Goal: Transaction & Acquisition: Book appointment/travel/reservation

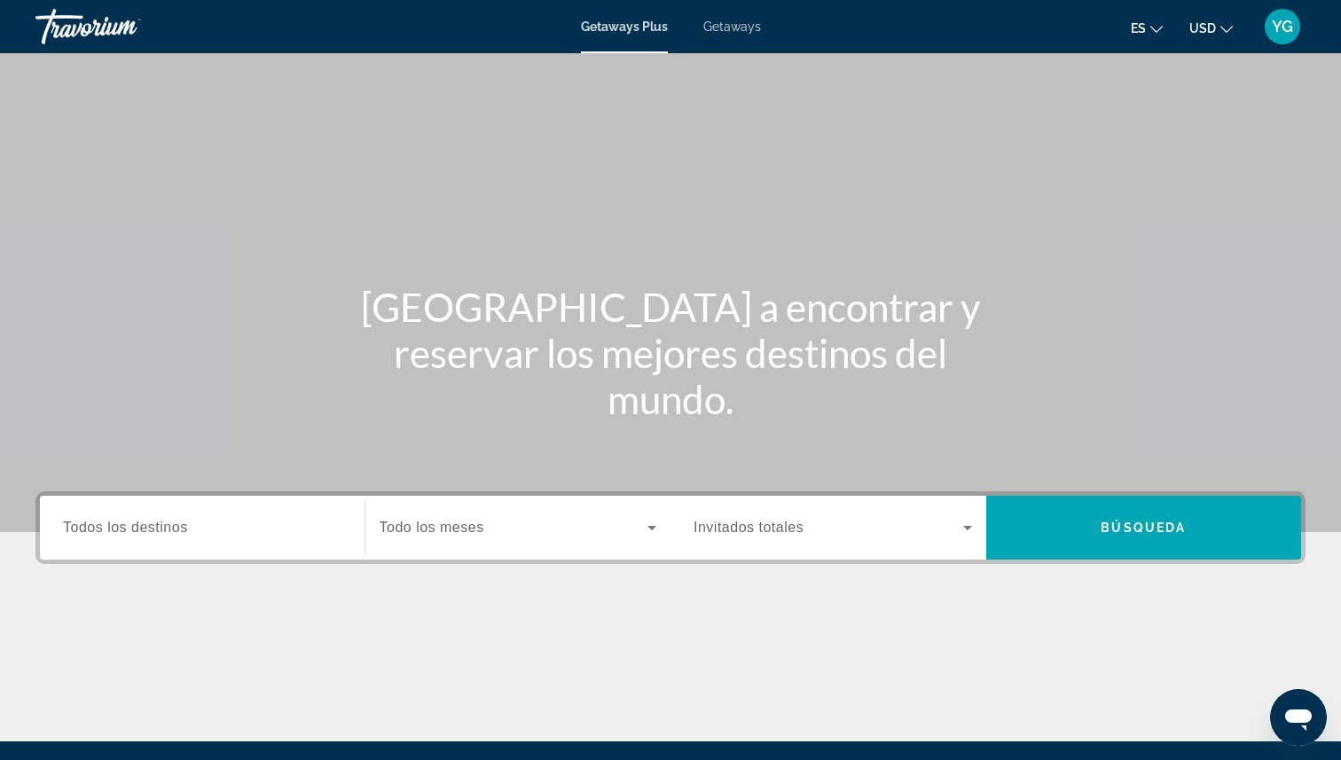
click at [183, 520] on span "Todos los destinos" at bounding box center [125, 527] width 125 height 15
click at [183, 520] on input "Destination Todos los destinos" at bounding box center [202, 528] width 278 height 21
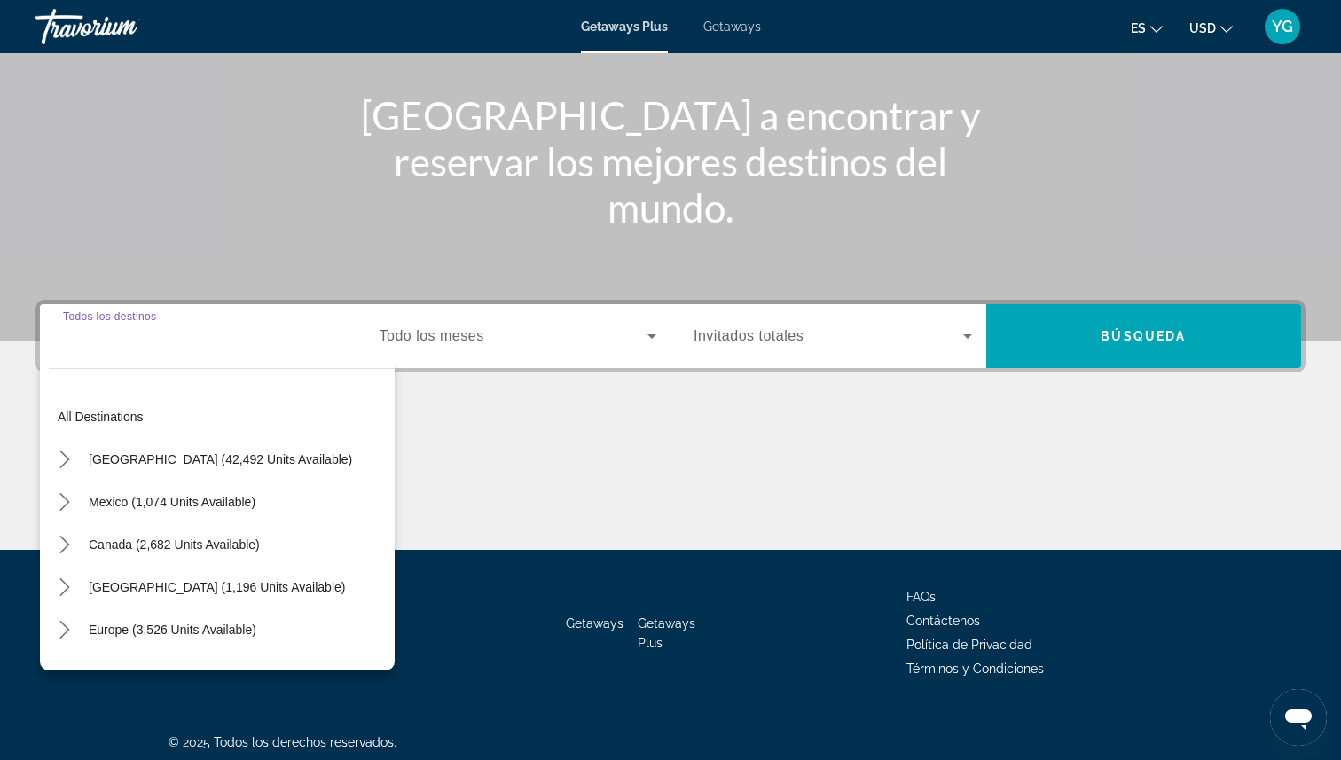
scroll to position [199, 0]
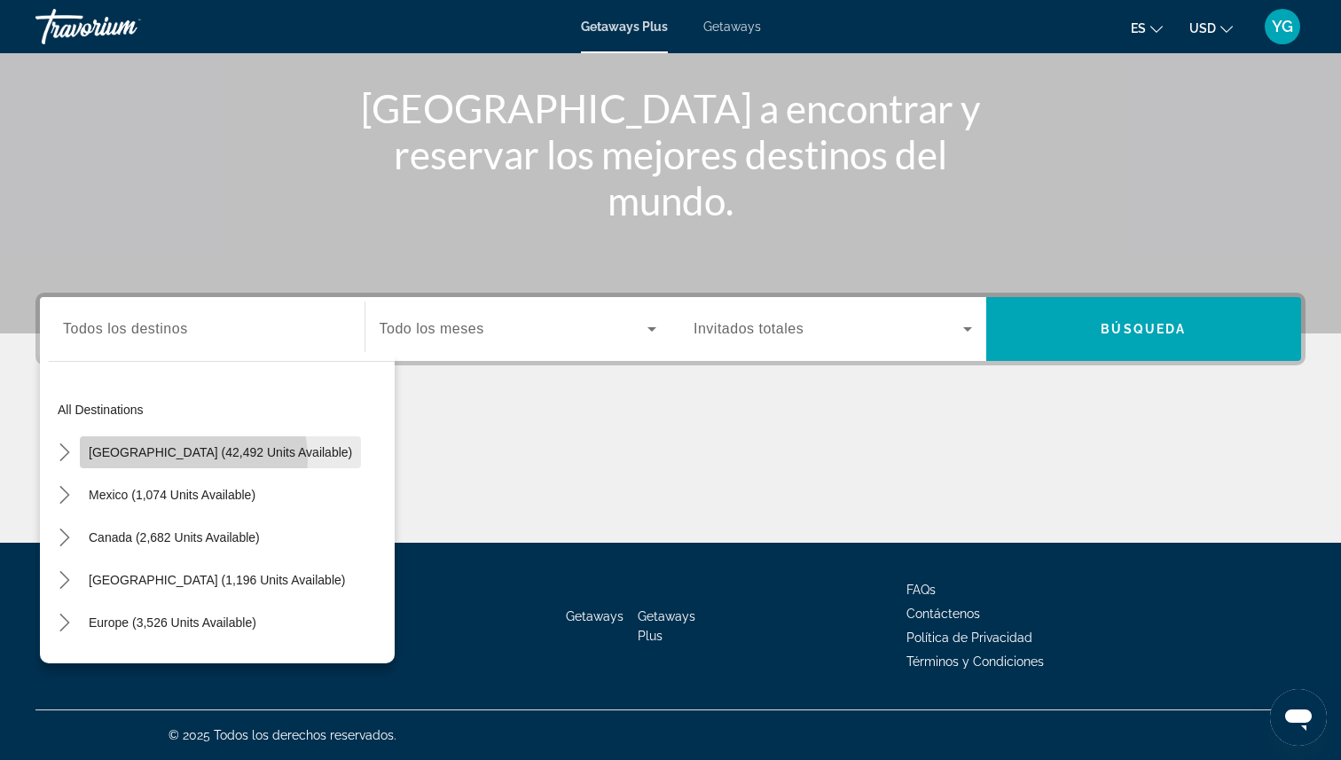
click at [153, 460] on span "Select destination: United States (42,492 units available)" at bounding box center [220, 452] width 281 height 43
type input "**********"
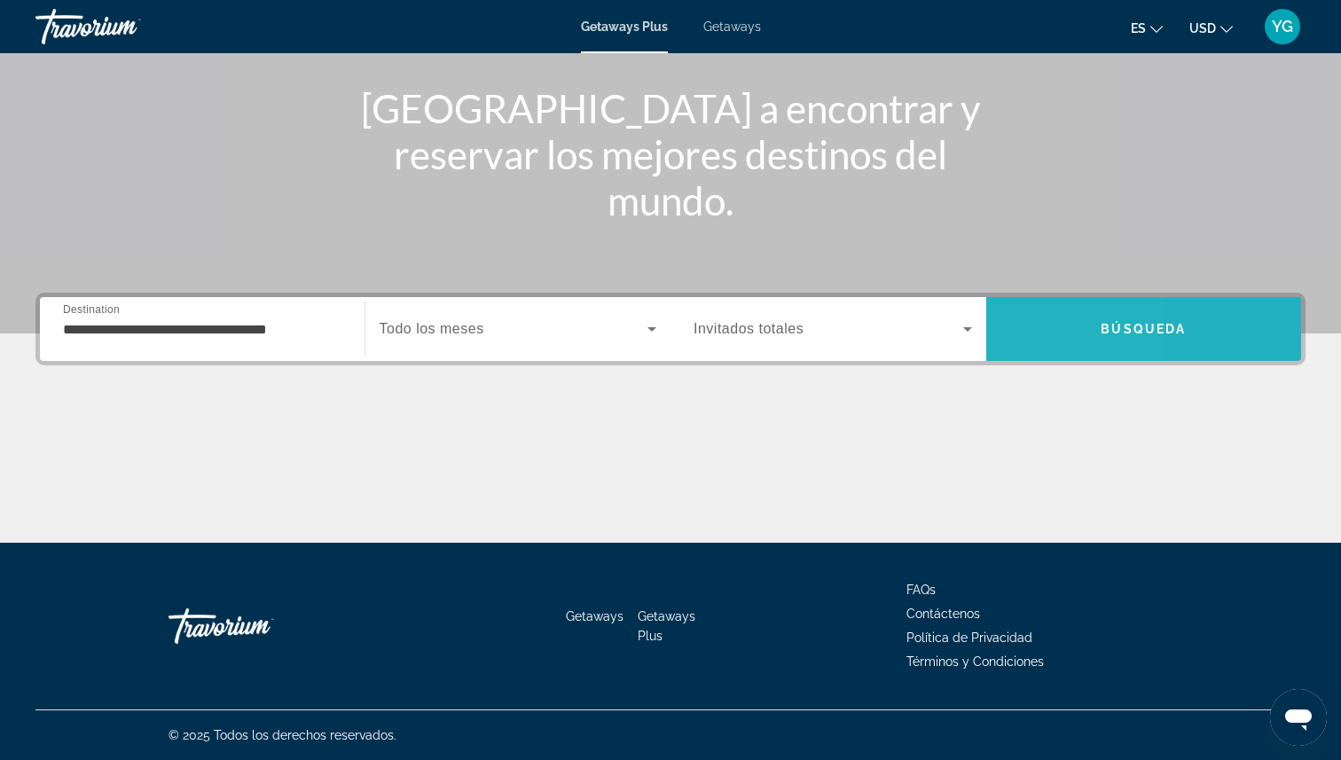
click at [1010, 346] on span "Search" at bounding box center [1144, 329] width 316 height 43
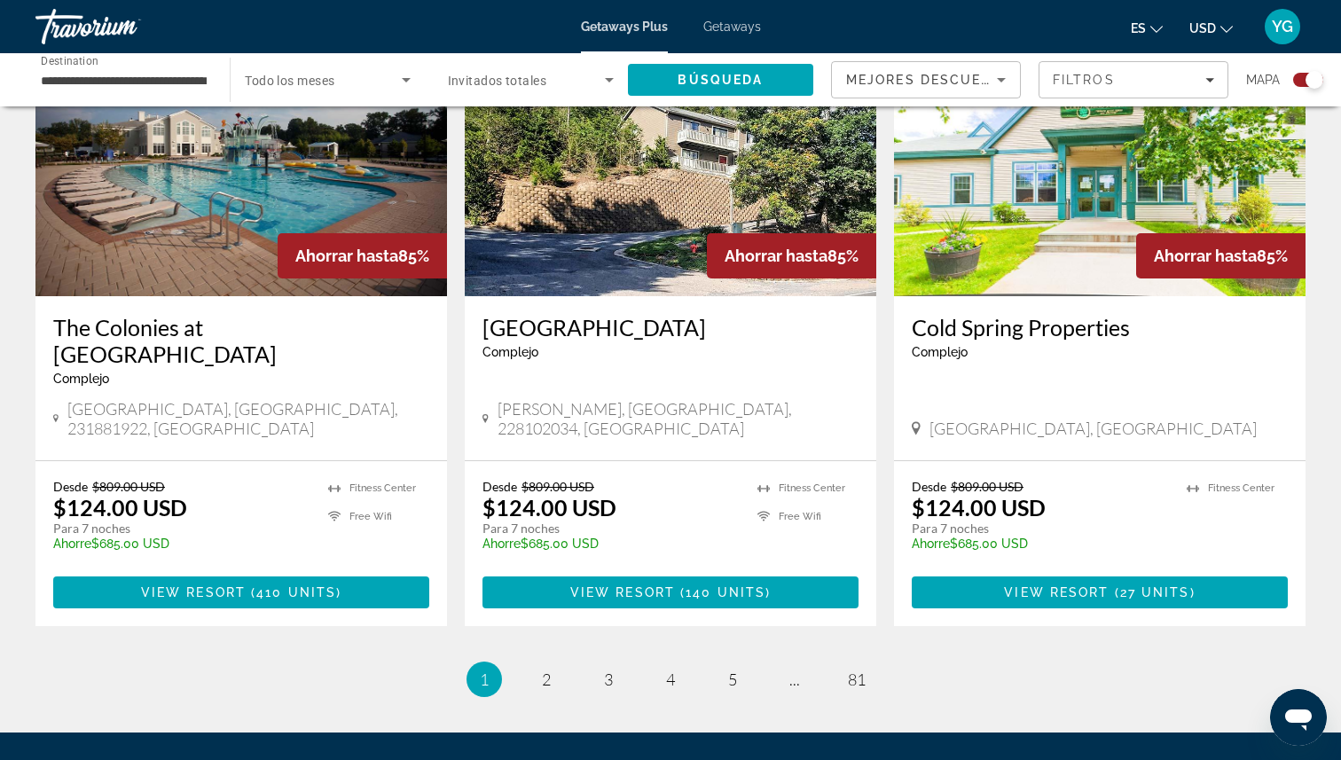
scroll to position [2636, 0]
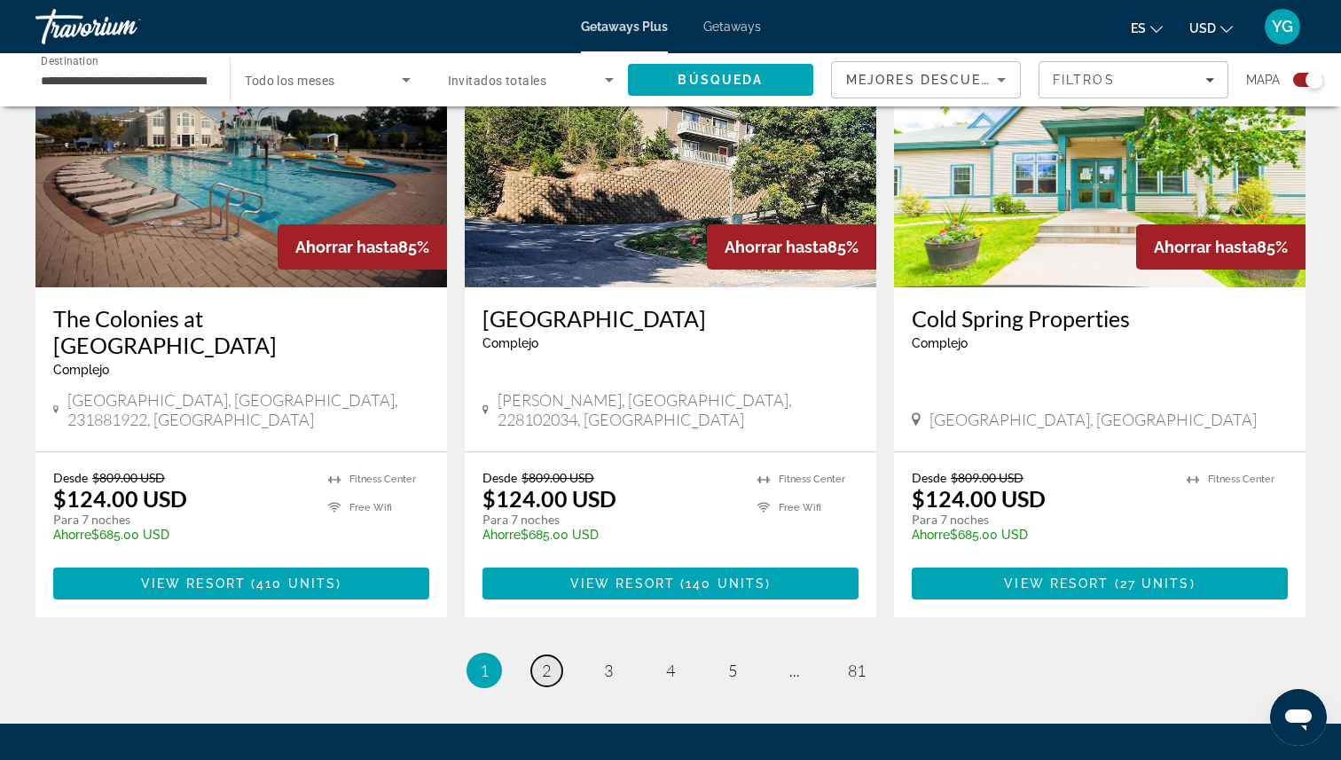
click at [546, 661] on span "2" at bounding box center [546, 671] width 9 height 20
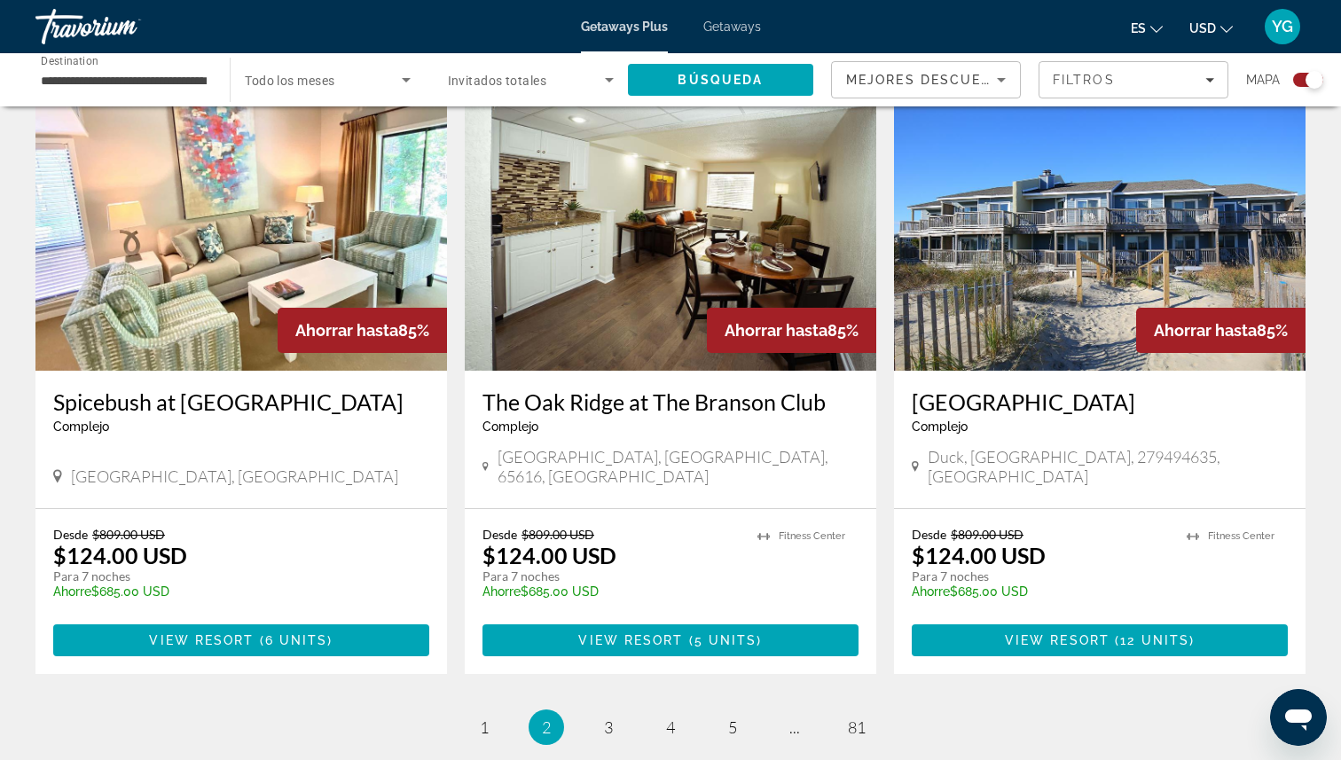
scroll to position [2615, 0]
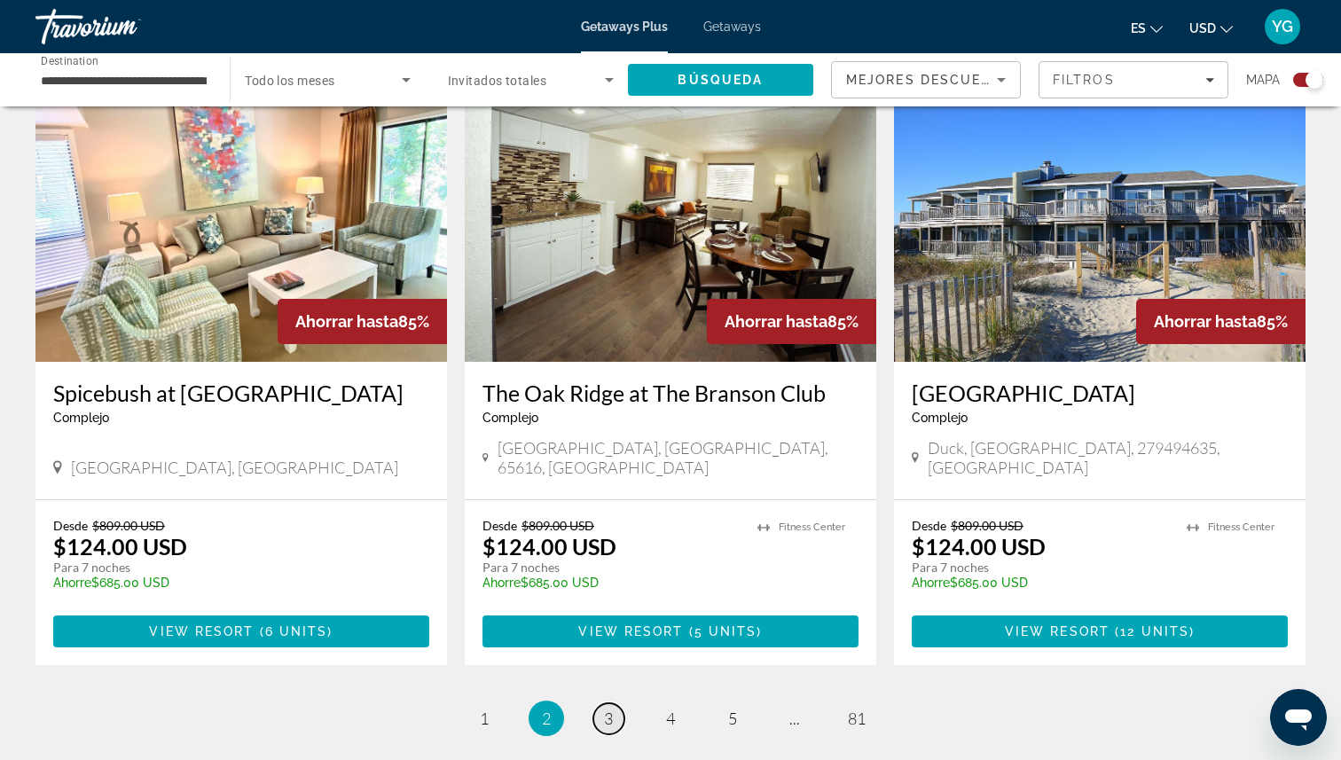
click at [615, 703] on link "page 3" at bounding box center [608, 718] width 31 height 31
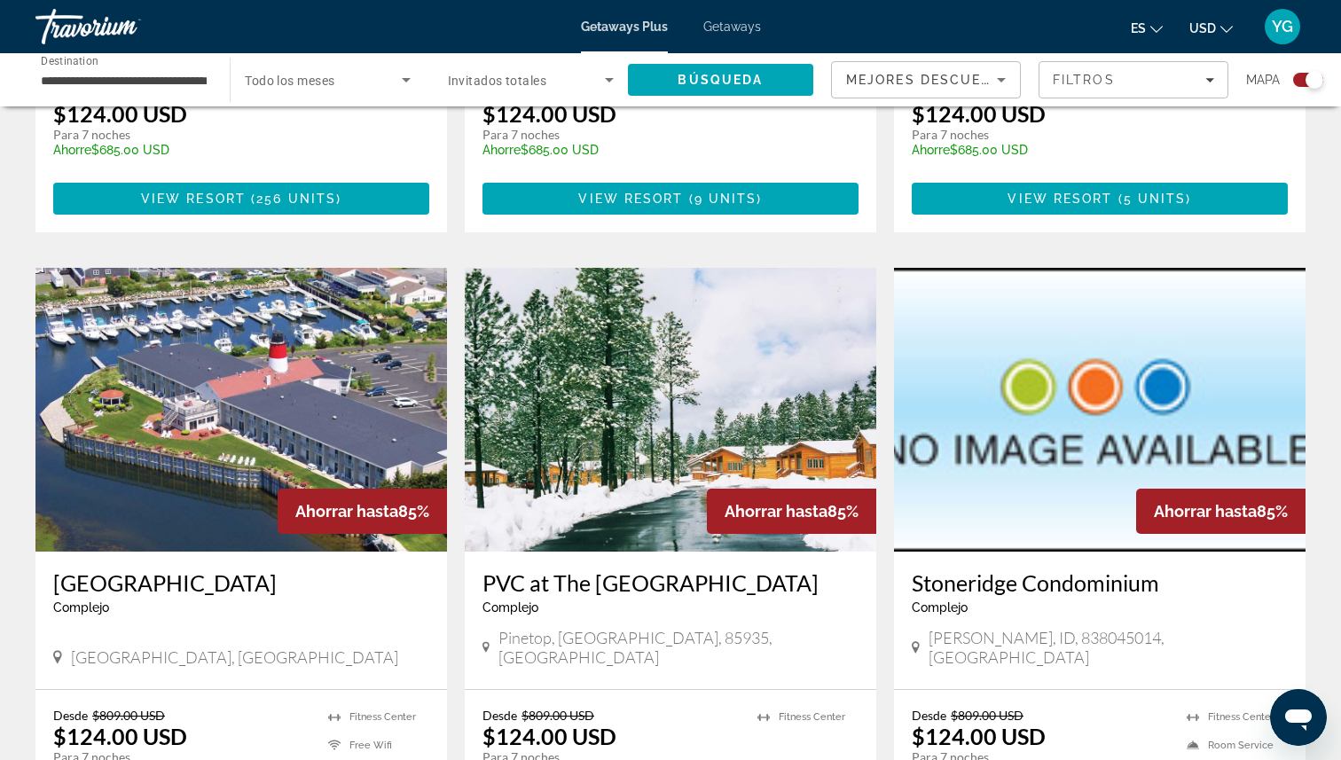
scroll to position [1751, 0]
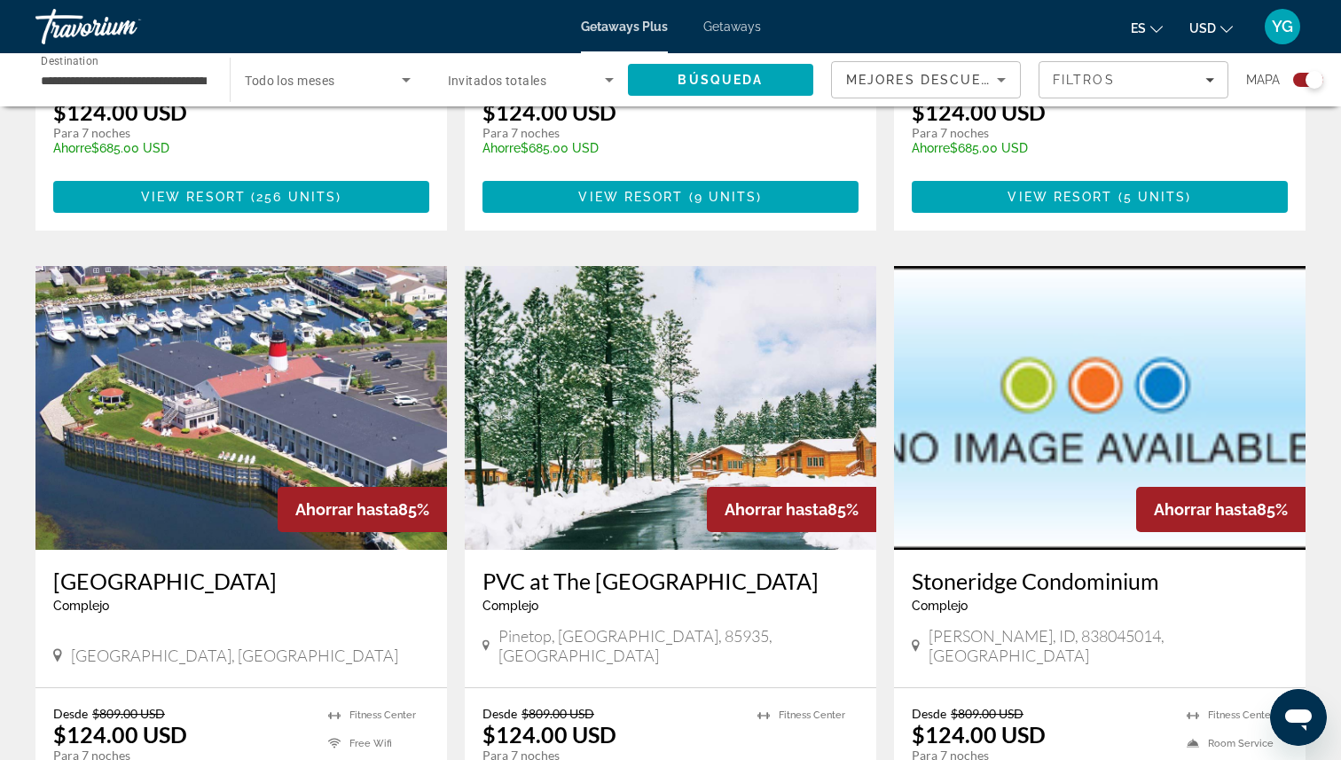
click at [233, 428] on img "Main content" at bounding box center [241, 408] width 412 height 284
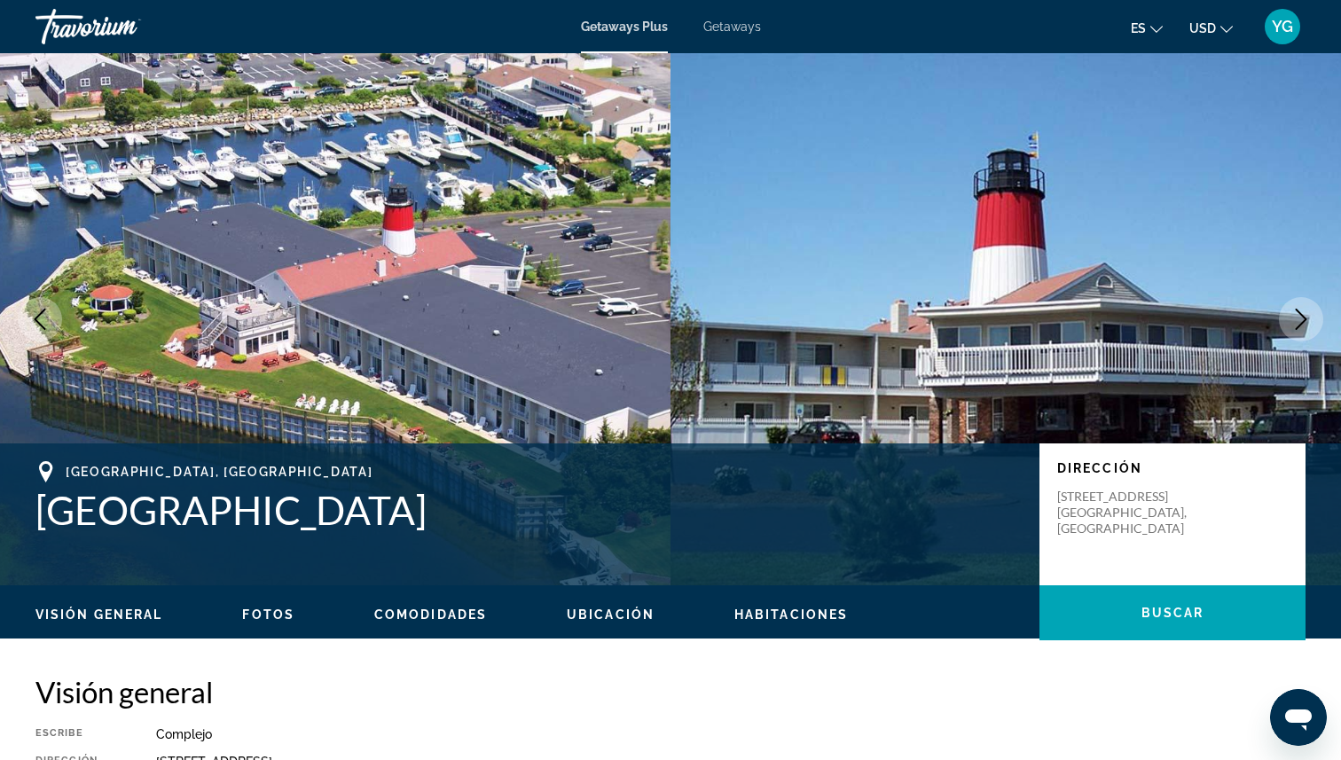
click at [1303, 308] on button "Next image" at bounding box center [1301, 319] width 44 height 44
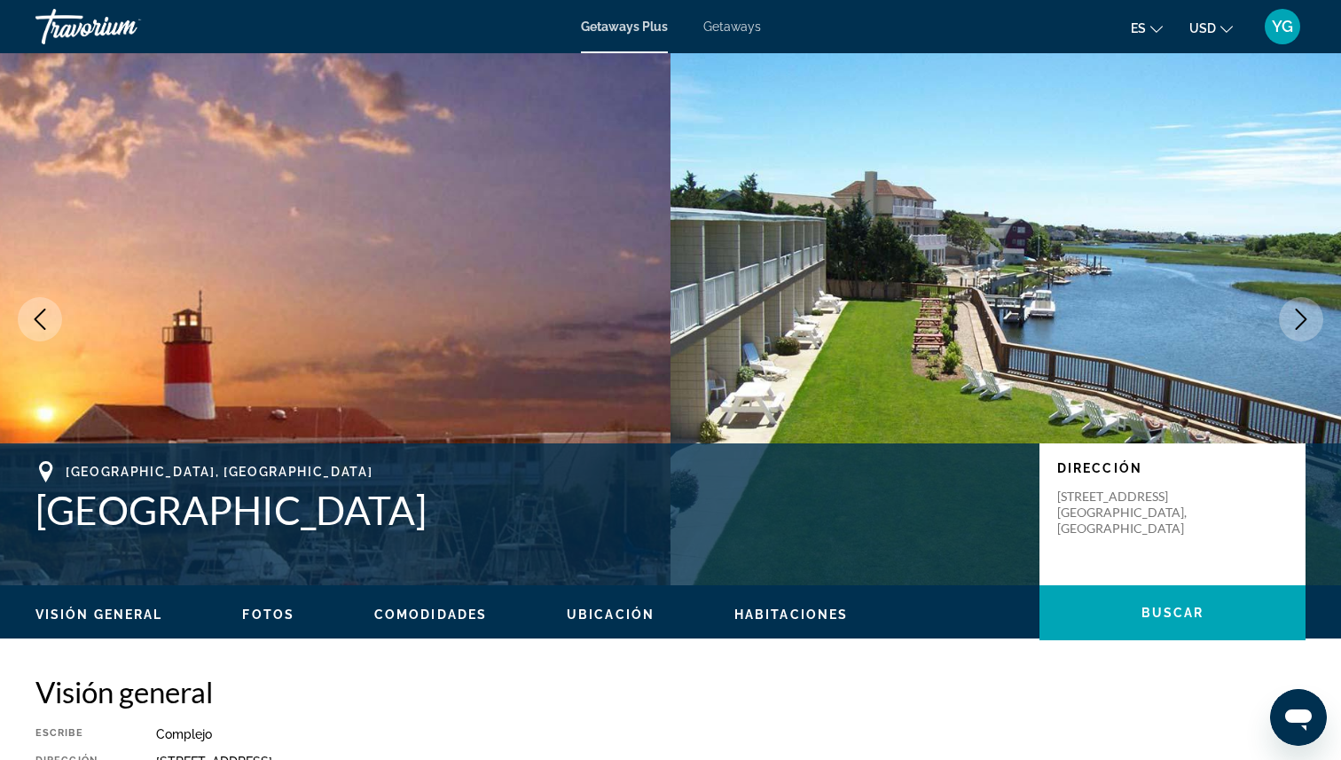
click at [1303, 308] on button "Next image" at bounding box center [1301, 319] width 44 height 44
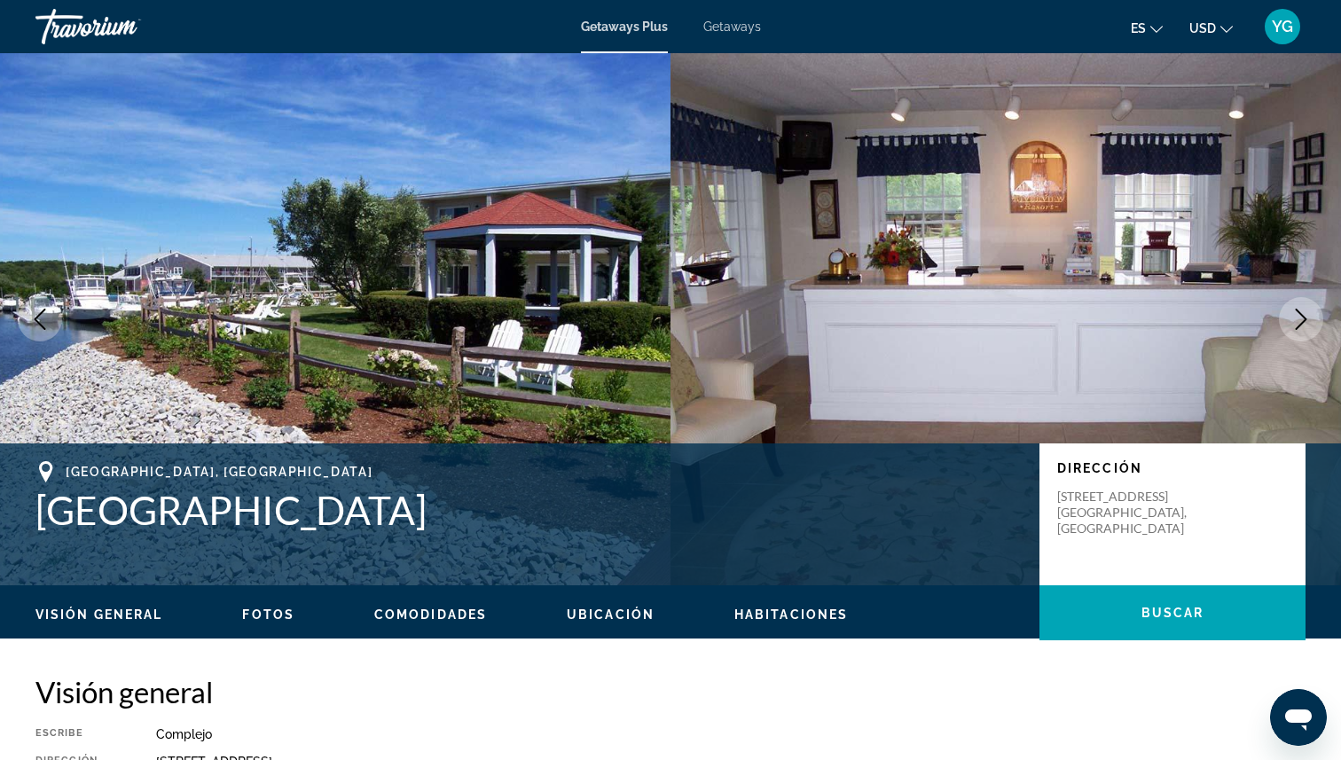
click at [1303, 308] on button "Next image" at bounding box center [1301, 319] width 44 height 44
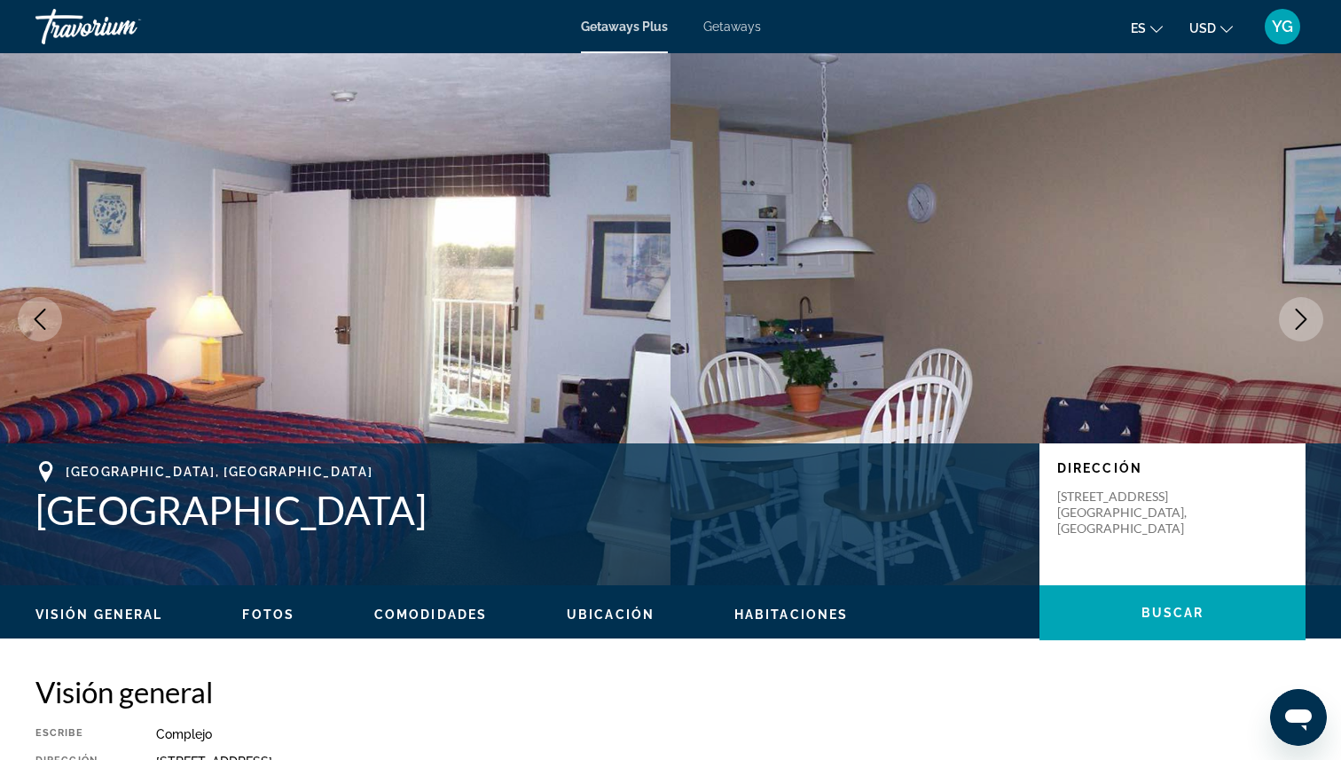
click at [1303, 309] on icon "Next image" at bounding box center [1300, 319] width 21 height 21
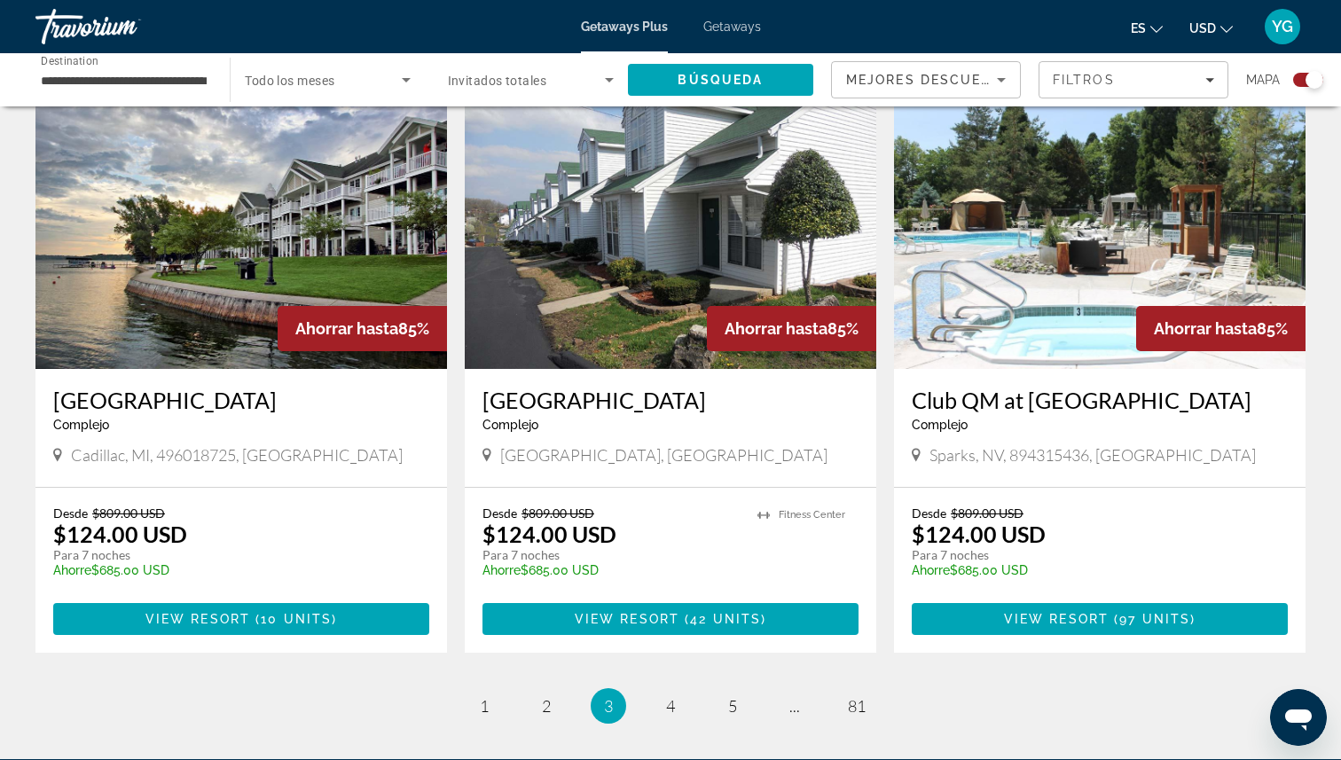
scroll to position [2570, 0]
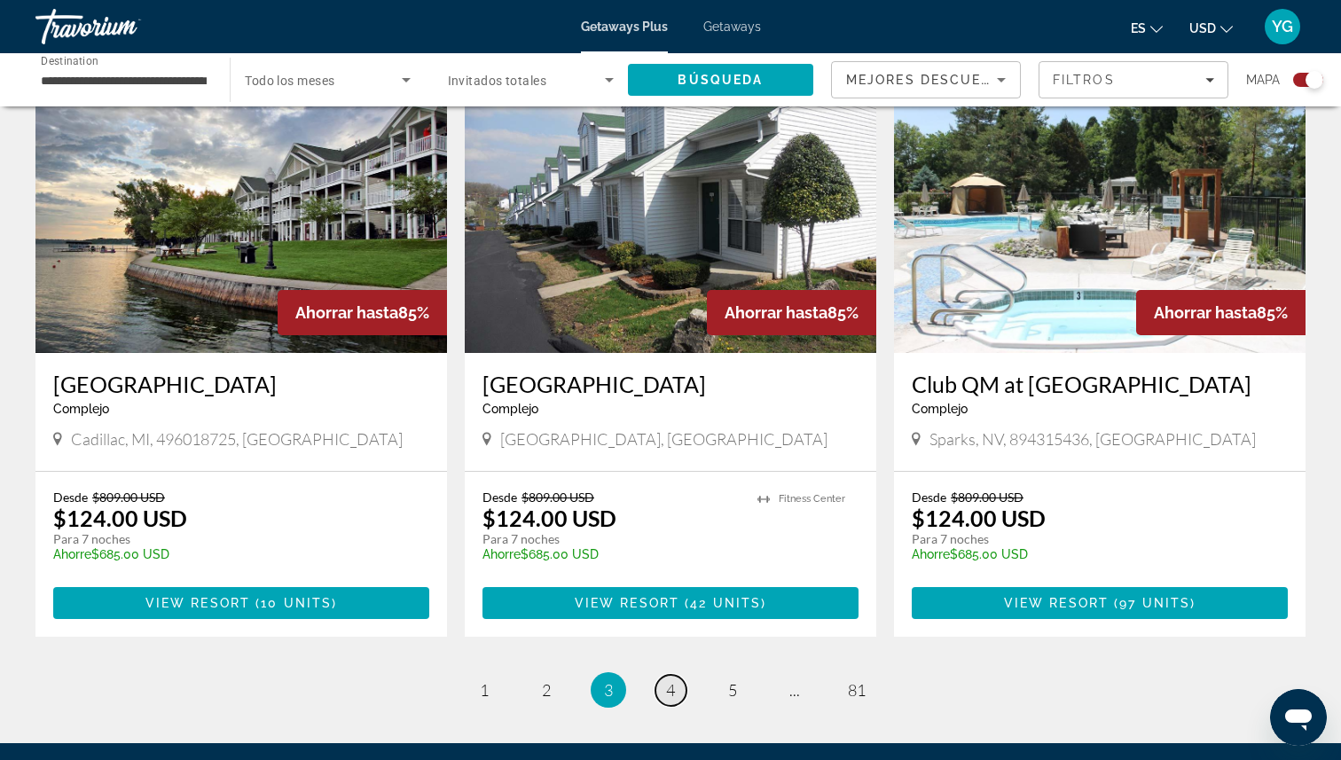
click at [666, 680] on span "4" at bounding box center [670, 690] width 9 height 20
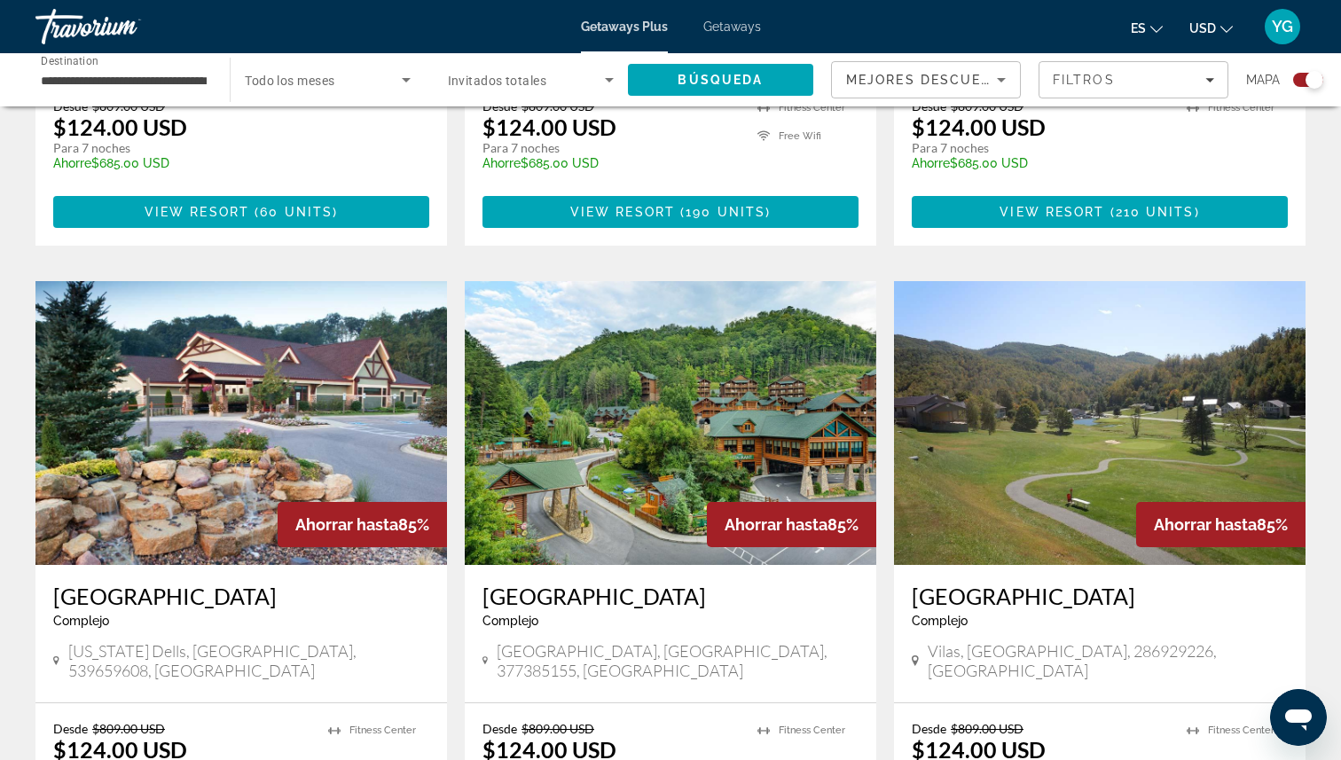
scroll to position [1693, 0]
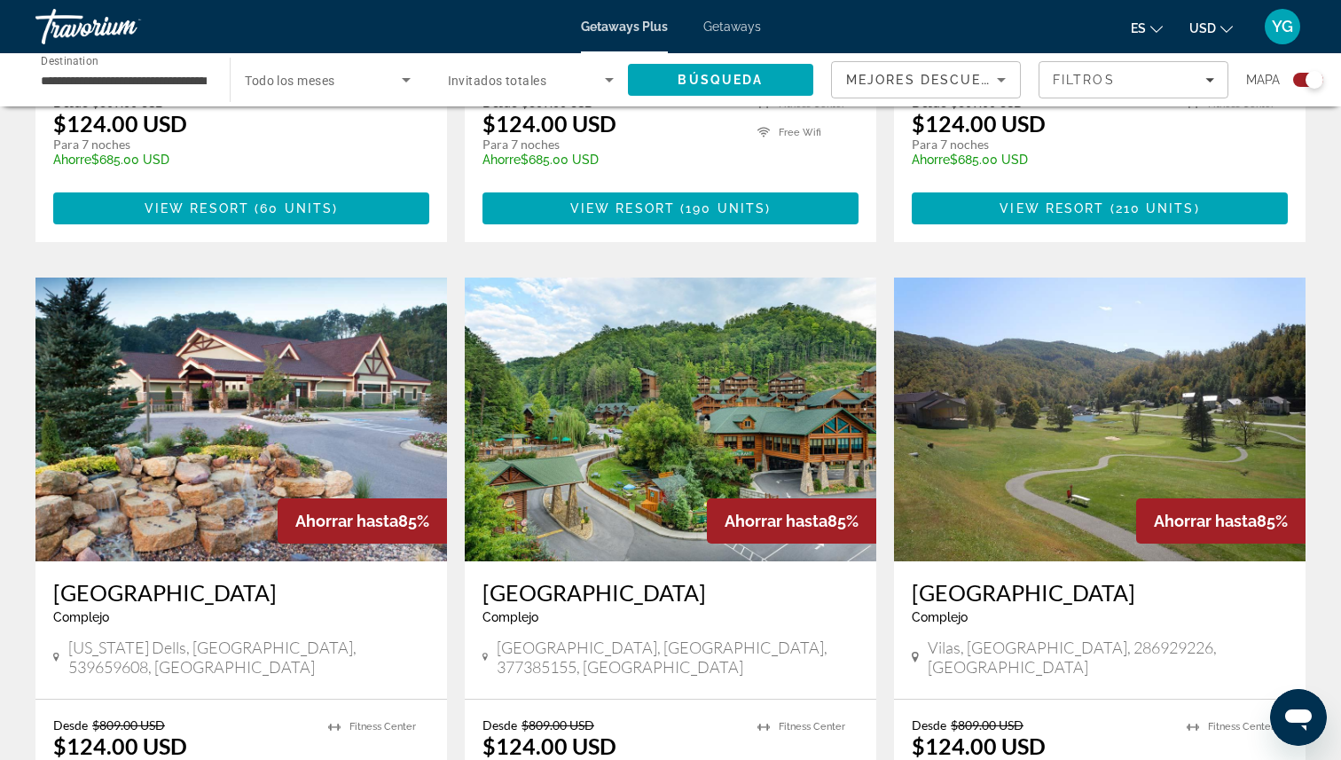
click at [776, 419] on img "Main content" at bounding box center [671, 420] width 412 height 284
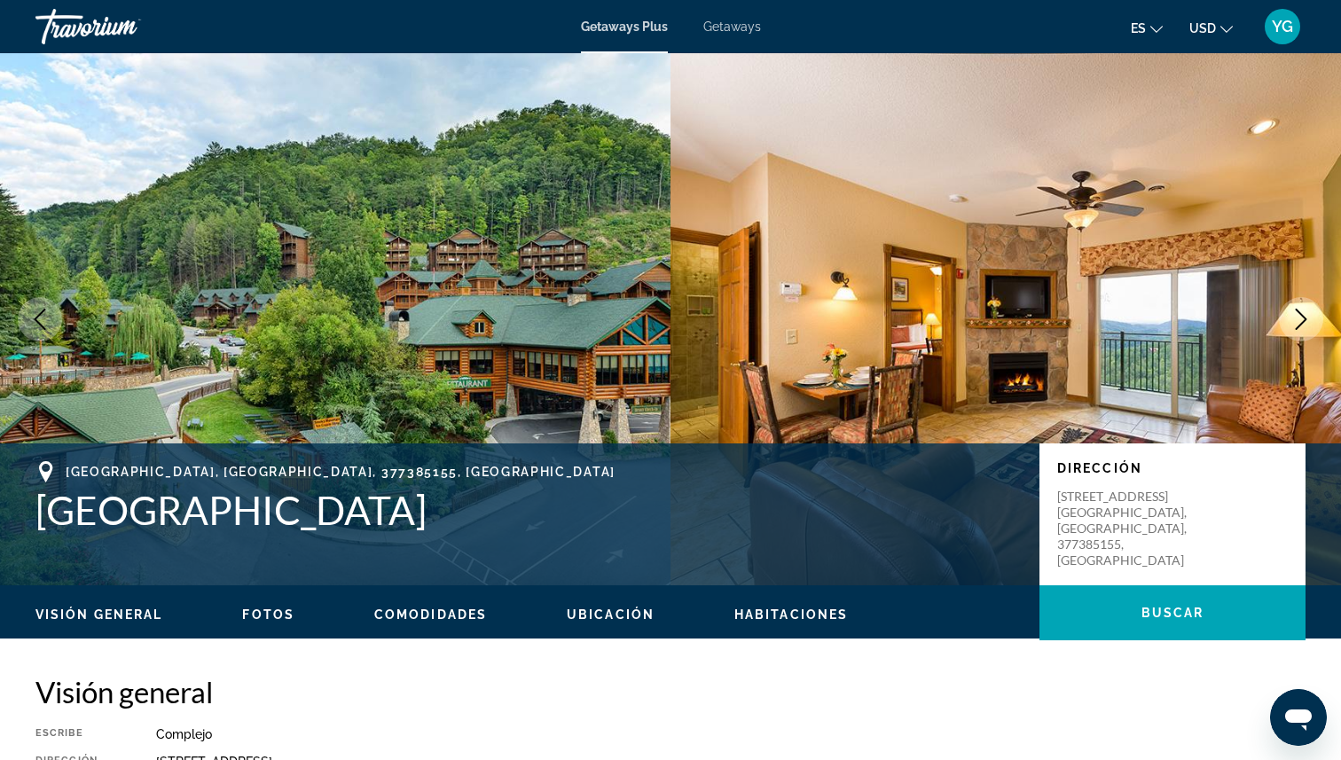
click at [1312, 318] on button "Next image" at bounding box center [1301, 319] width 44 height 44
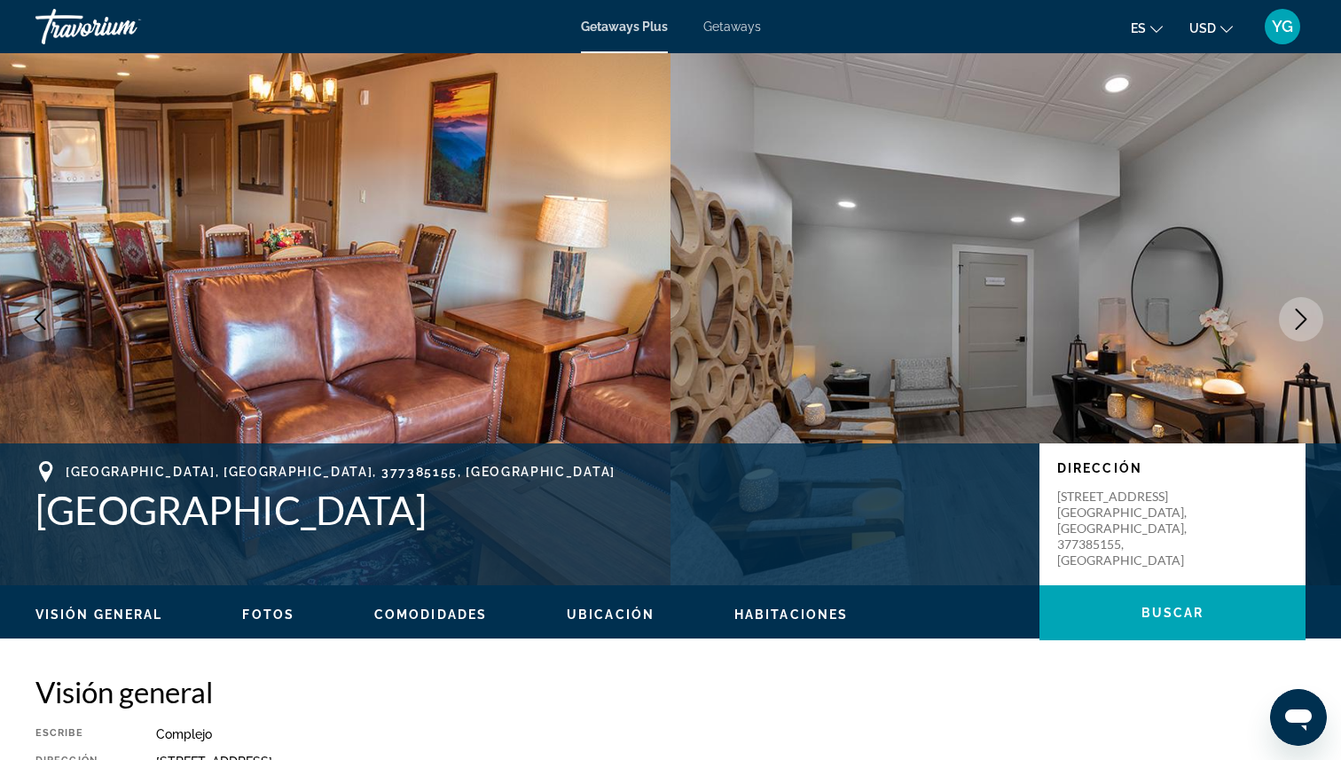
click at [1312, 318] on button "Next image" at bounding box center [1301, 319] width 44 height 44
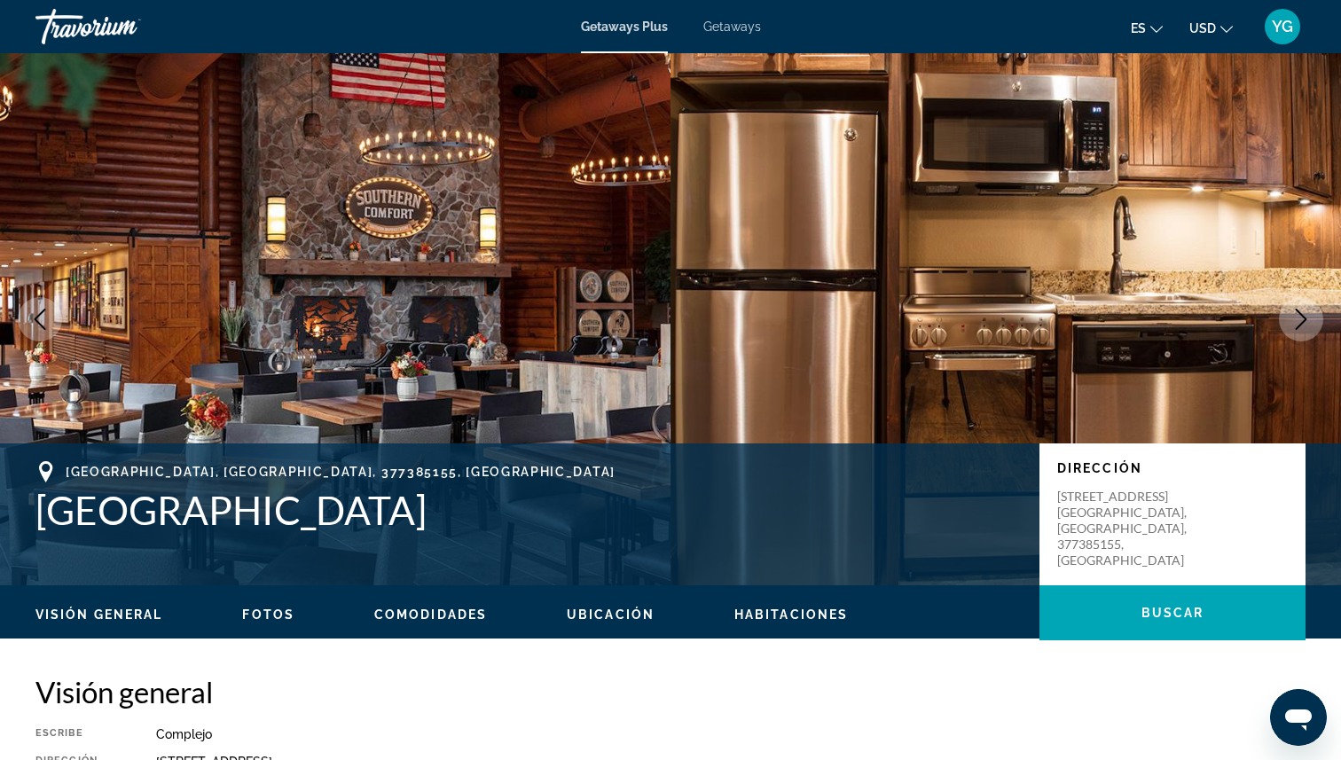
click at [1312, 318] on button "Next image" at bounding box center [1301, 319] width 44 height 44
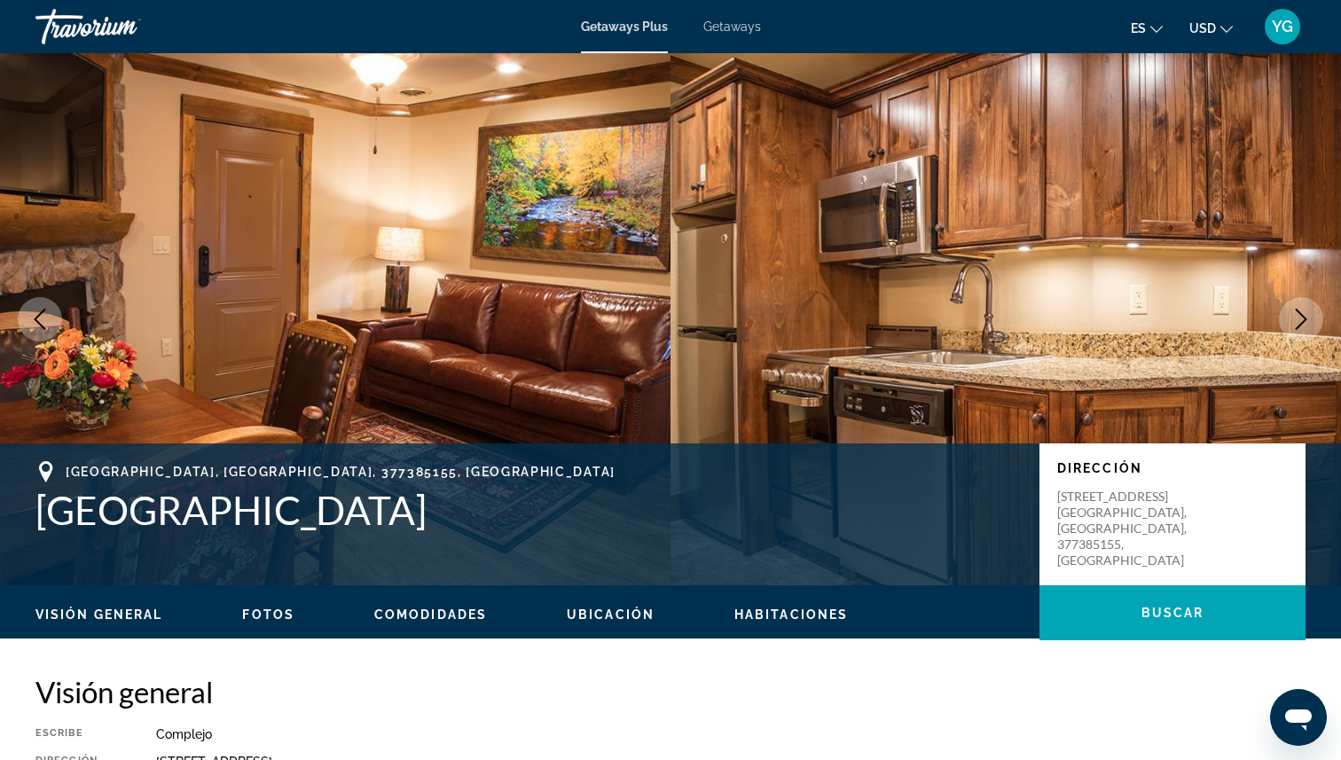
click at [1312, 318] on button "Next image" at bounding box center [1301, 319] width 44 height 44
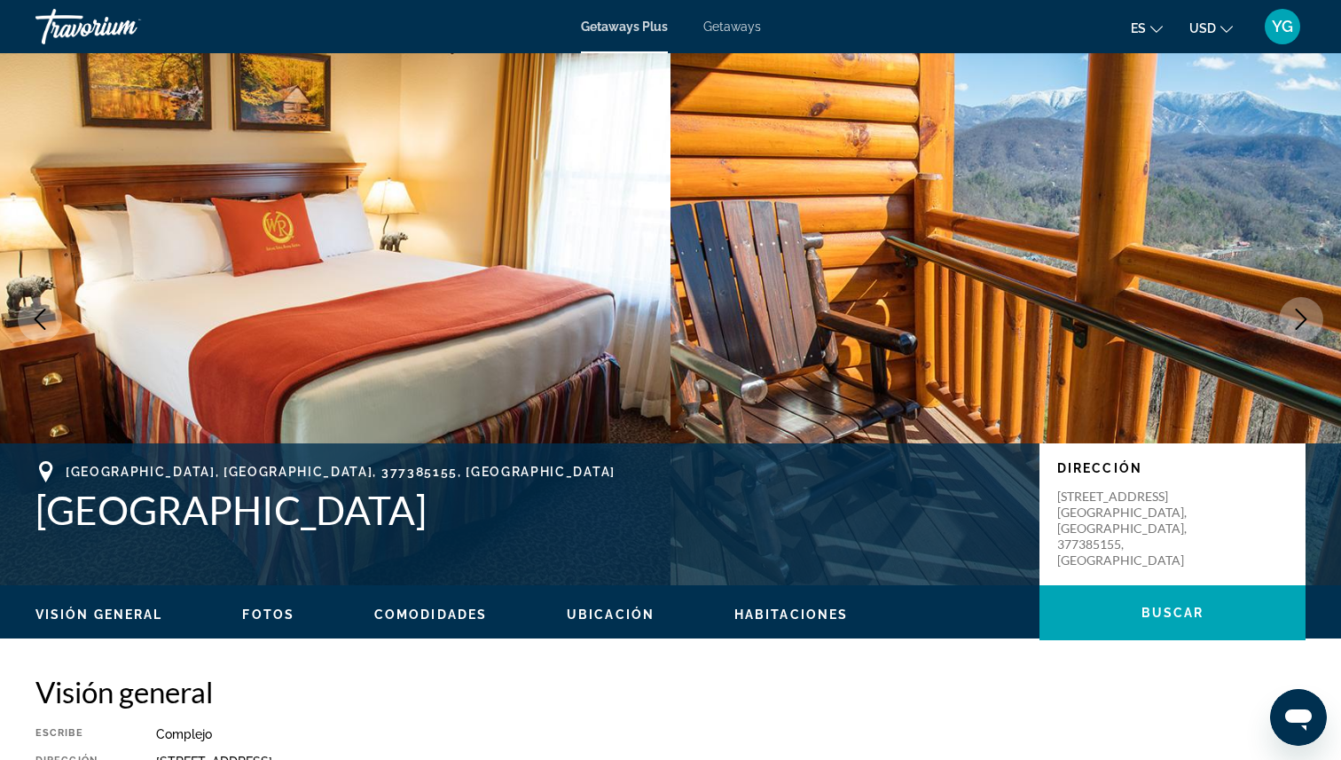
click at [1312, 318] on button "Next image" at bounding box center [1301, 319] width 44 height 44
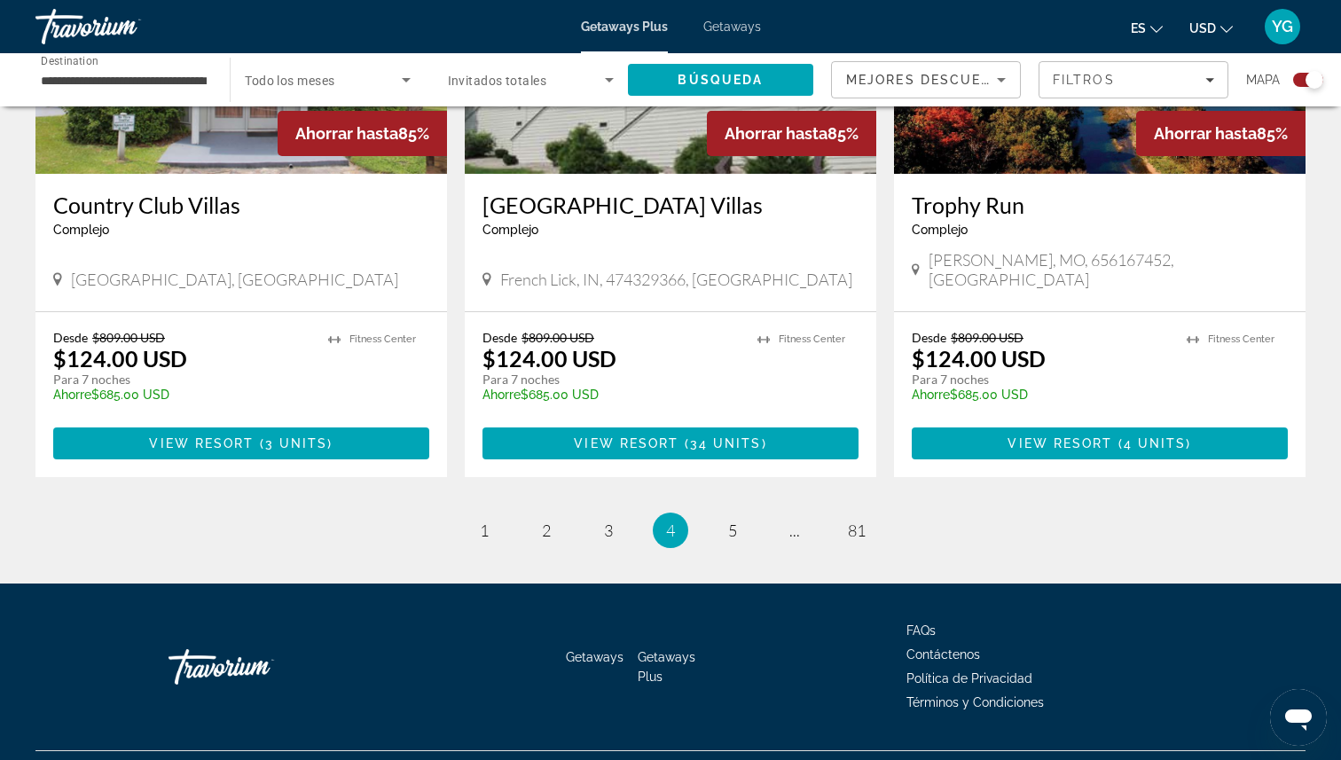
scroll to position [2712, 0]
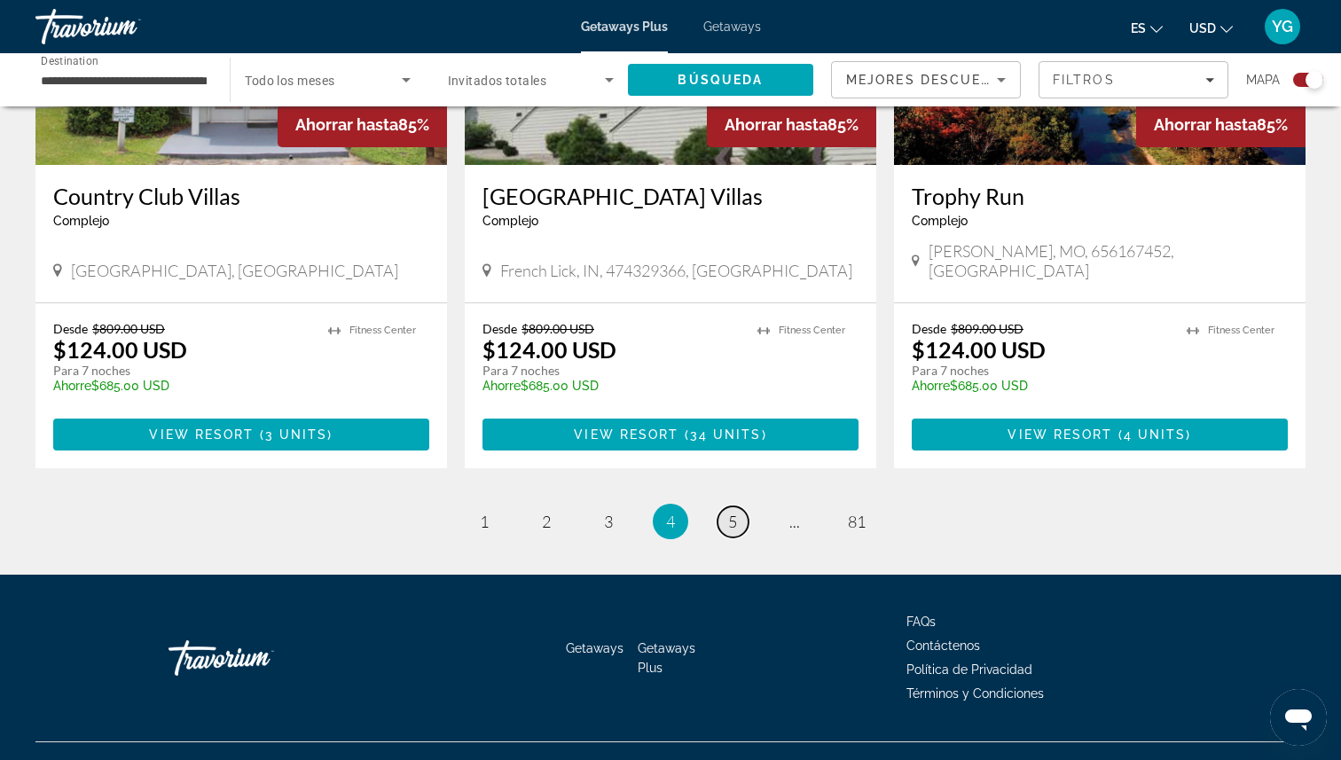
click at [733, 512] on span "5" at bounding box center [732, 522] width 9 height 20
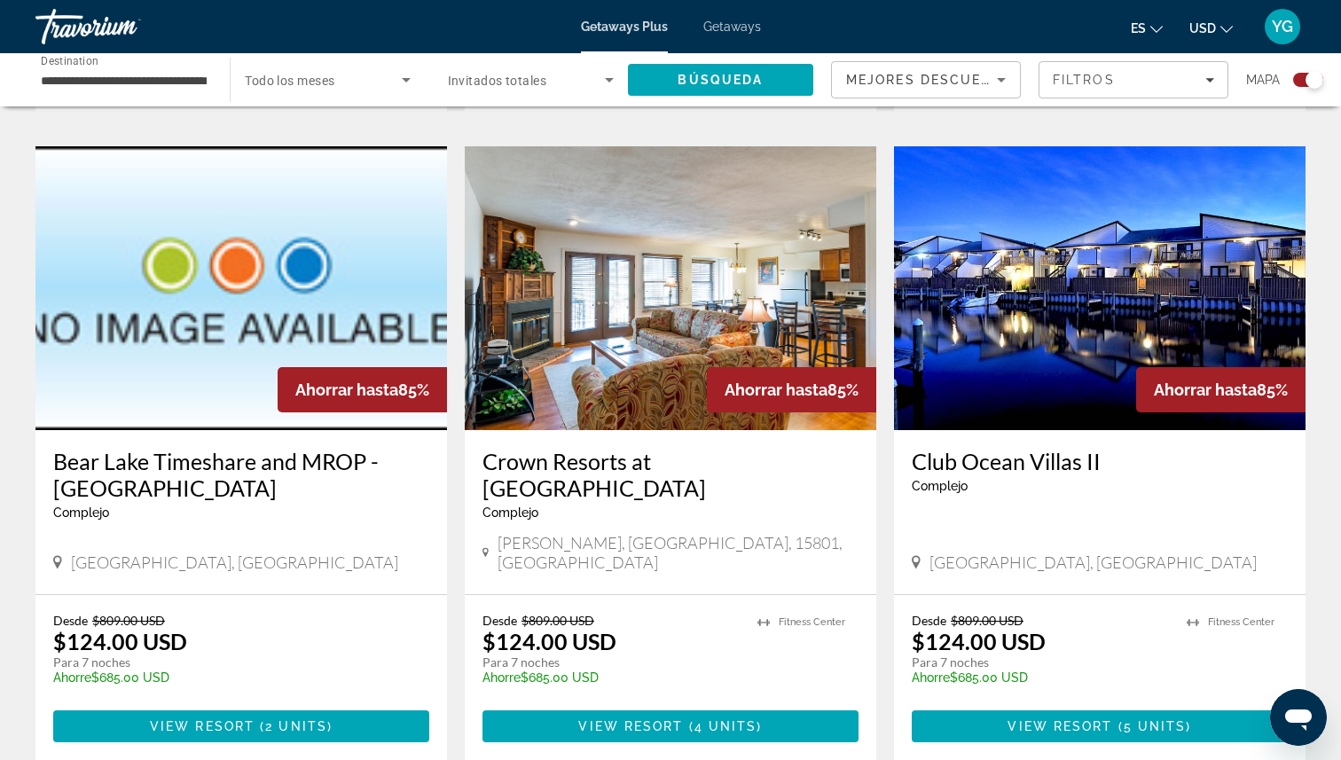
scroll to position [1222, 0]
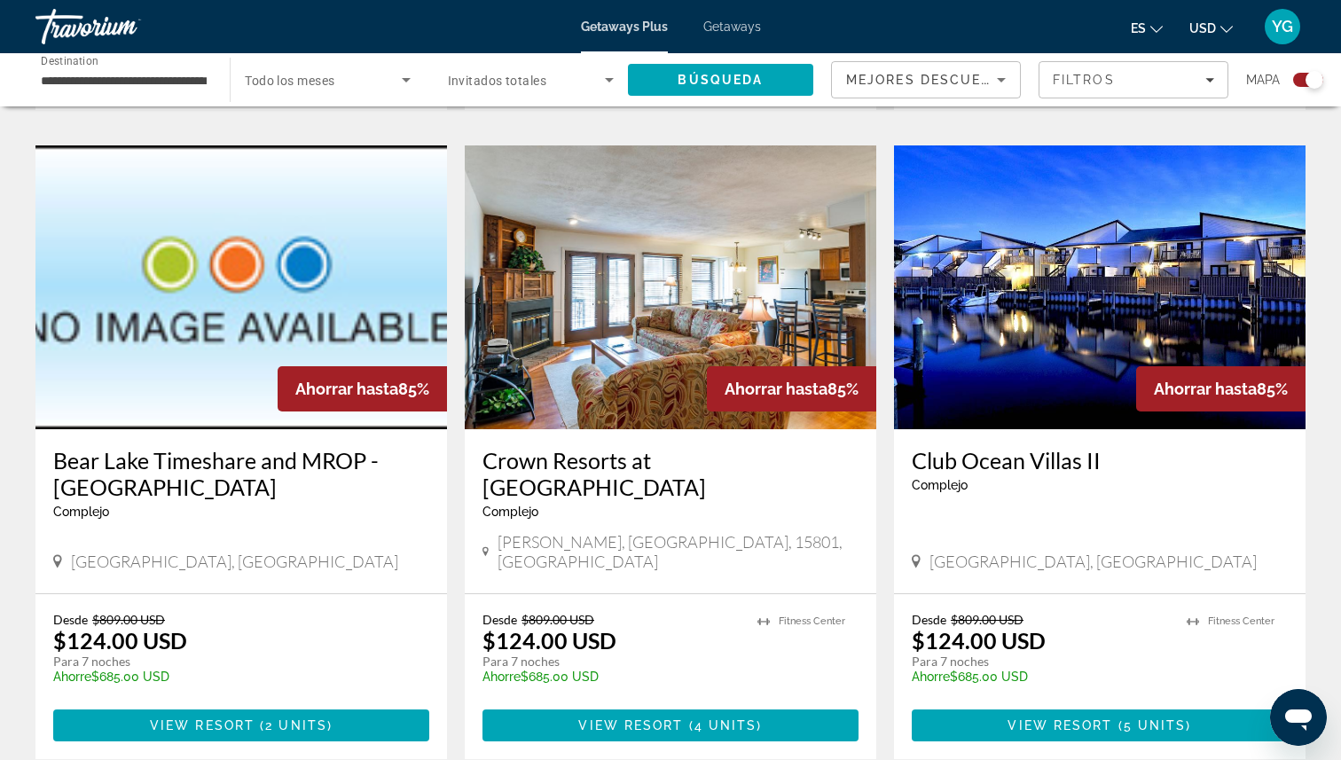
click at [683, 227] on img "Main content" at bounding box center [671, 287] width 412 height 284
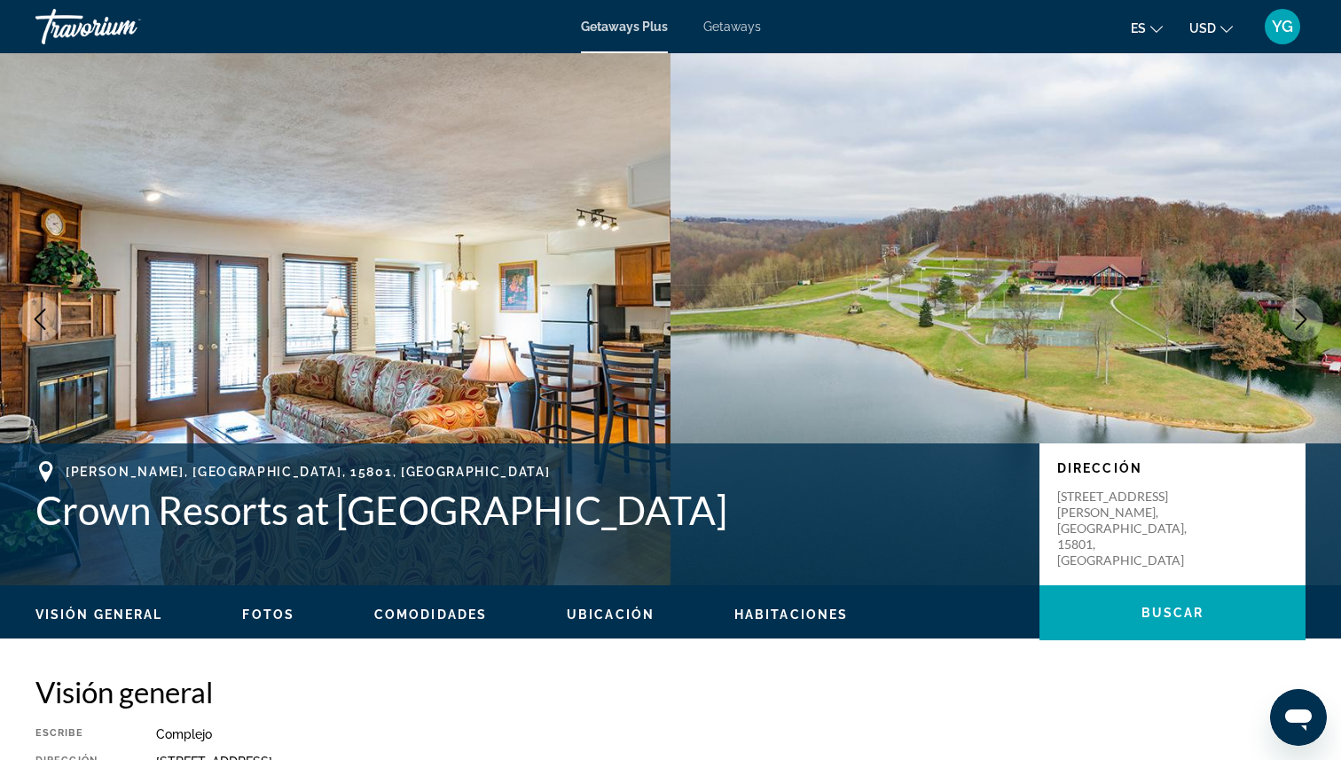
click at [1309, 316] on icon "Next image" at bounding box center [1300, 319] width 21 height 21
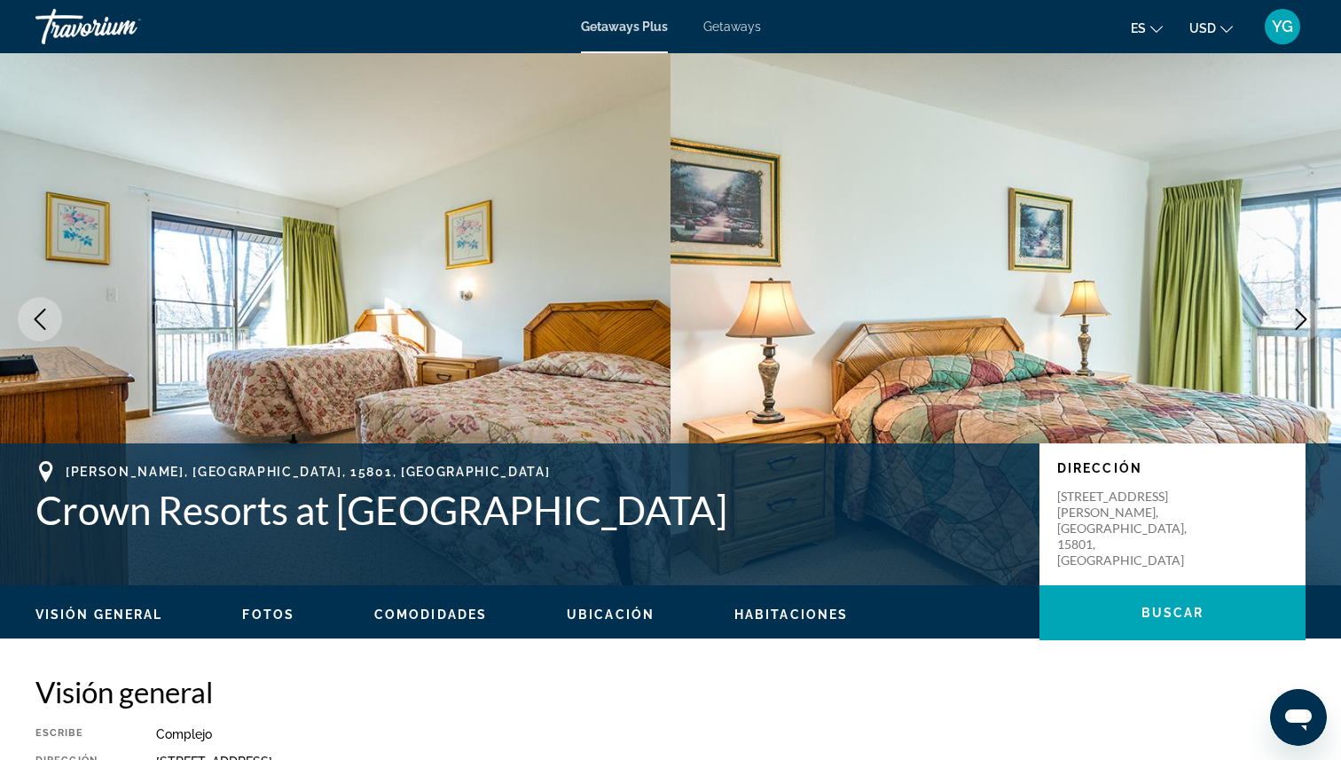
click at [1309, 318] on icon "Next image" at bounding box center [1300, 319] width 21 height 21
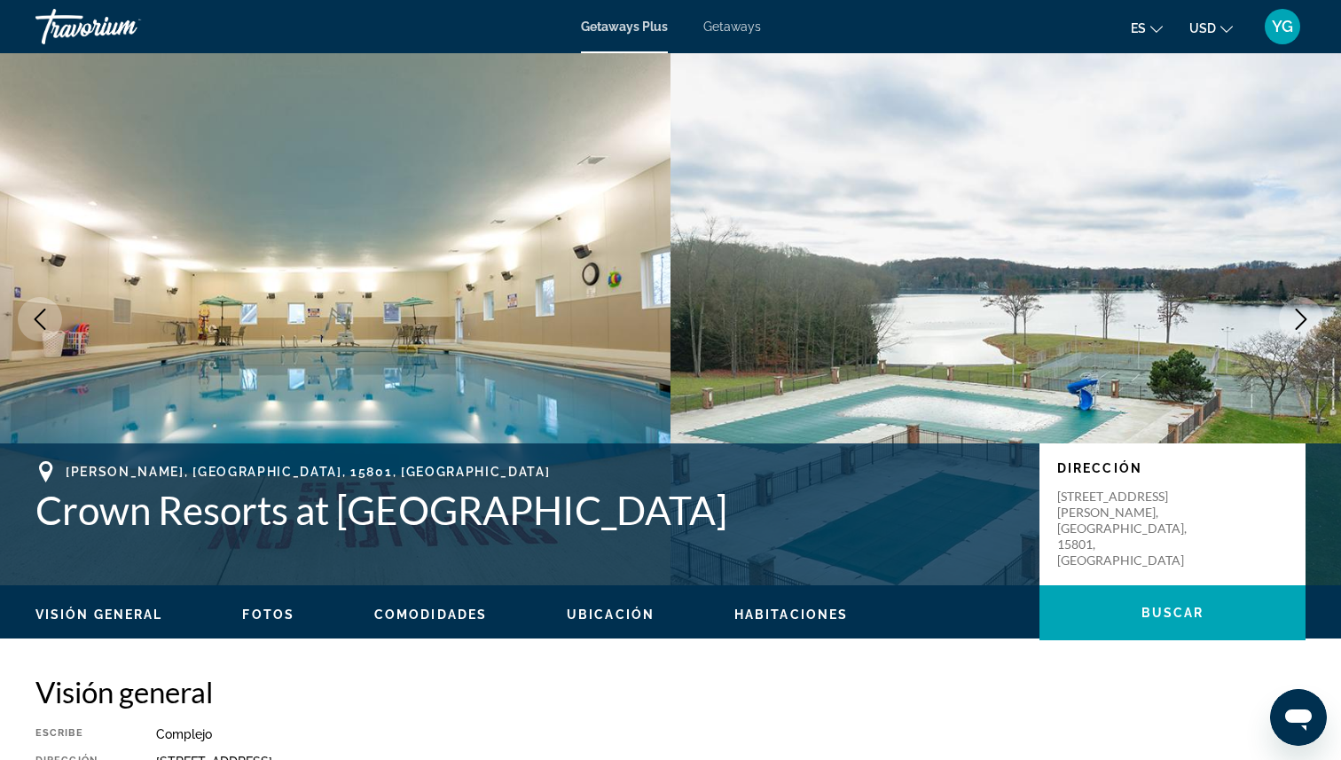
click at [1309, 317] on icon "Next image" at bounding box center [1300, 319] width 21 height 21
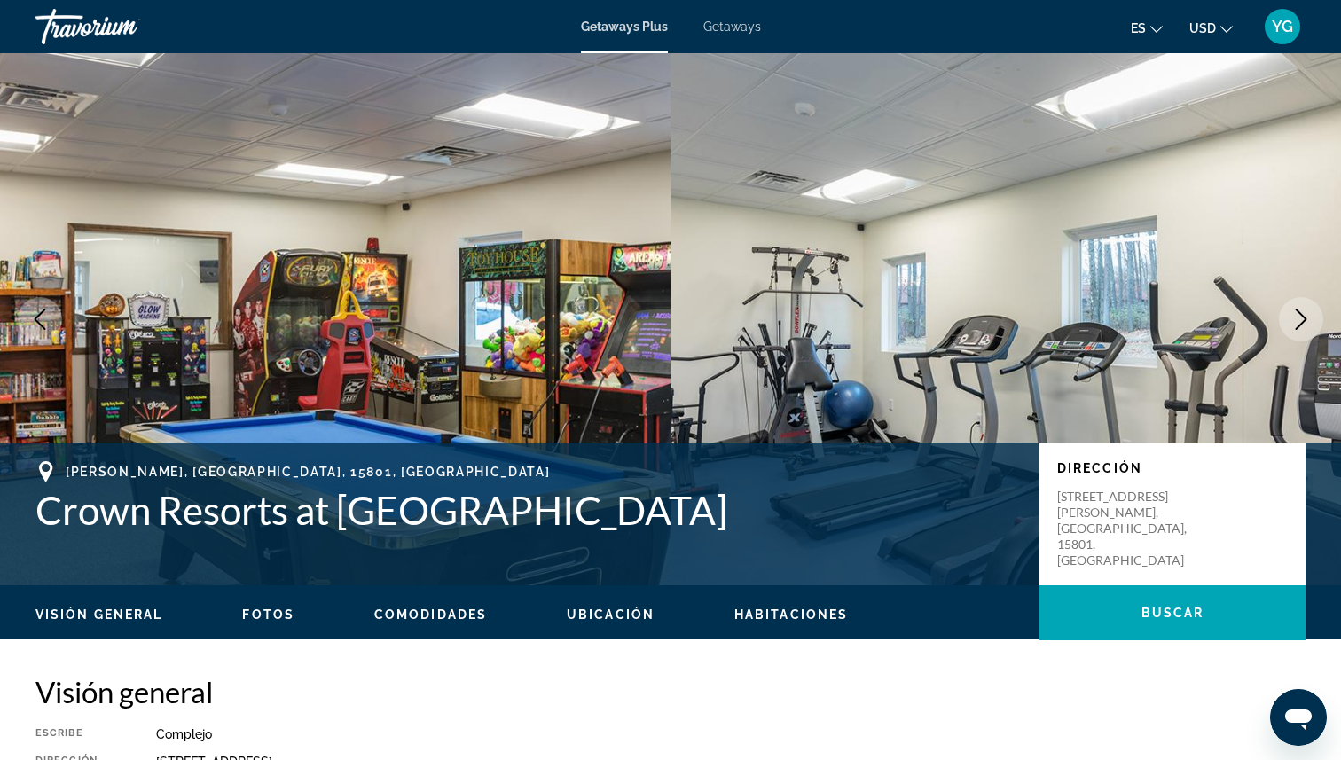
click at [1309, 317] on icon "Next image" at bounding box center [1300, 319] width 21 height 21
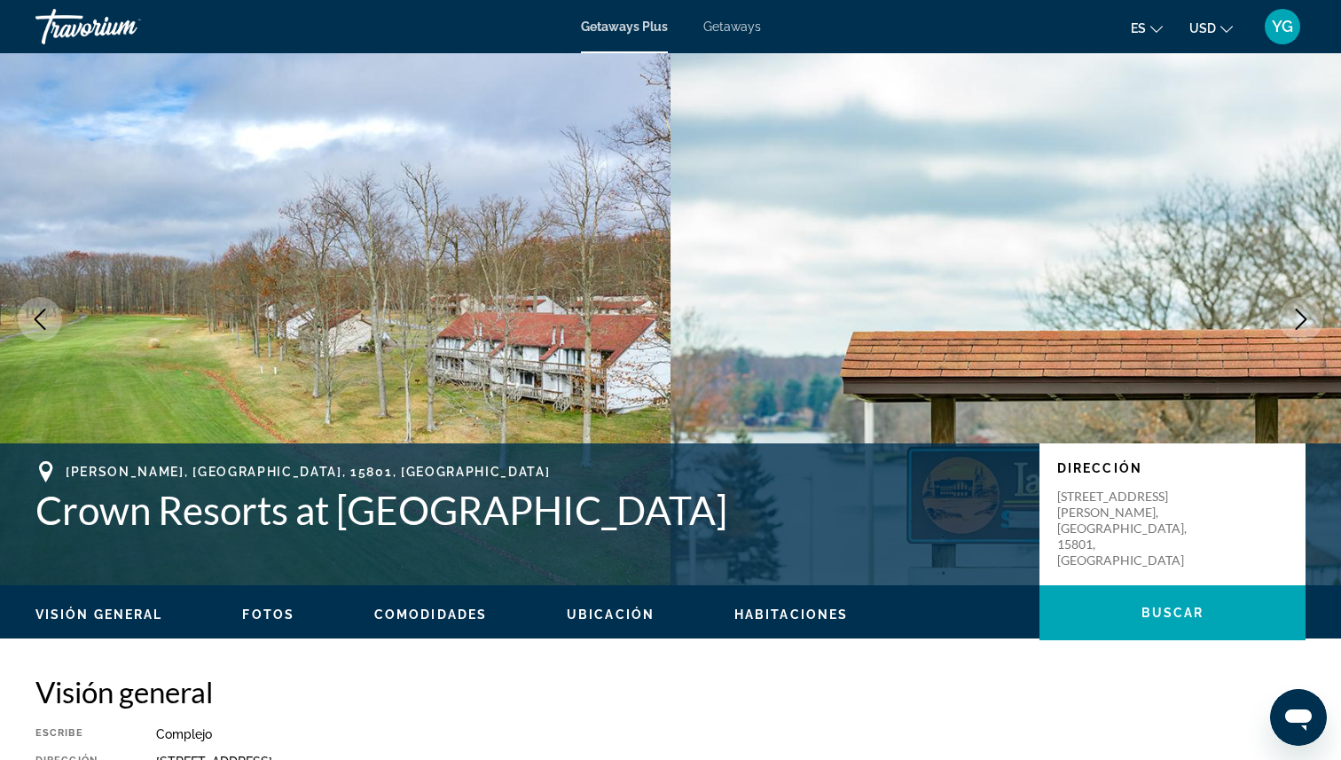
click at [1309, 318] on icon "Next image" at bounding box center [1300, 319] width 21 height 21
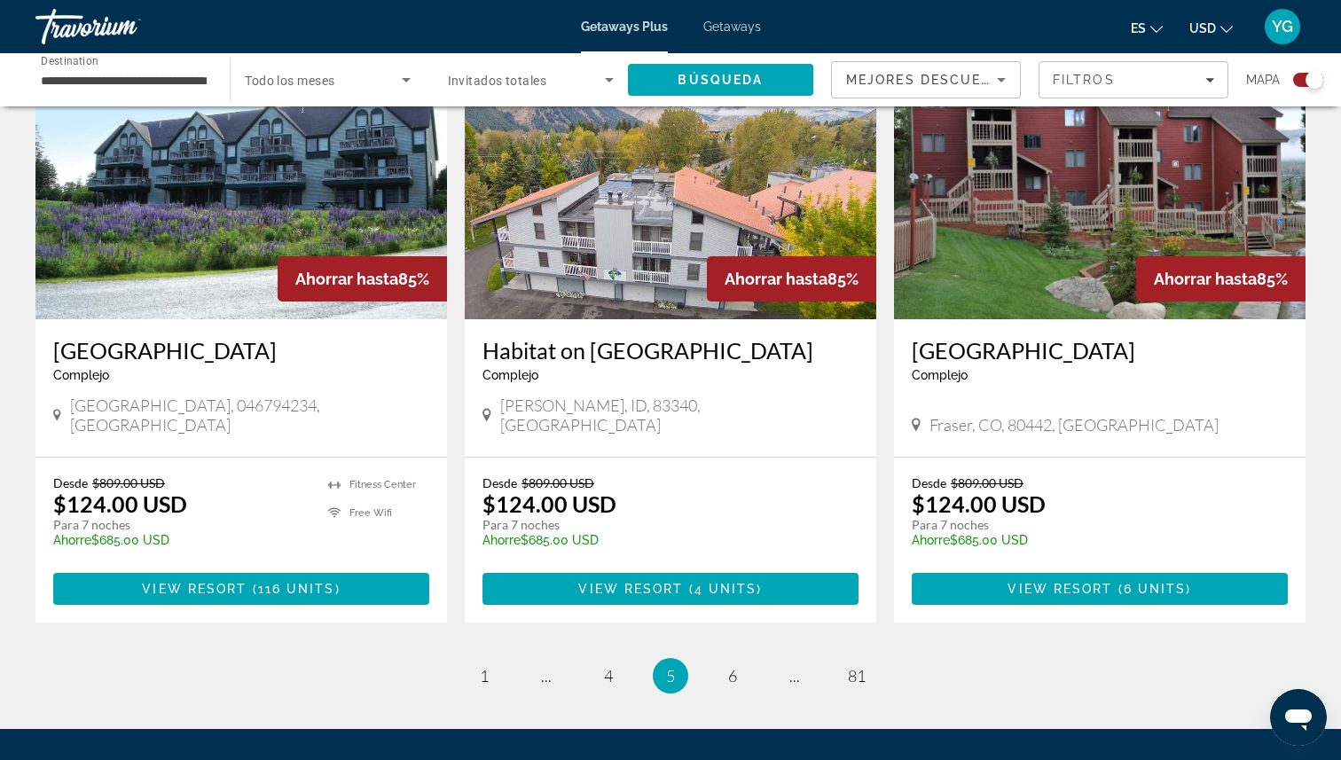
scroll to position [2685, 0]
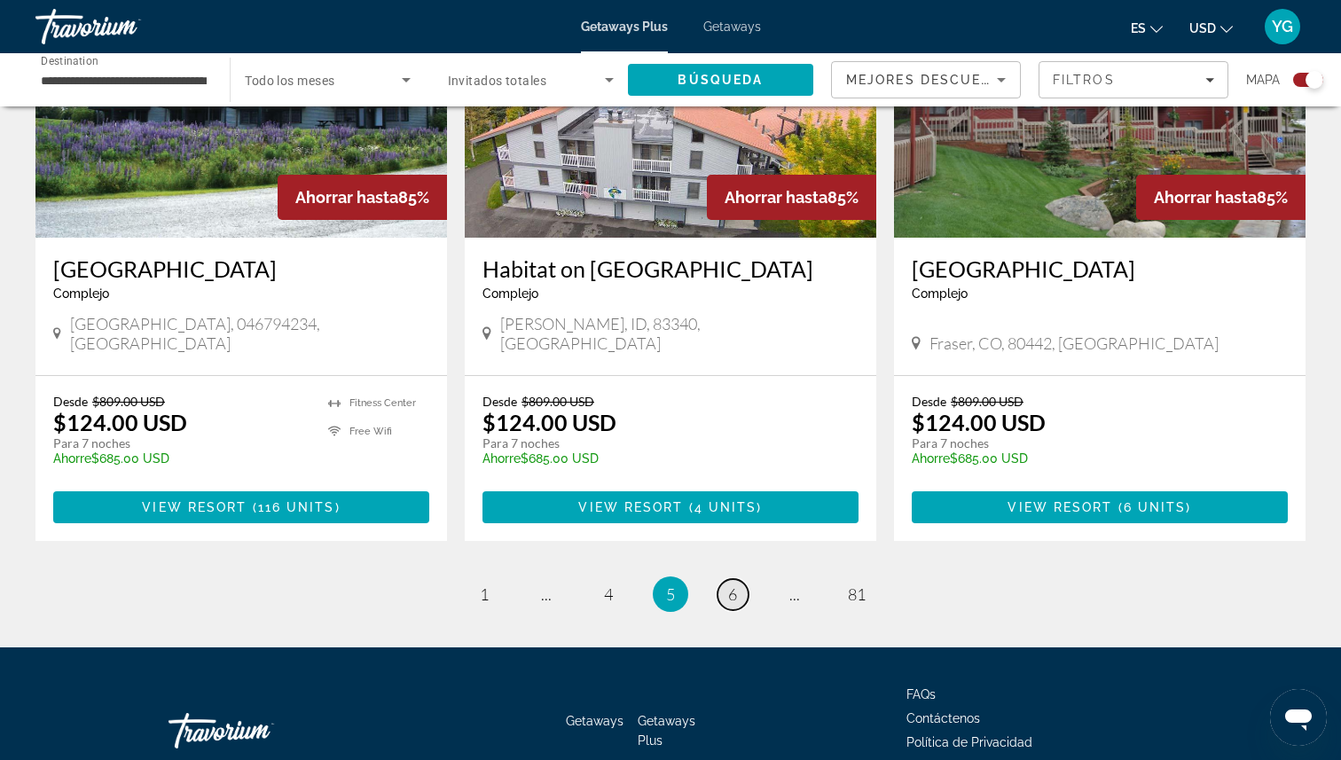
click at [738, 579] on link "page 6" at bounding box center [732, 594] width 31 height 31
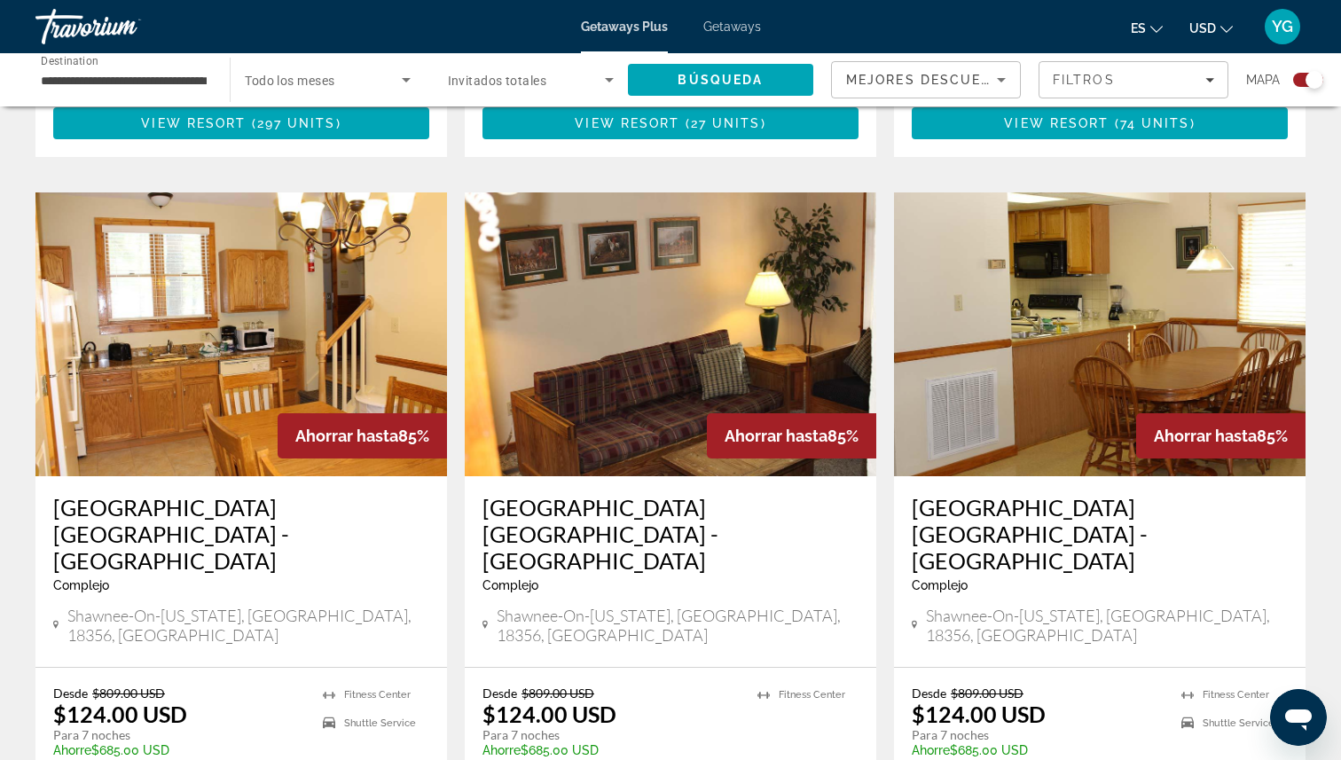
scroll to position [2739, 0]
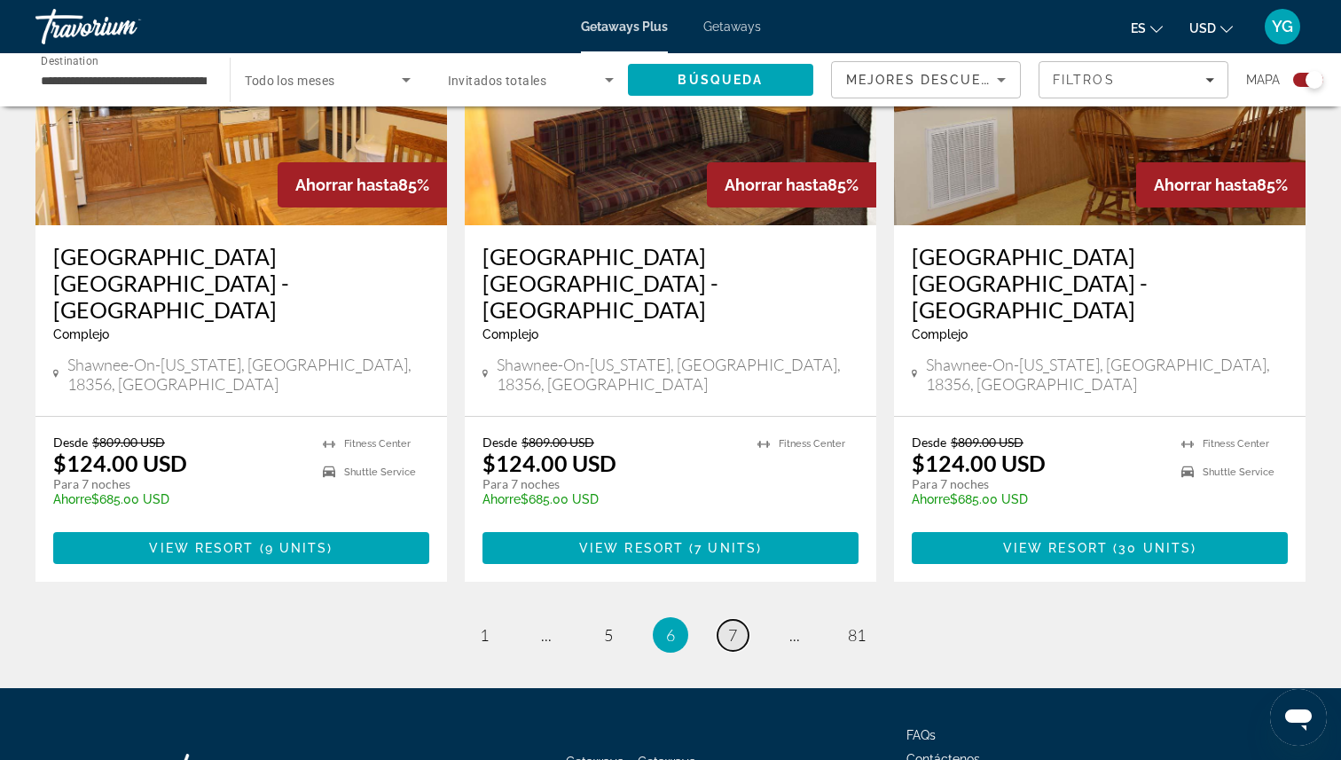
click at [735, 625] on span "7" at bounding box center [732, 635] width 9 height 20
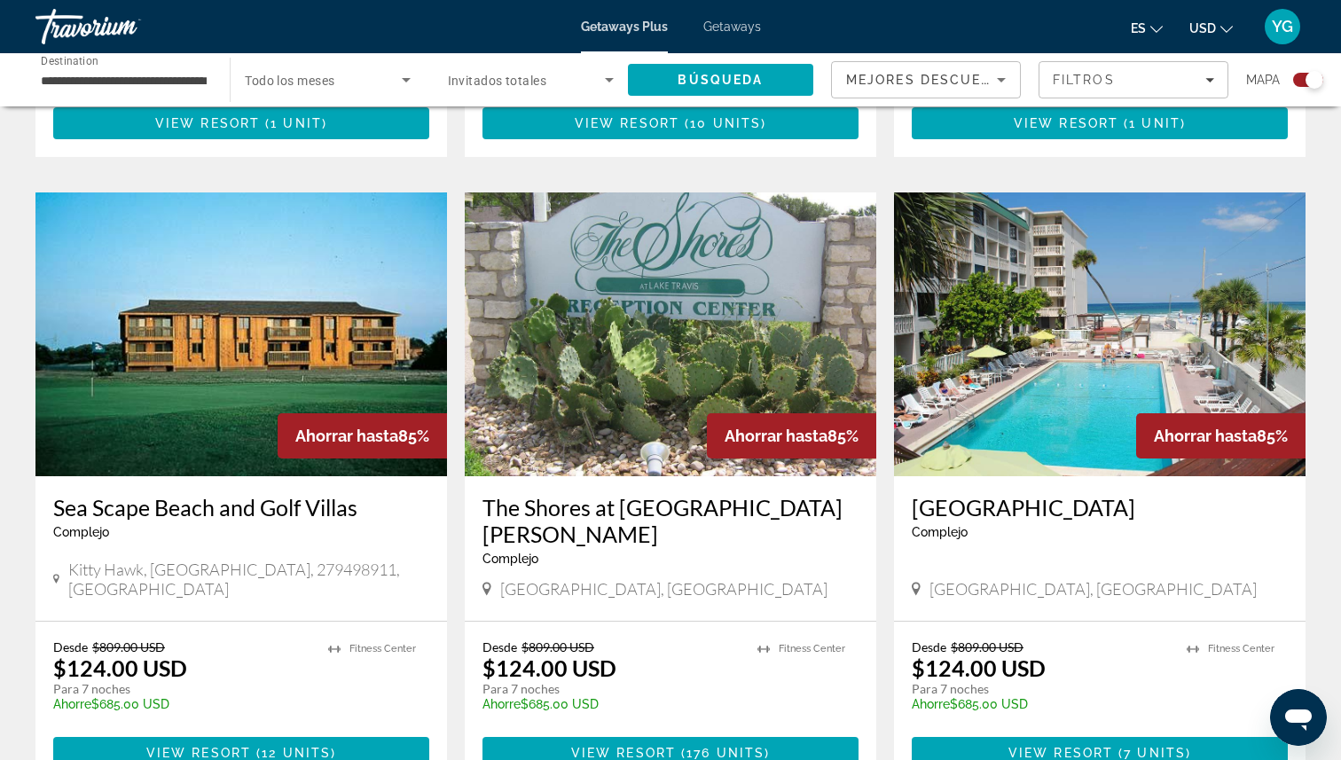
scroll to position [2410, 0]
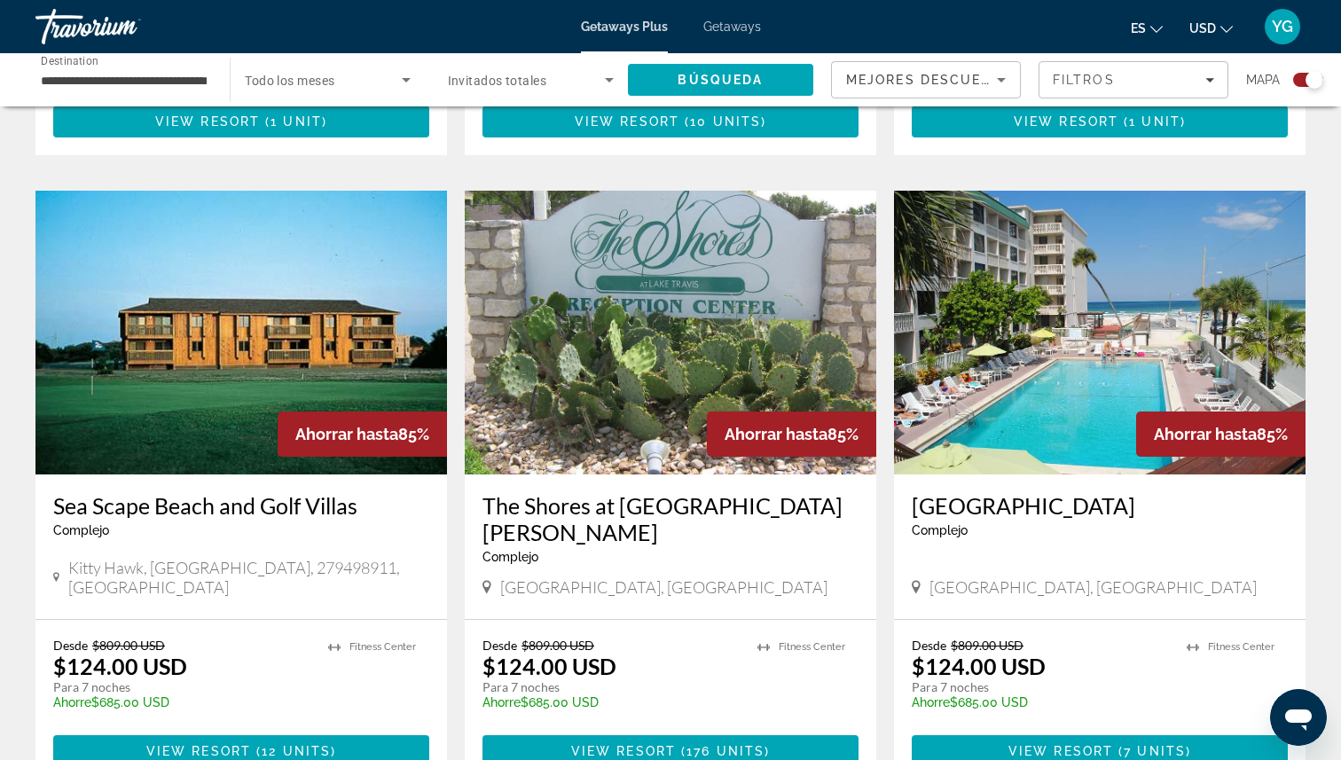
click at [1001, 323] on img "Main content" at bounding box center [1100, 333] width 412 height 284
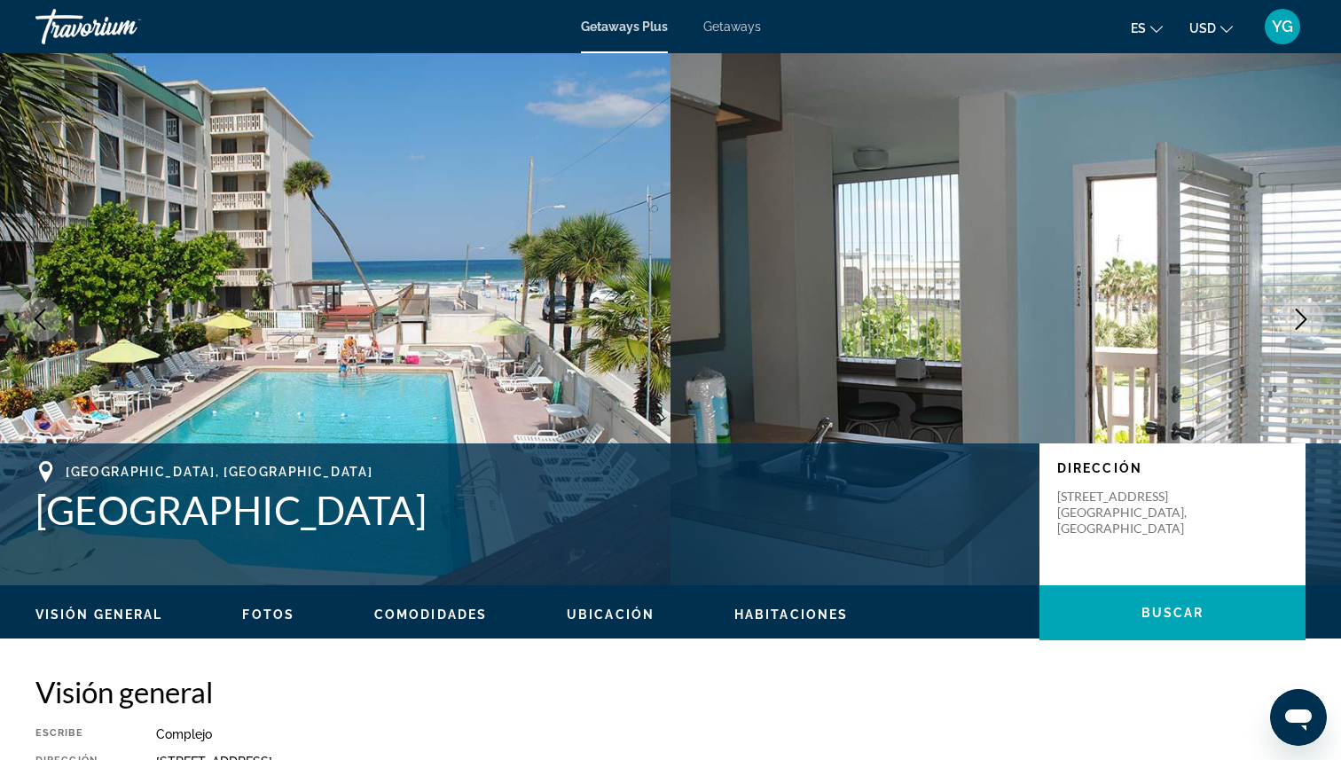
click at [1295, 326] on icon "Next image" at bounding box center [1300, 319] width 21 height 21
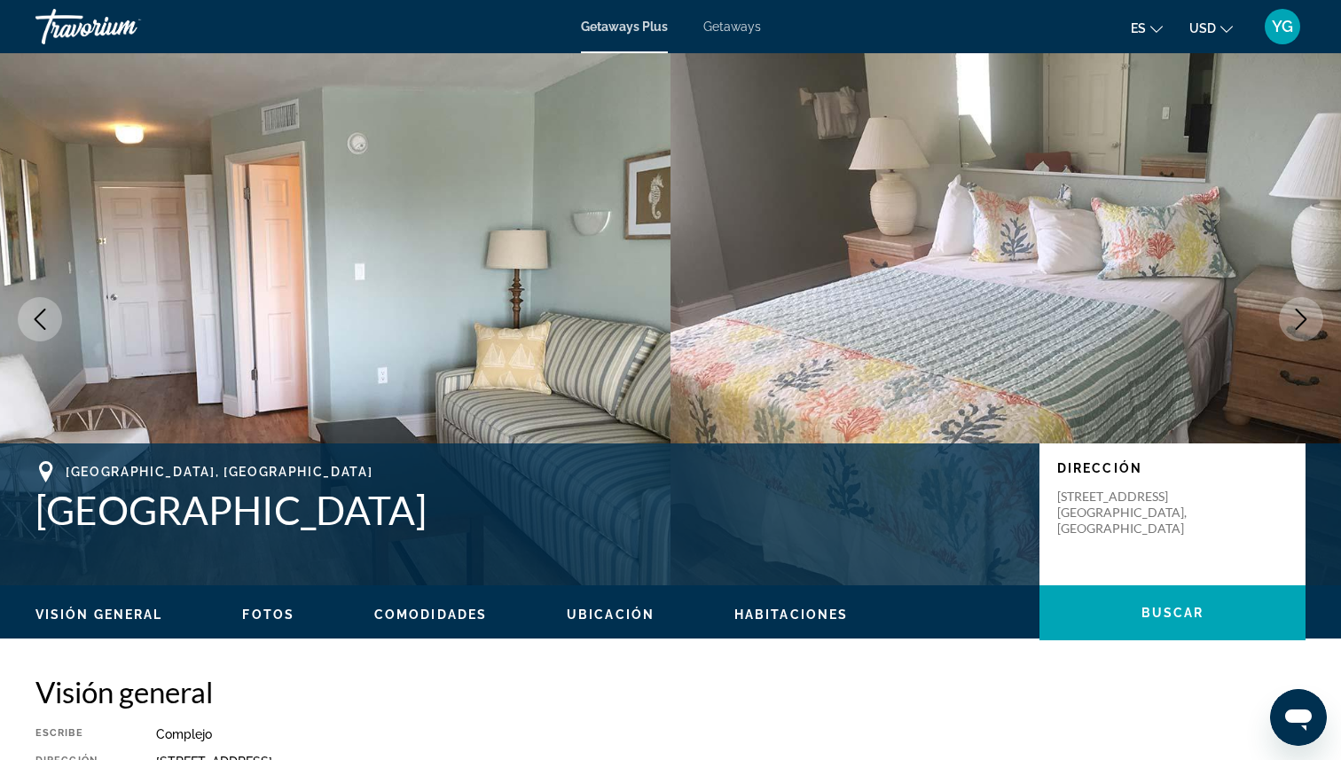
click at [1295, 325] on icon "Next image" at bounding box center [1300, 319] width 21 height 21
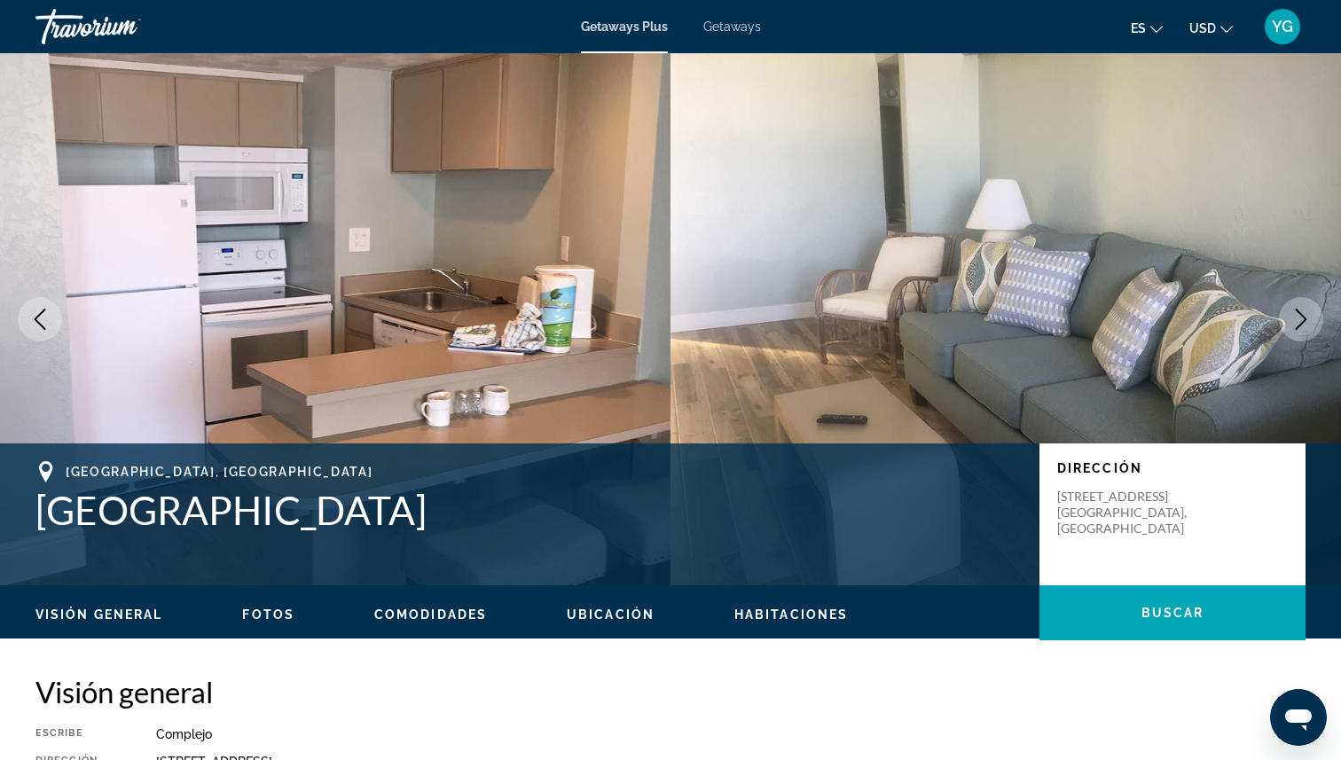
click at [1295, 324] on icon "Next image" at bounding box center [1300, 319] width 21 height 21
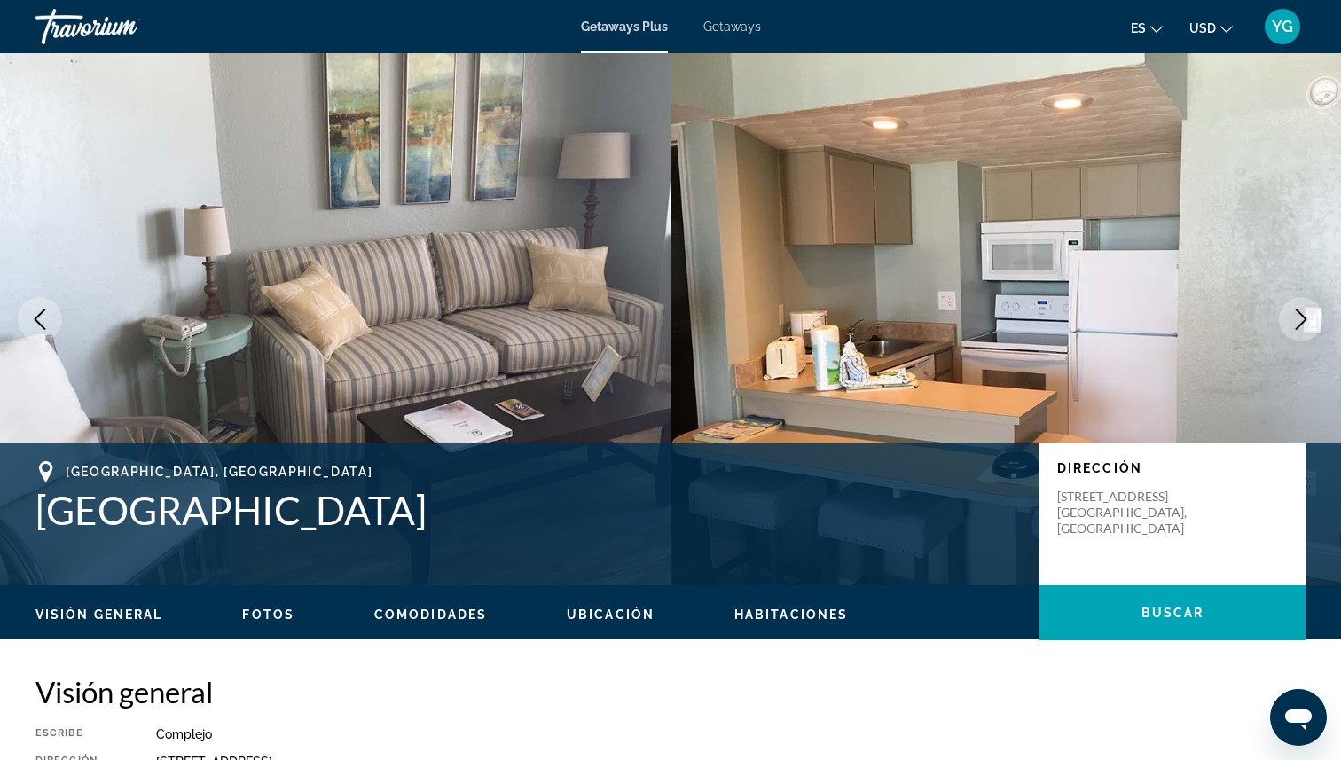
click at [1296, 324] on icon "Next image" at bounding box center [1300, 319] width 21 height 21
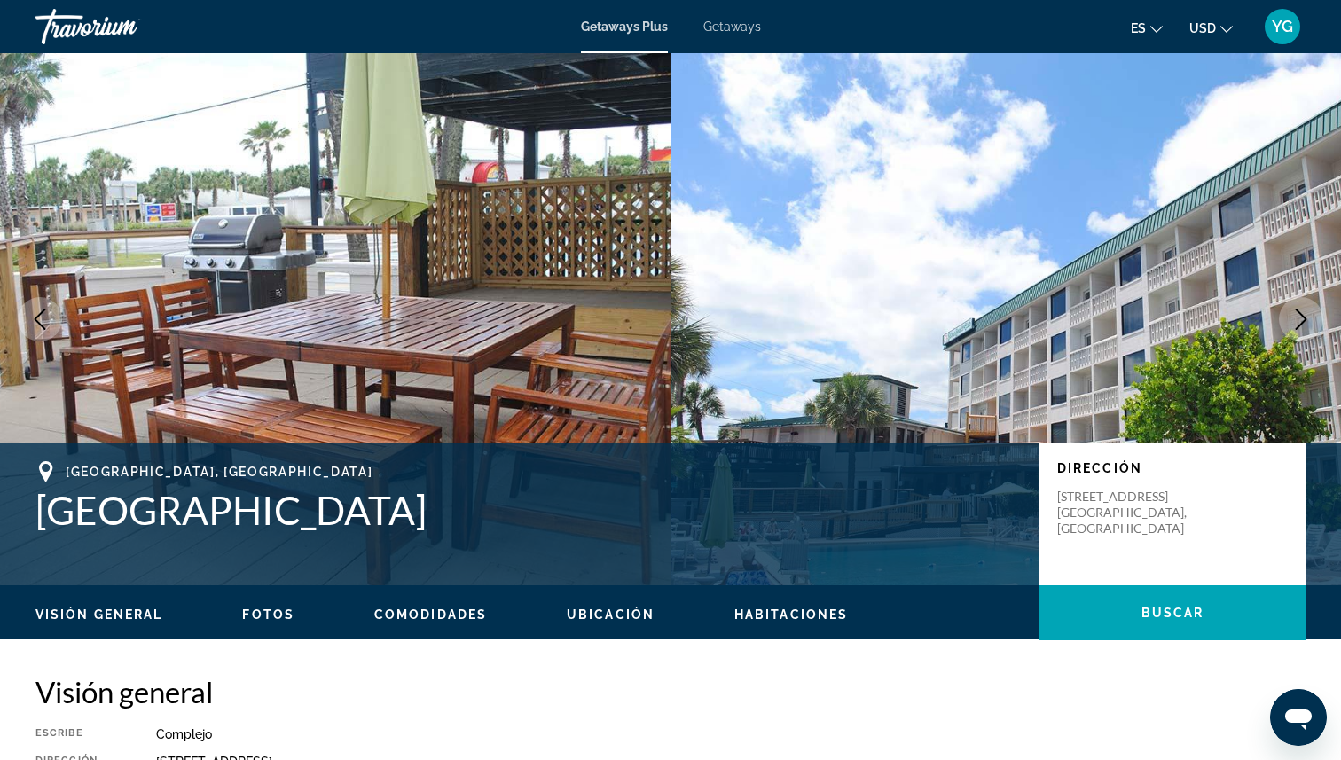
click at [1296, 323] on icon "Next image" at bounding box center [1300, 319] width 21 height 21
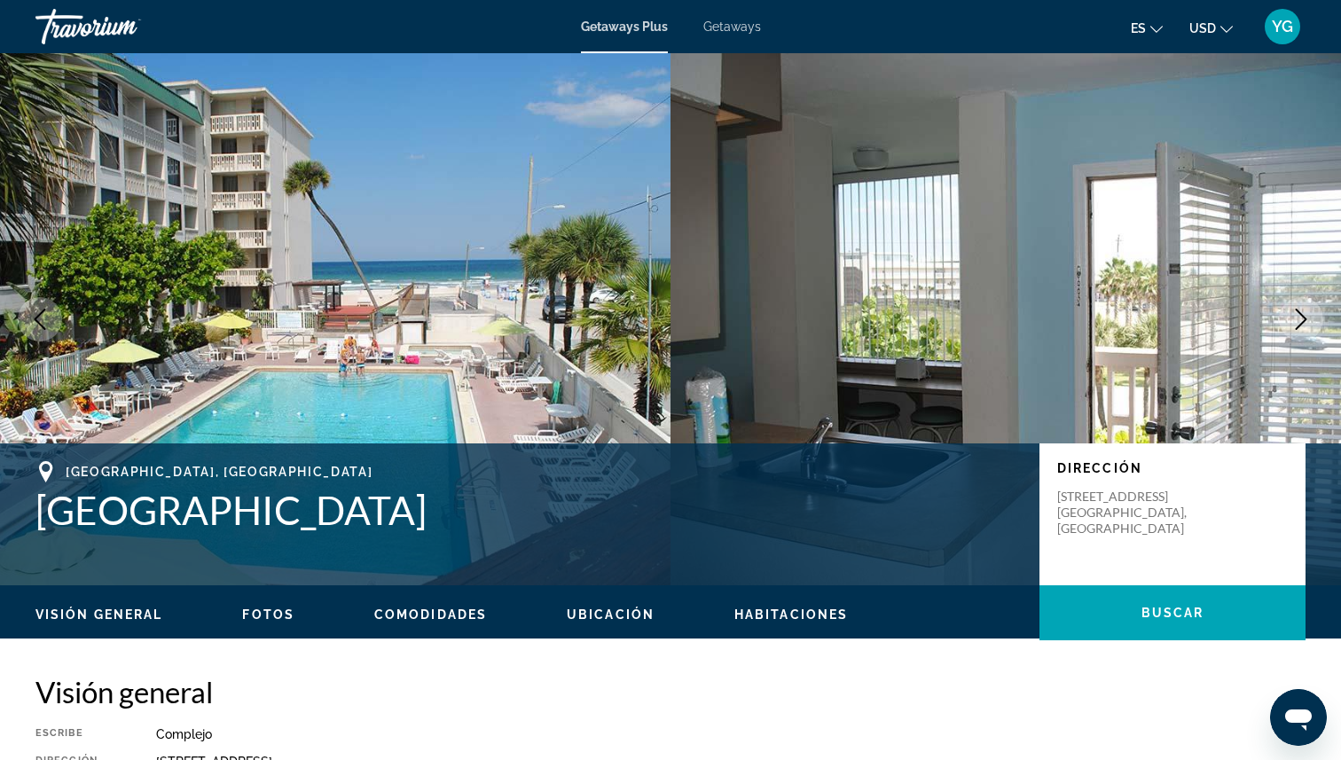
click at [1296, 323] on icon "Next image" at bounding box center [1300, 319] width 21 height 21
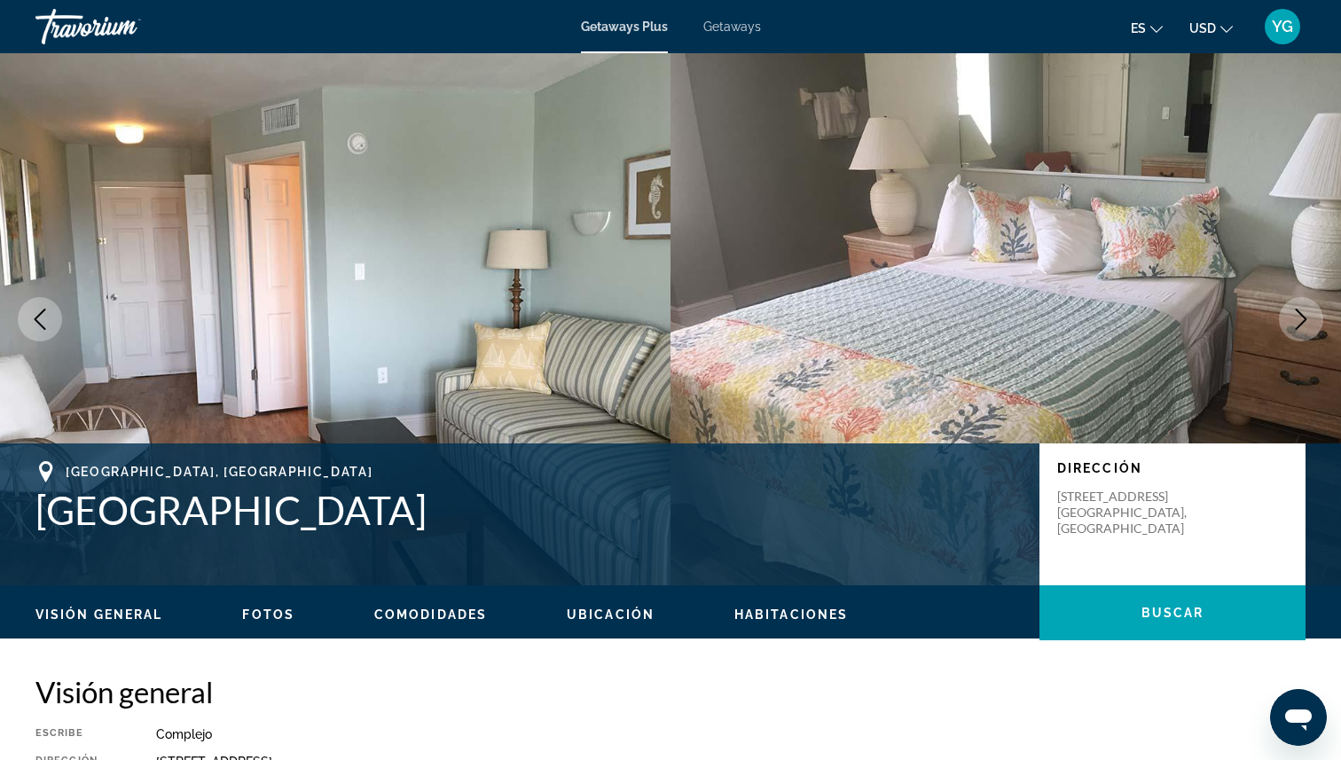
click at [1297, 324] on icon "Next image" at bounding box center [1300, 319] width 21 height 21
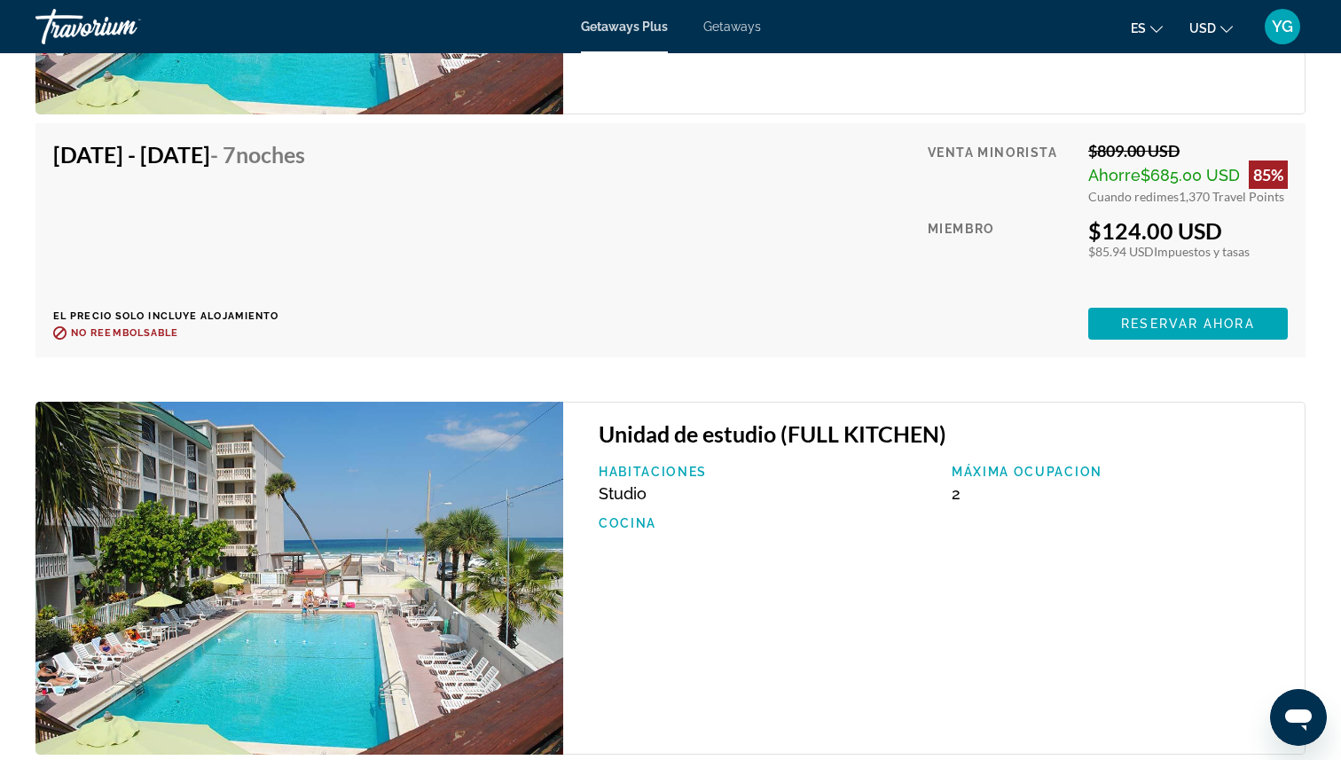
scroll to position [3205, 0]
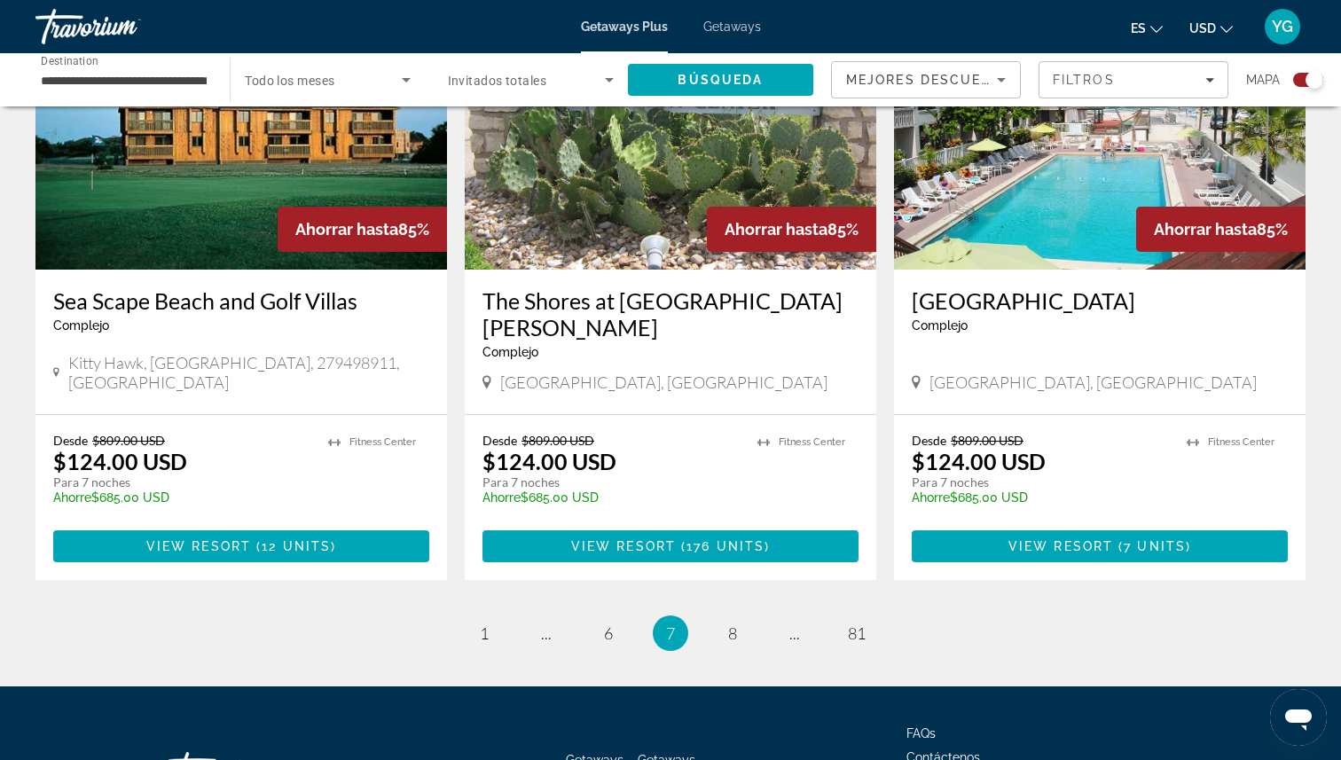
scroll to position [2659, 0]
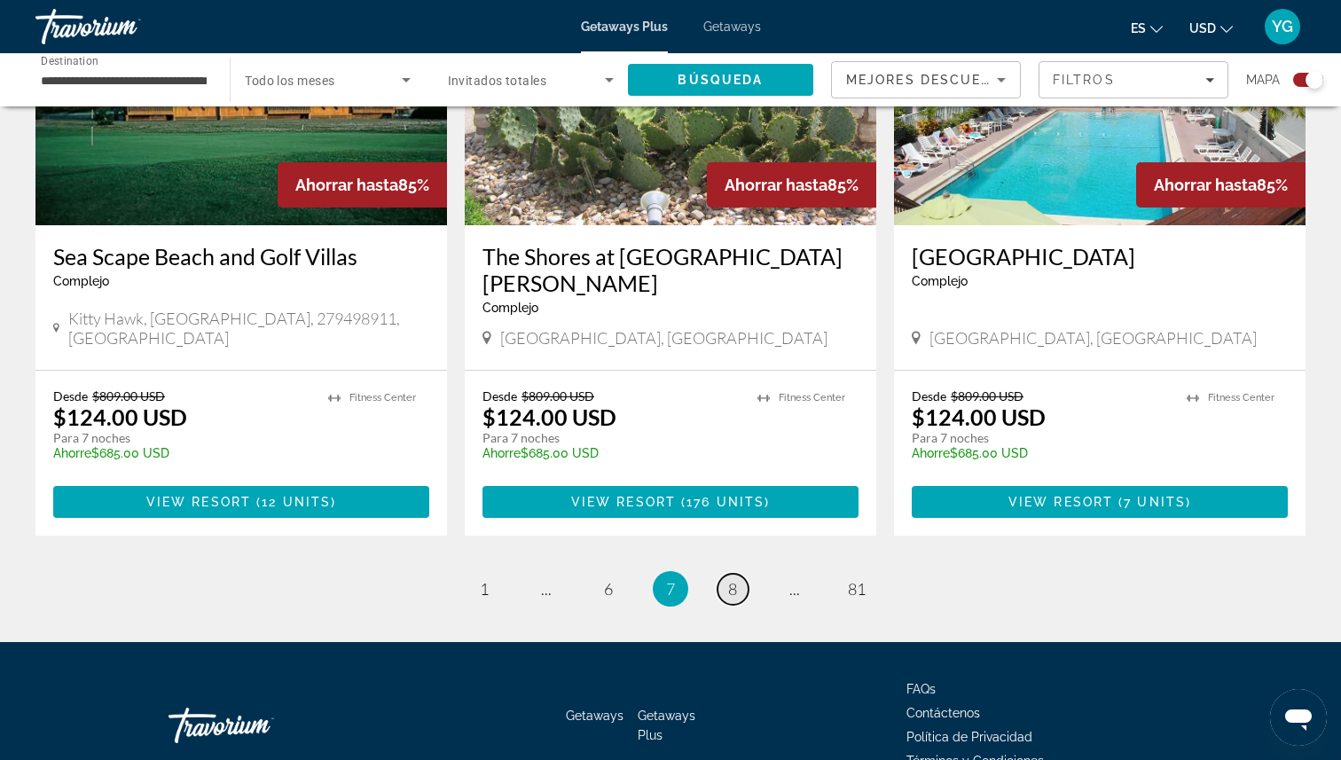
click at [735, 579] on span "8" at bounding box center [732, 589] width 9 height 20
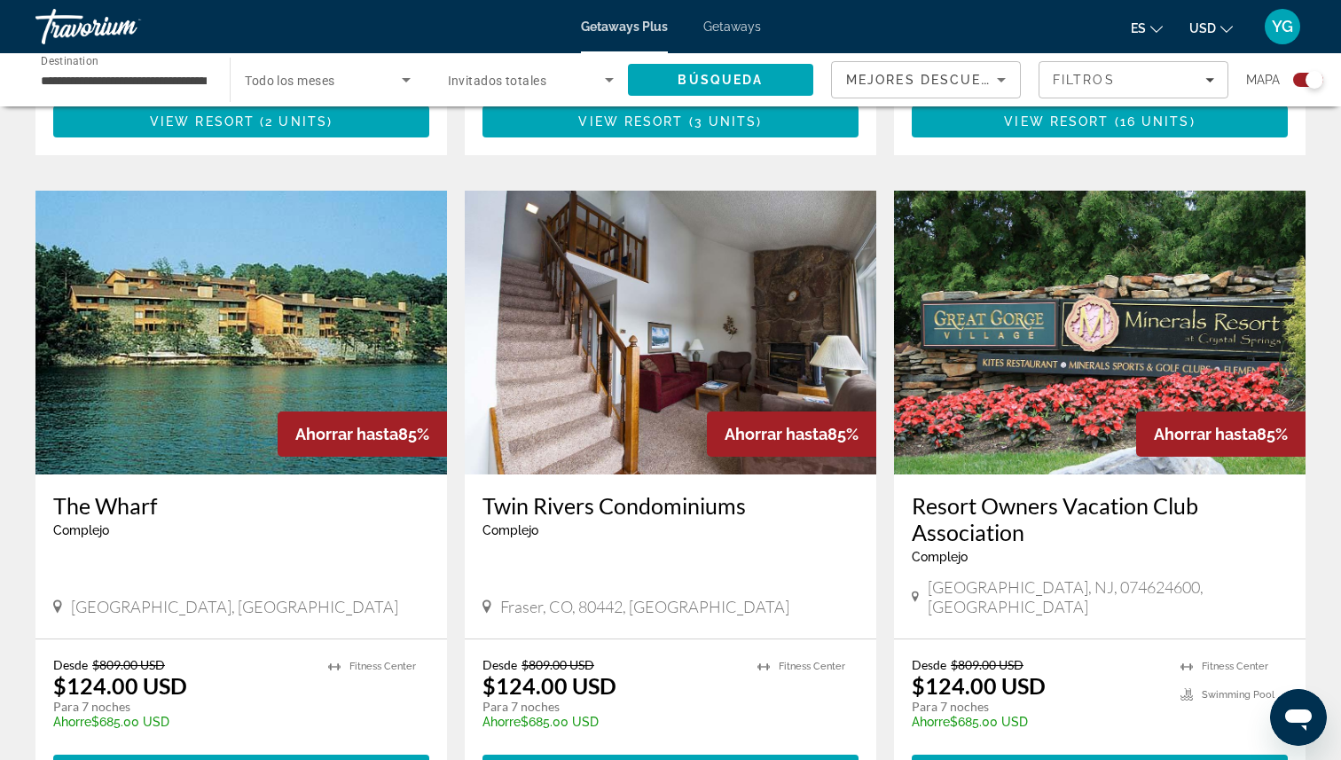
scroll to position [1151, 0]
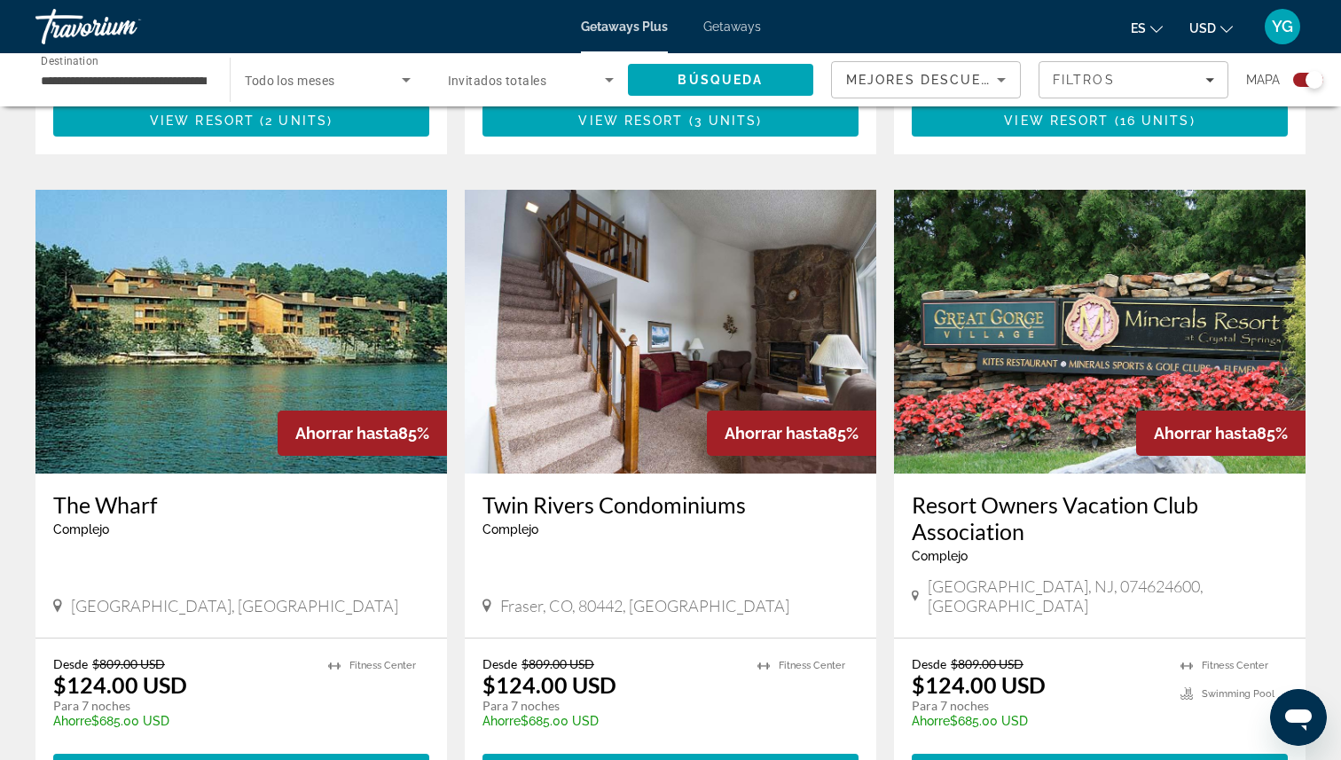
click at [1144, 384] on img "Main content" at bounding box center [1100, 332] width 412 height 284
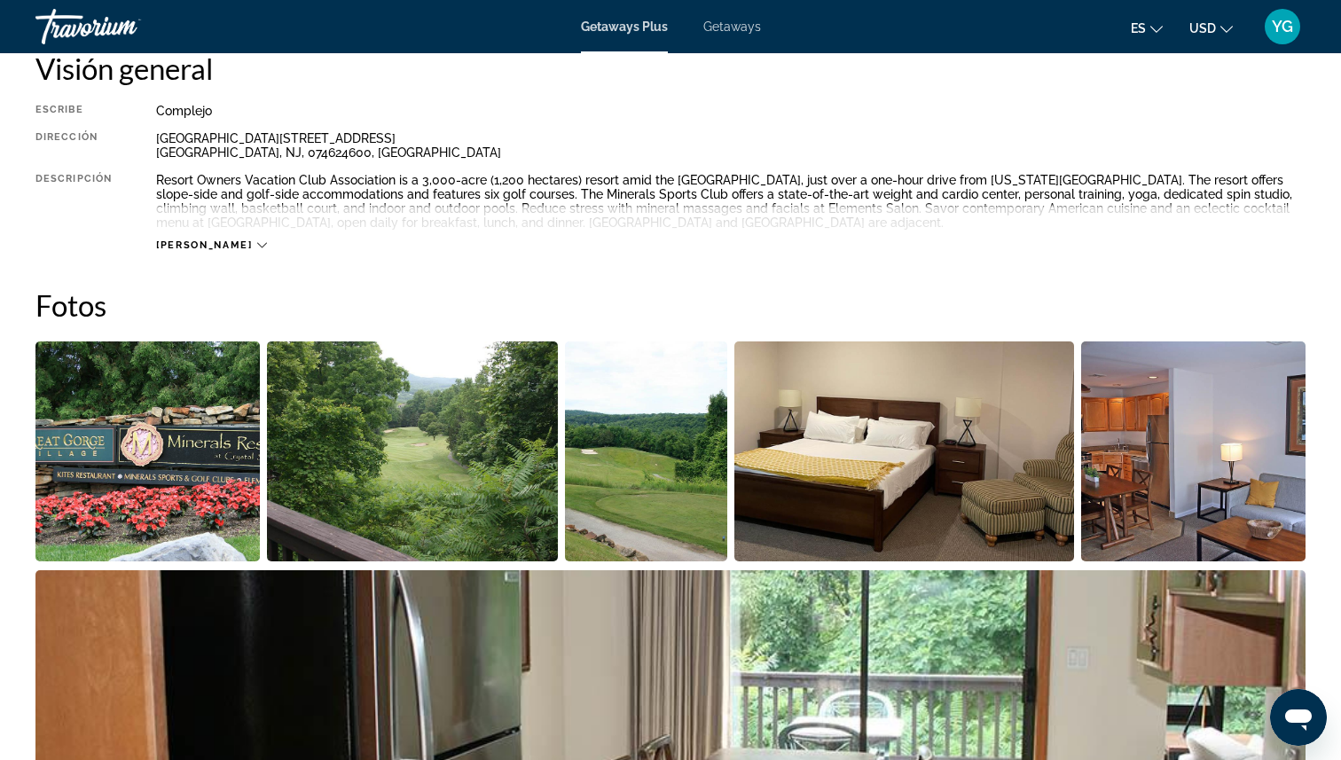
scroll to position [921, 0]
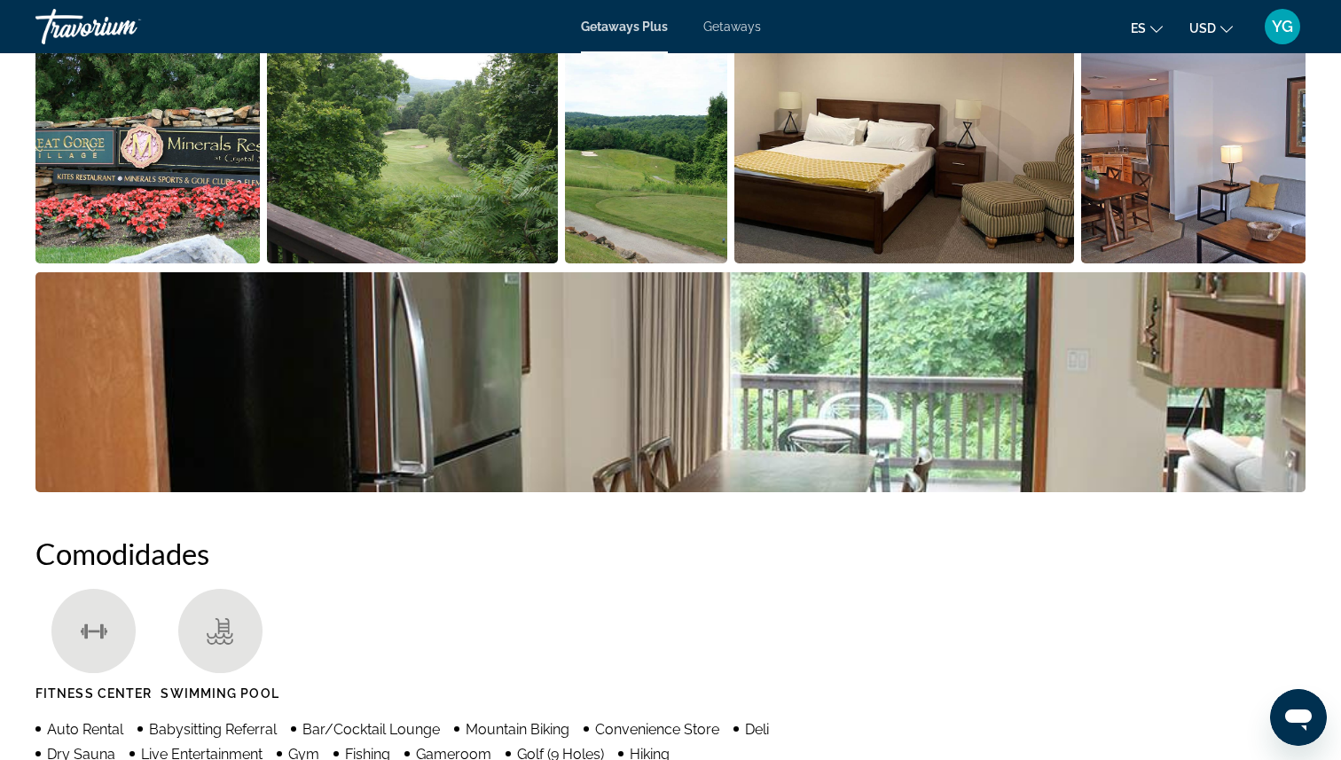
click at [59, 198] on img "Open full-screen image slider" at bounding box center [147, 153] width 224 height 220
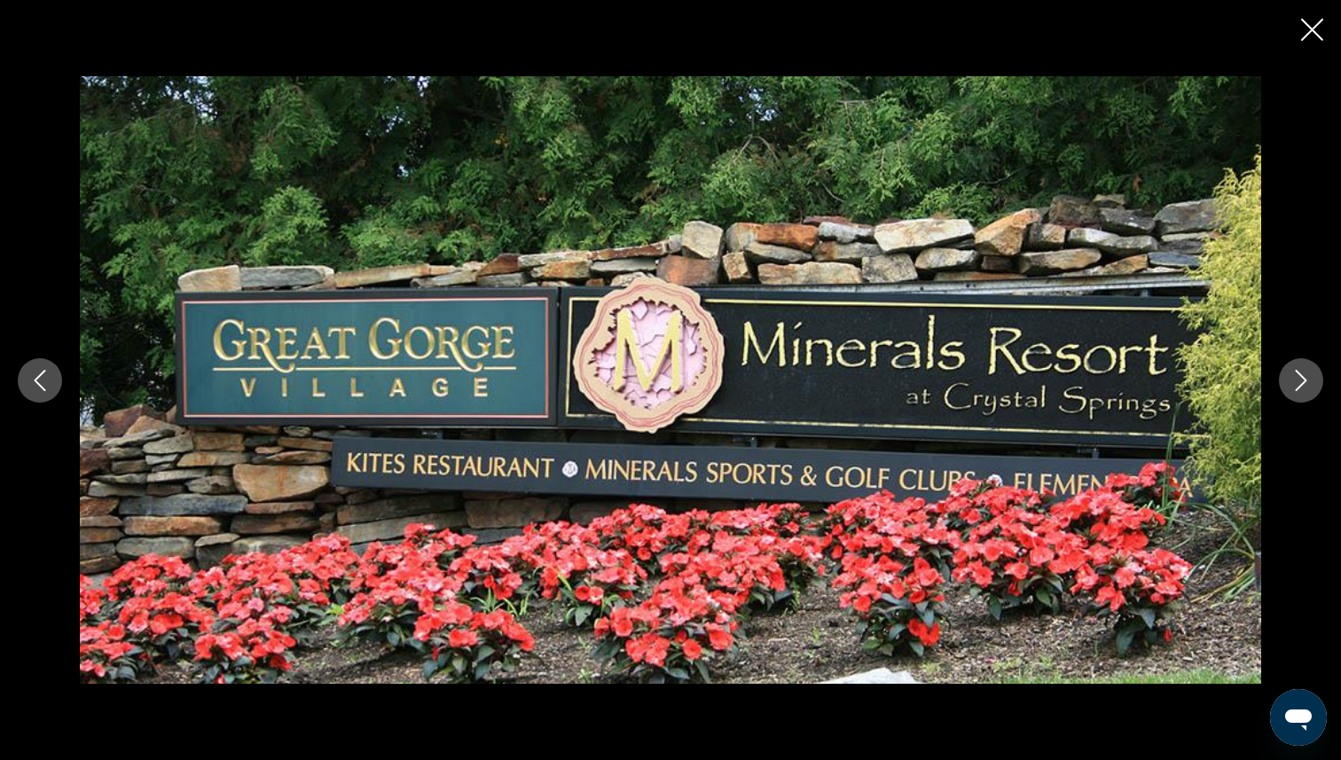
click at [1300, 380] on icon "Next image" at bounding box center [1300, 380] width 21 height 21
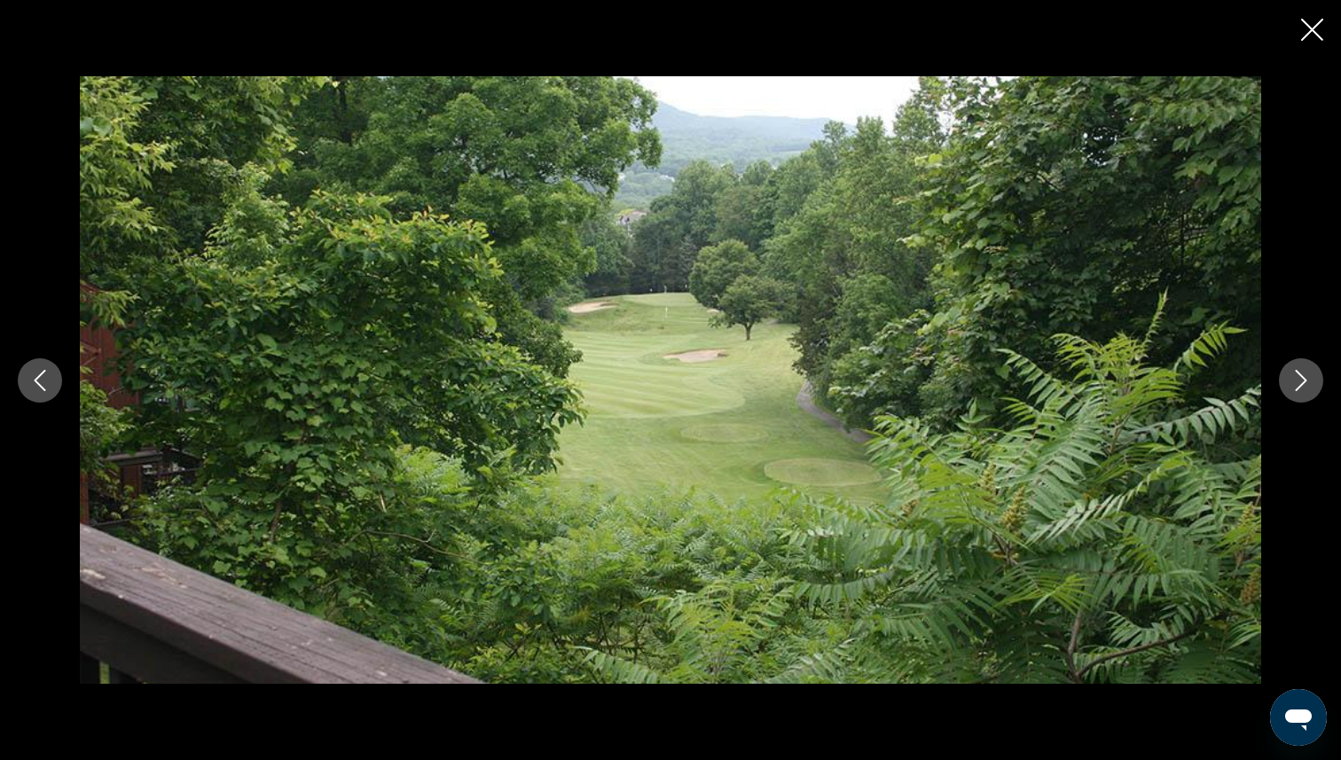
click at [1300, 380] on icon "Next image" at bounding box center [1300, 380] width 21 height 21
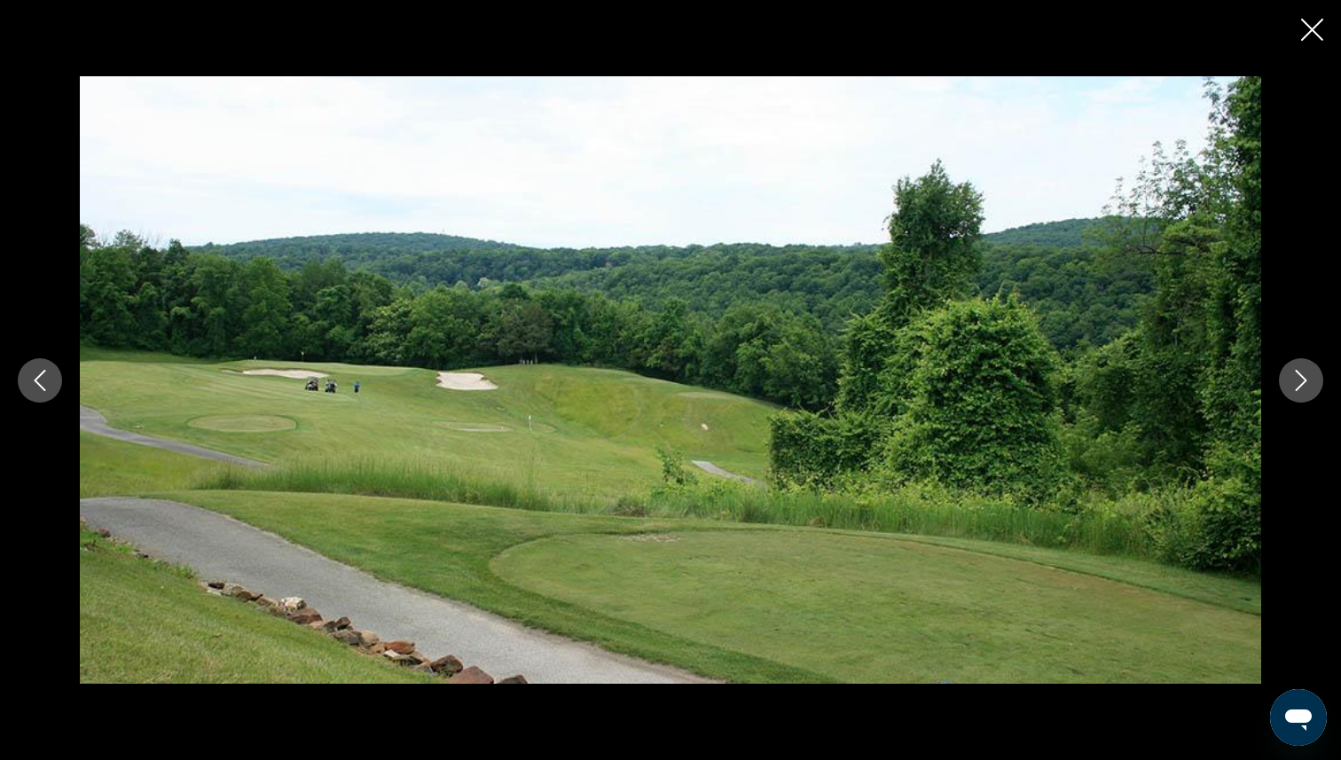
click at [1300, 380] on icon "Next image" at bounding box center [1300, 380] width 21 height 21
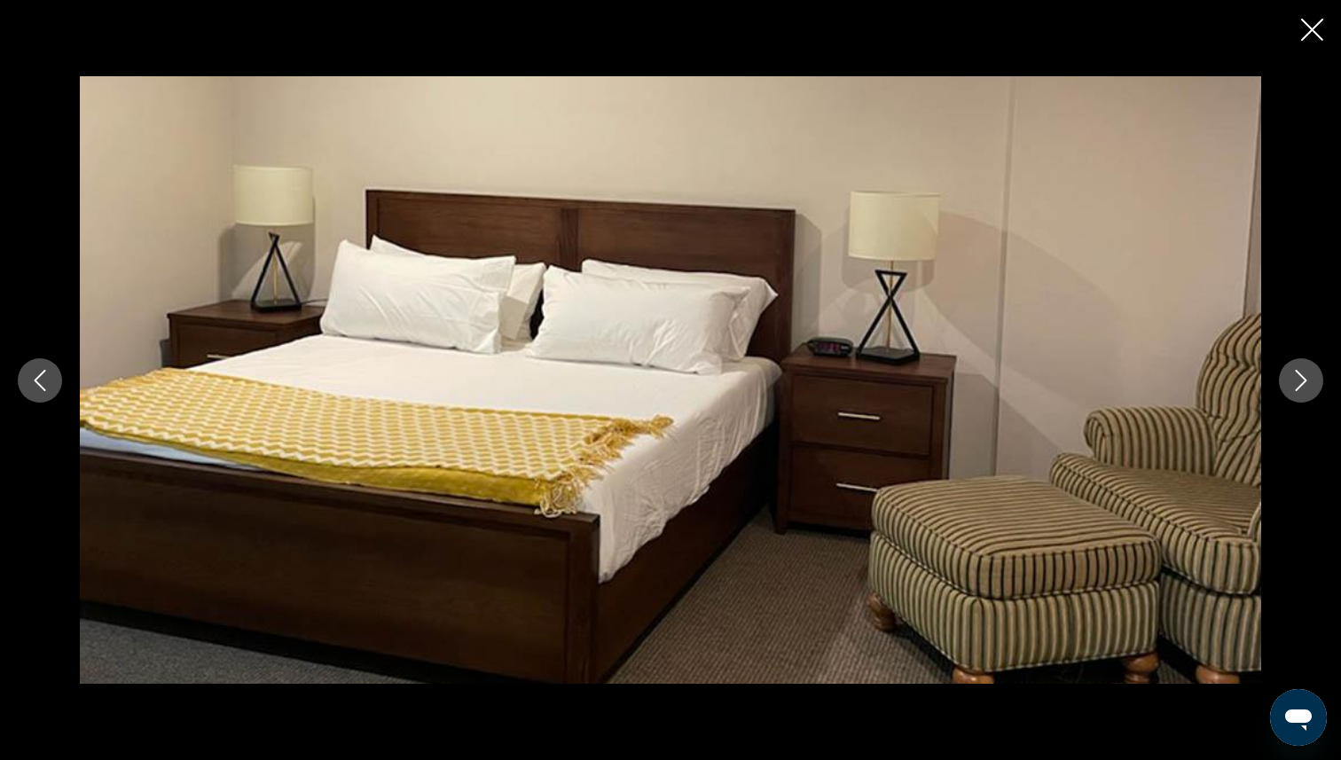
click at [1300, 380] on icon "Next image" at bounding box center [1300, 380] width 21 height 21
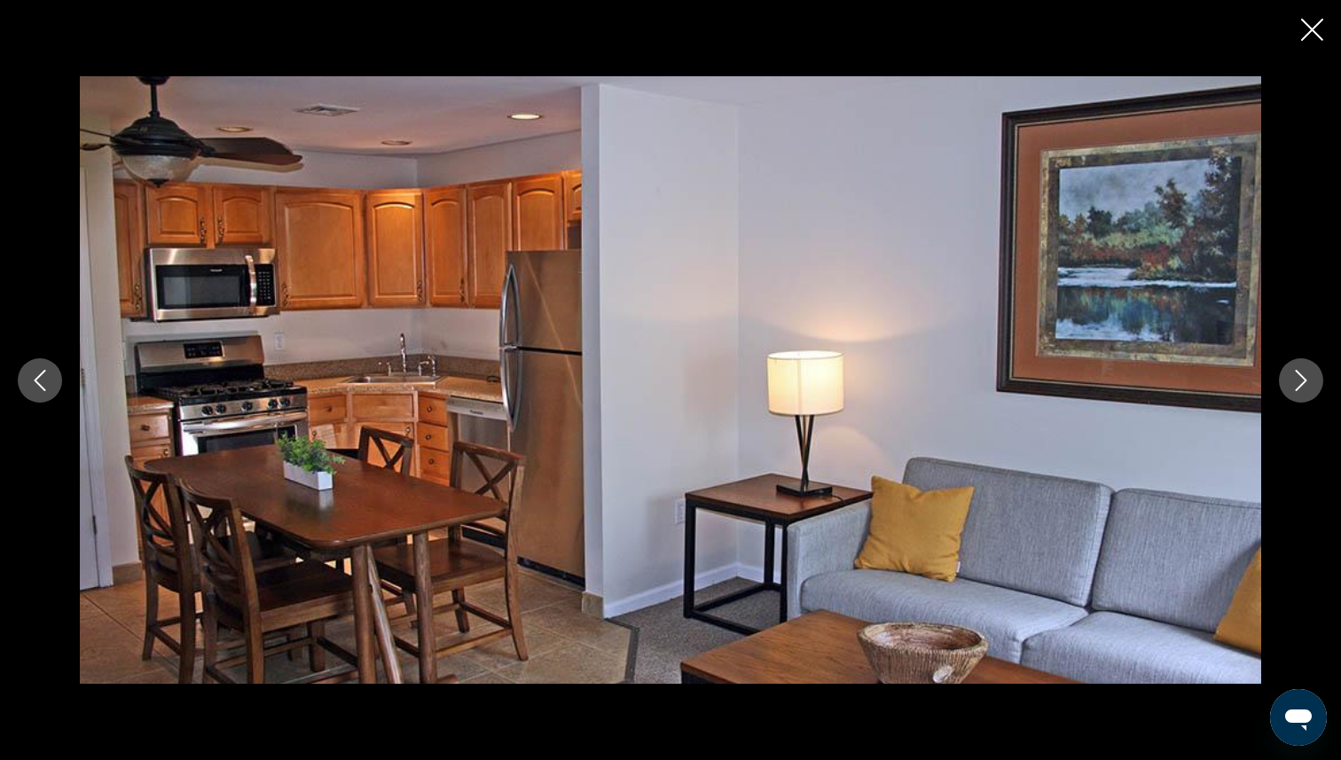
click at [1300, 380] on icon "Next image" at bounding box center [1300, 380] width 21 height 21
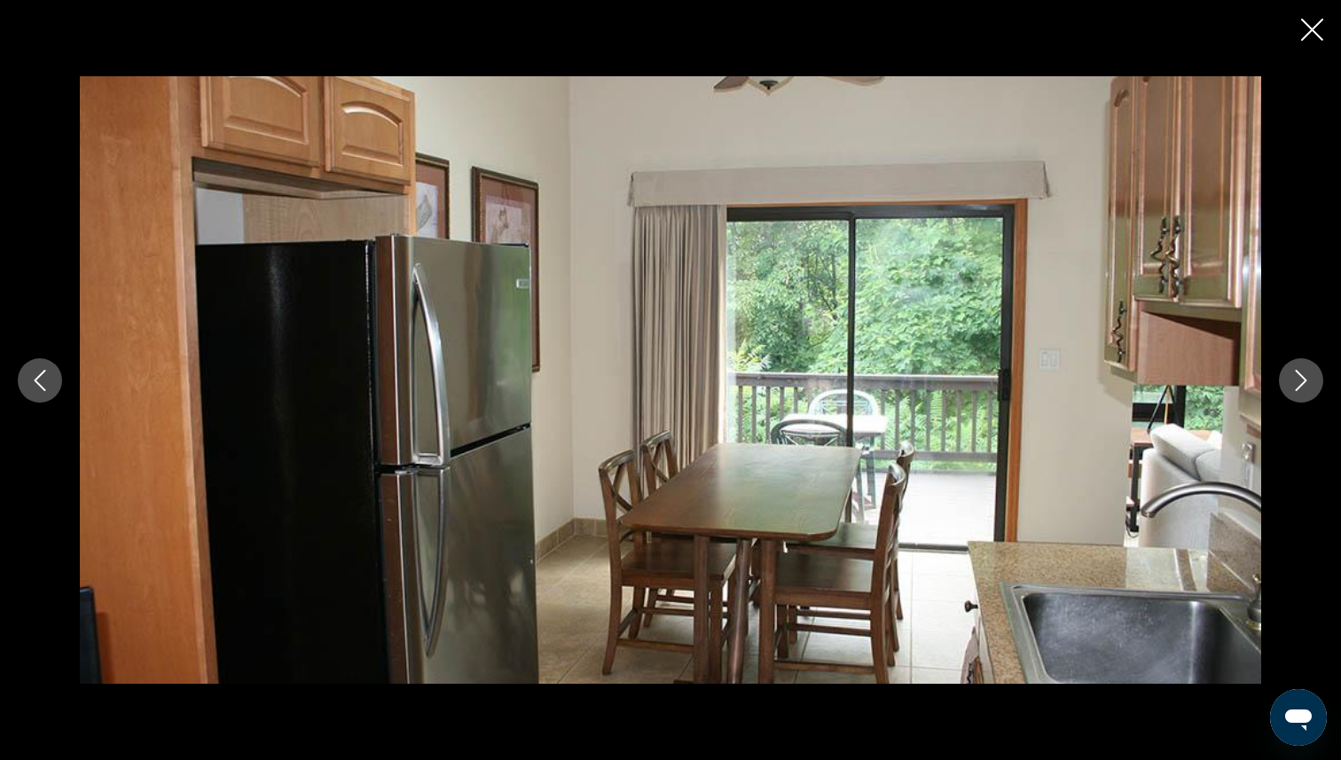
click at [1300, 380] on icon "Next image" at bounding box center [1300, 380] width 21 height 21
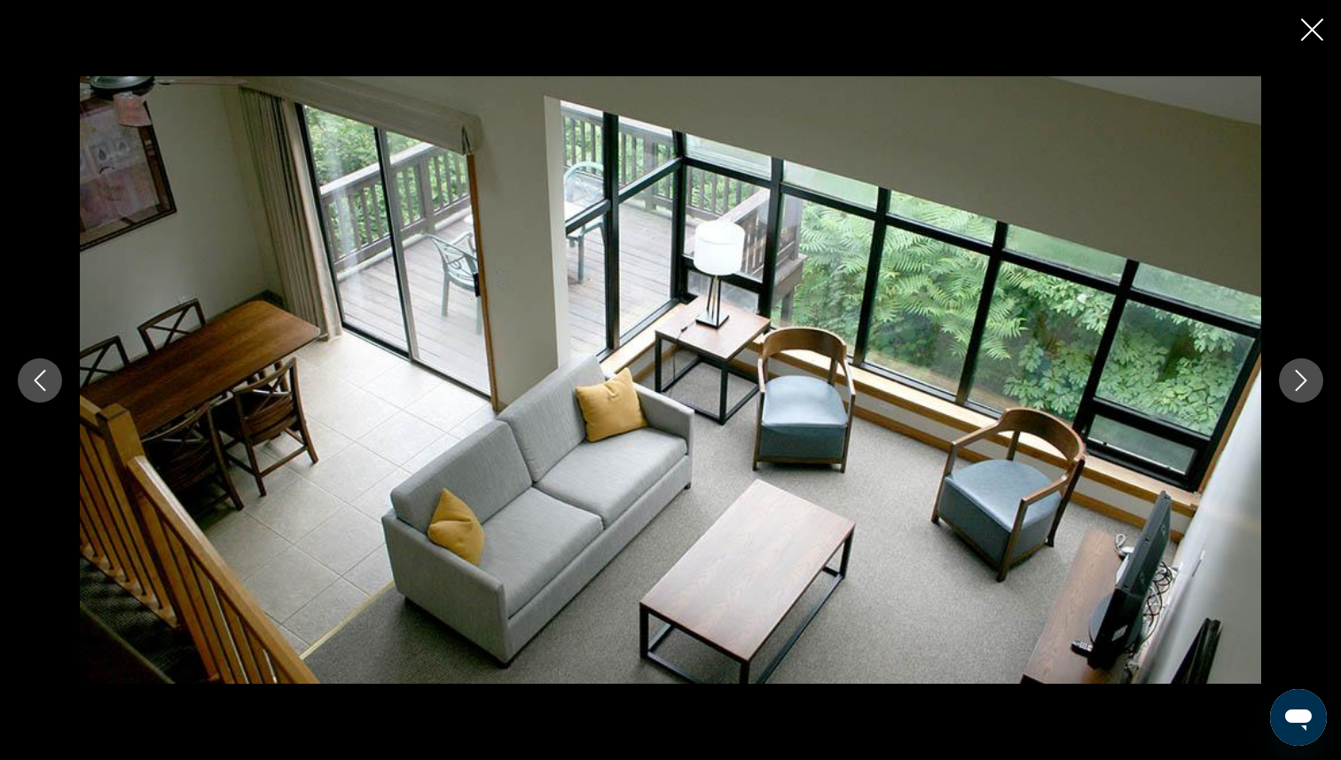
click at [1300, 380] on icon "Next image" at bounding box center [1300, 380] width 21 height 21
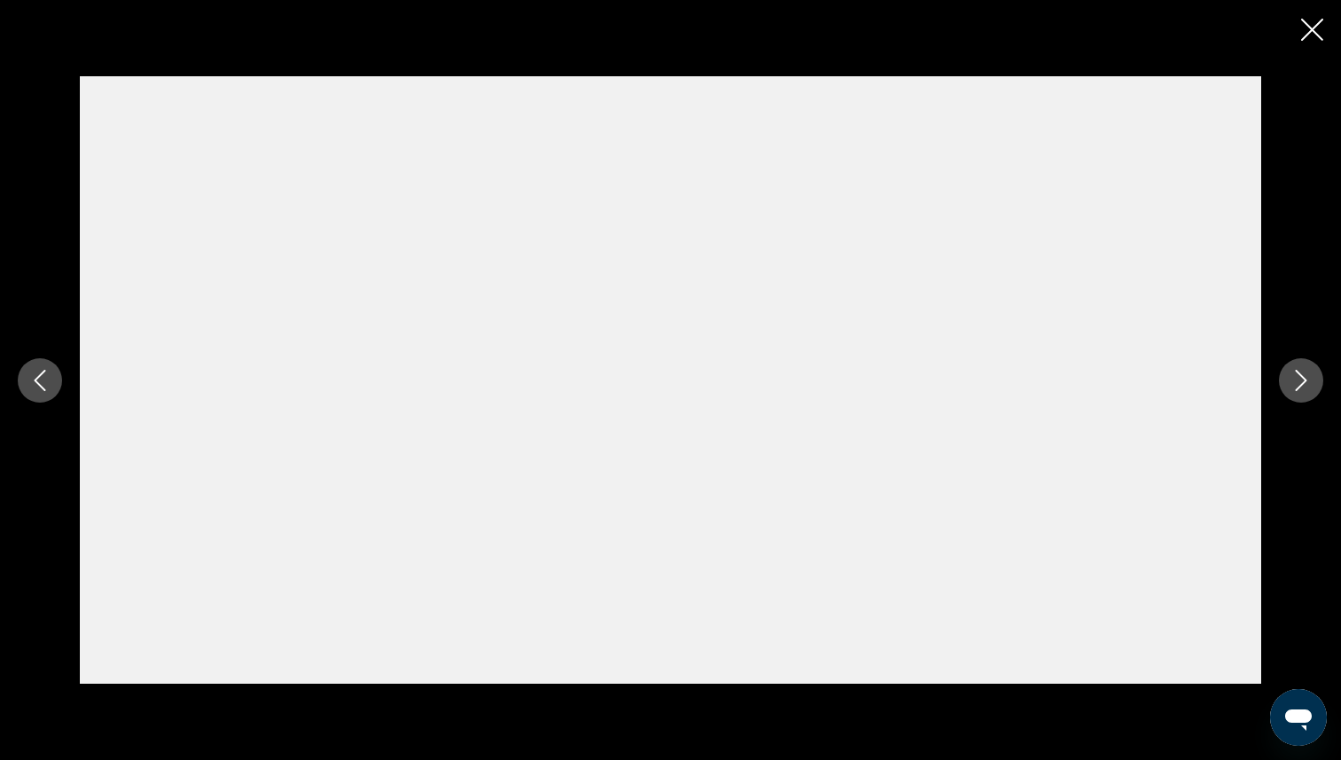
click at [1300, 380] on icon "Next image" at bounding box center [1300, 380] width 21 height 21
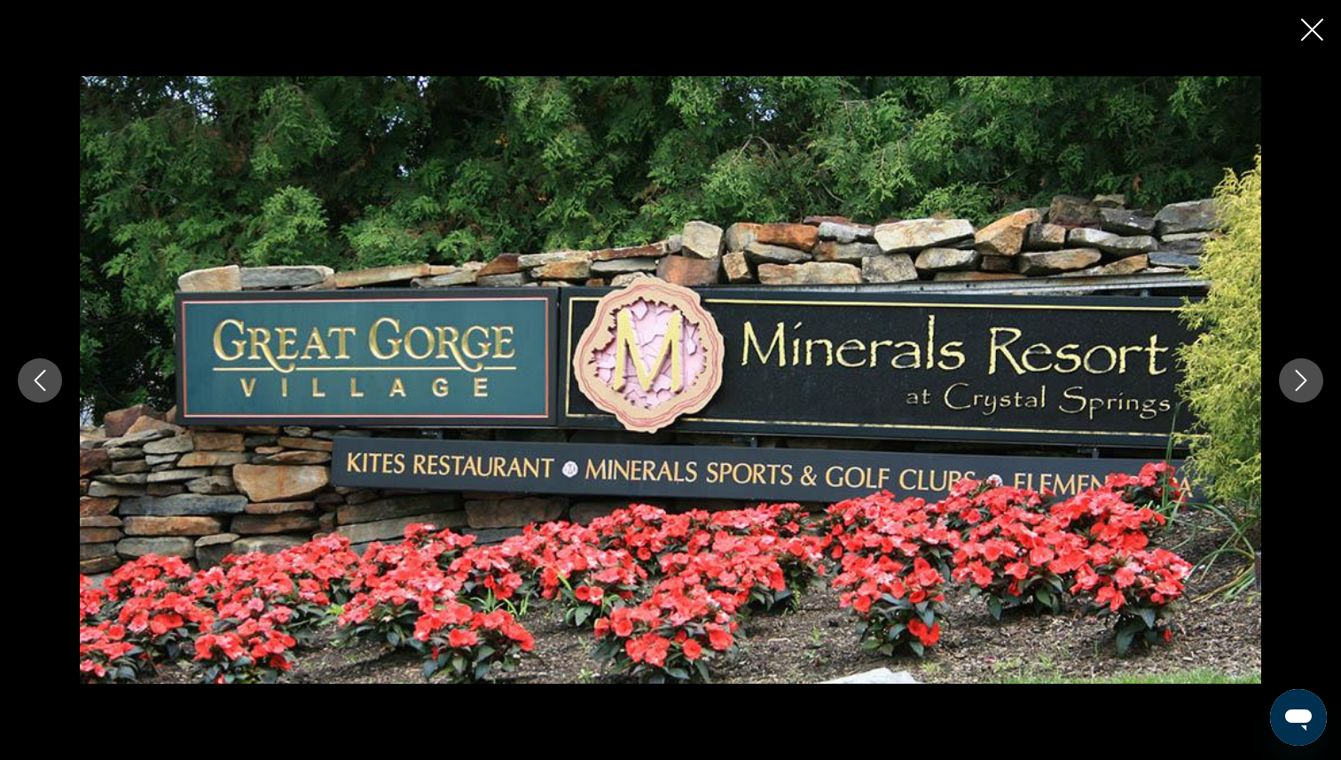
click at [1315, 27] on icon "Close slideshow" at bounding box center [1312, 30] width 22 height 22
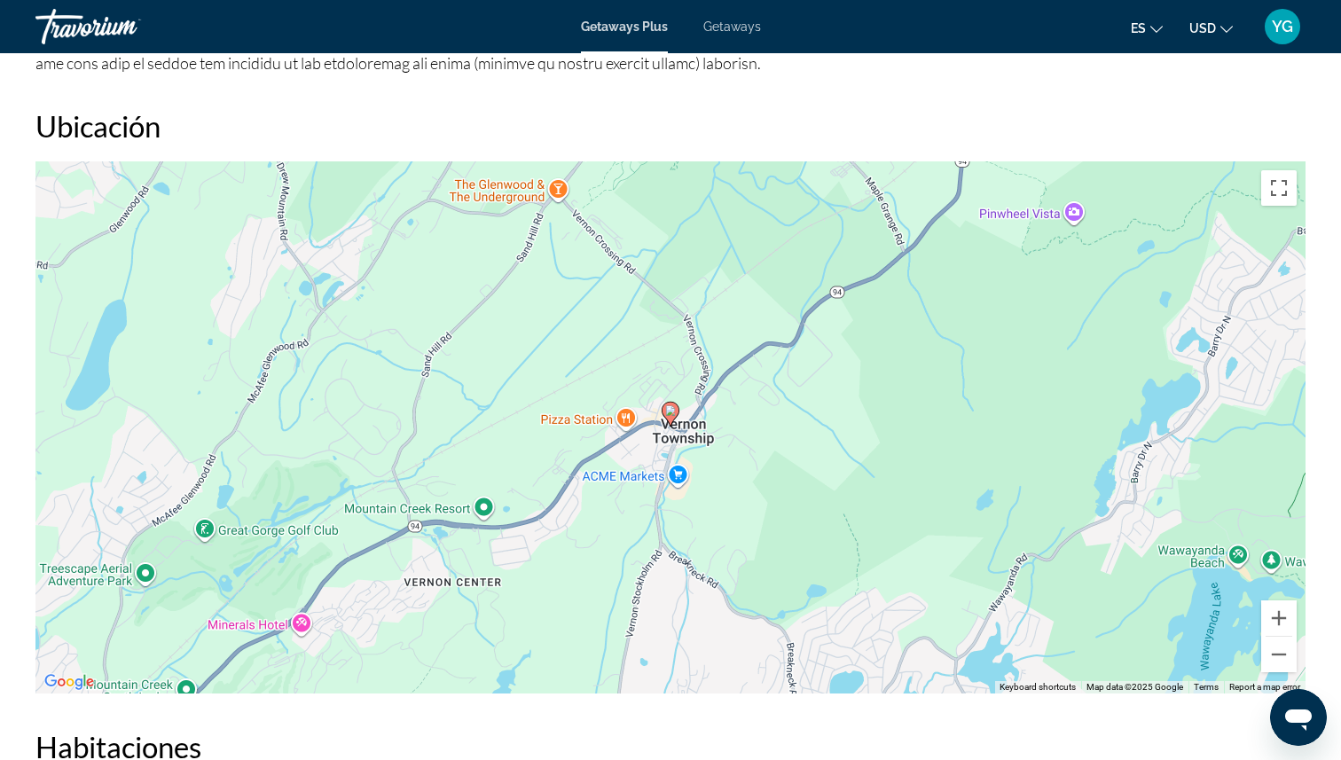
scroll to position [1919, 0]
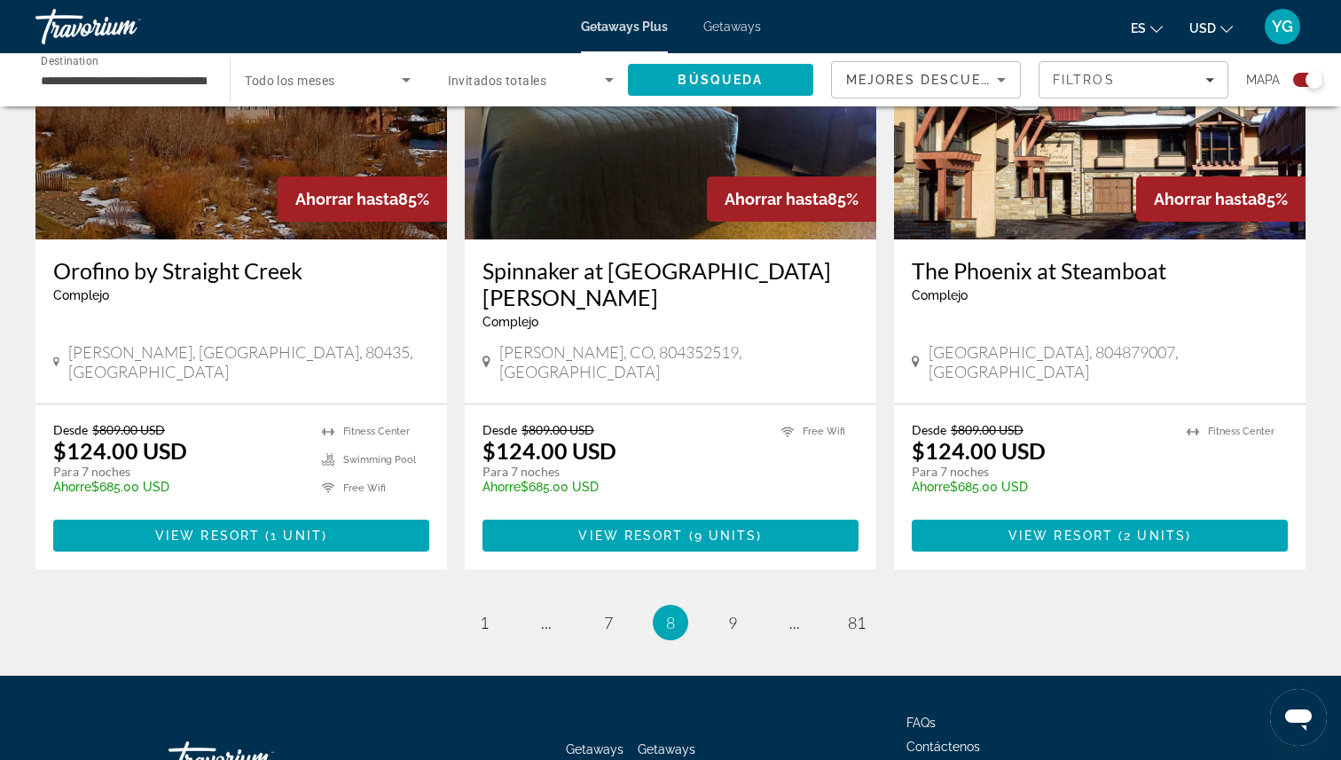
scroll to position [2662, 0]
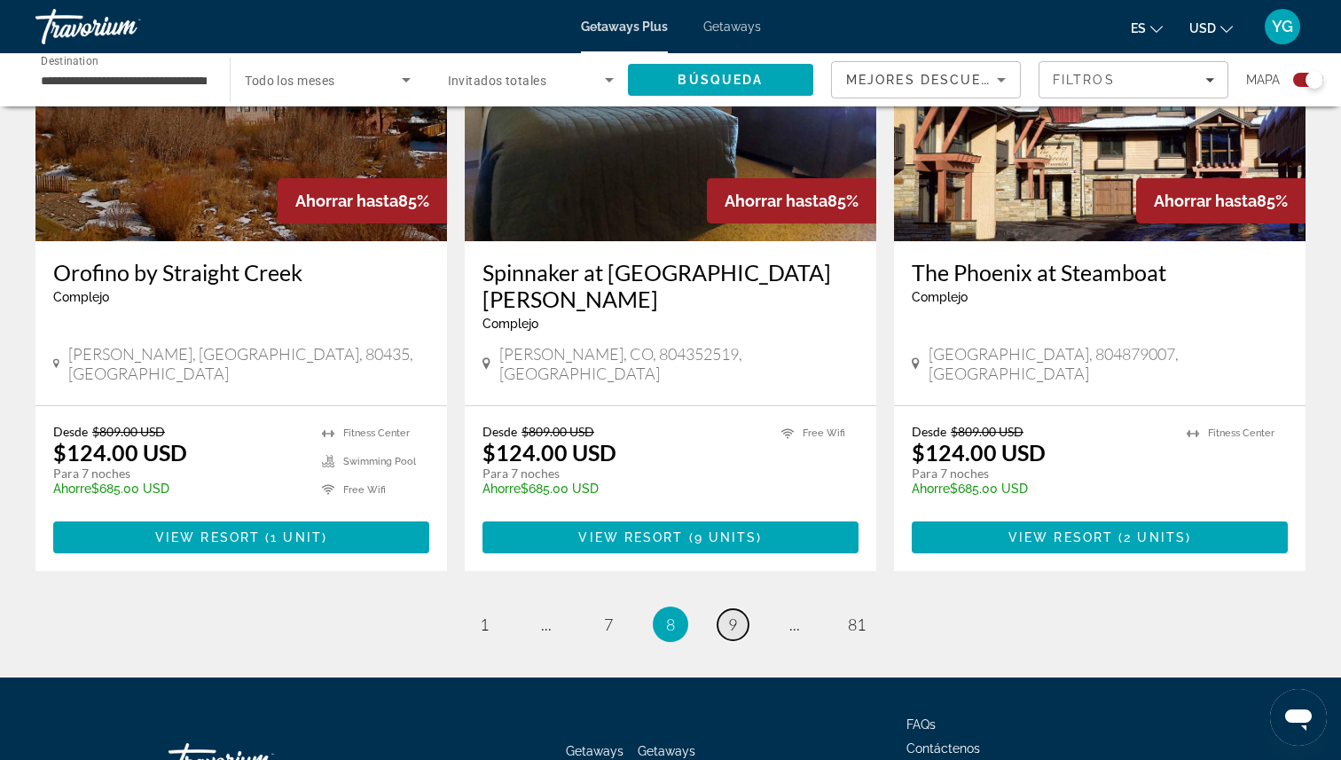
click at [736, 615] on span "9" at bounding box center [732, 625] width 9 height 20
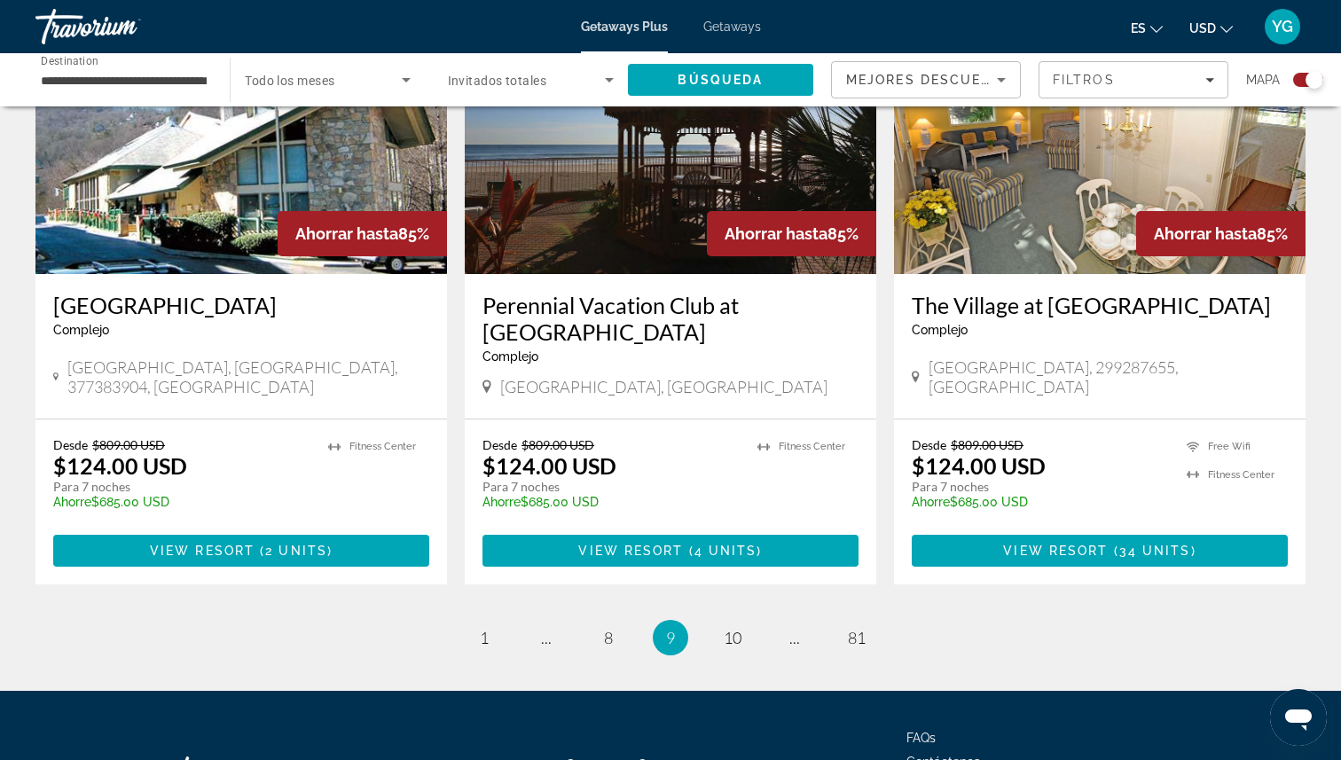
scroll to position [2605, 0]
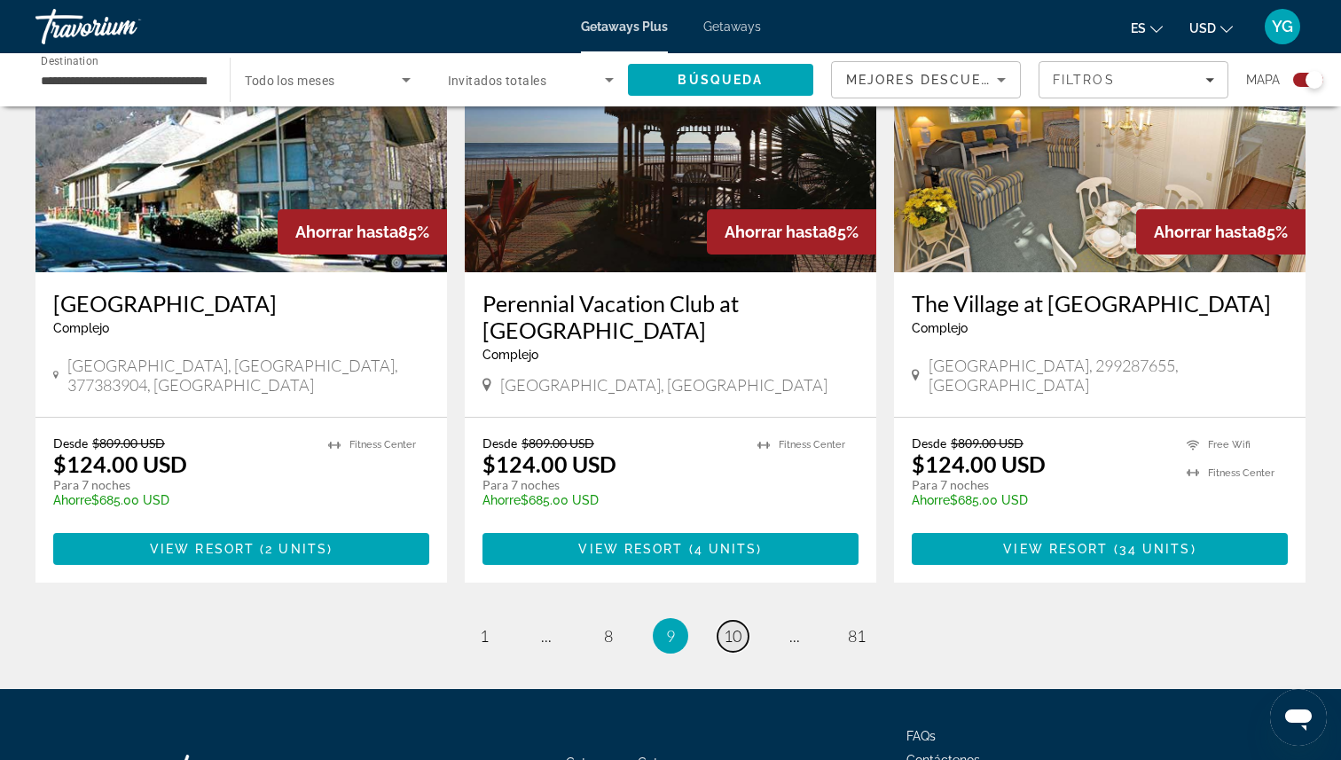
click at [728, 626] on span "10" at bounding box center [733, 636] width 18 height 20
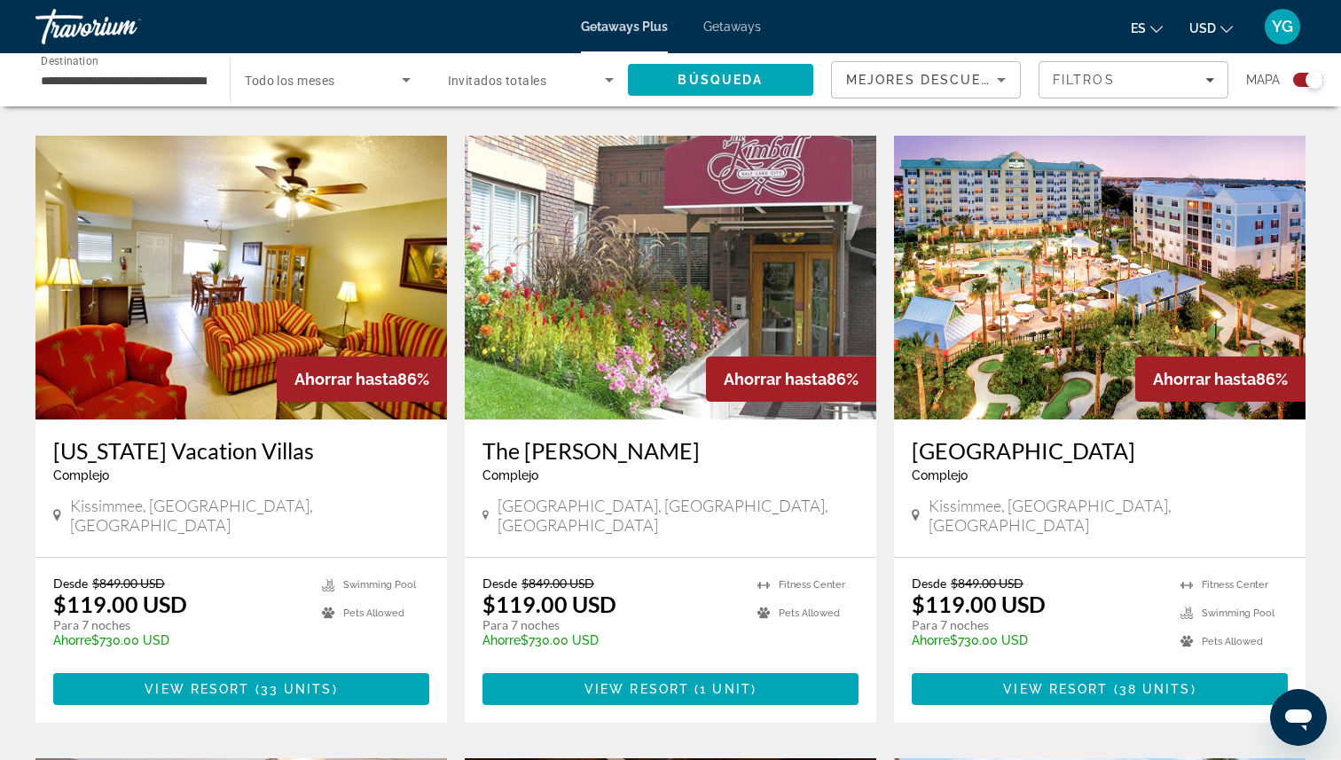
scroll to position [1883, 0]
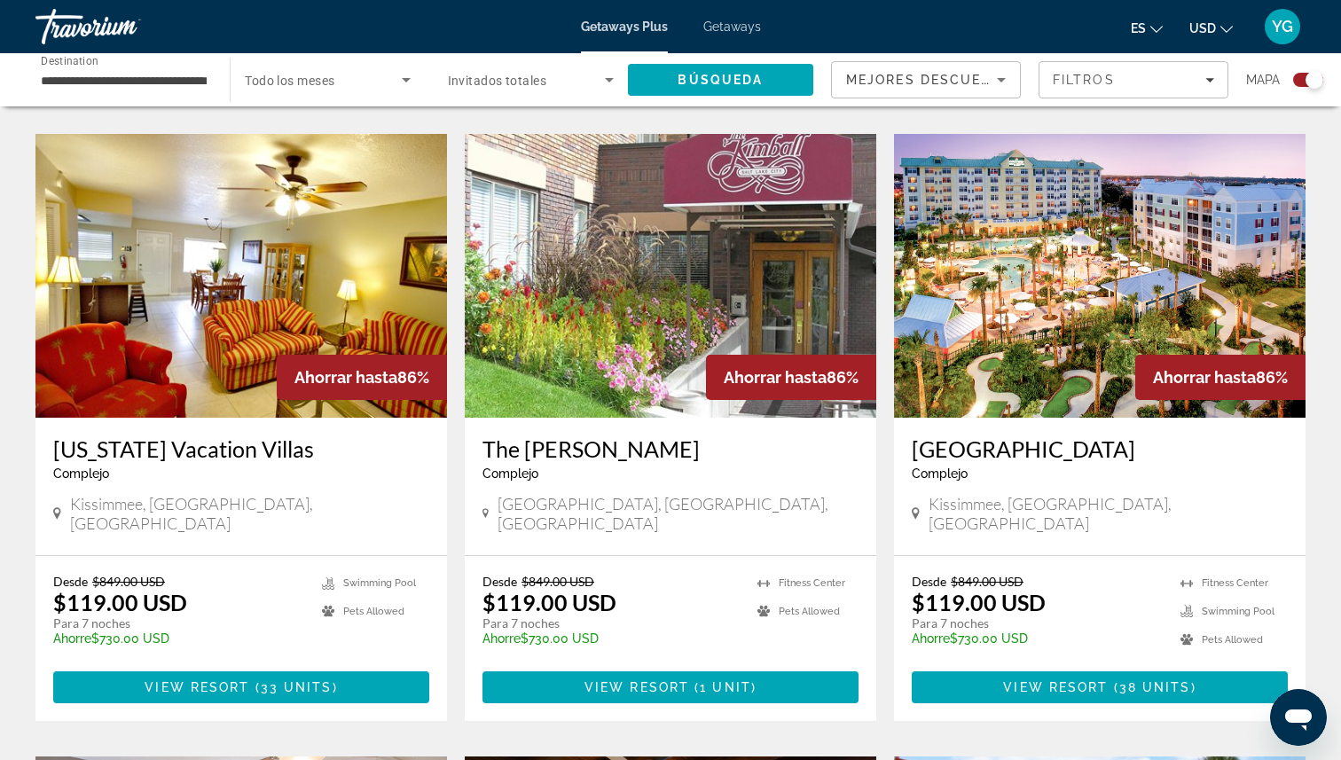
click at [1077, 284] on img "Main content" at bounding box center [1100, 276] width 412 height 284
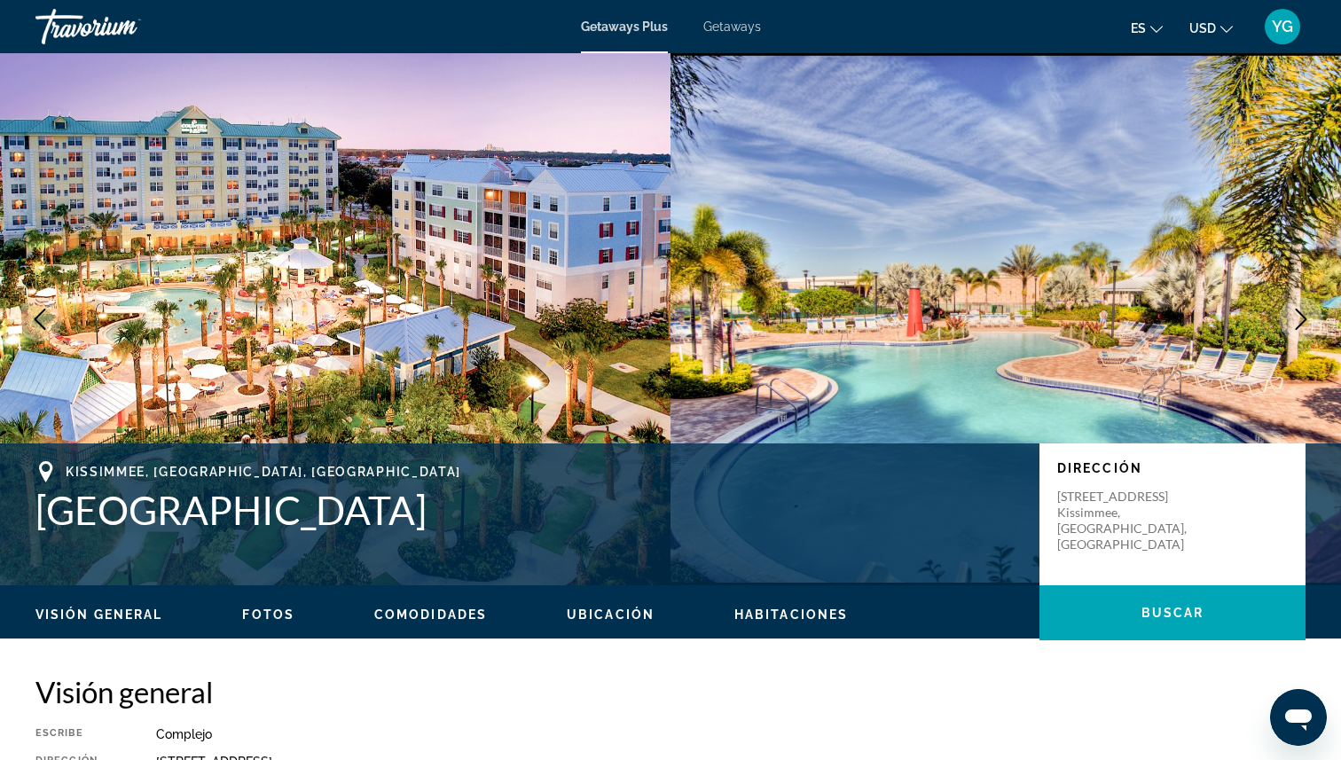
click at [1306, 310] on icon "Next image" at bounding box center [1300, 319] width 21 height 21
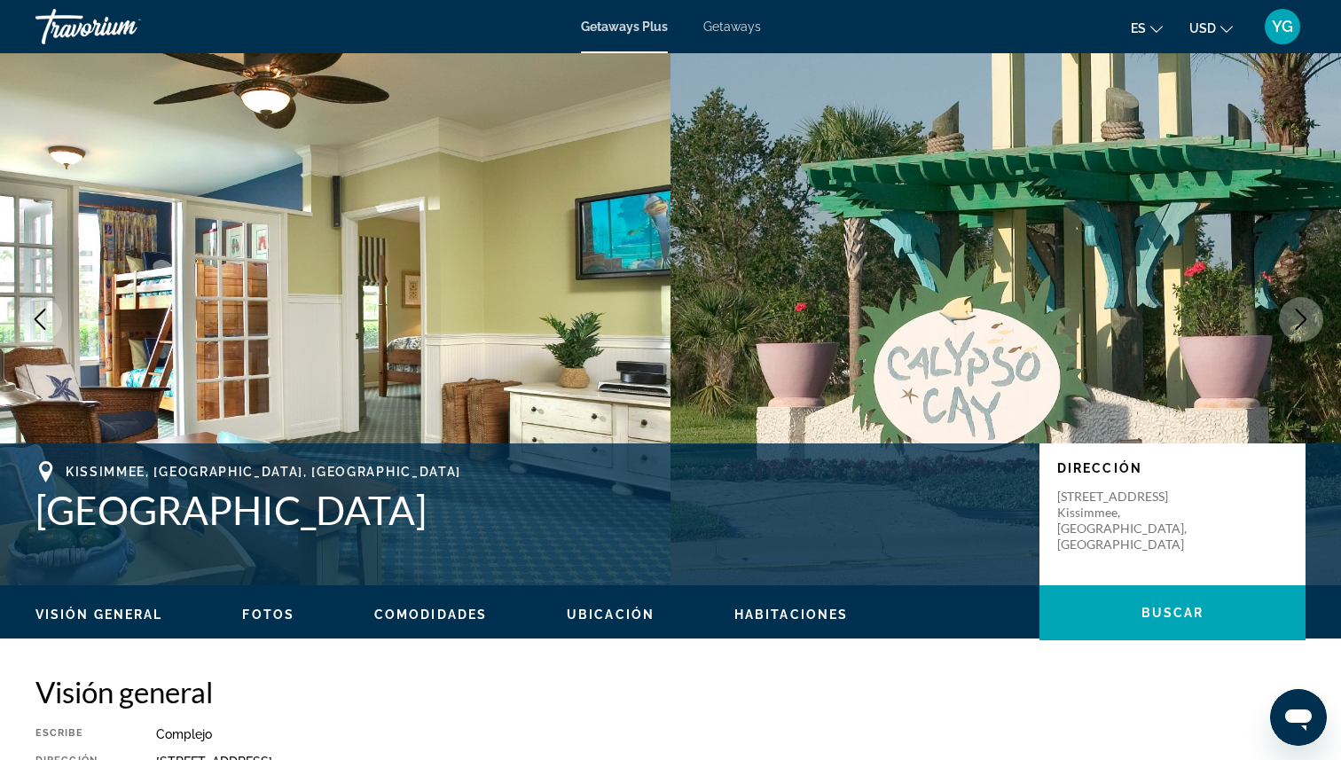
click at [1306, 310] on icon "Next image" at bounding box center [1300, 319] width 21 height 21
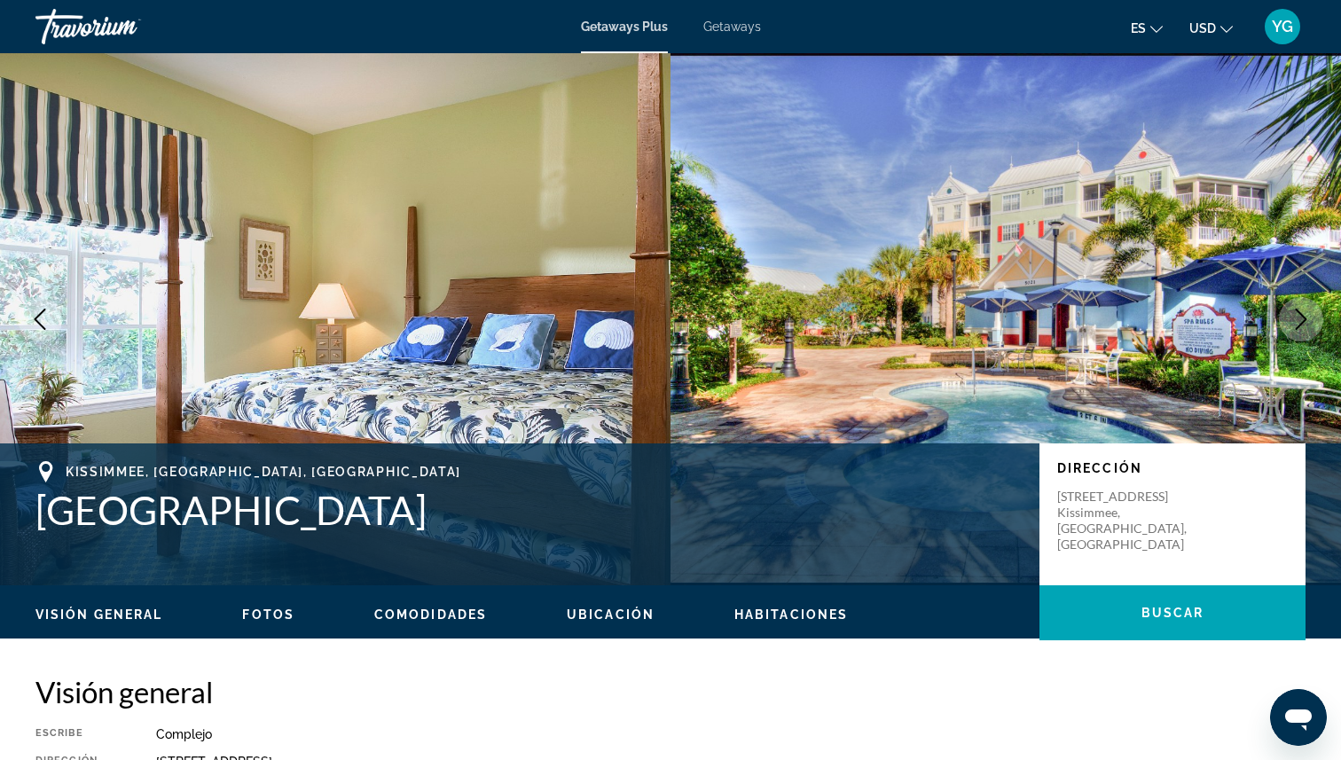
click at [1306, 310] on icon "Next image" at bounding box center [1300, 319] width 21 height 21
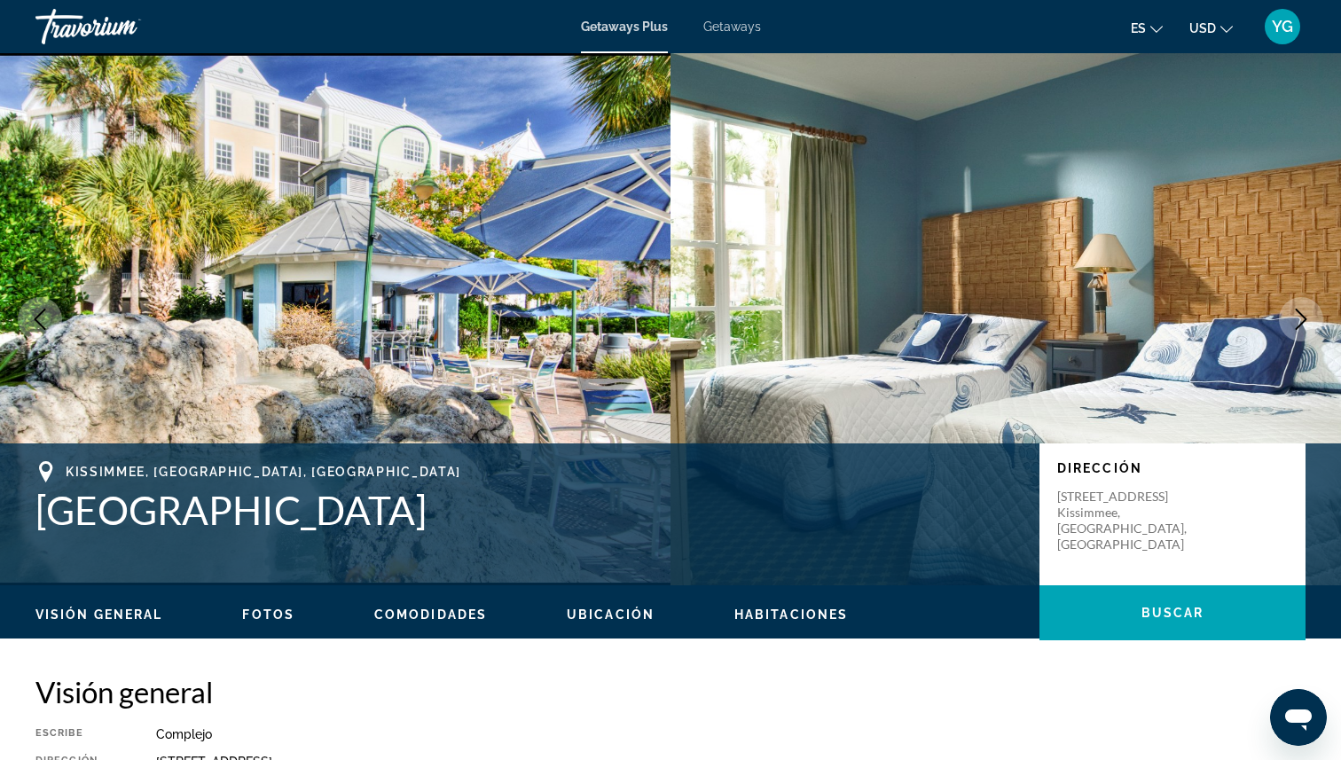
click at [1306, 311] on icon "Next image" at bounding box center [1300, 319] width 21 height 21
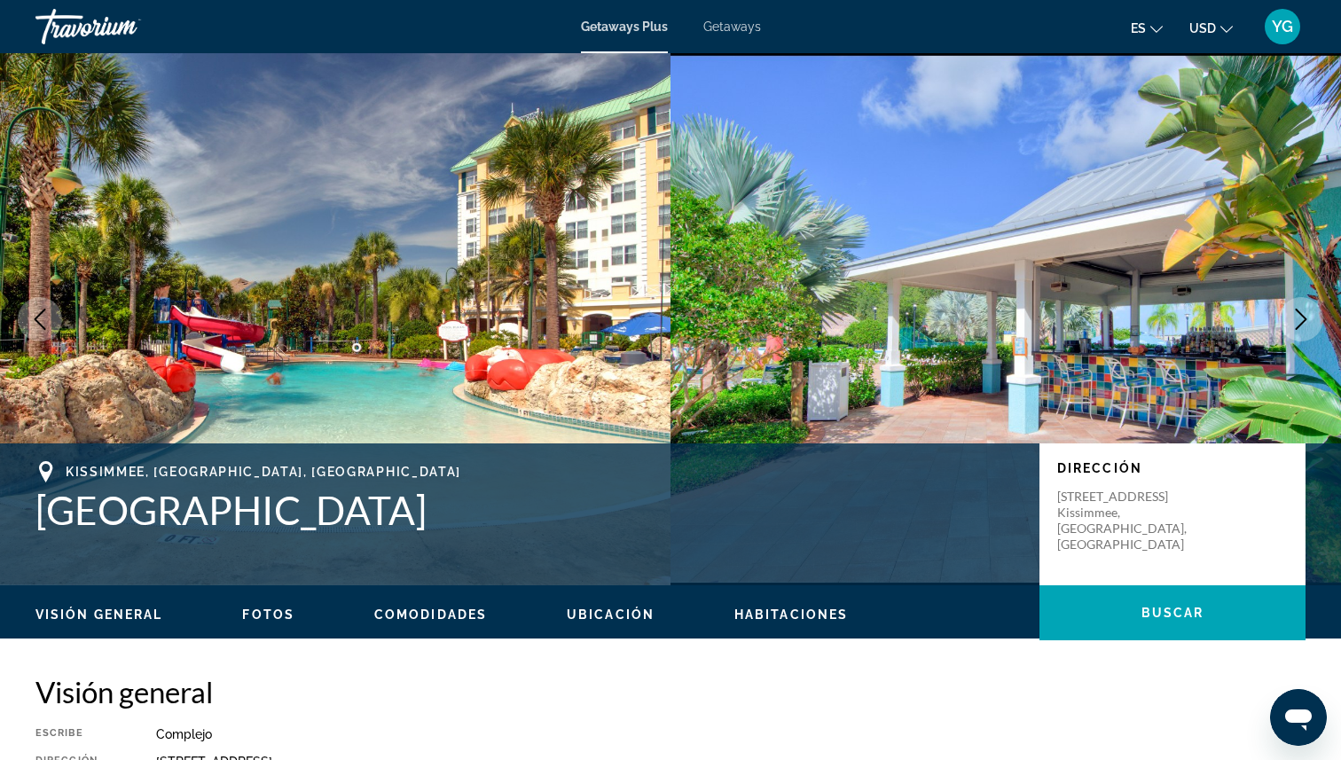
click at [1306, 311] on icon "Next image" at bounding box center [1300, 319] width 21 height 21
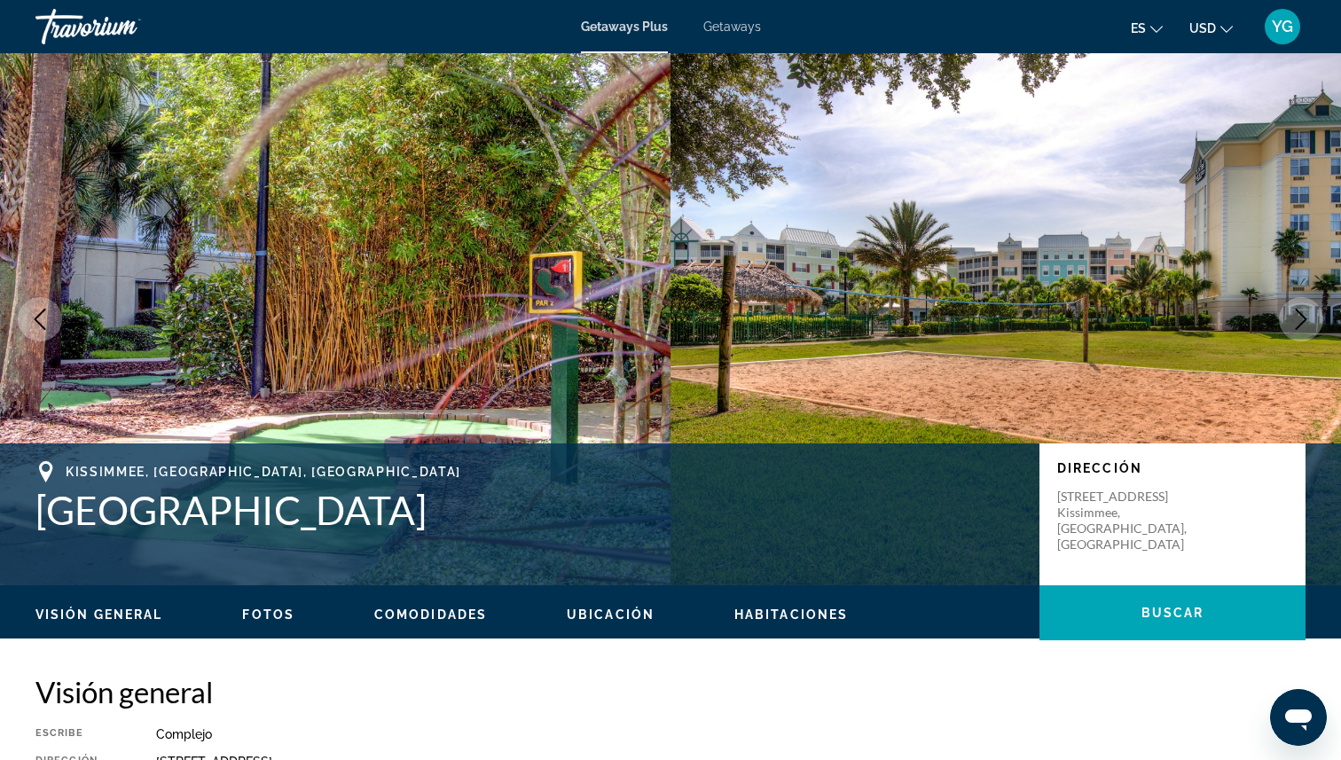
click at [1306, 312] on icon "Next image" at bounding box center [1300, 319] width 21 height 21
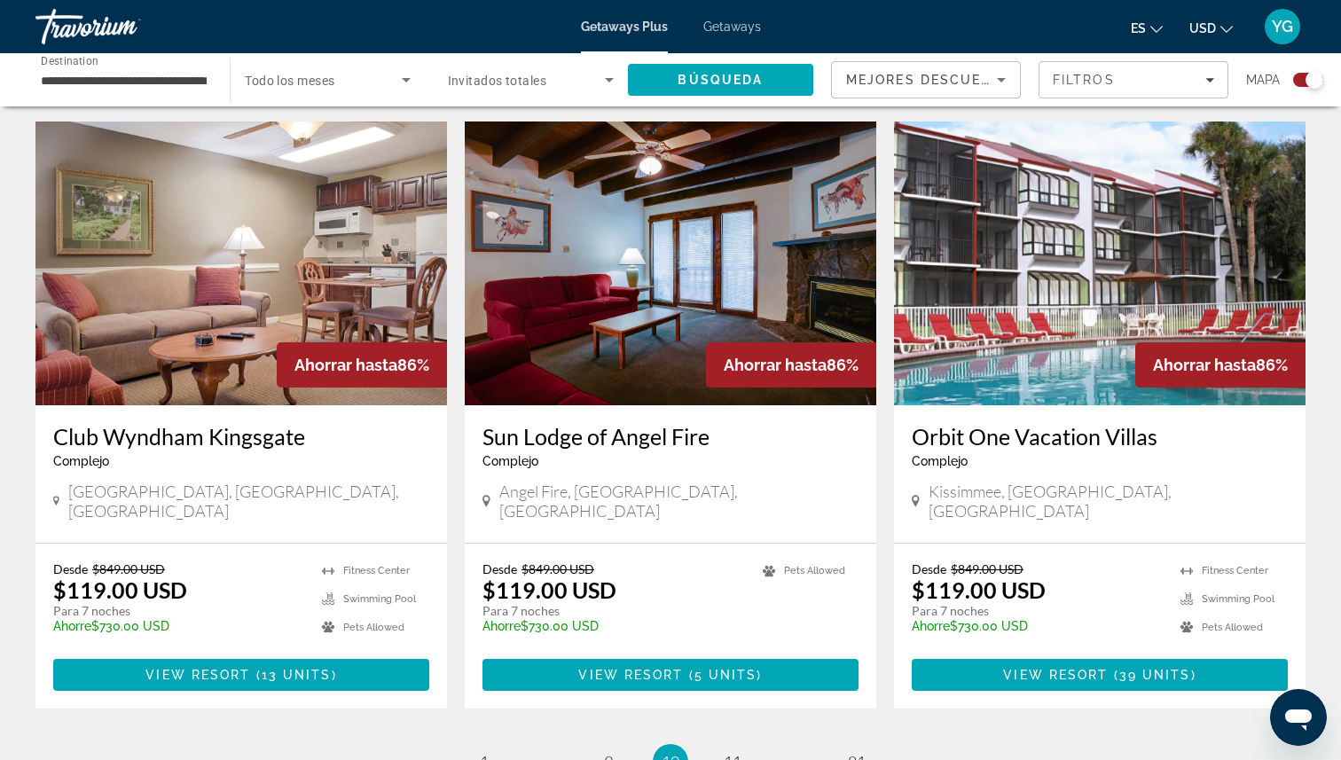
scroll to position [2524, 0]
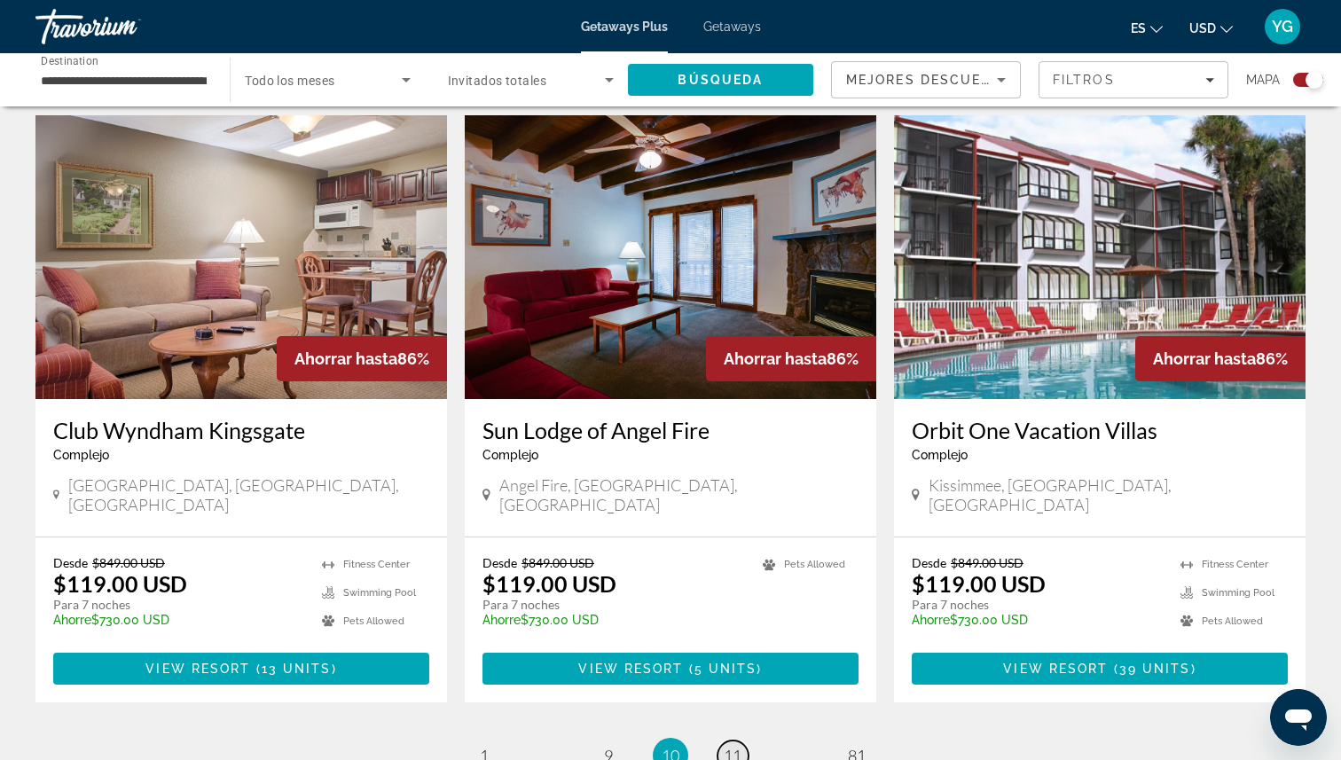
click at [736, 746] on span "11" at bounding box center [733, 756] width 18 height 20
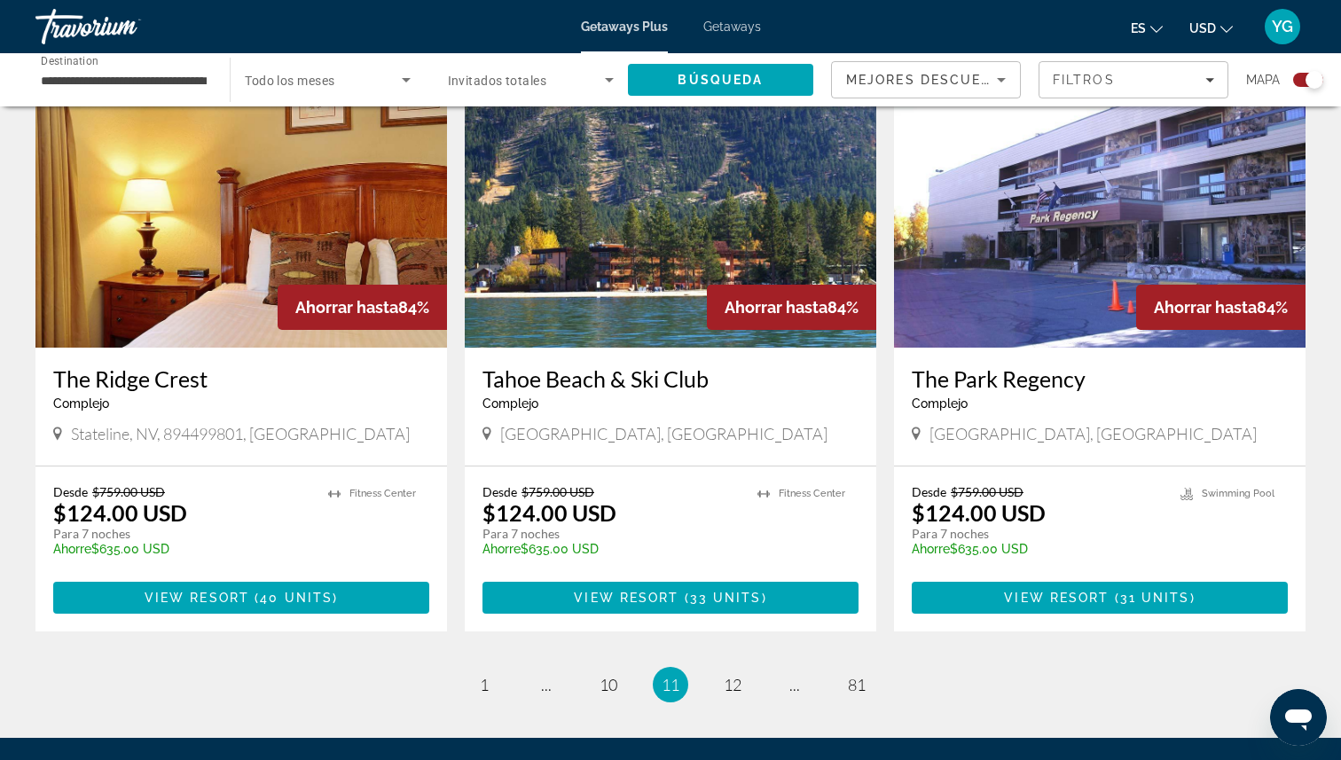
scroll to position [2583, 0]
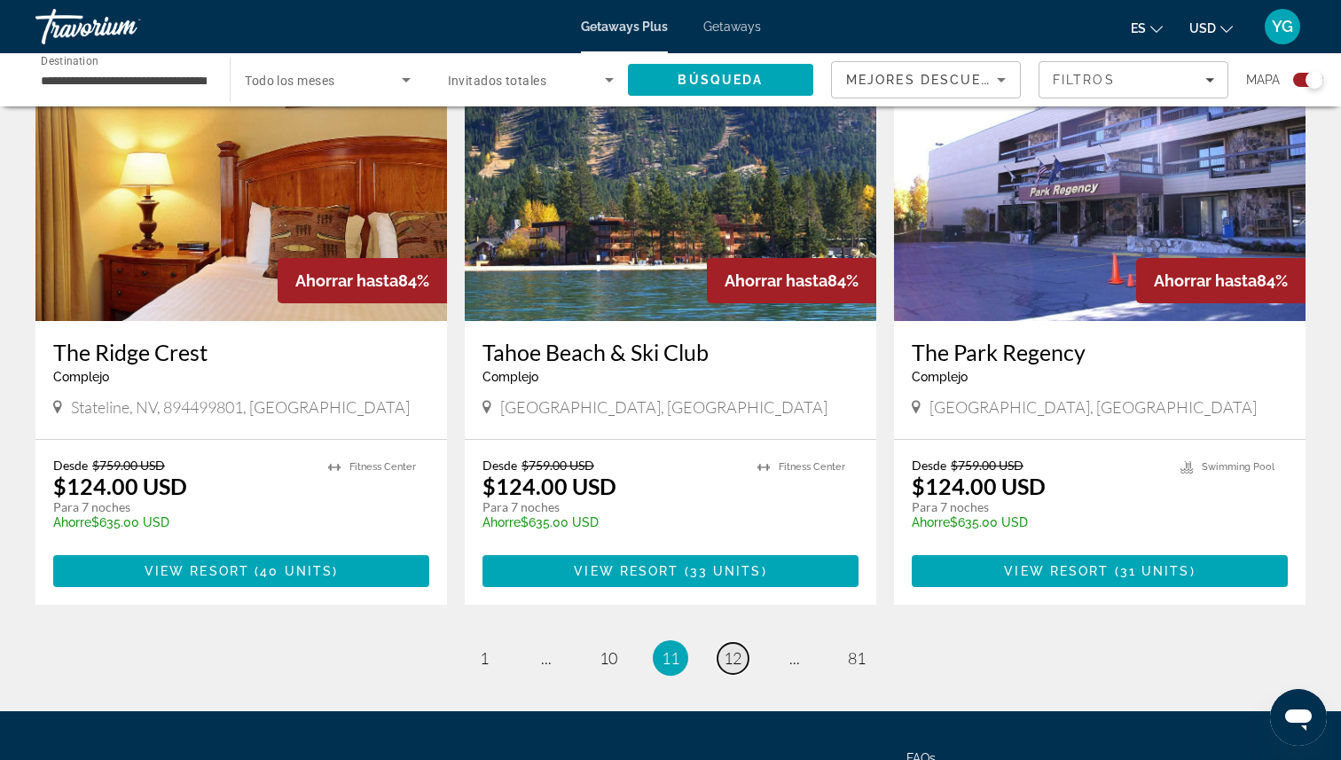
click at [735, 648] on span "12" at bounding box center [733, 658] width 18 height 20
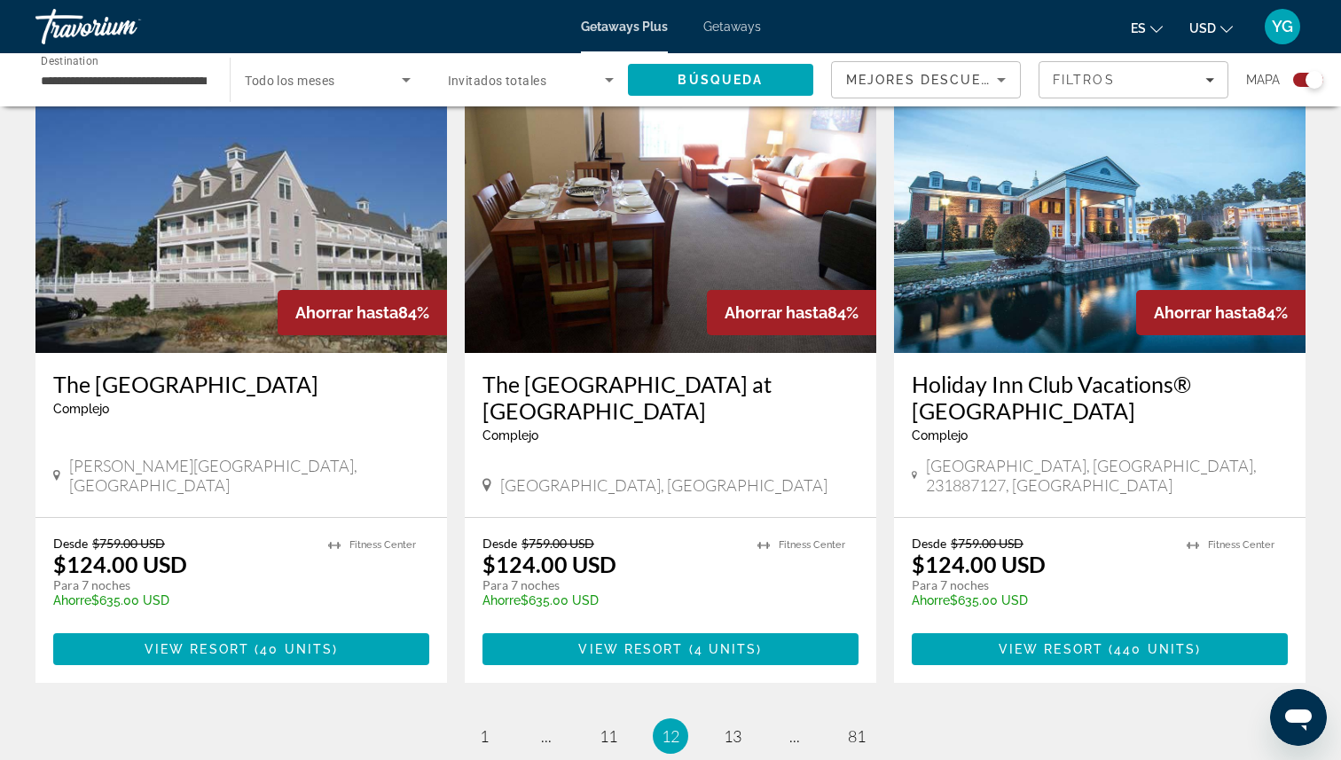
scroll to position [2582, 0]
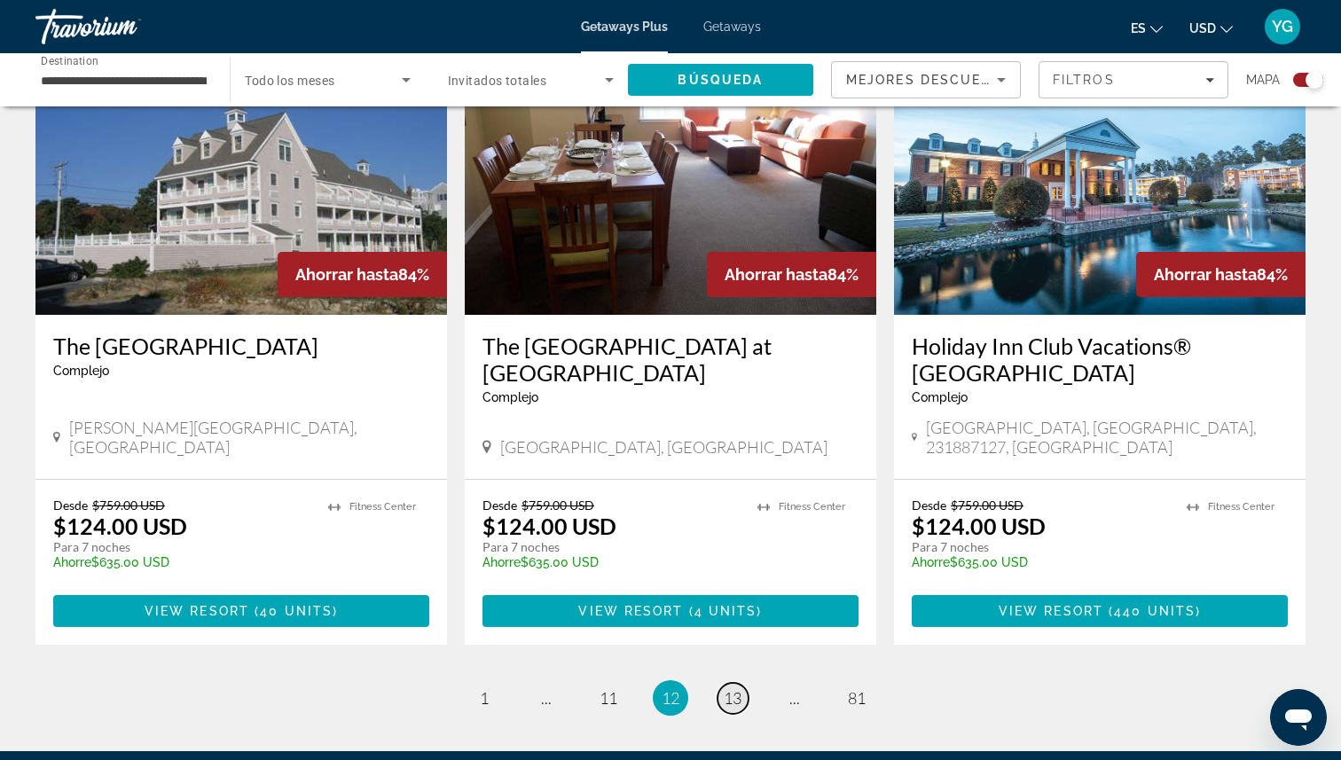
click at [733, 688] on span "13" at bounding box center [733, 698] width 18 height 20
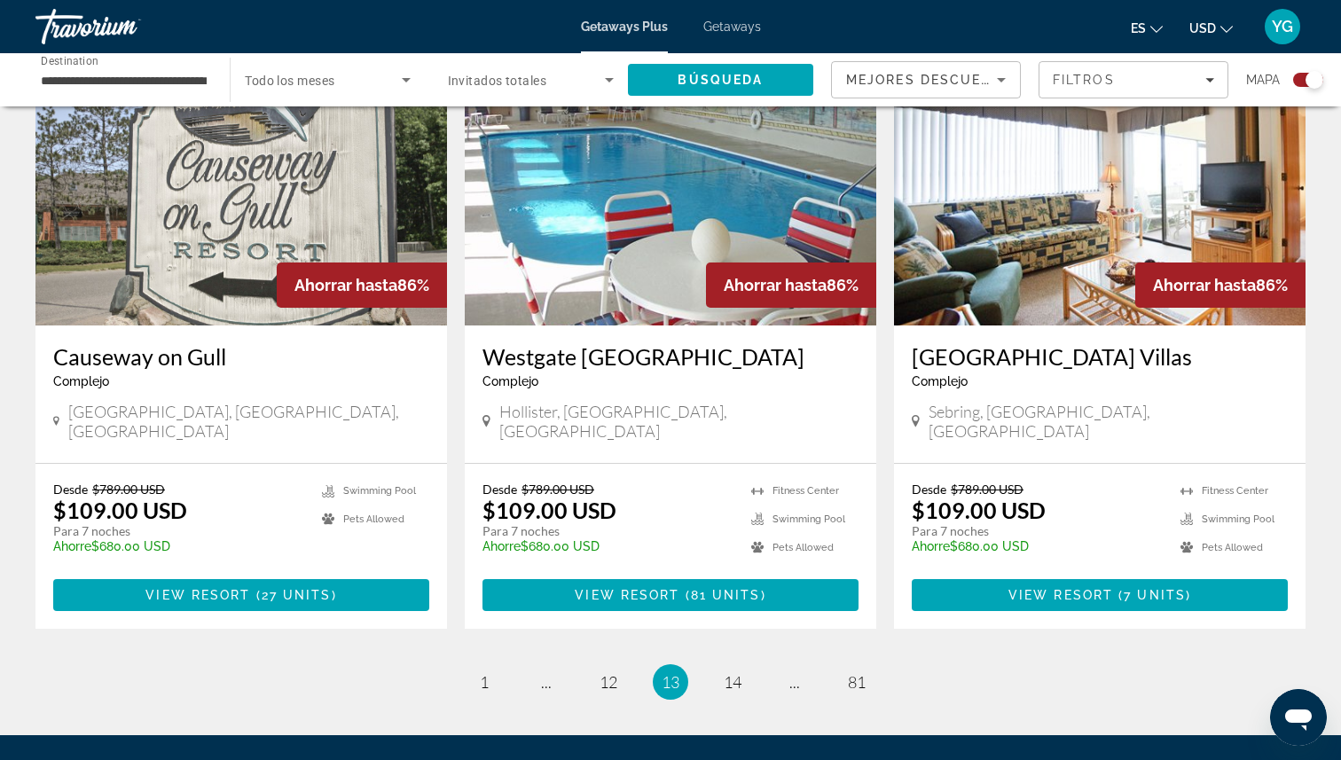
scroll to position [2626, 0]
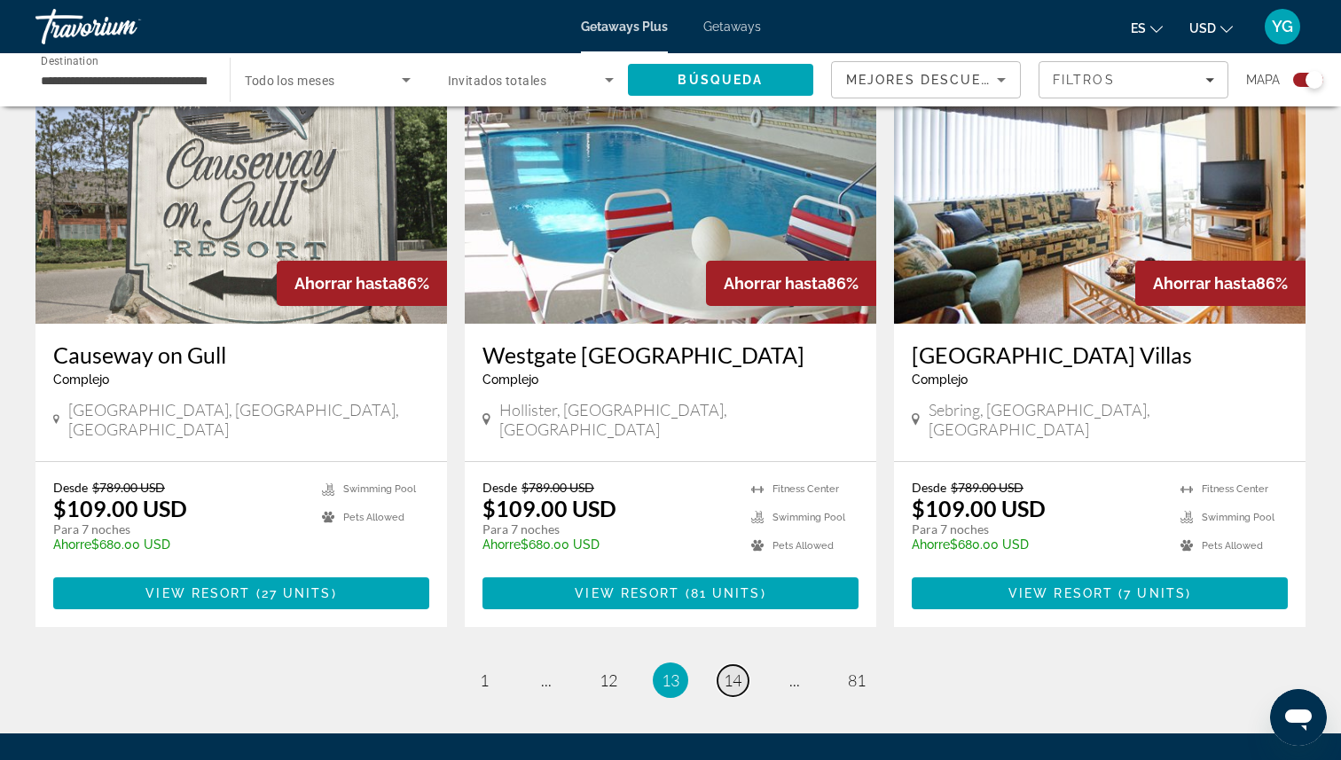
click at [731, 670] on span "14" at bounding box center [733, 680] width 18 height 20
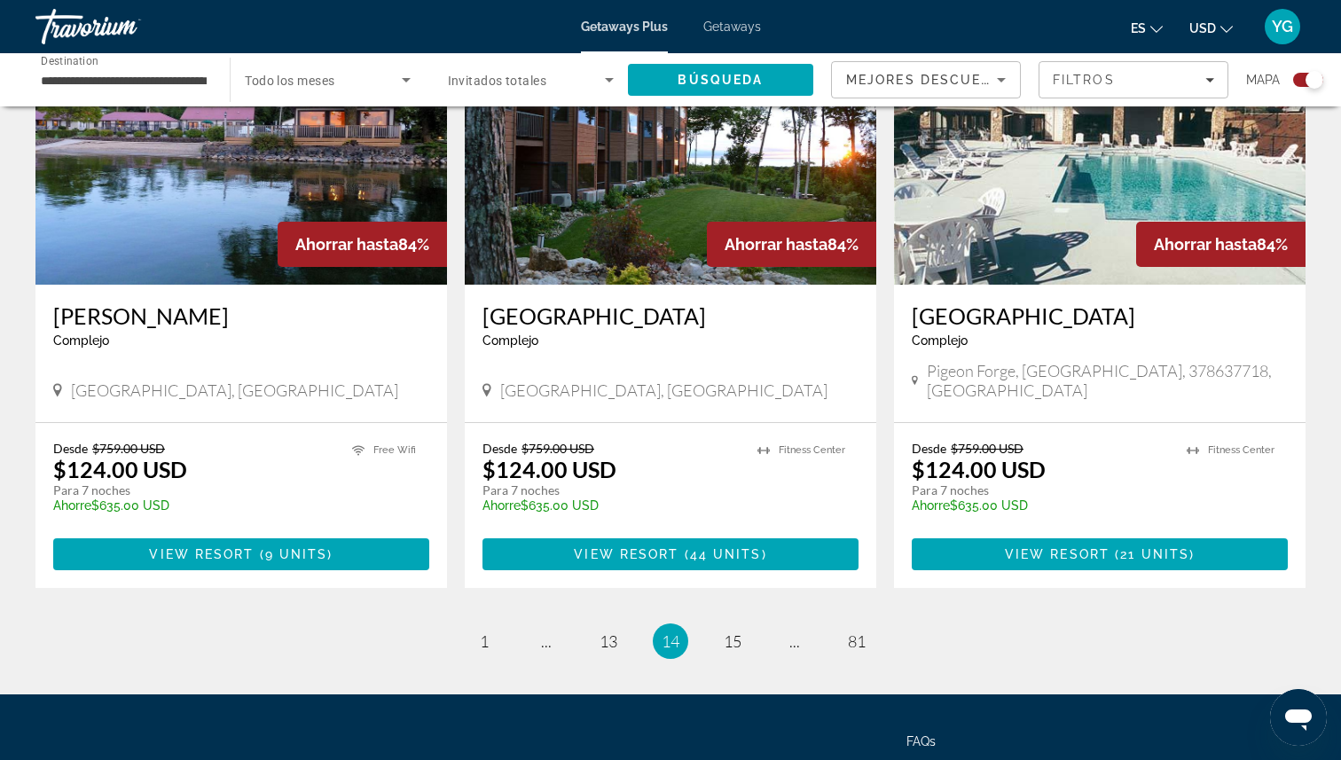
scroll to position [2685, 0]
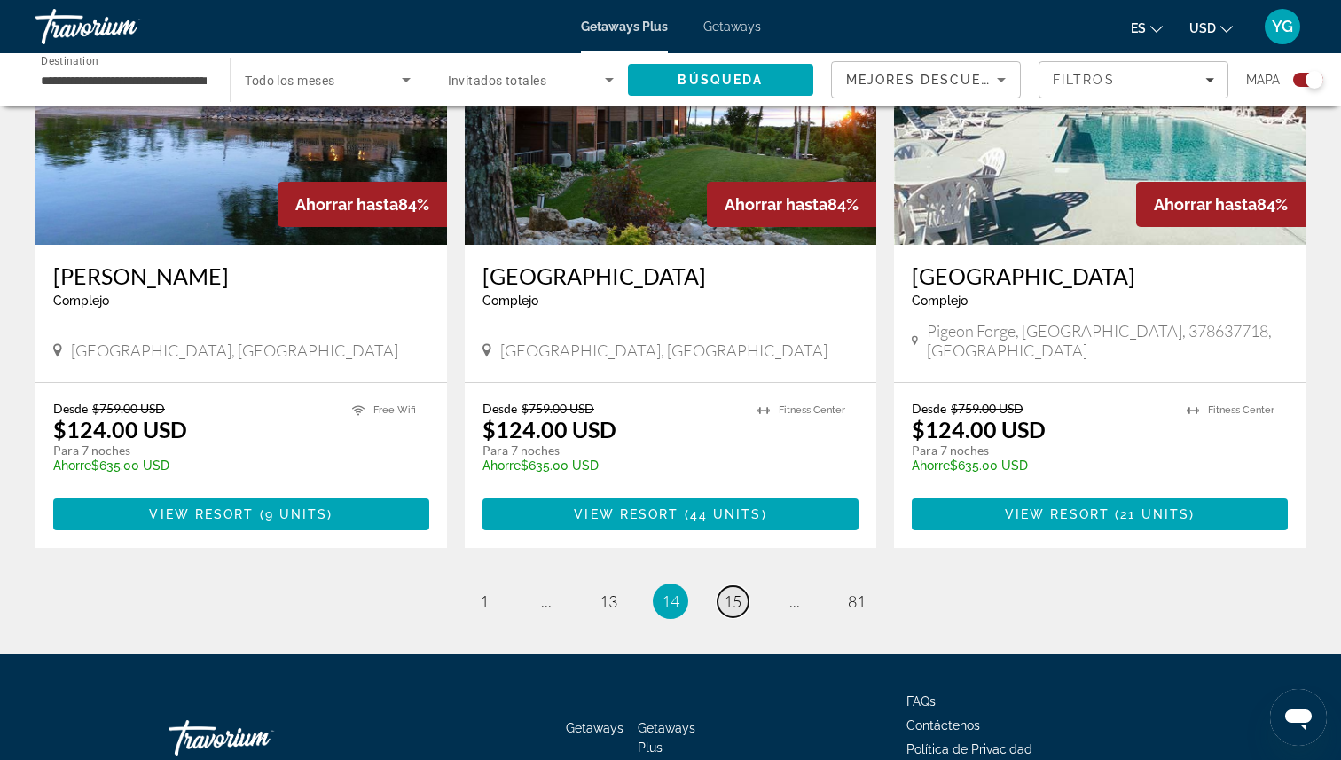
click at [738, 592] on span "15" at bounding box center [733, 602] width 18 height 20
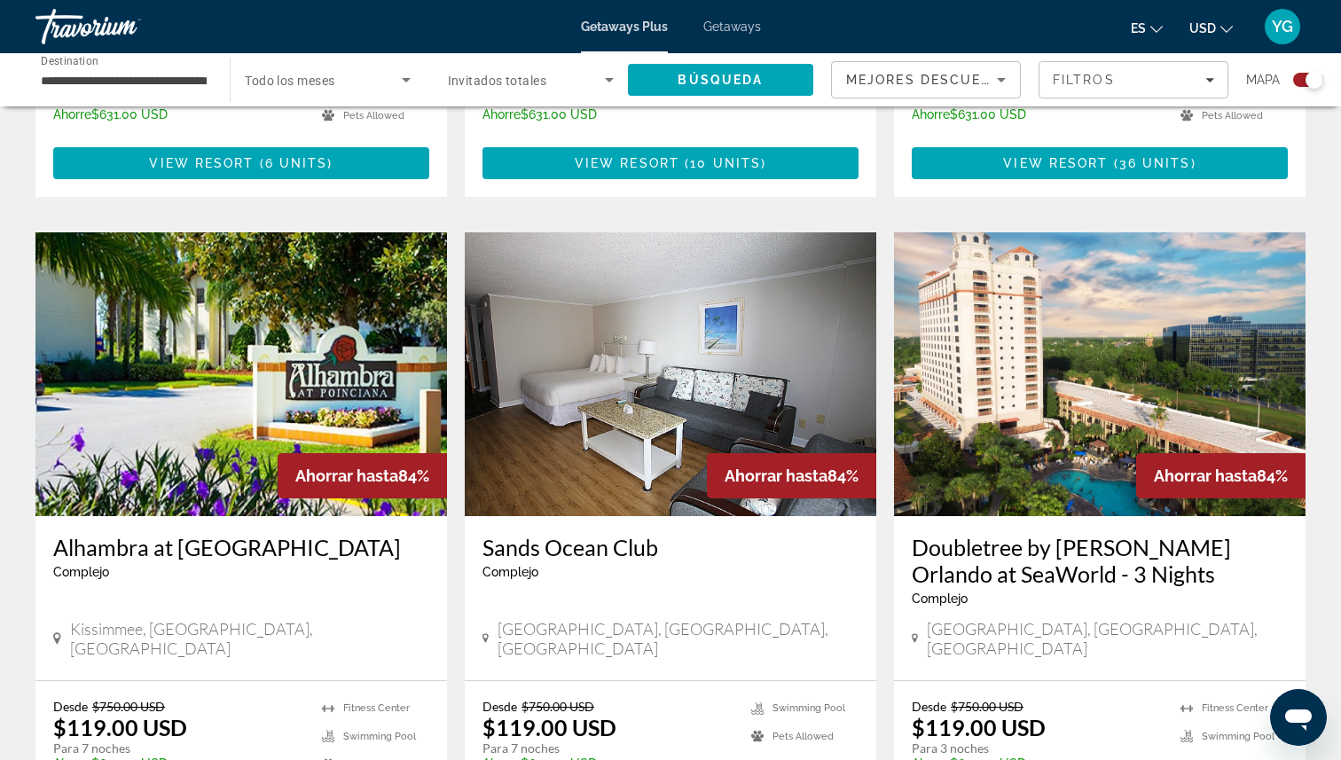
scroll to position [2411, 0]
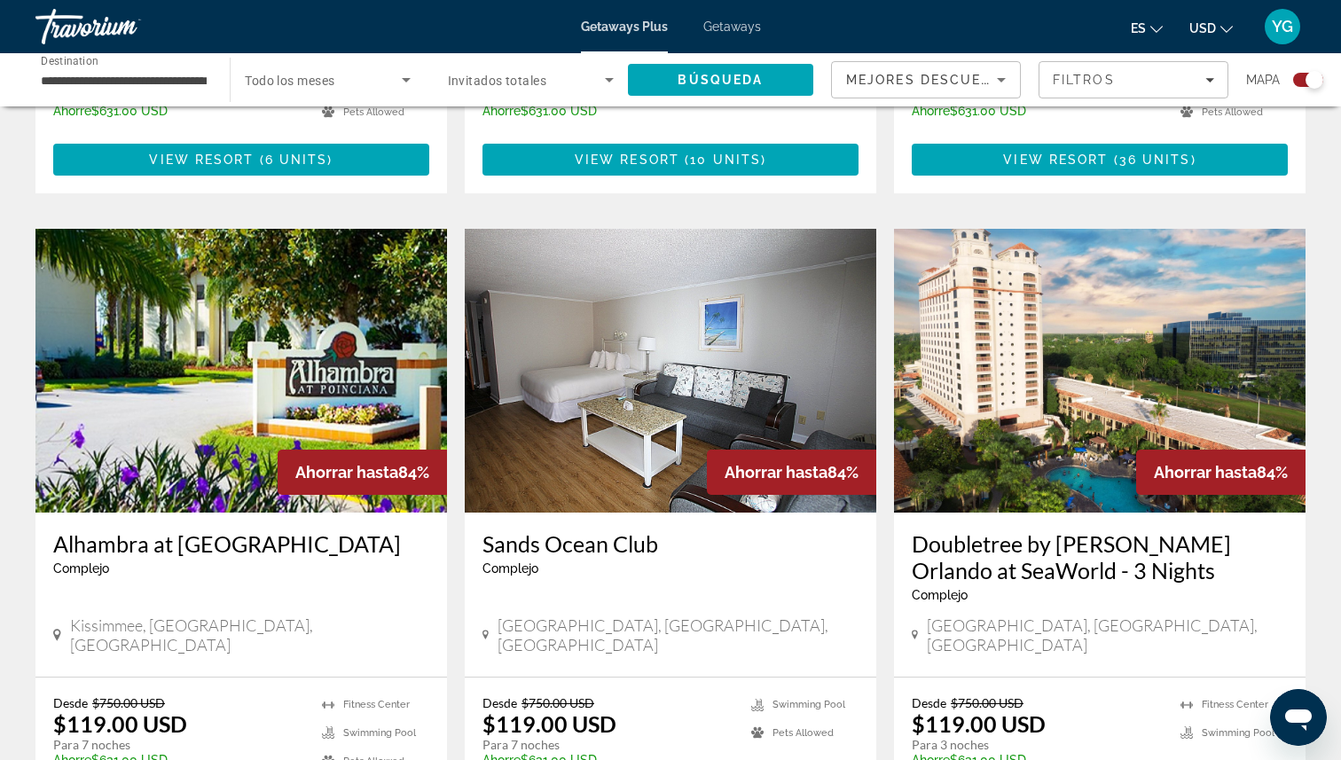
click at [1060, 316] on img "Main content" at bounding box center [1100, 371] width 412 height 284
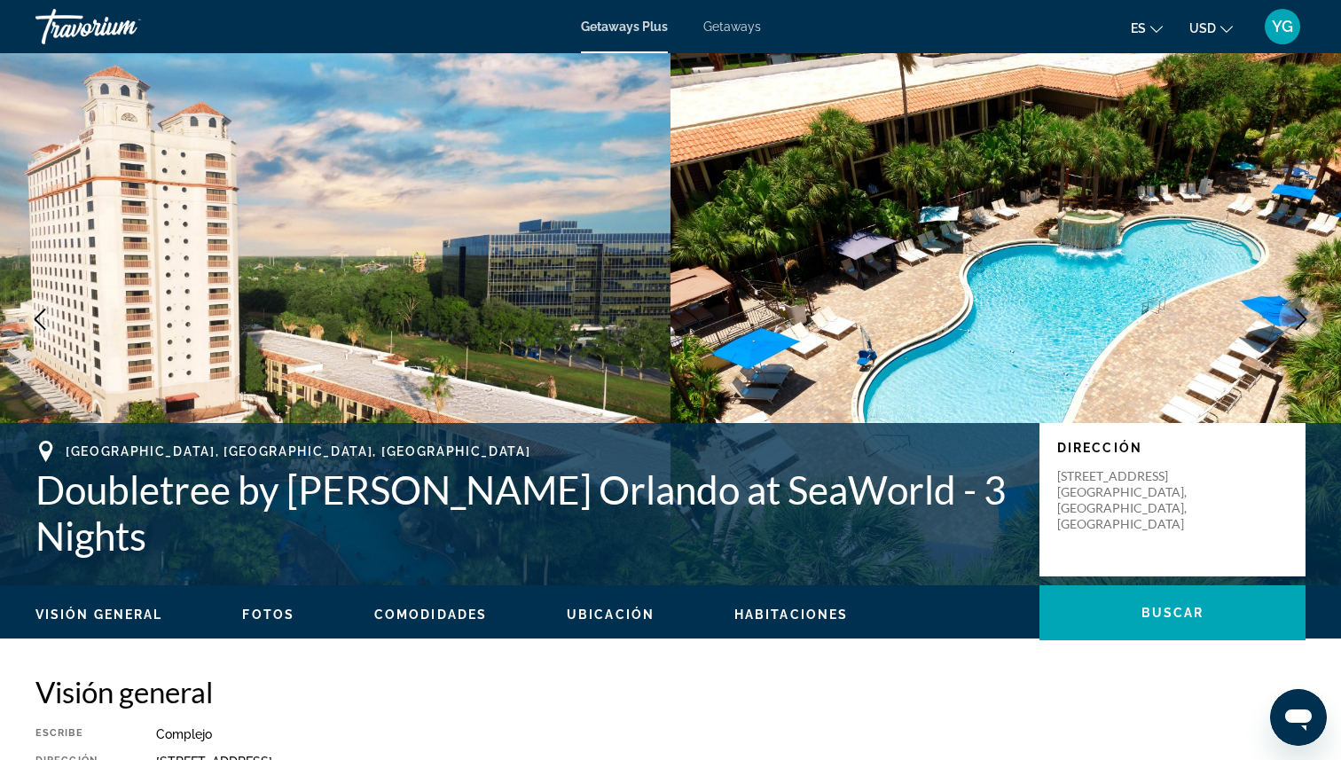
click at [1291, 311] on icon "Next image" at bounding box center [1300, 319] width 21 height 21
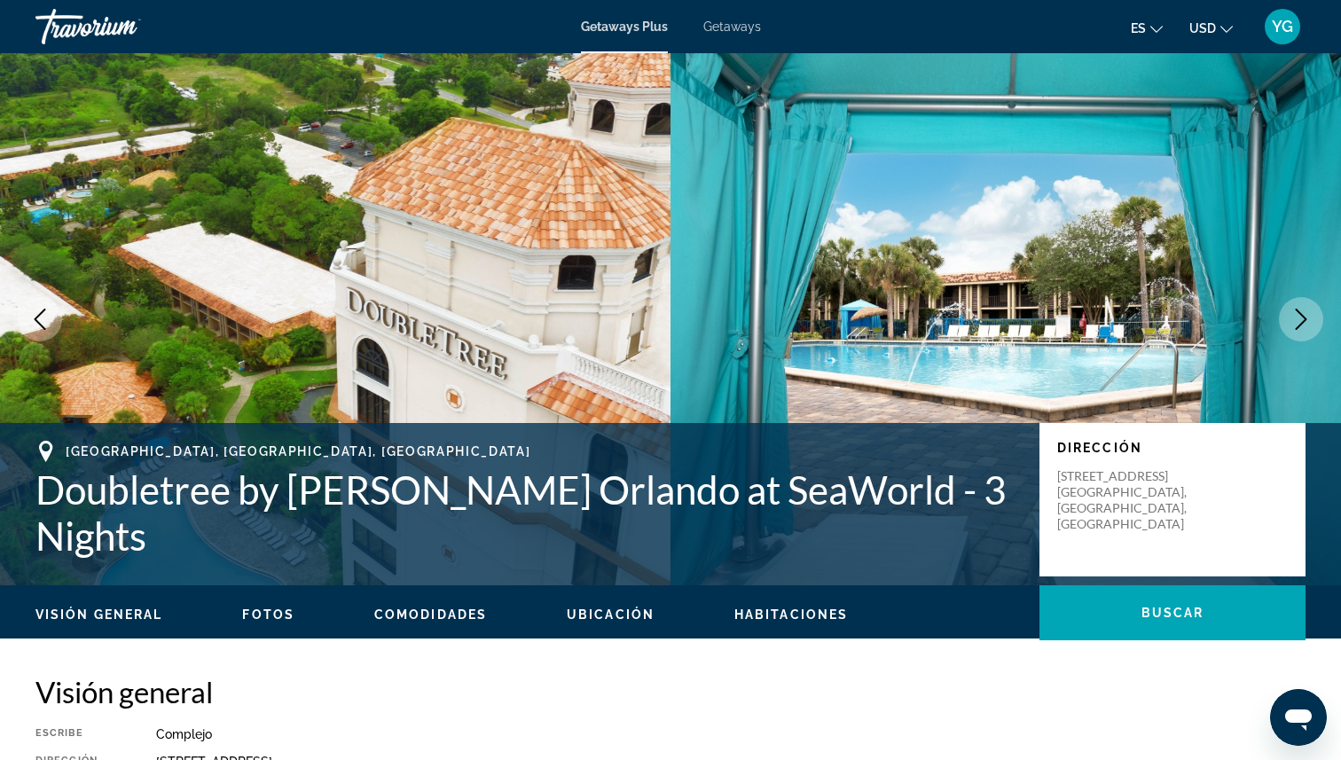
click at [1291, 312] on icon "Next image" at bounding box center [1300, 319] width 21 height 21
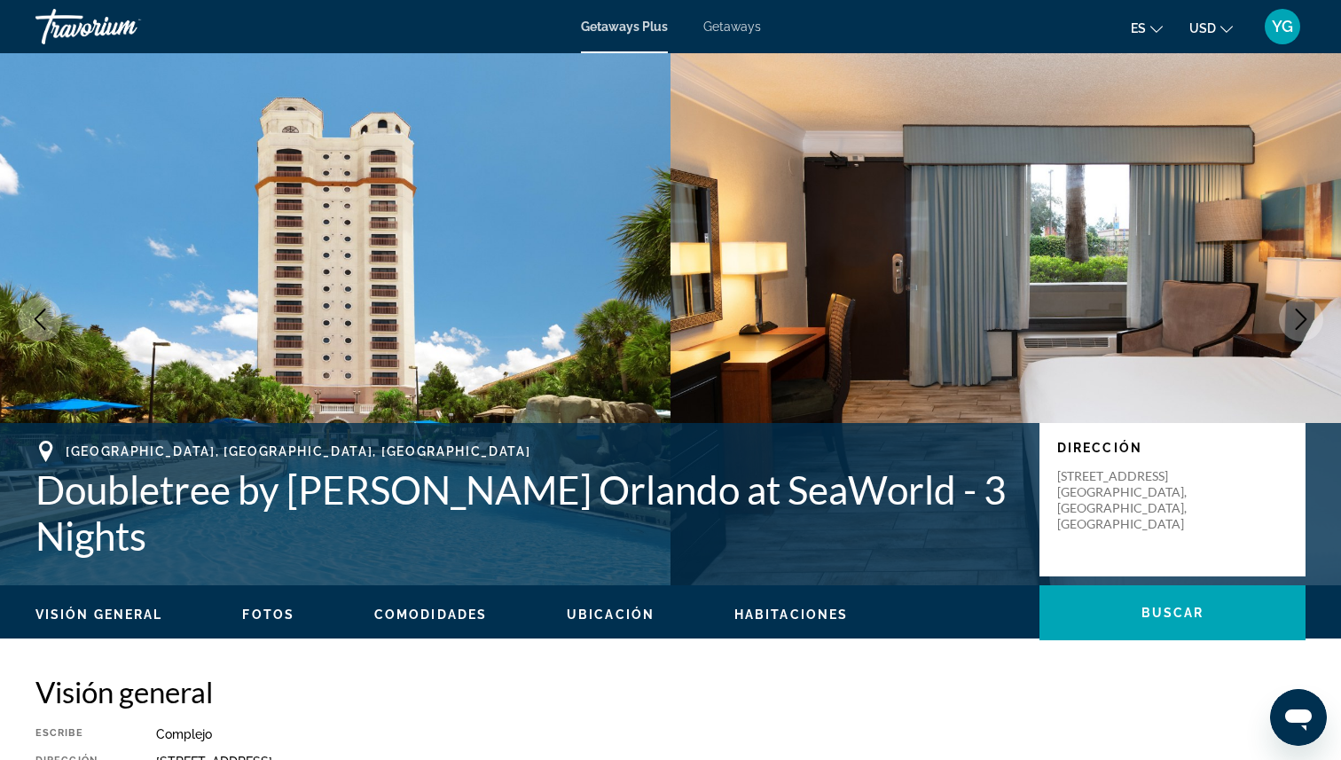
click at [1291, 312] on icon "Next image" at bounding box center [1300, 319] width 21 height 21
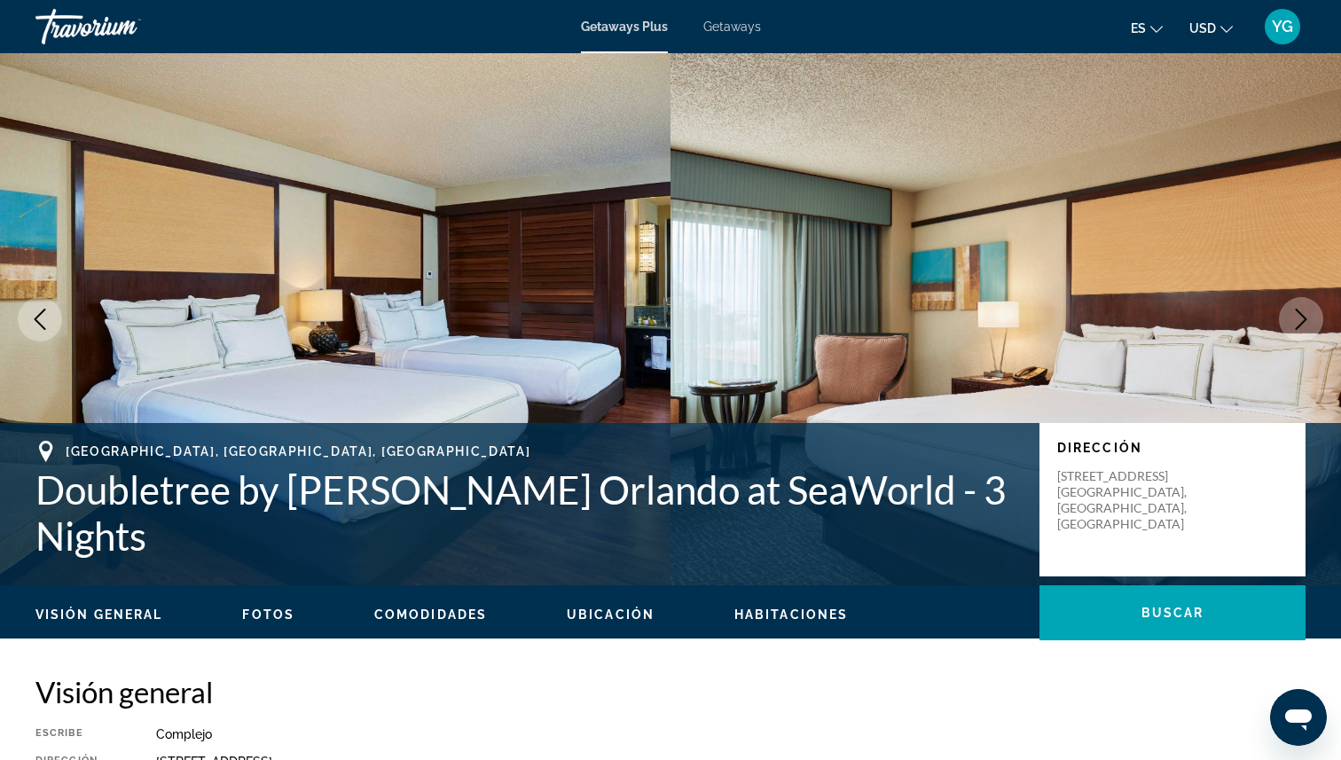
click at [1291, 312] on icon "Next image" at bounding box center [1300, 319] width 21 height 21
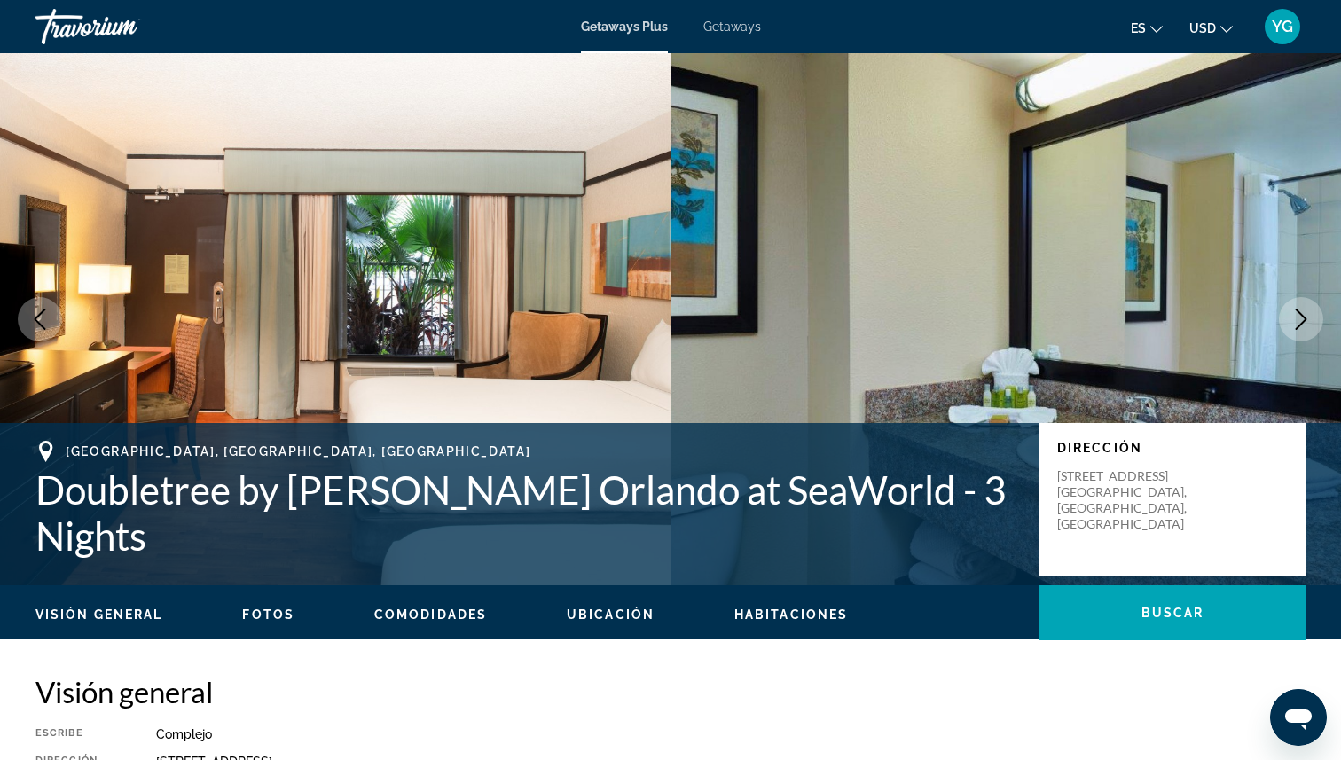
click at [1290, 312] on icon "Next image" at bounding box center [1300, 319] width 21 height 21
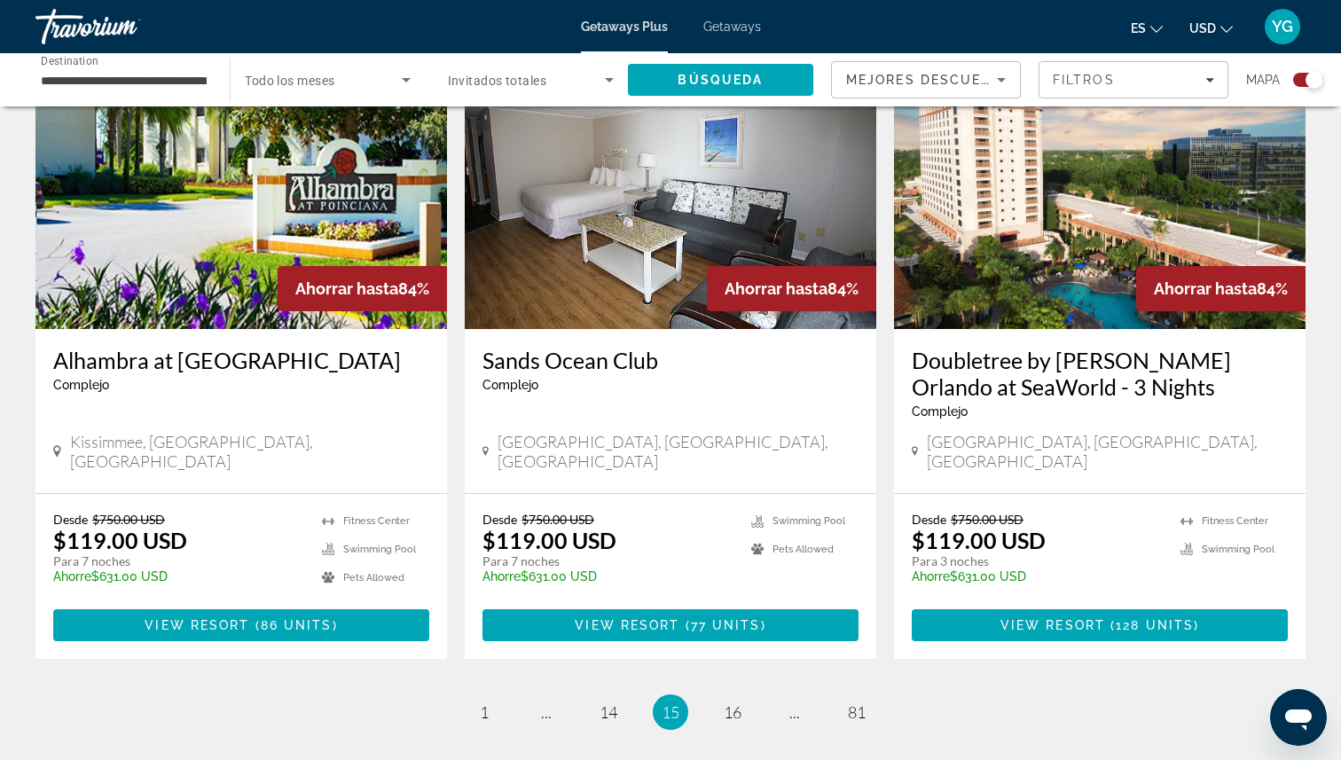
scroll to position [2596, 0]
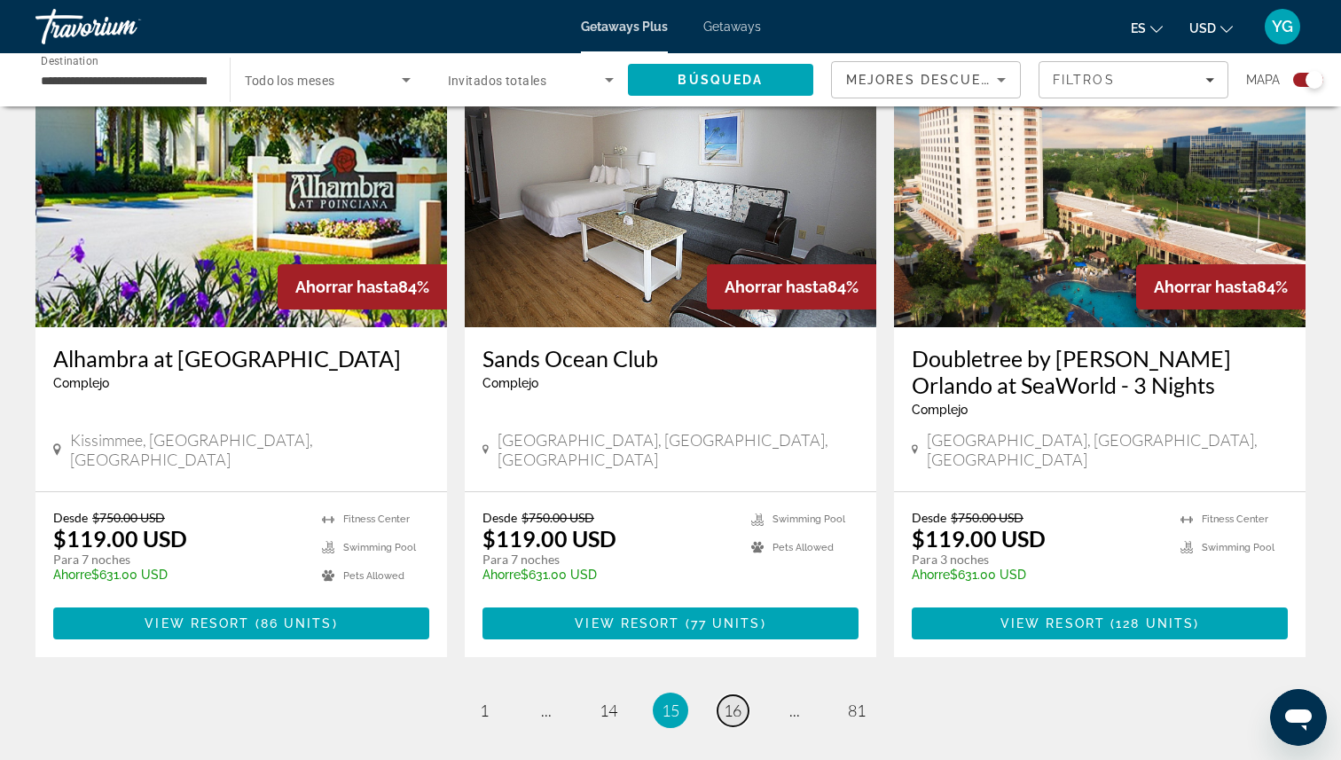
click at [730, 701] on span "16" at bounding box center [733, 711] width 18 height 20
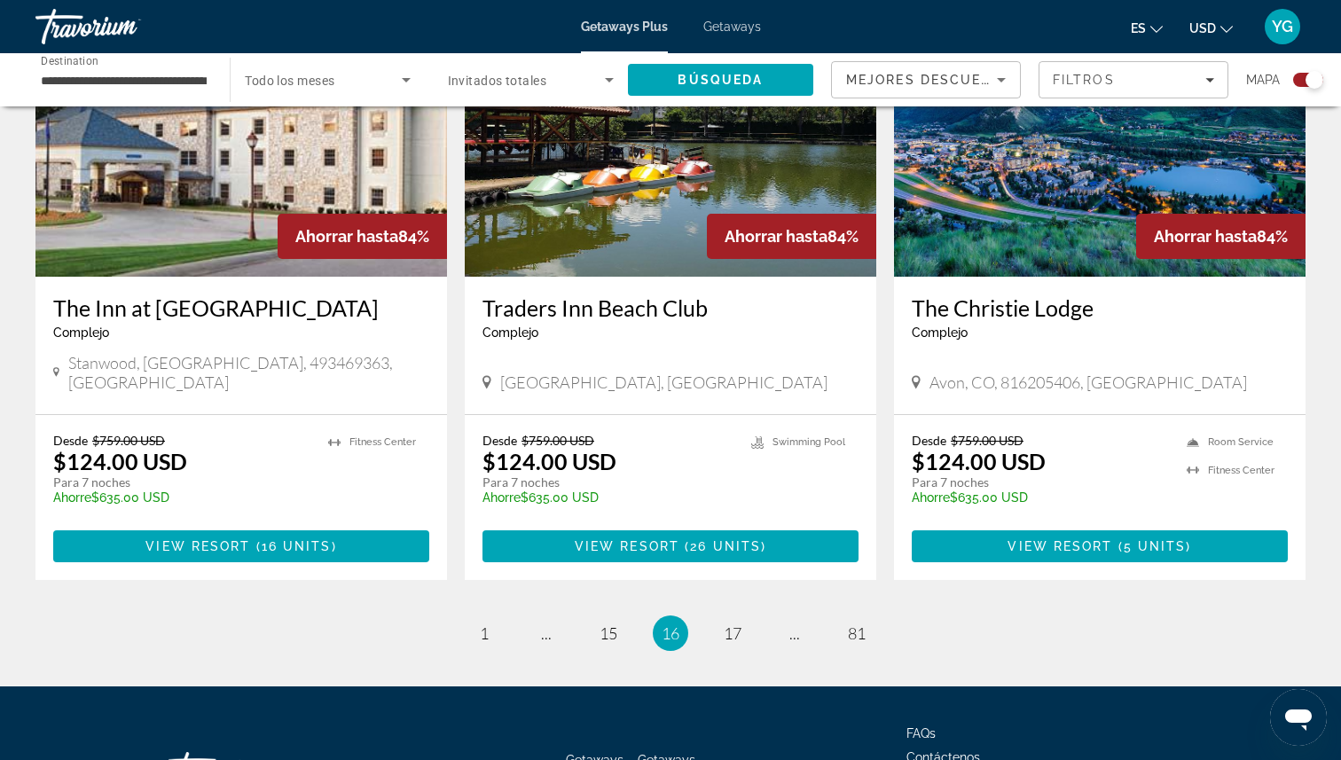
scroll to position [2659, 0]
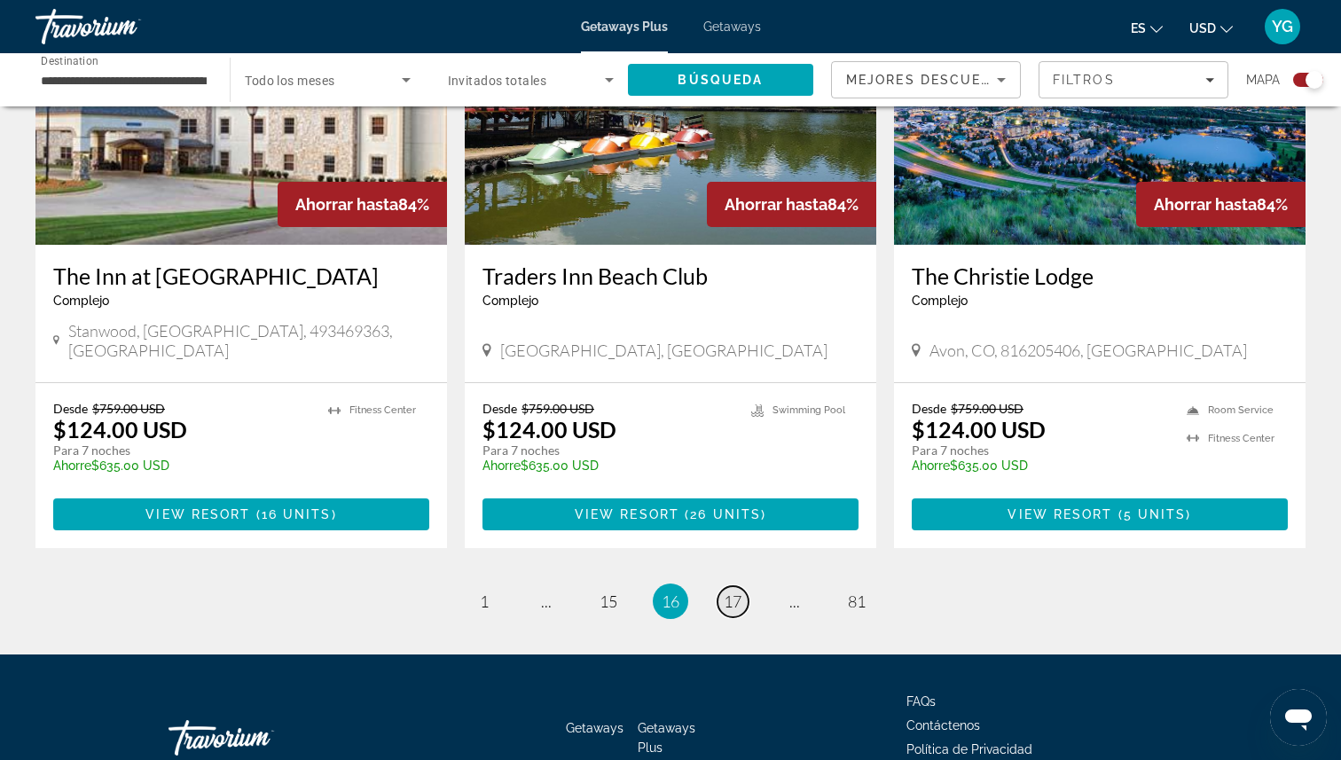
click at [728, 592] on span "17" at bounding box center [733, 602] width 18 height 20
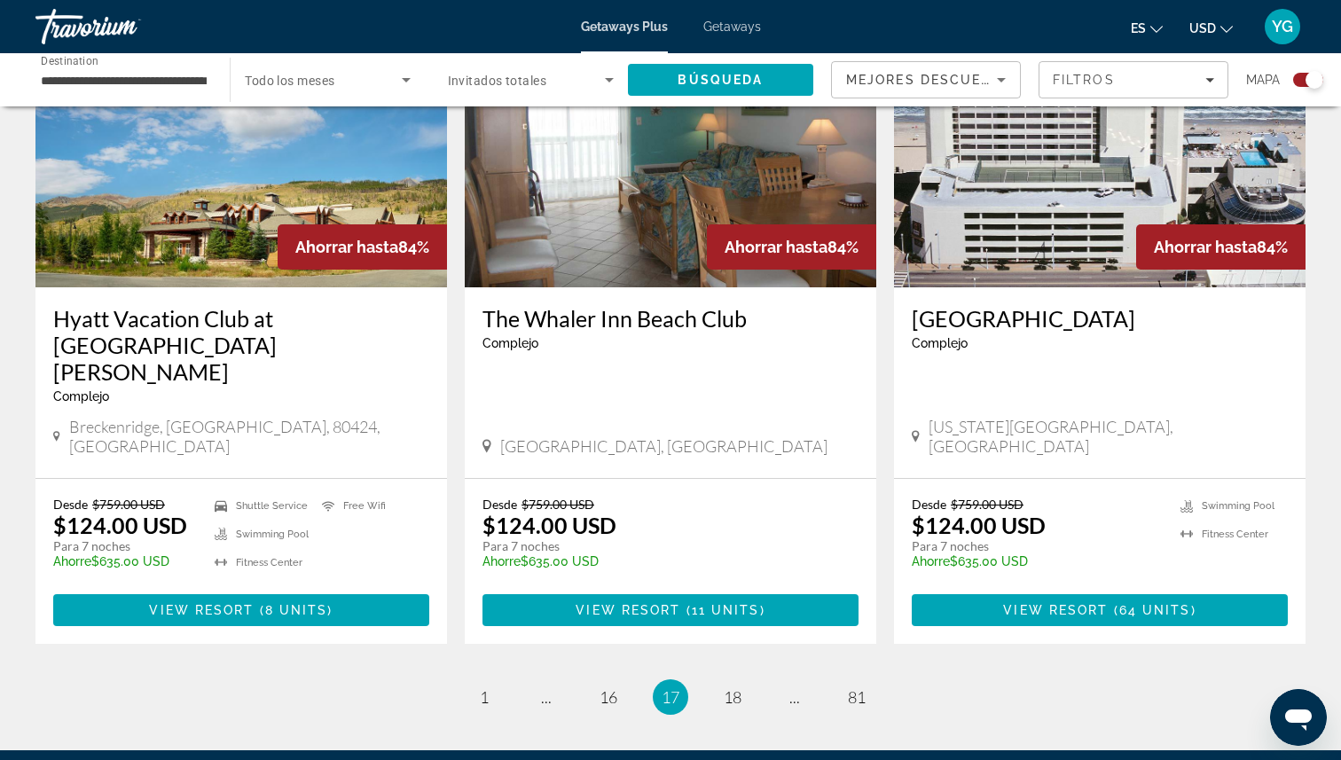
scroll to position [2667, 0]
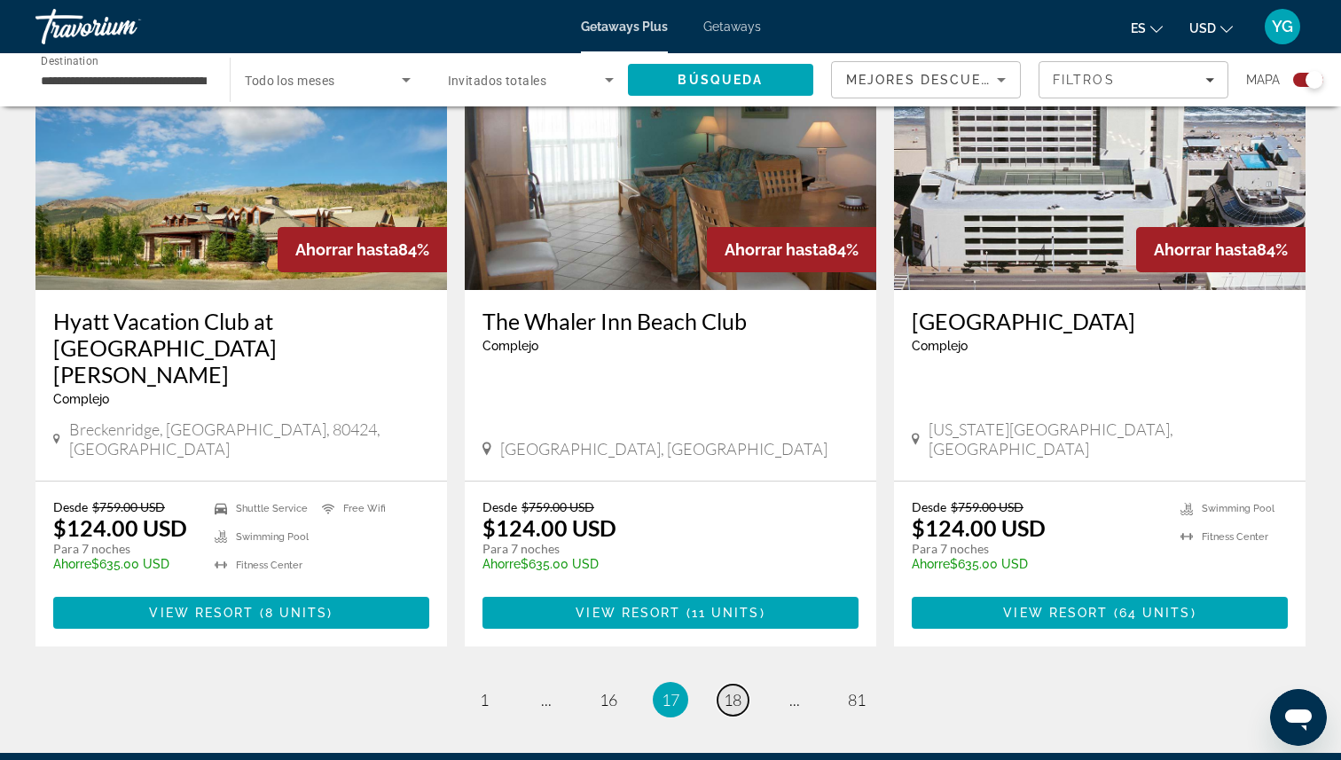
click at [731, 690] on span "18" at bounding box center [733, 700] width 18 height 20
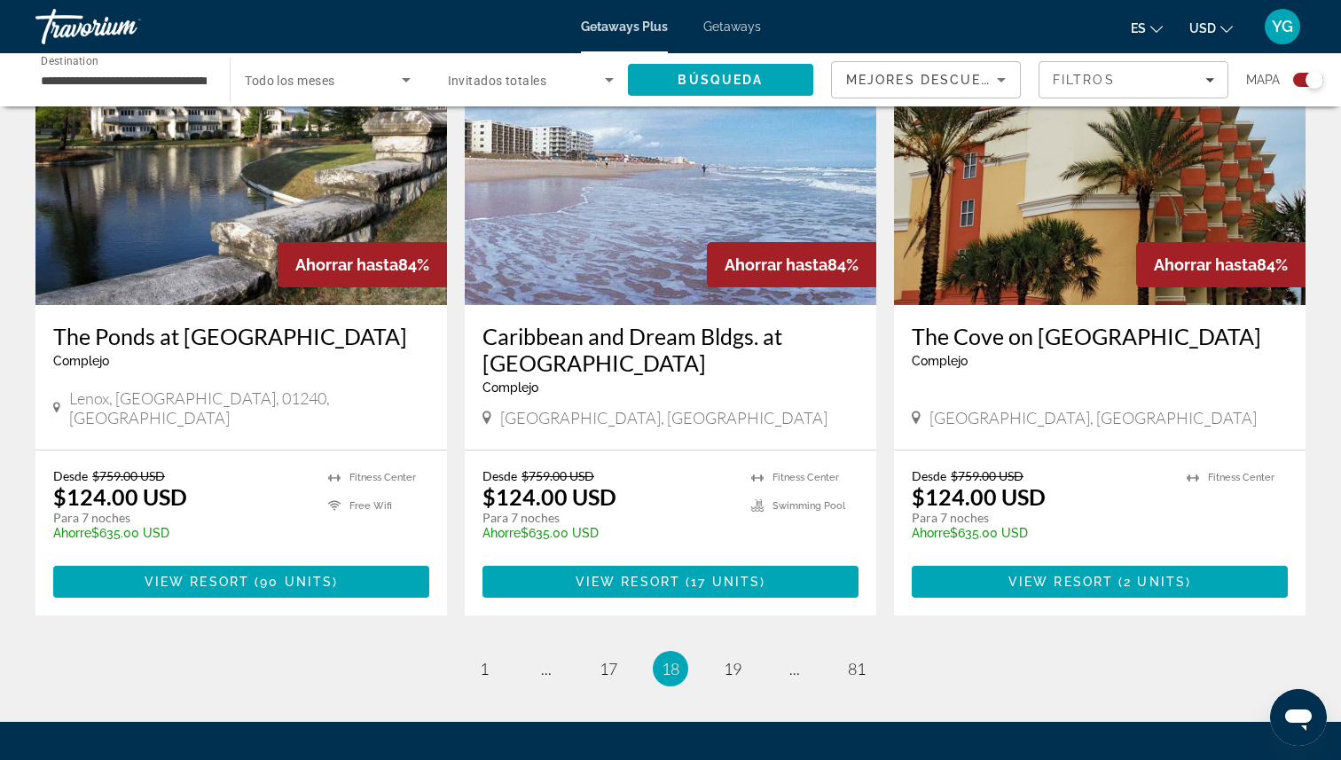
scroll to position [2792, 0]
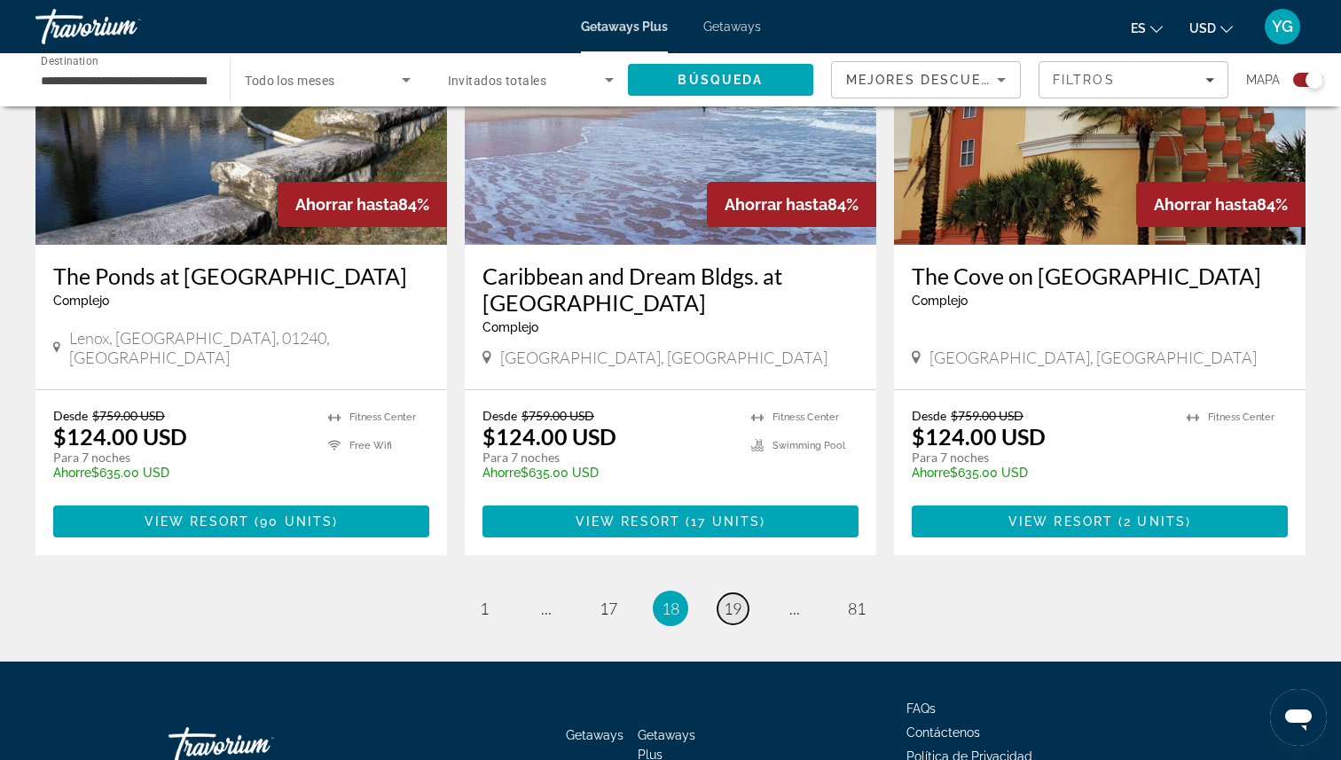
click at [732, 599] on span "19" at bounding box center [733, 609] width 18 height 20
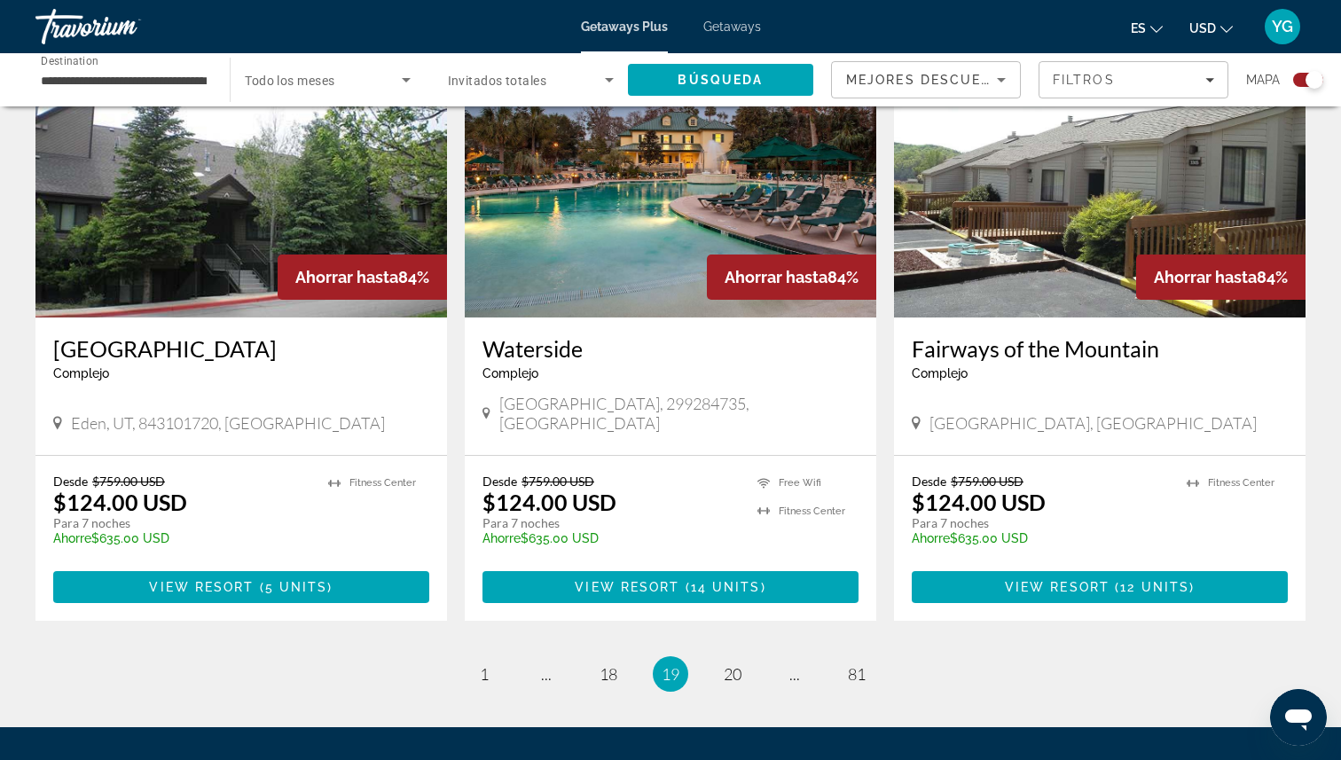
scroll to position [2603, 0]
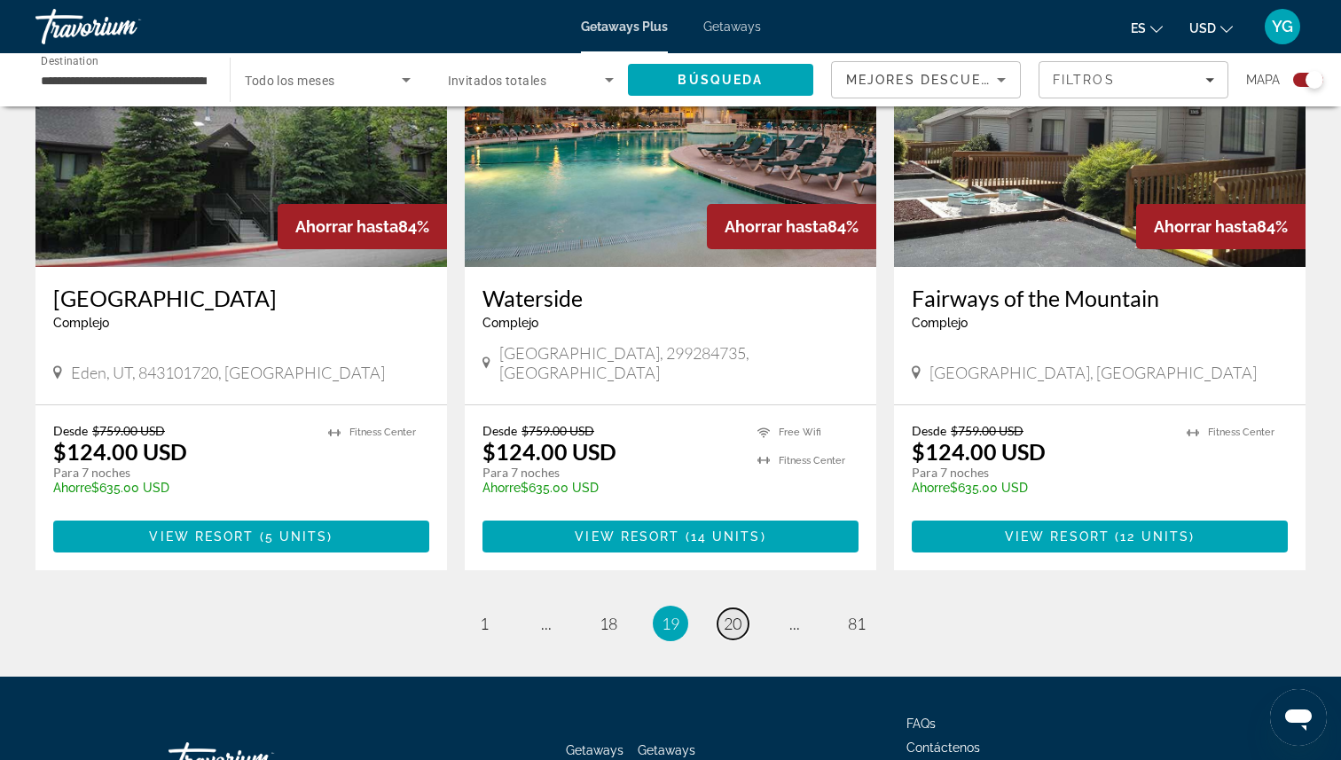
click at [736, 614] on span "20" at bounding box center [733, 624] width 18 height 20
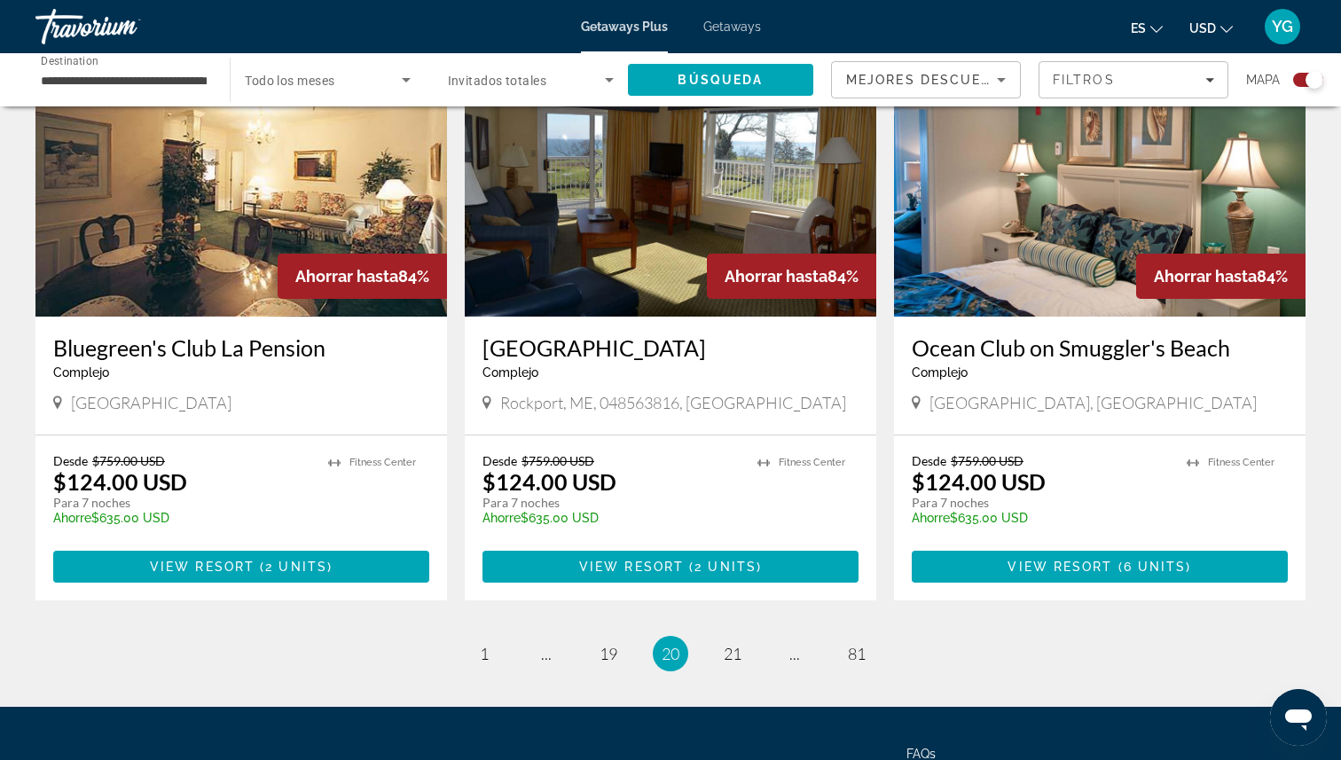
scroll to position [2659, 0]
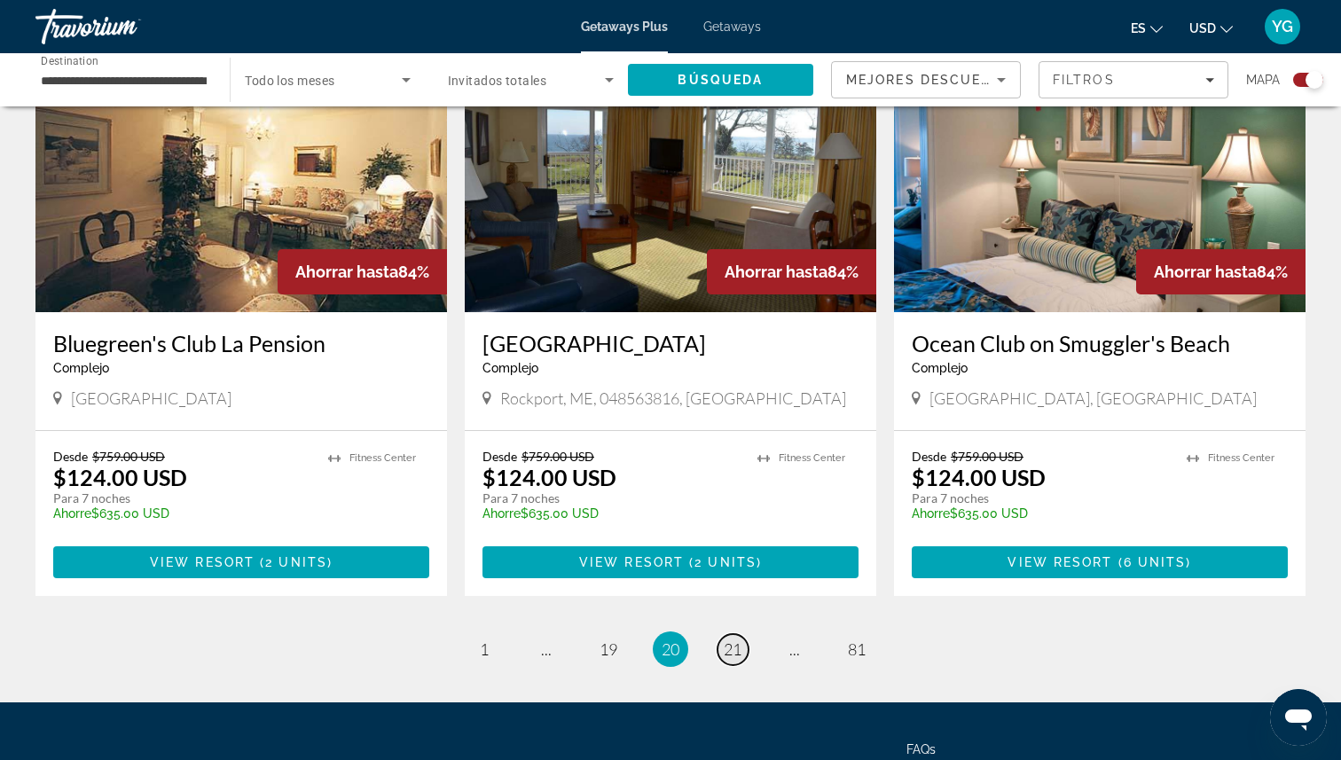
click at [733, 639] on span "21" at bounding box center [733, 649] width 18 height 20
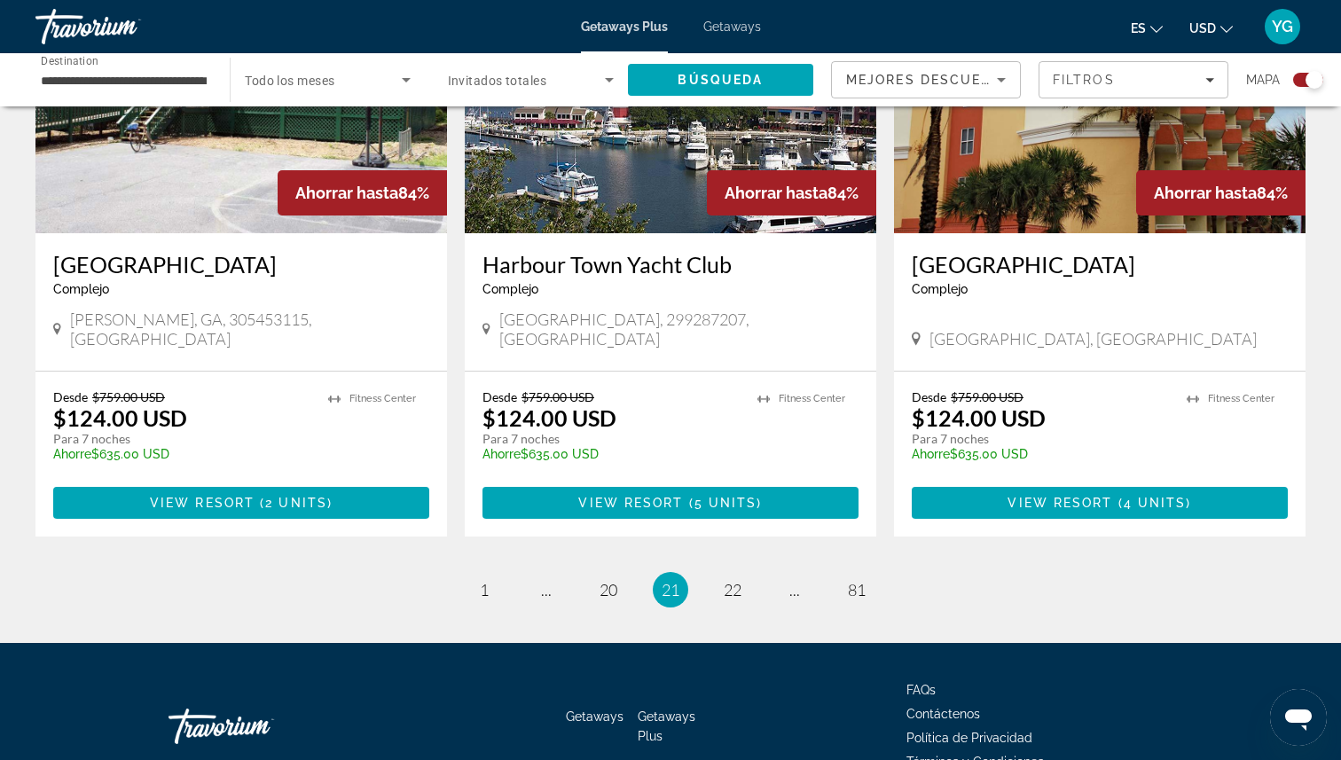
scroll to position [2659, 0]
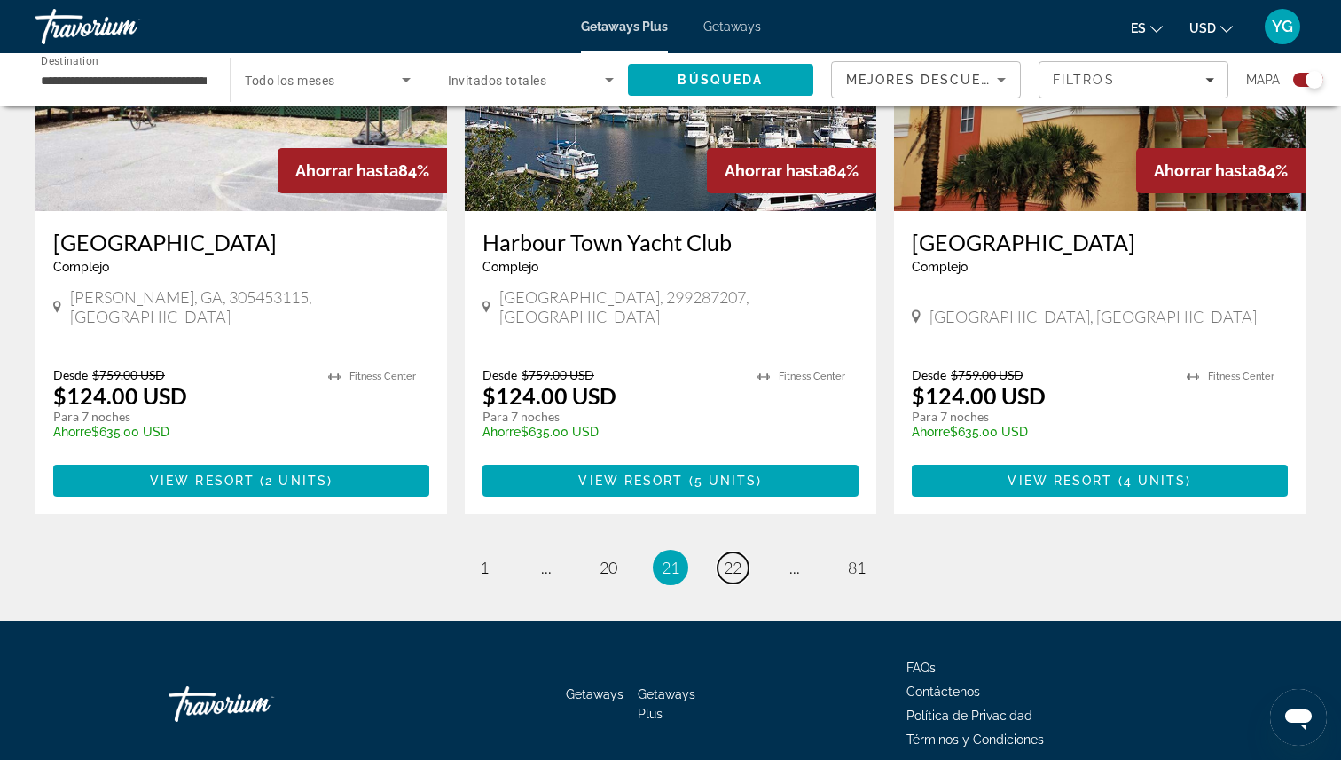
click at [733, 558] on span "22" at bounding box center [733, 568] width 18 height 20
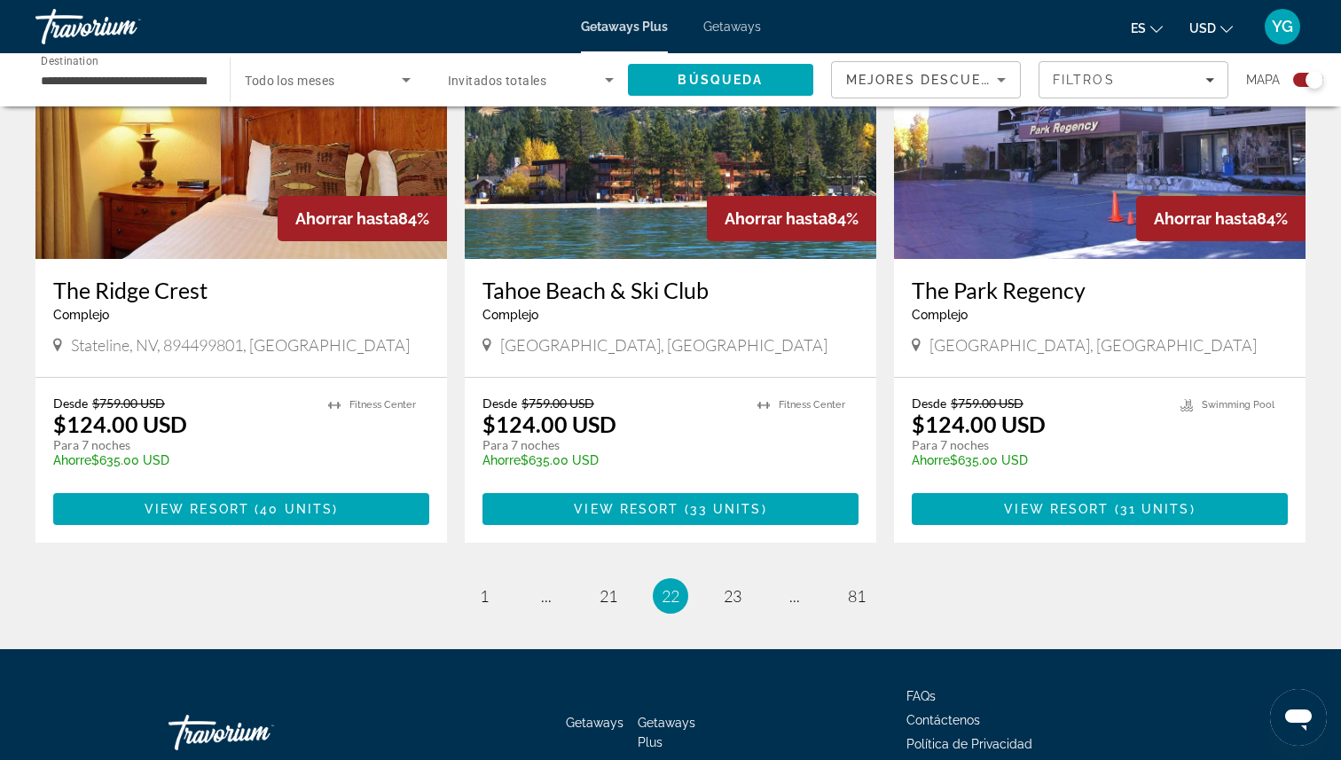
scroll to position [2659, 0]
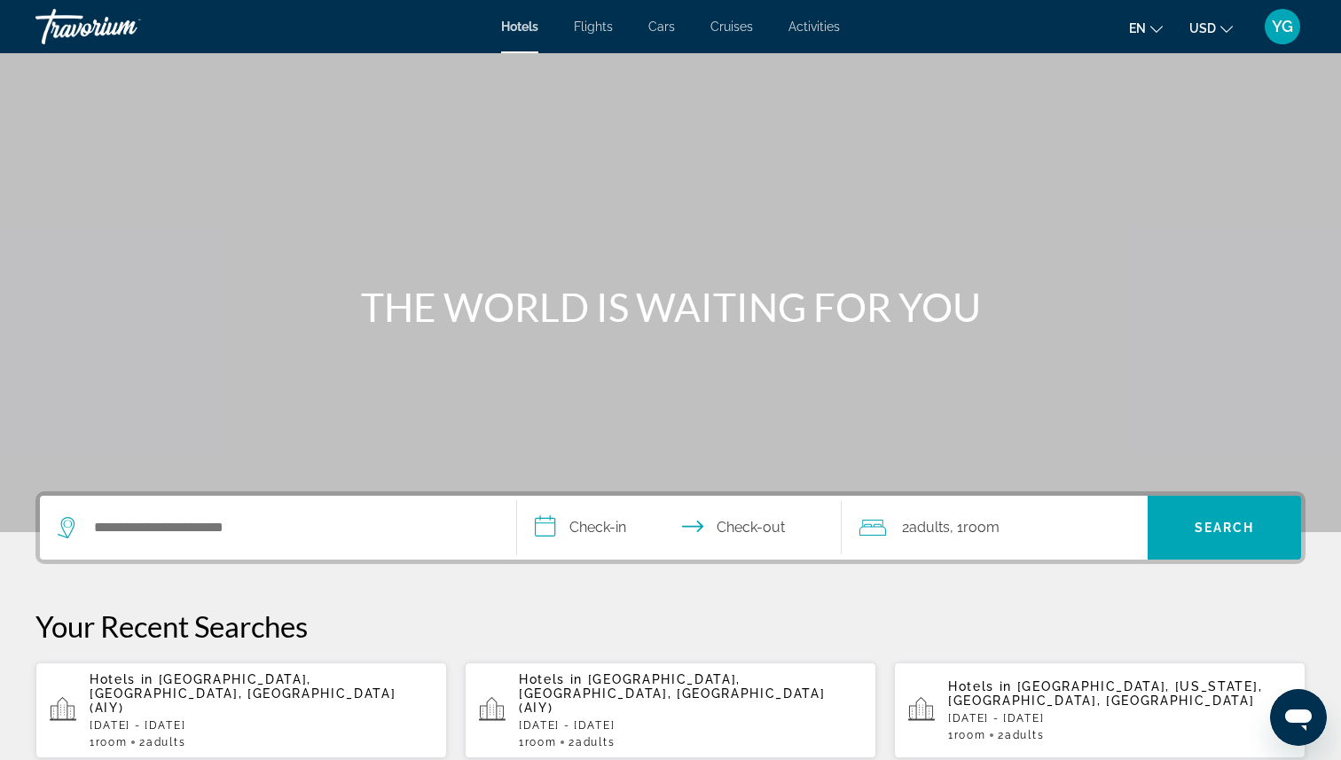
click at [325, 548] on div "Search widget" at bounding box center [278, 528] width 441 height 64
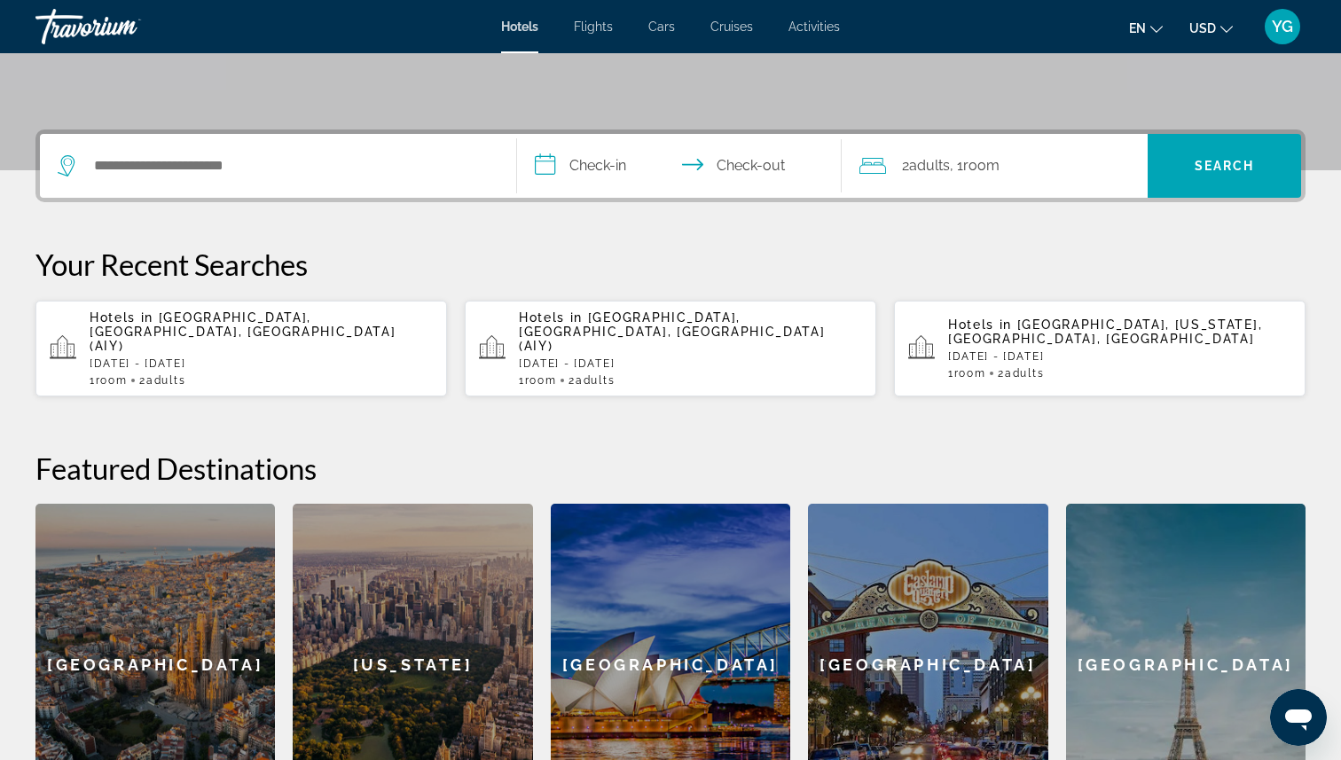
scroll to position [364, 0]
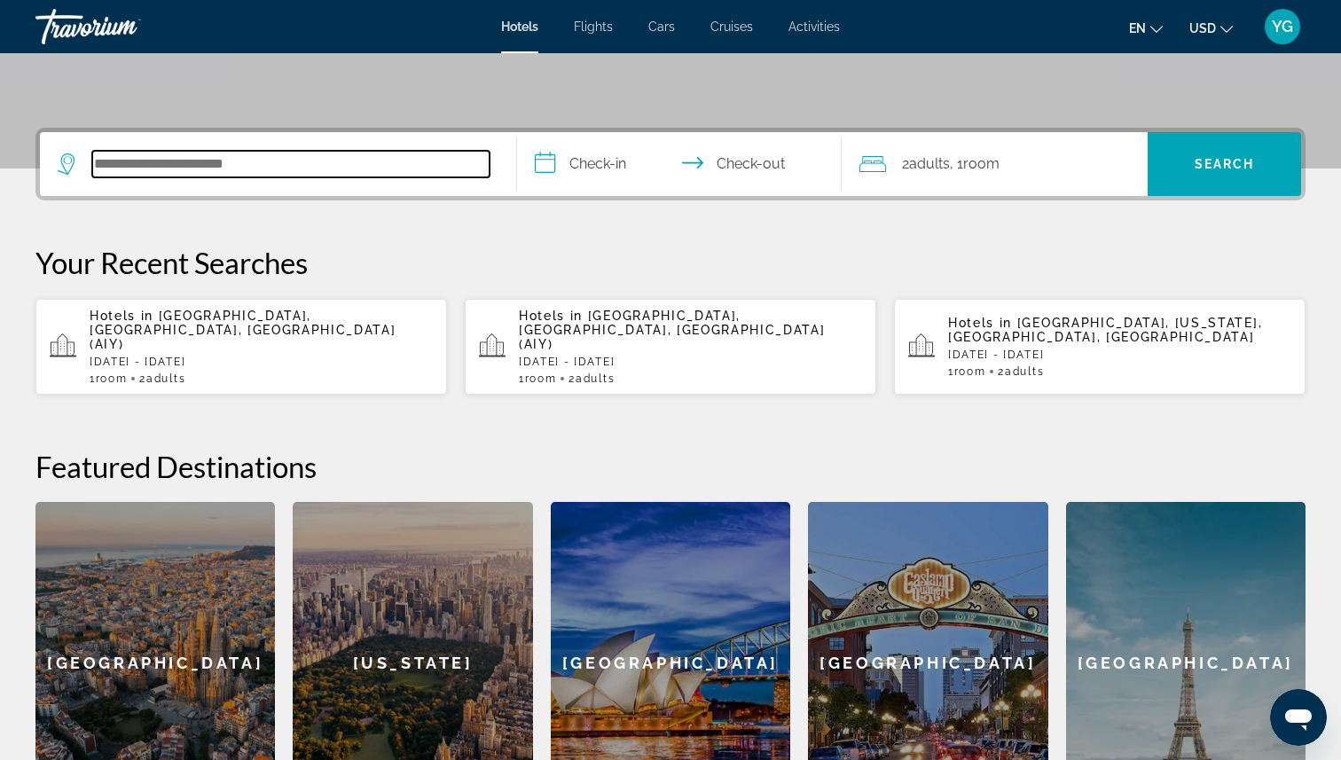
click at [224, 175] on input "Search hotel destination" at bounding box center [290, 164] width 397 height 27
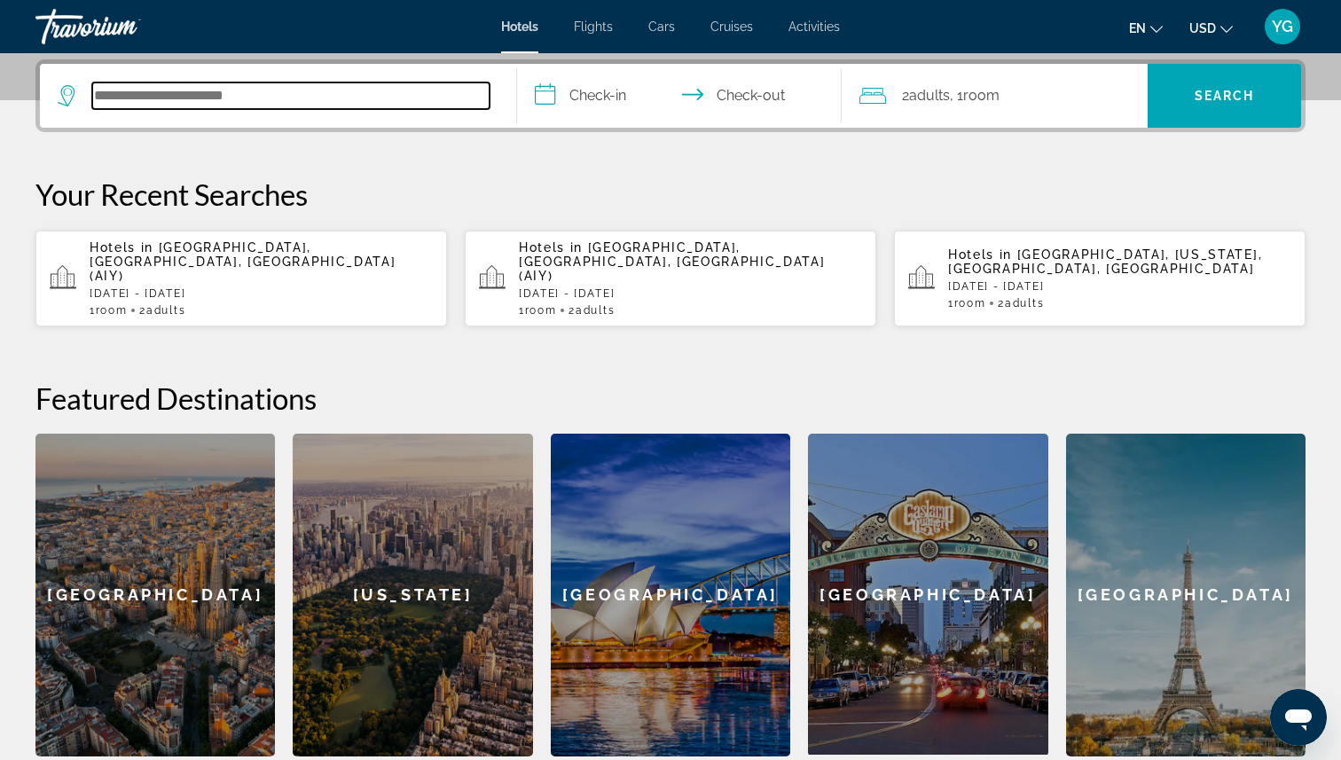
scroll to position [434, 0]
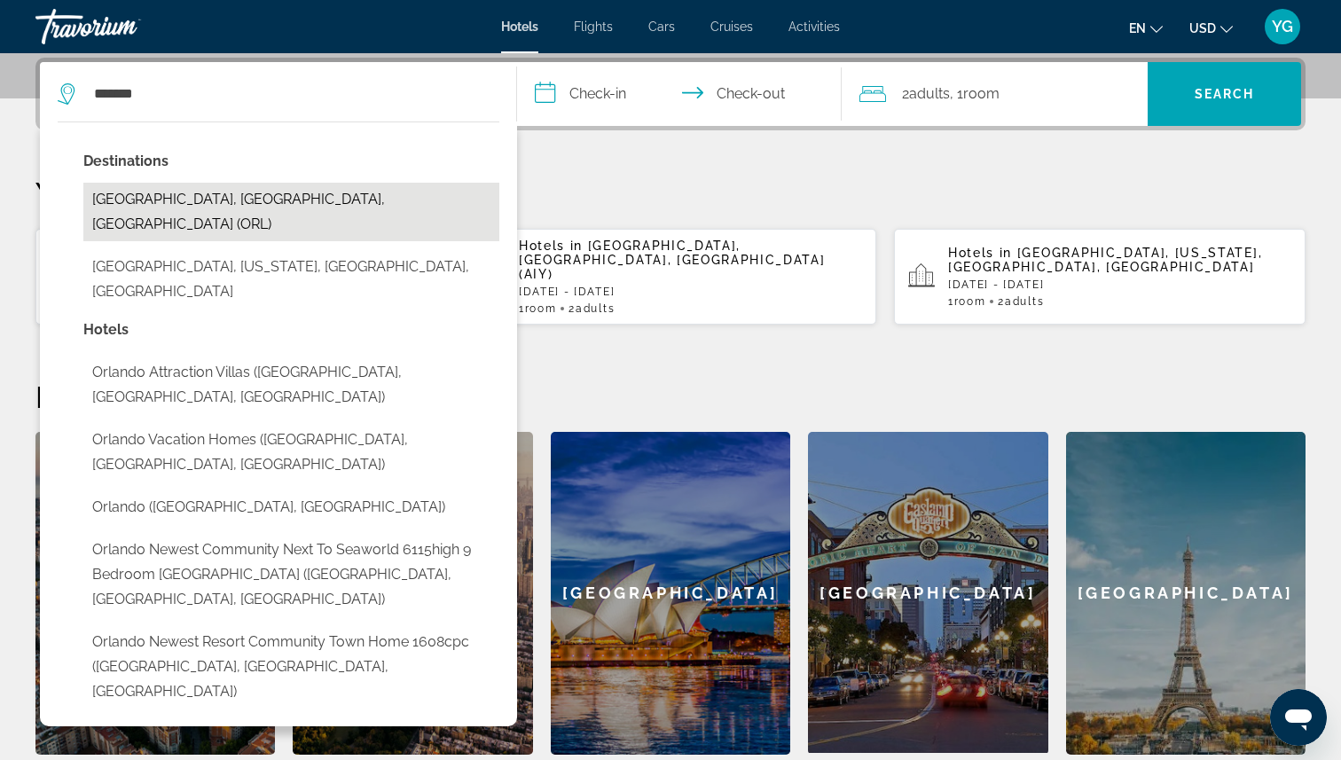
click at [165, 185] on button "Orlando, FL, United States (ORL)" at bounding box center [291, 212] width 416 height 59
type input "**********"
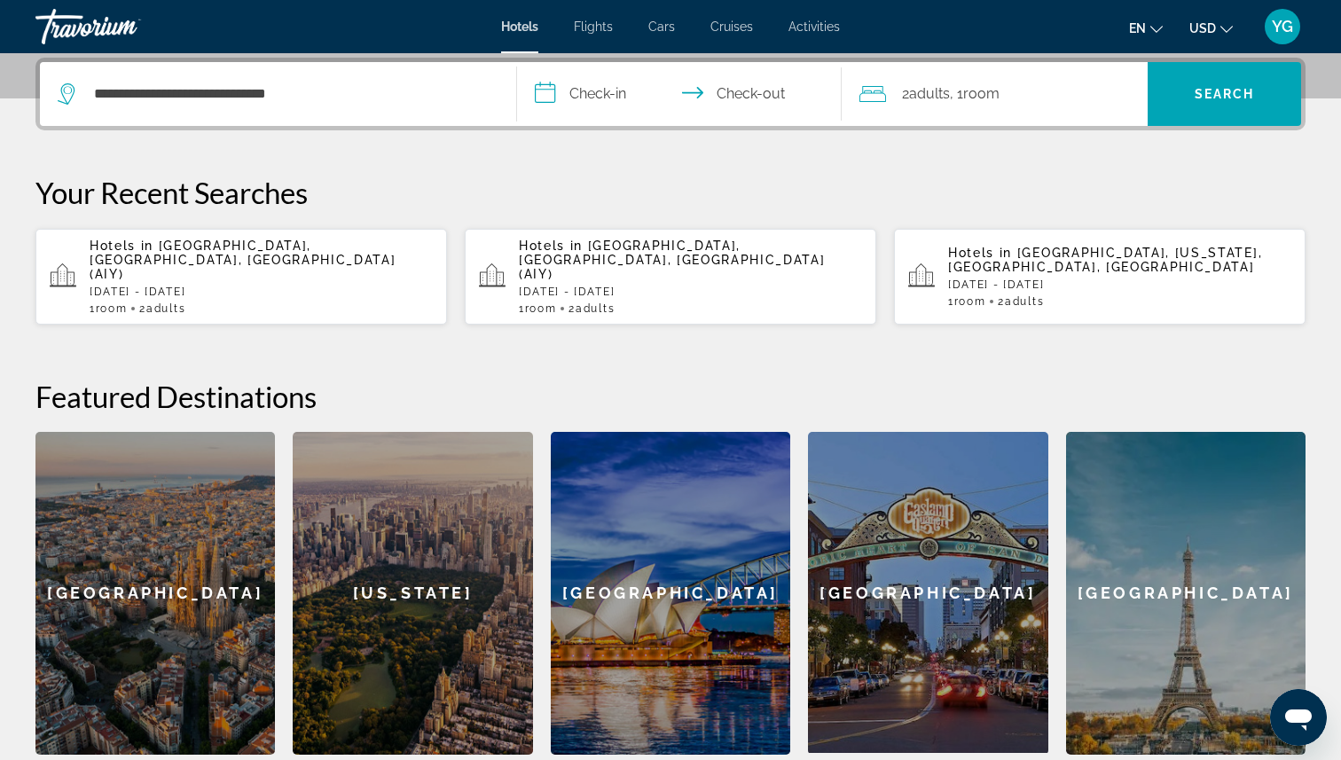
click at [594, 97] on input "**********" at bounding box center [683, 96] width 332 height 69
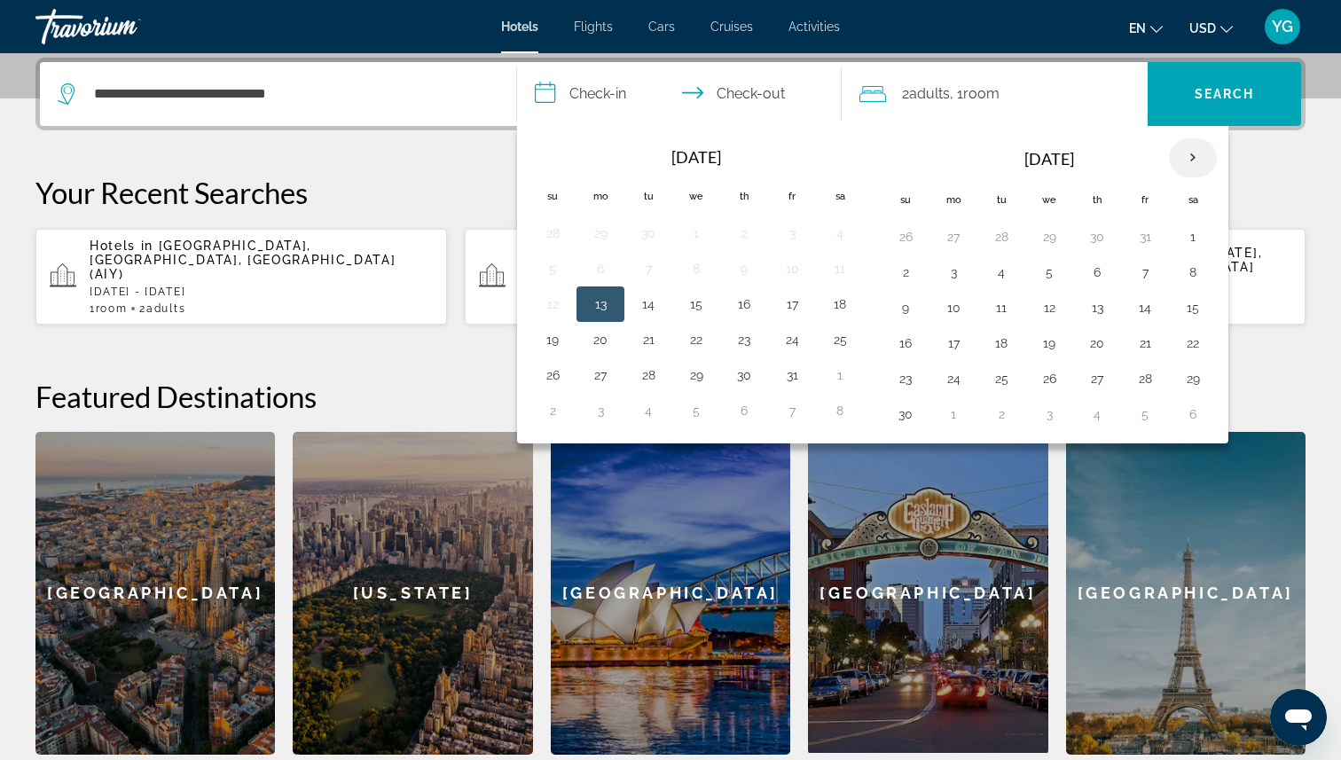
click at [1194, 155] on th "Next month" at bounding box center [1193, 157] width 48 height 39
click at [1002, 347] on button "23" at bounding box center [1001, 343] width 28 height 25
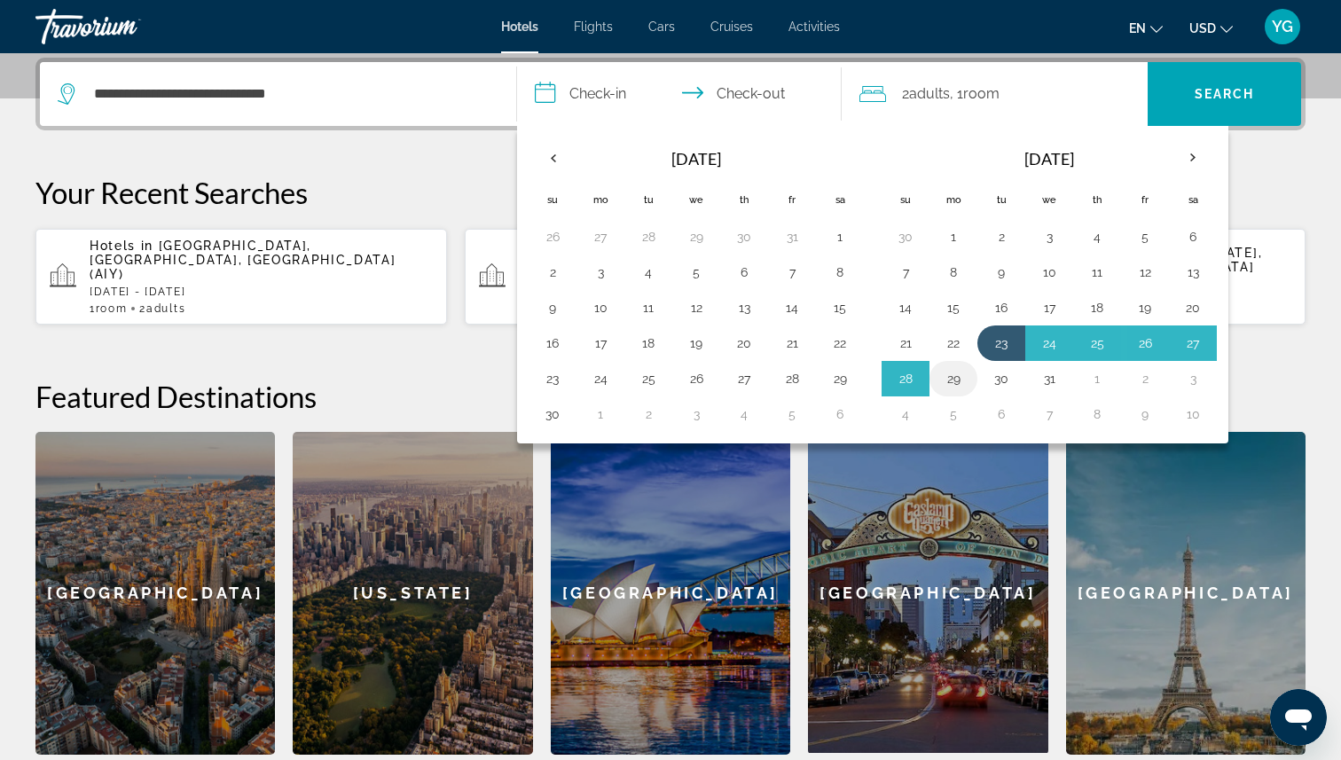
click at [950, 387] on button "29" at bounding box center [953, 378] width 28 height 25
type input "**********"
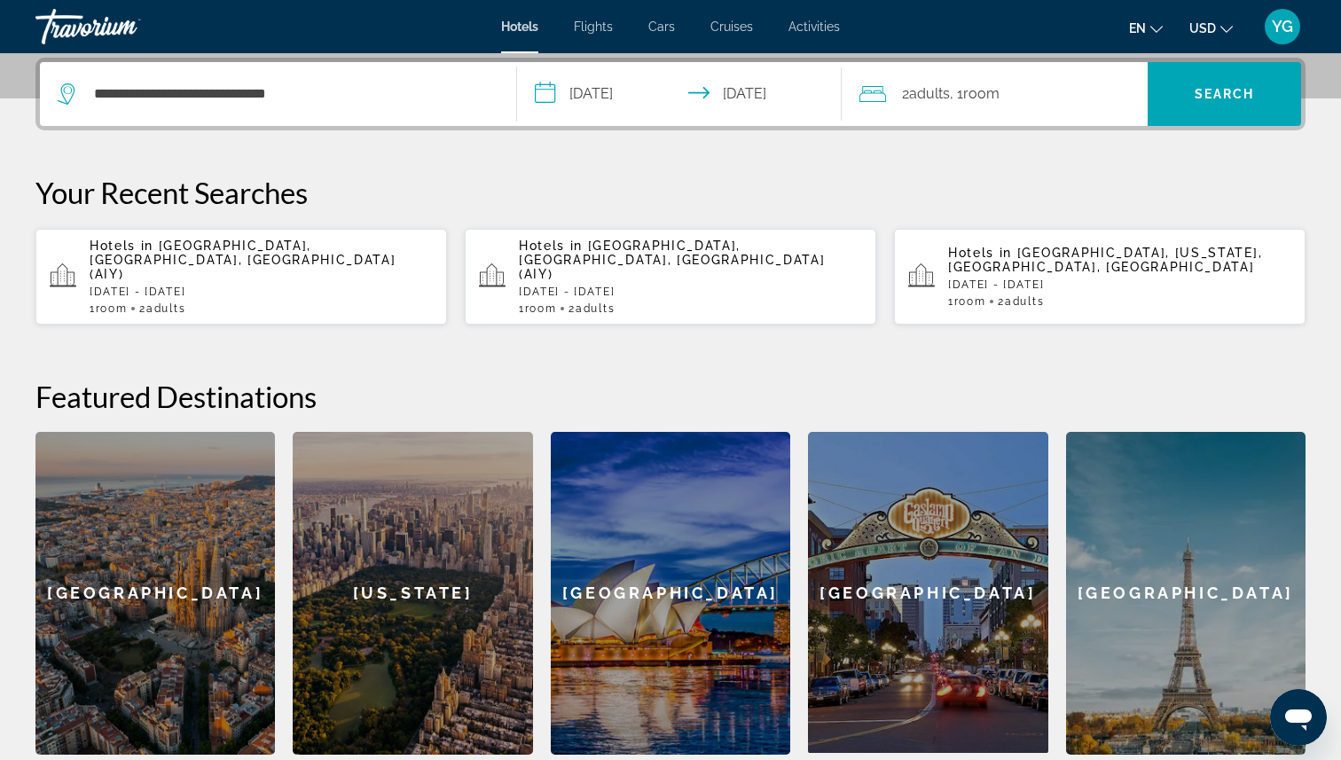
click at [968, 89] on span ", 1 Room rooms" at bounding box center [975, 94] width 50 height 25
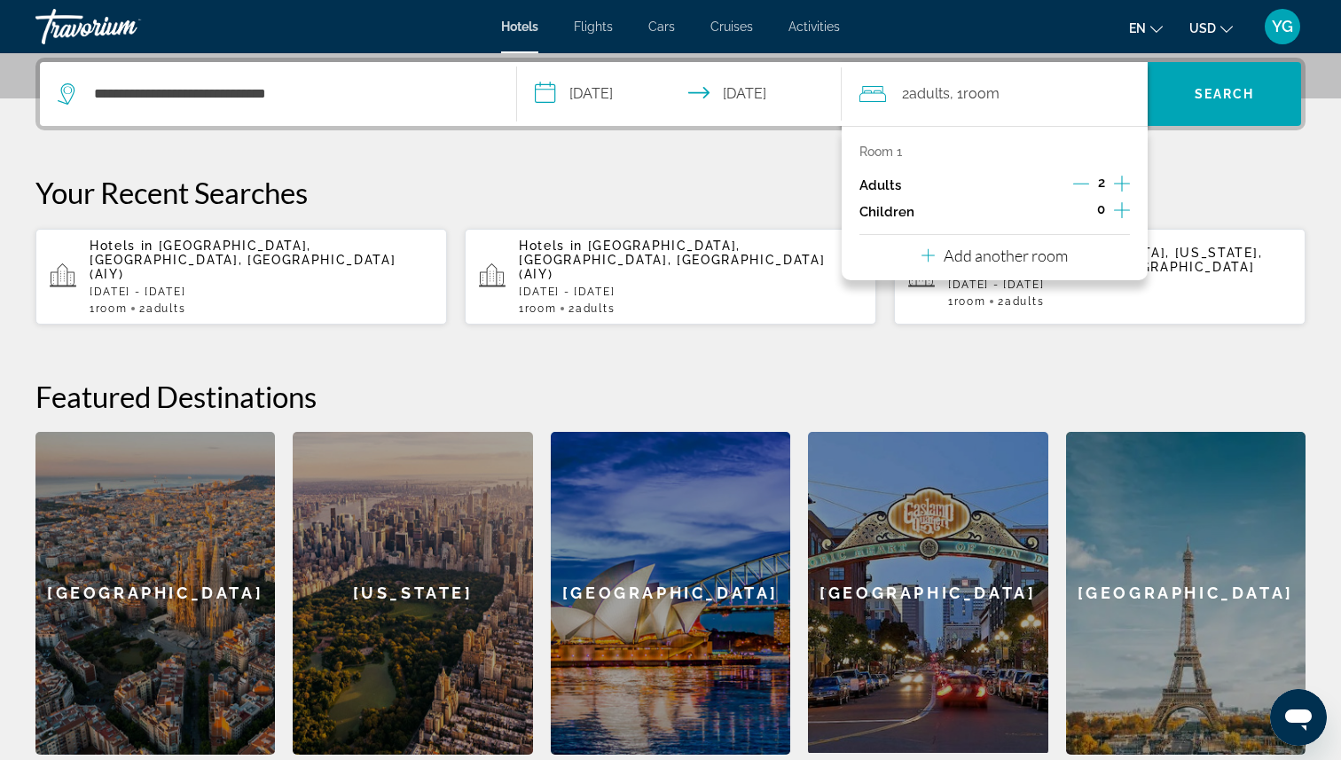
click at [1073, 183] on icon "Decrement adults" at bounding box center [1081, 184] width 16 height 16
click at [1126, 213] on icon "Increment children" at bounding box center [1122, 210] width 16 height 21
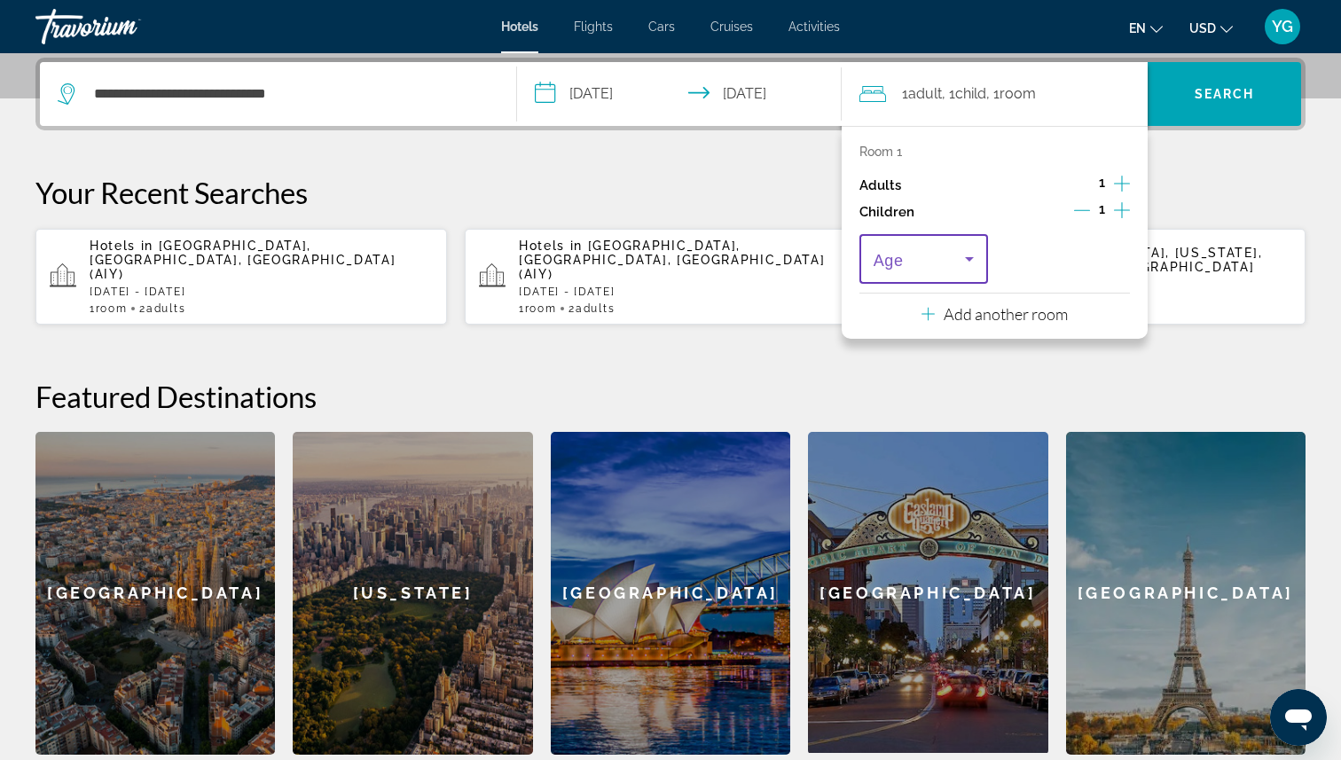
click at [950, 248] on span "Travelers: 1 adult, 1 child" at bounding box center [919, 258] width 91 height 21
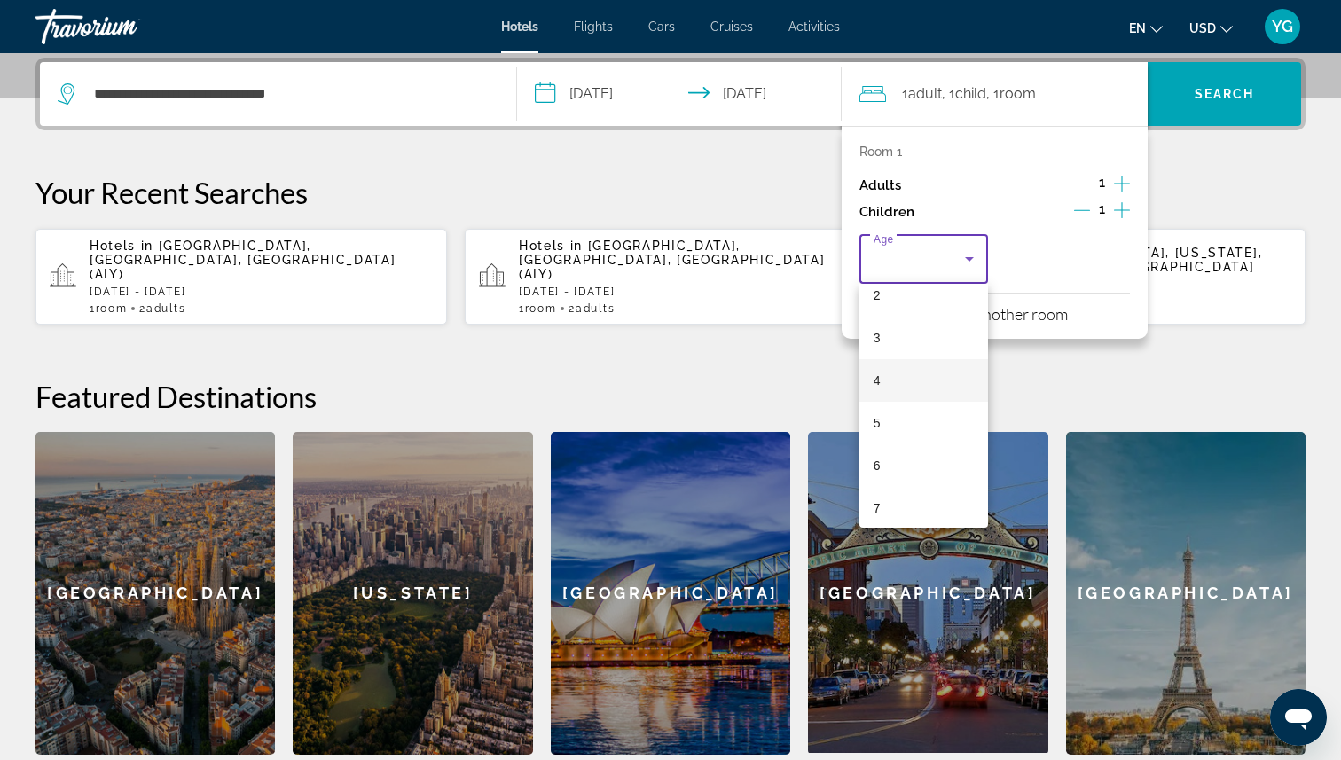
scroll to position [107, 0]
click at [888, 463] on mat-option "6" at bounding box center [923, 460] width 129 height 43
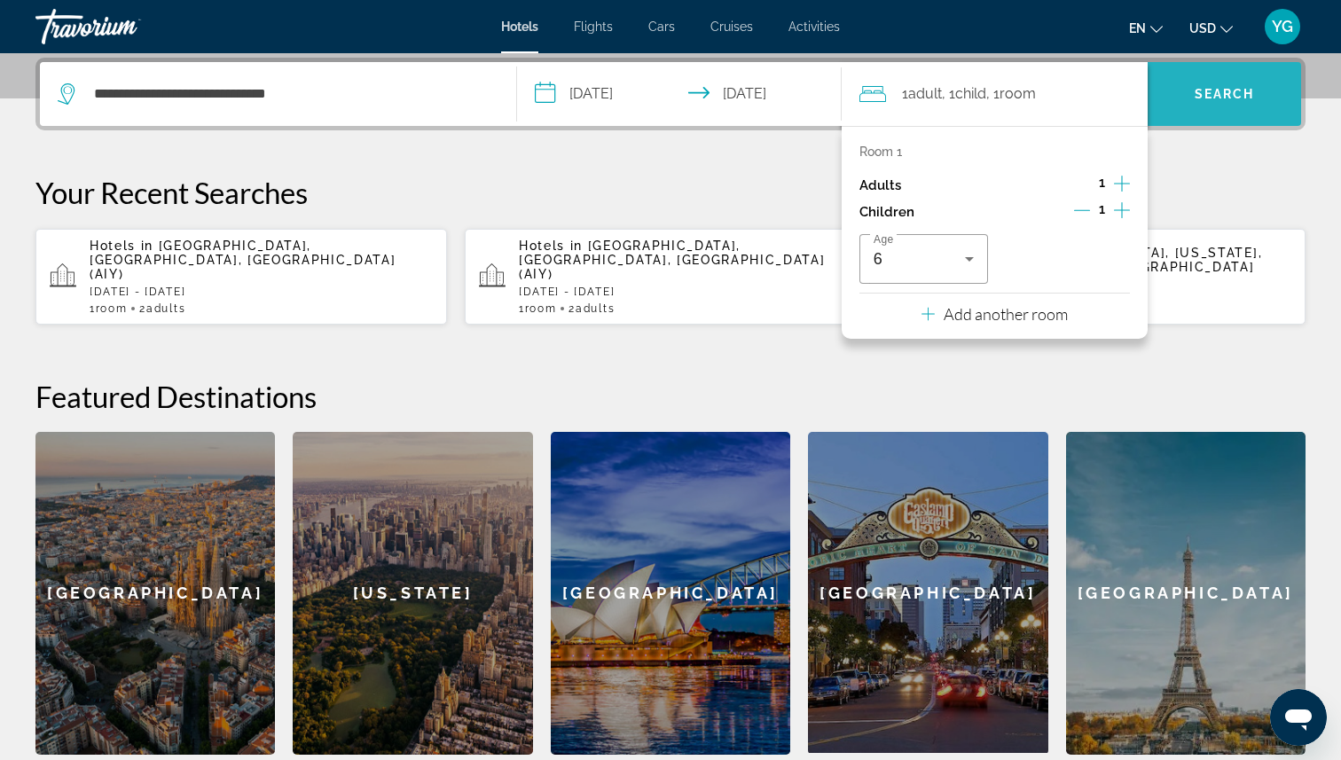
click at [1225, 101] on span "Search" at bounding box center [1224, 94] width 153 height 43
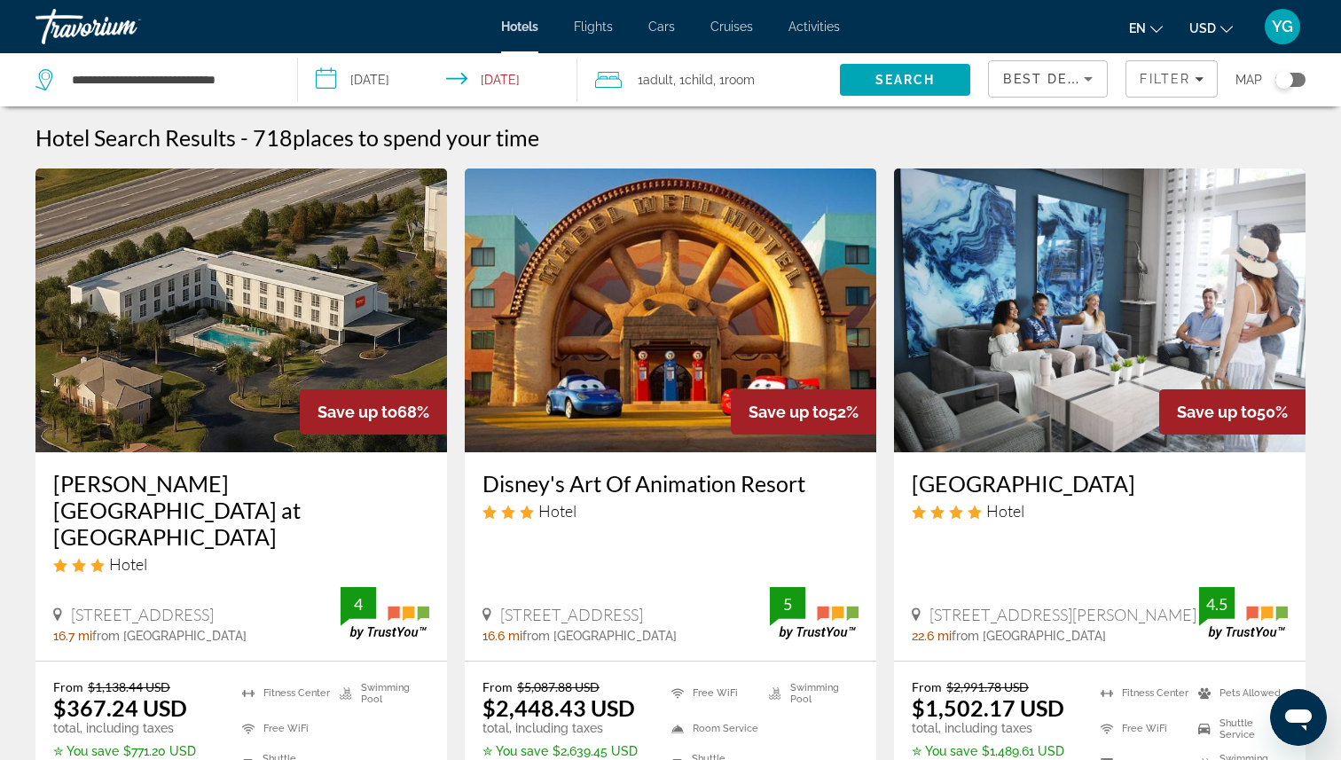
click at [663, 374] on img "Main content" at bounding box center [671, 311] width 412 height 284
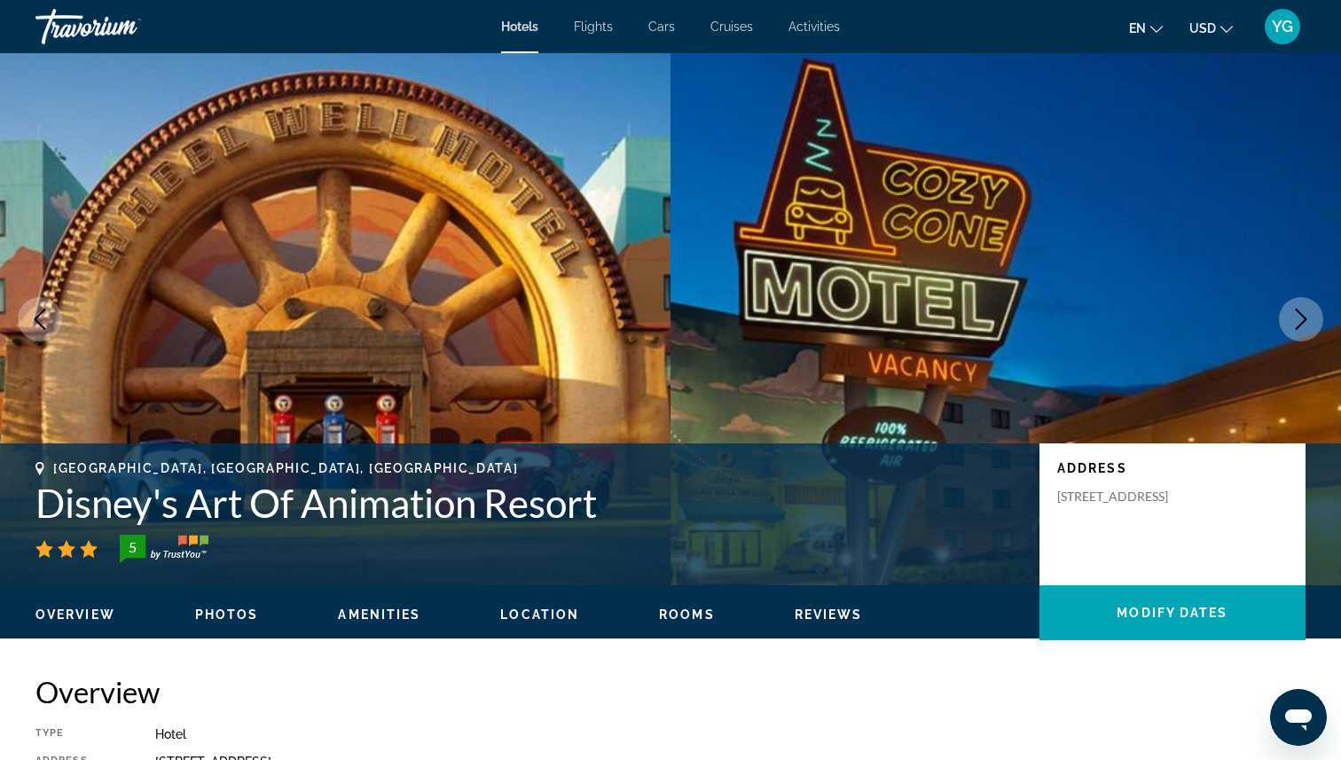
click at [1305, 324] on icon "Next image" at bounding box center [1300, 319] width 21 height 21
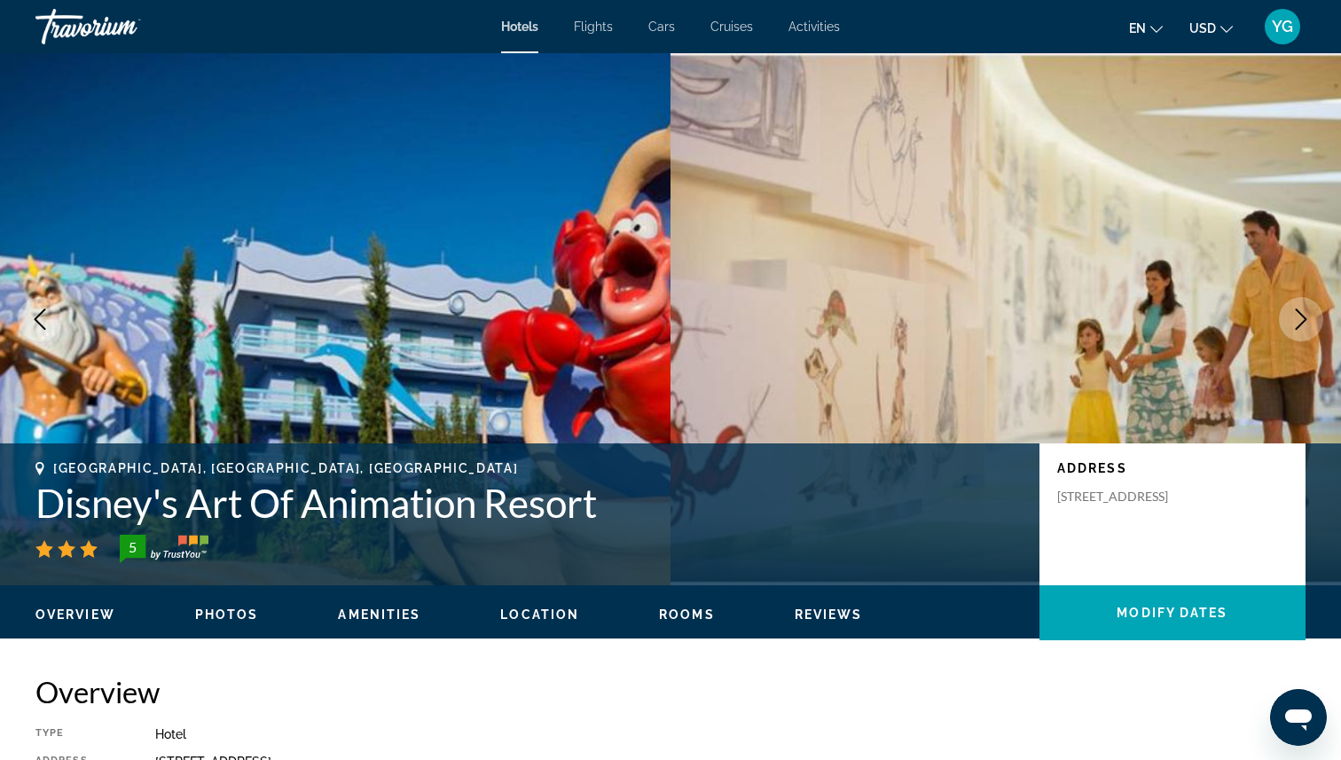
click at [1304, 317] on icon "Next image" at bounding box center [1302, 319] width 12 height 21
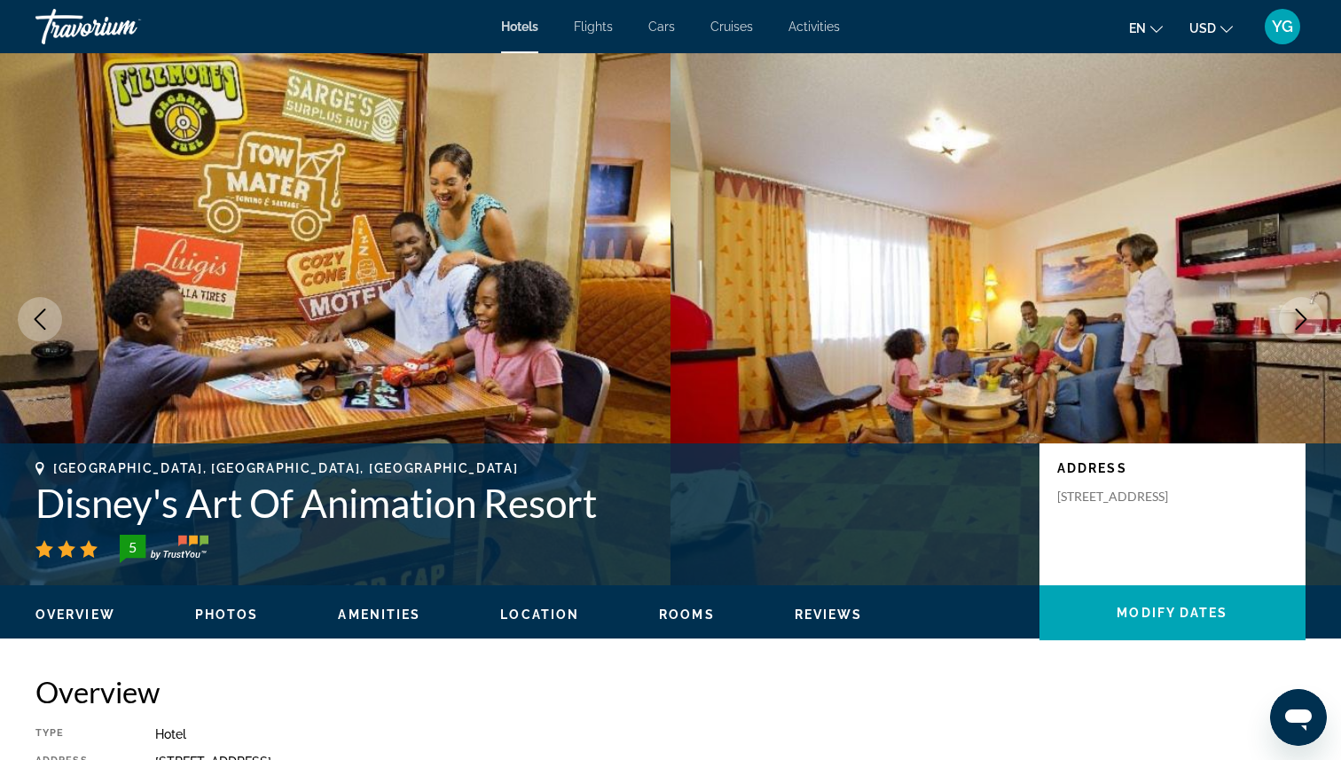
click at [1301, 314] on icon "Next image" at bounding box center [1302, 319] width 12 height 21
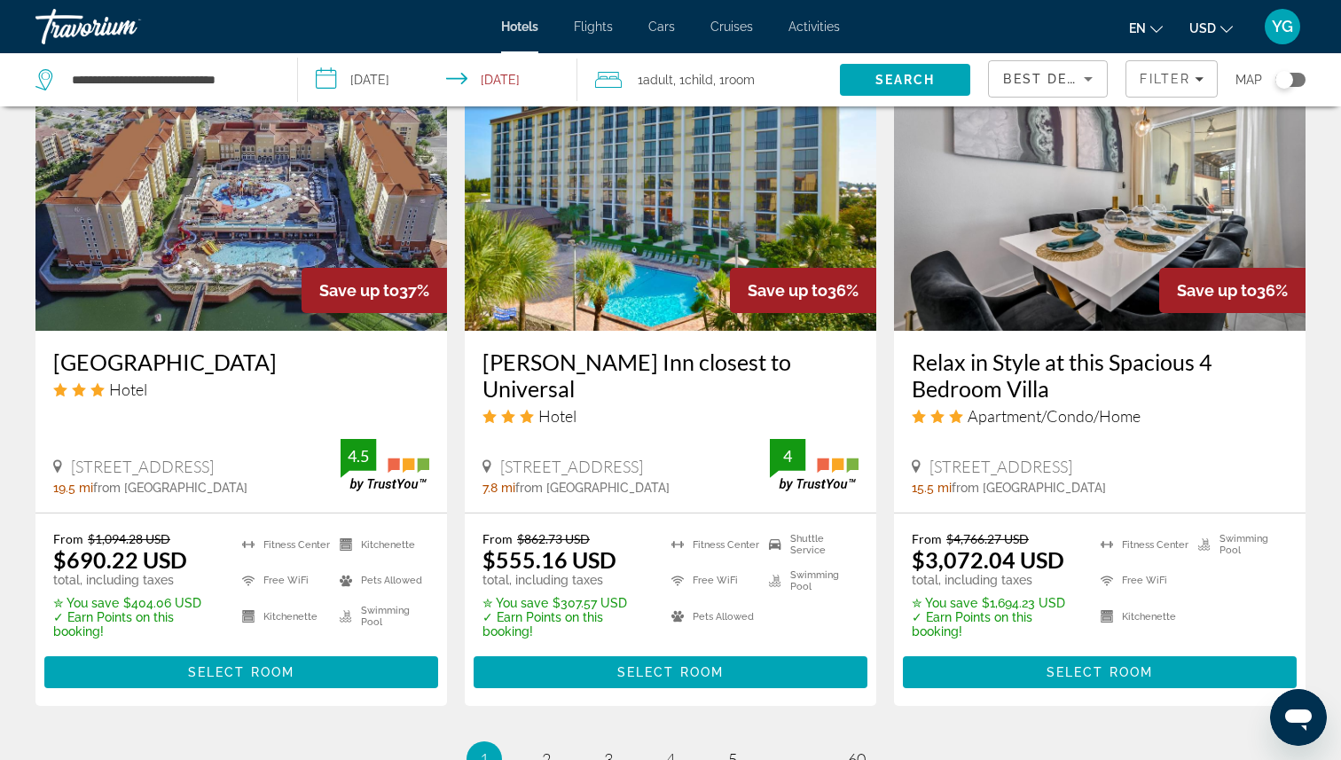
scroll to position [2216, 0]
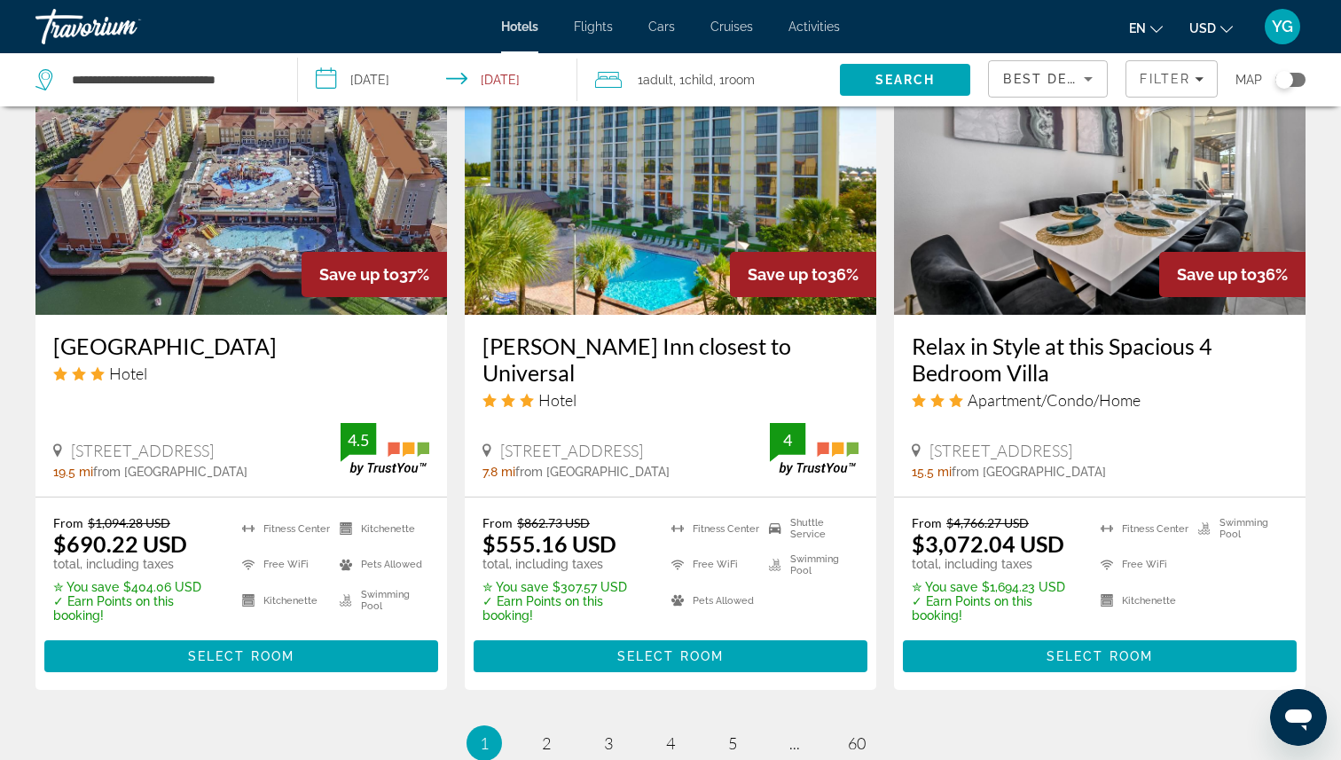
click at [537, 725] on li "page 2" at bounding box center [546, 742] width 35 height 35
click at [559, 728] on link "page 2" at bounding box center [546, 743] width 31 height 31
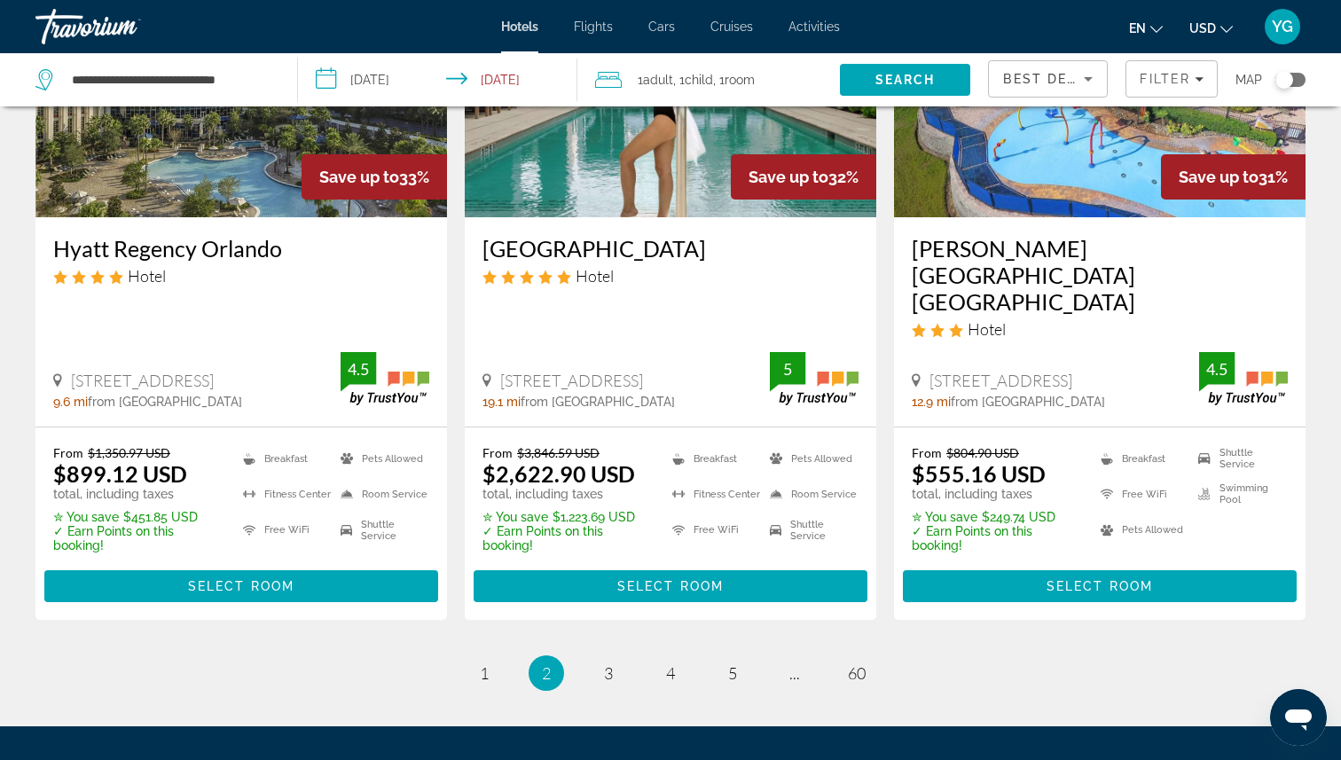
scroll to position [2284, 0]
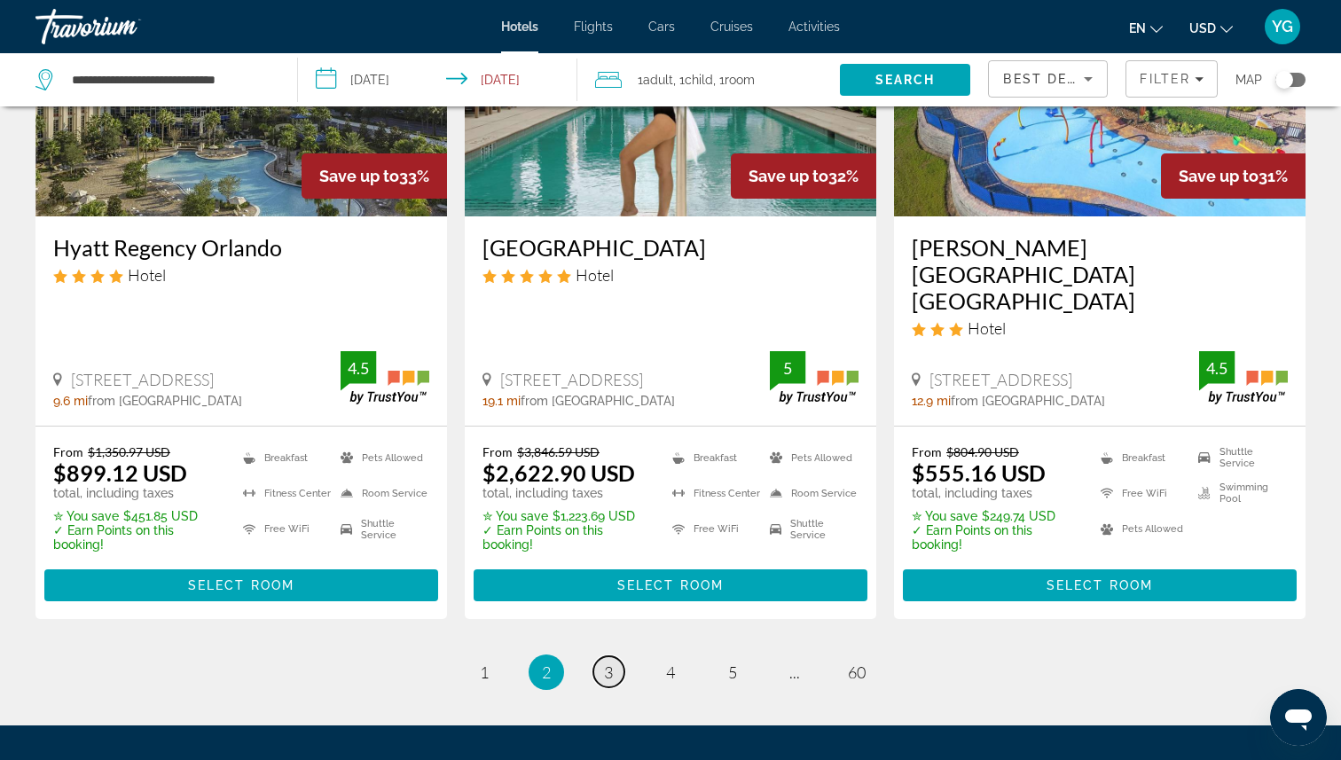
click at [610, 663] on span "3" at bounding box center [608, 673] width 9 height 20
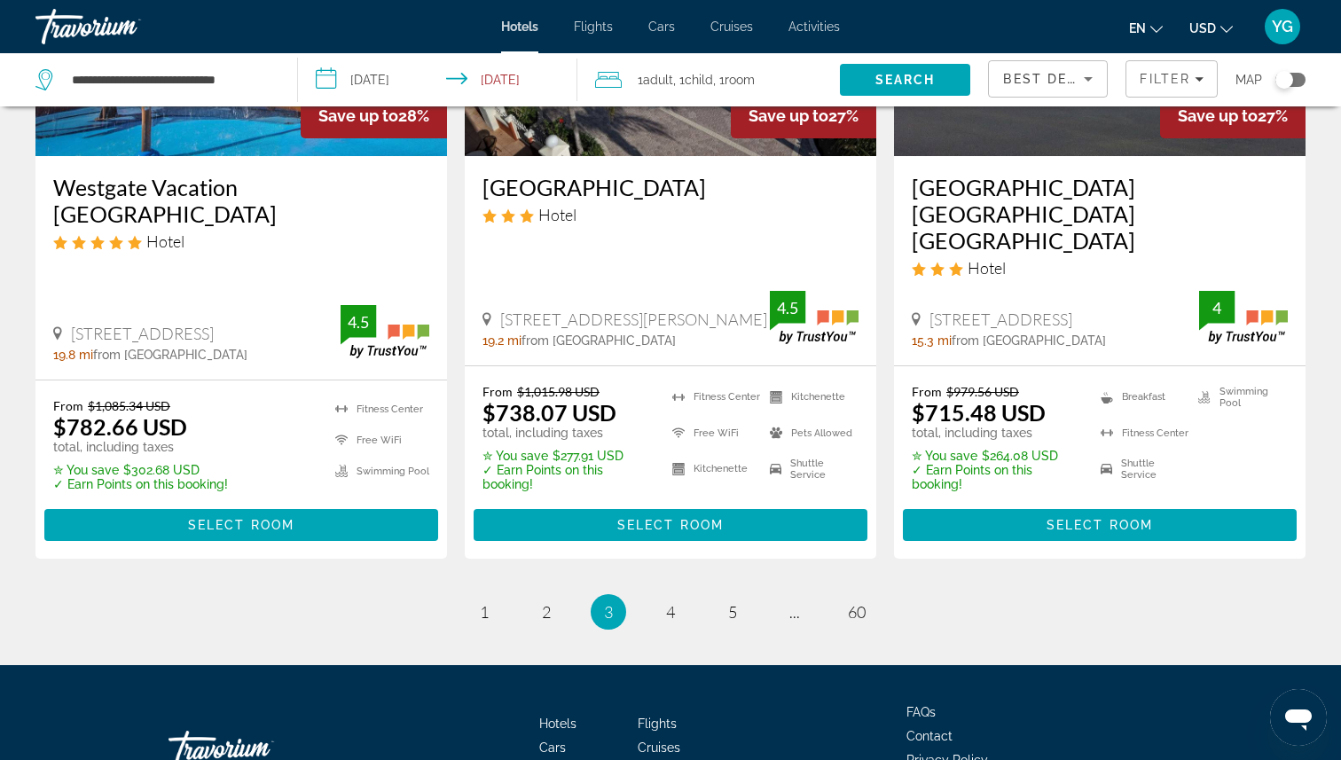
scroll to position [2461, 0]
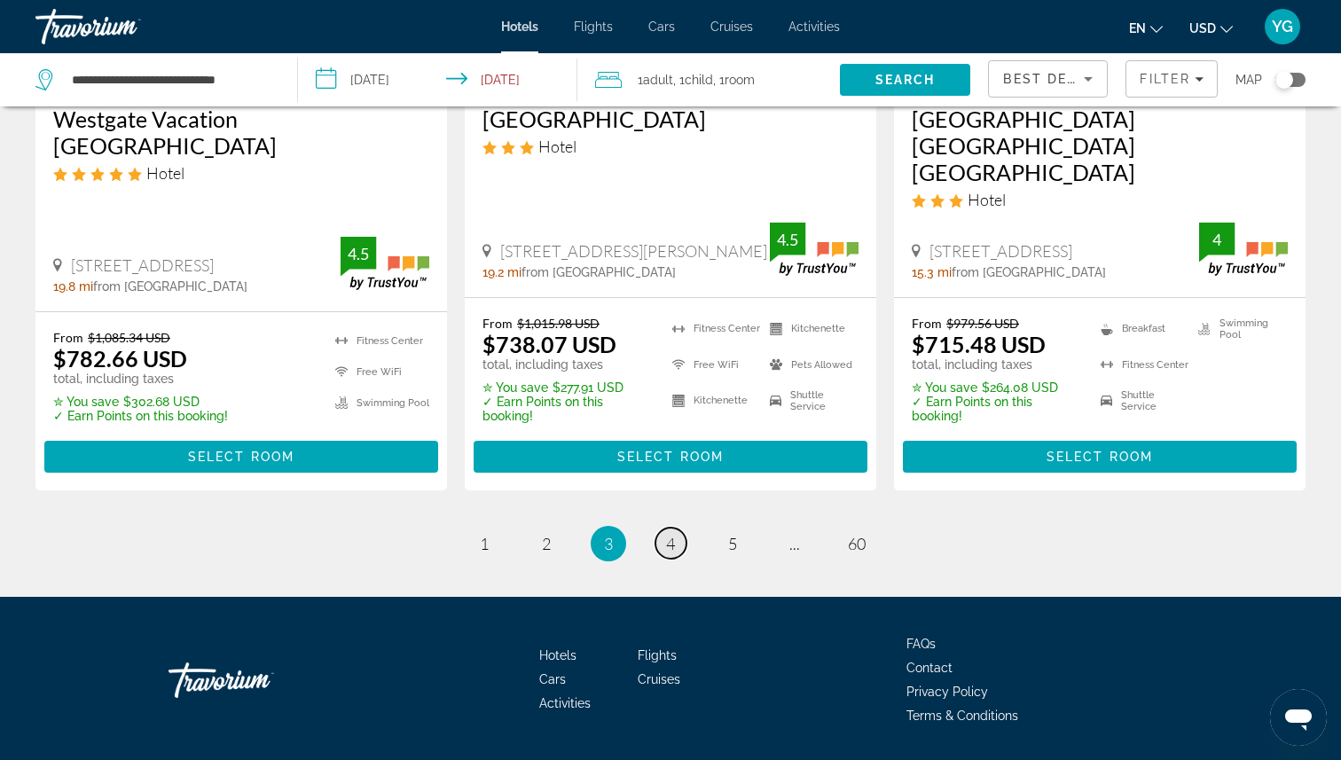
click at [675, 528] on link "page 4" at bounding box center [670, 543] width 31 height 31
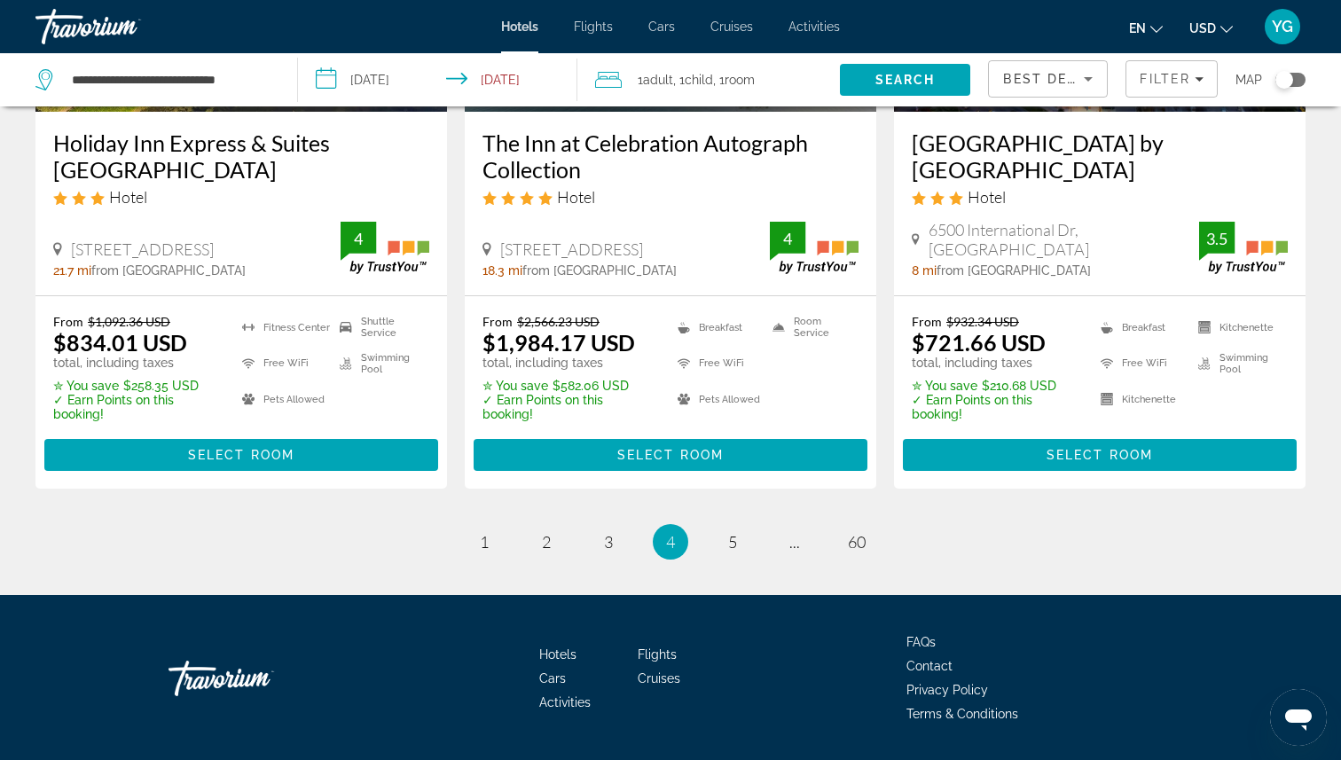
scroll to position [2408, 0]
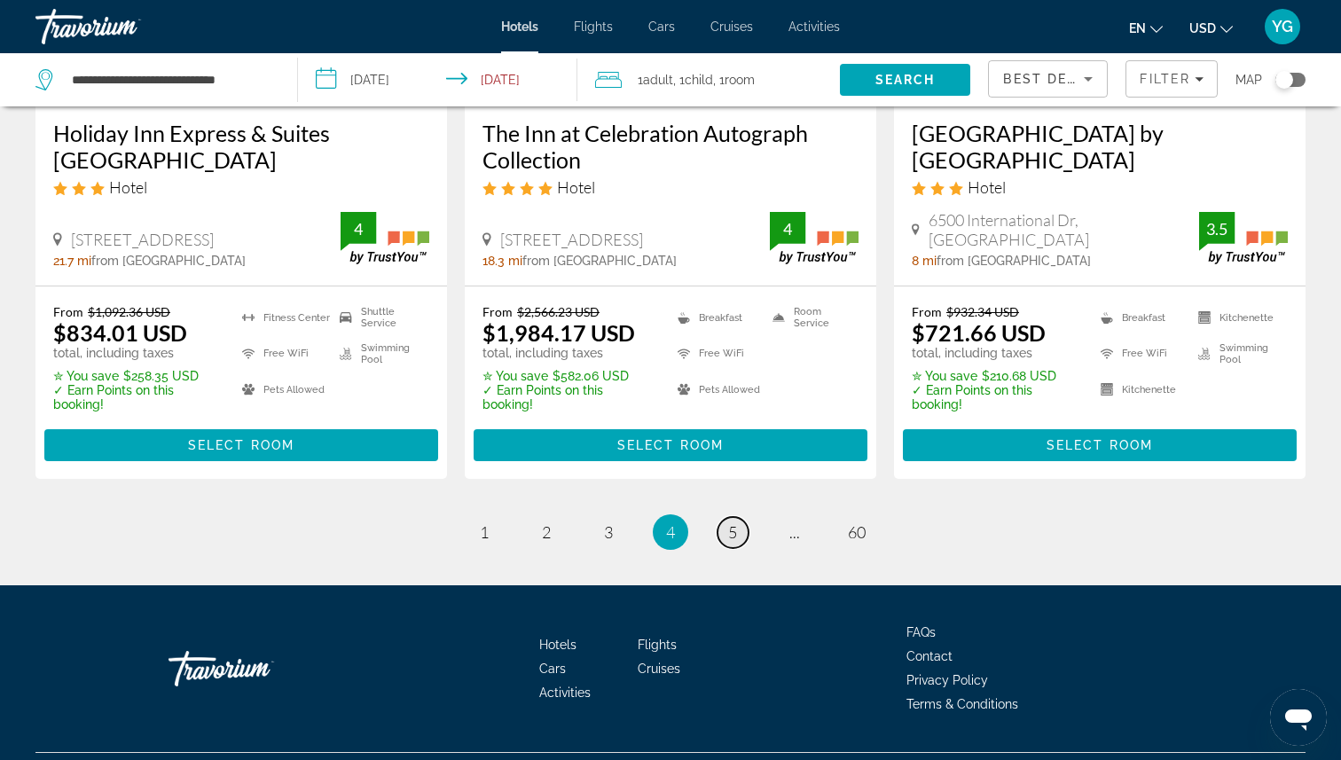
click at [741, 548] on link "page 5" at bounding box center [732, 532] width 31 height 31
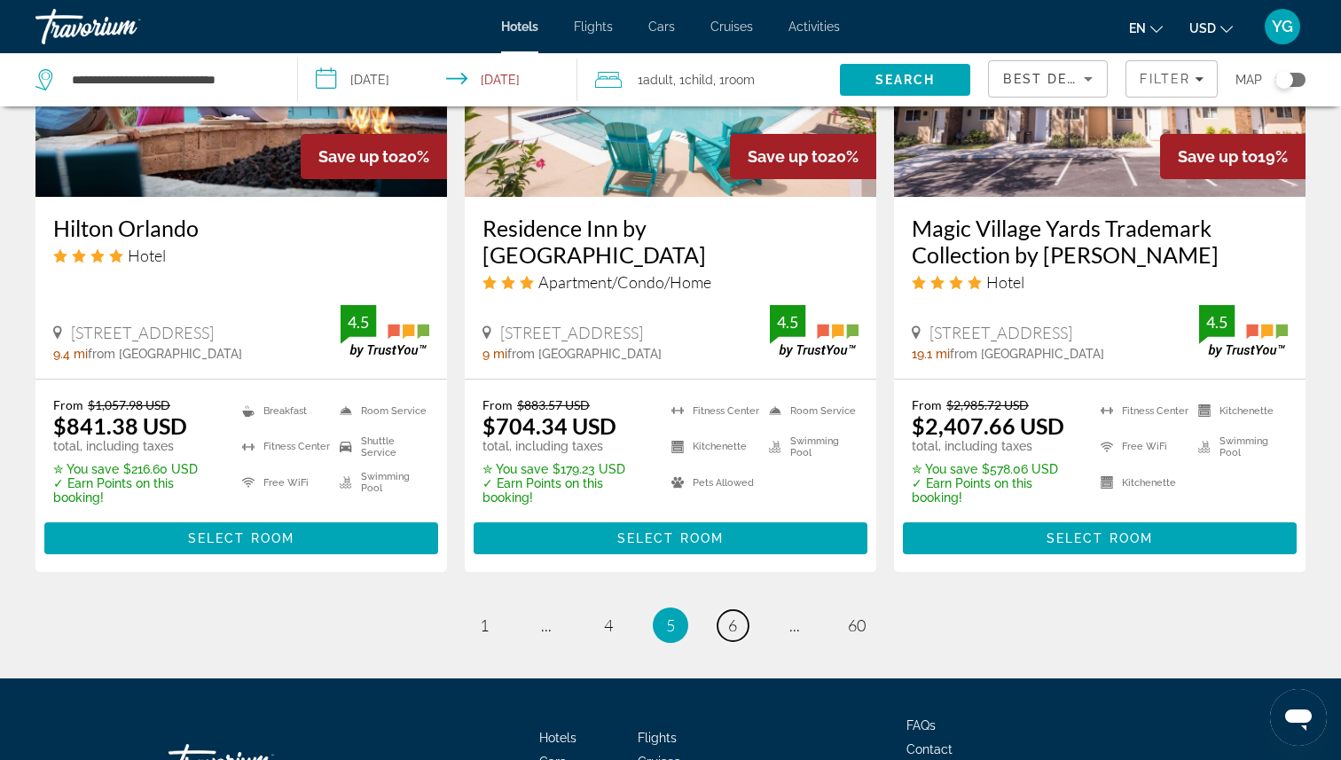
scroll to position [2458, 0]
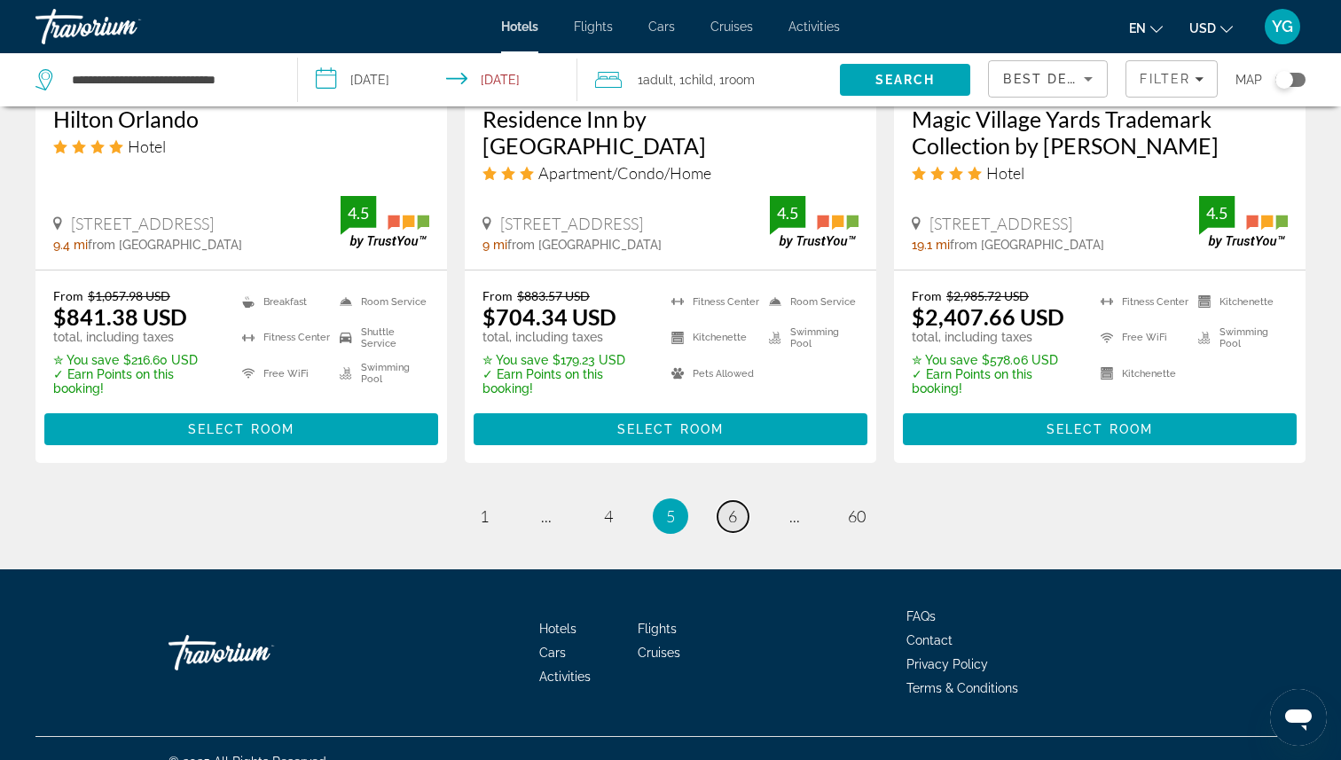
click at [741, 501] on link "page 6" at bounding box center [732, 516] width 31 height 31
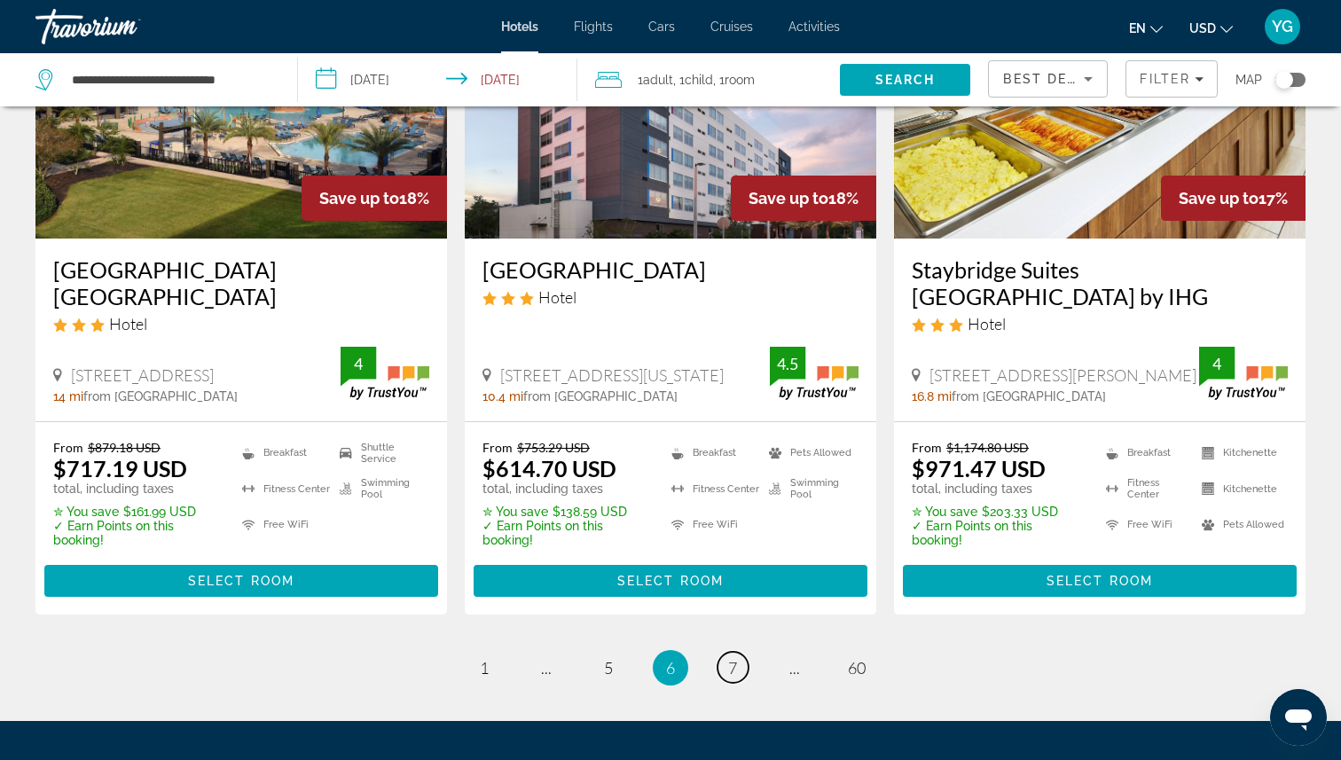
scroll to position [2480, 0]
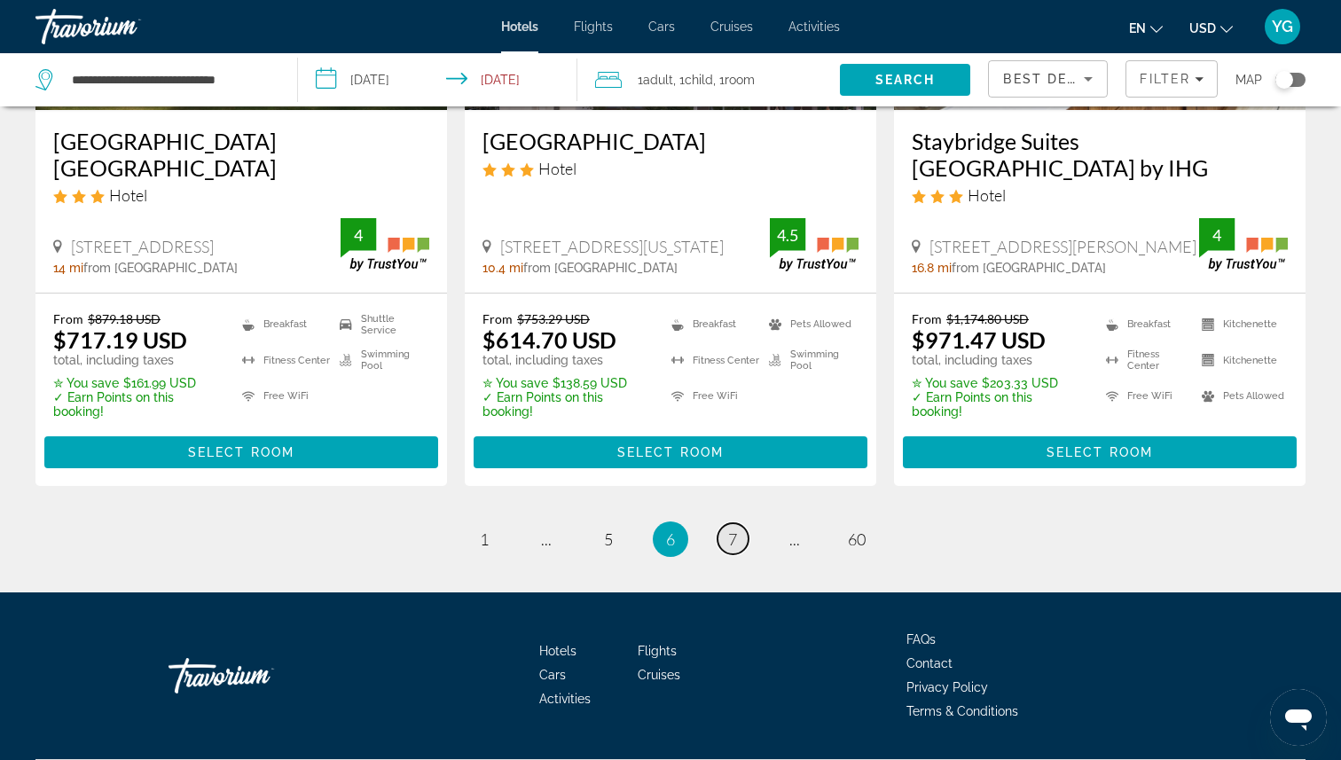
click at [741, 523] on link "page 7" at bounding box center [732, 538] width 31 height 31
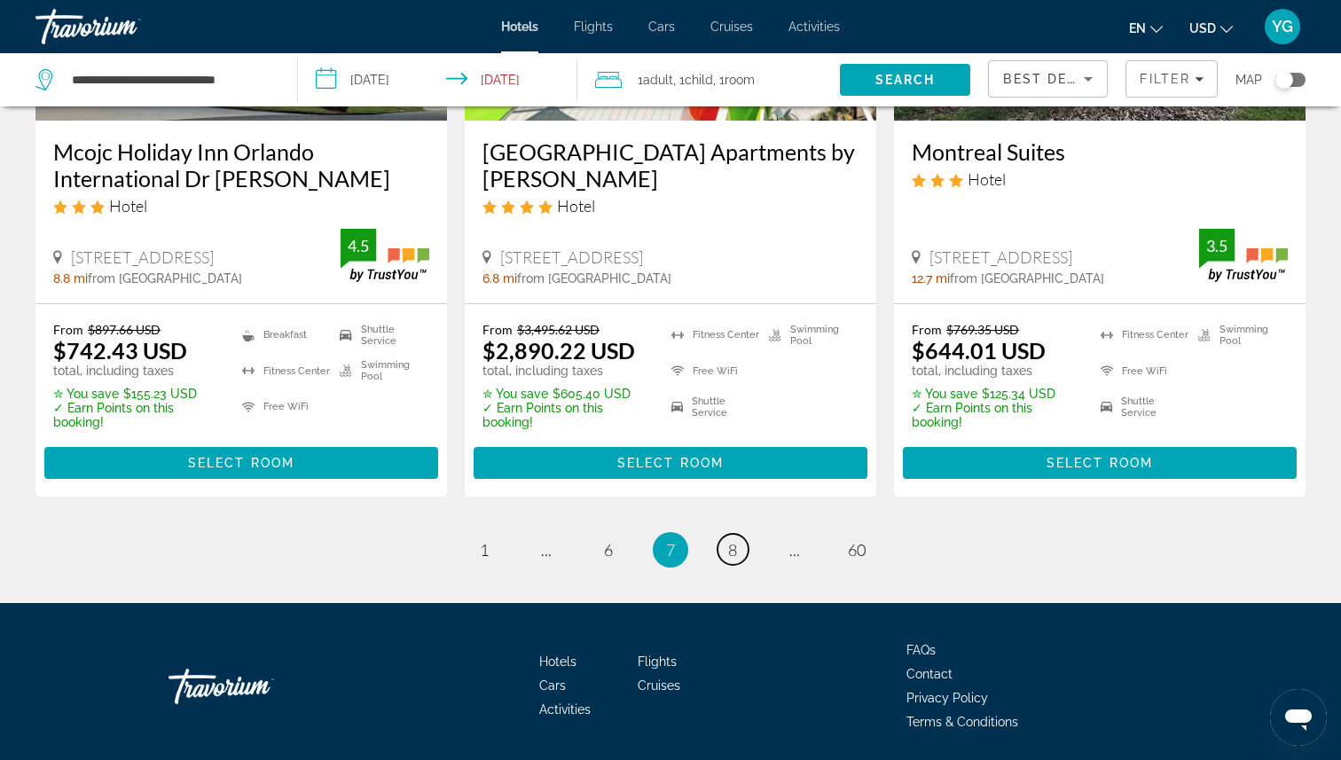
scroll to position [2473, 0]
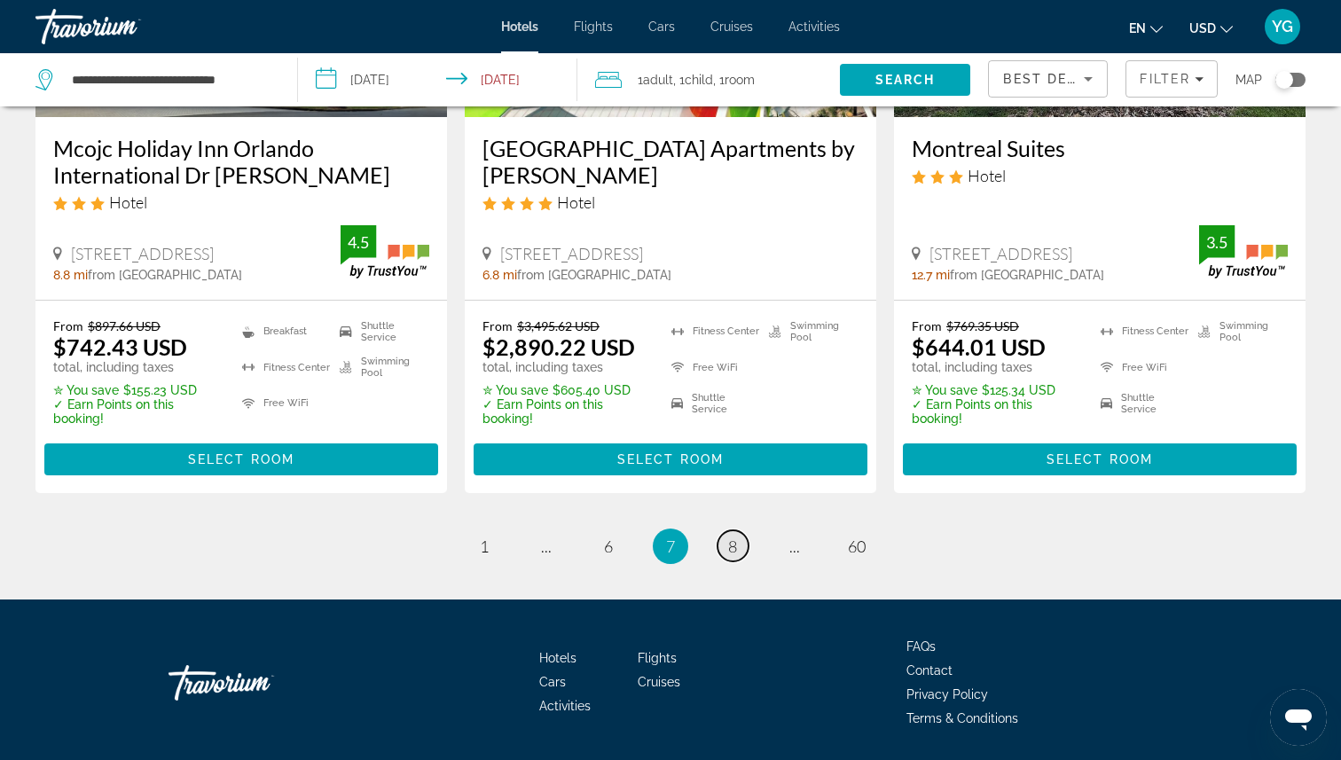
click at [737, 537] on span "8" at bounding box center [732, 547] width 9 height 20
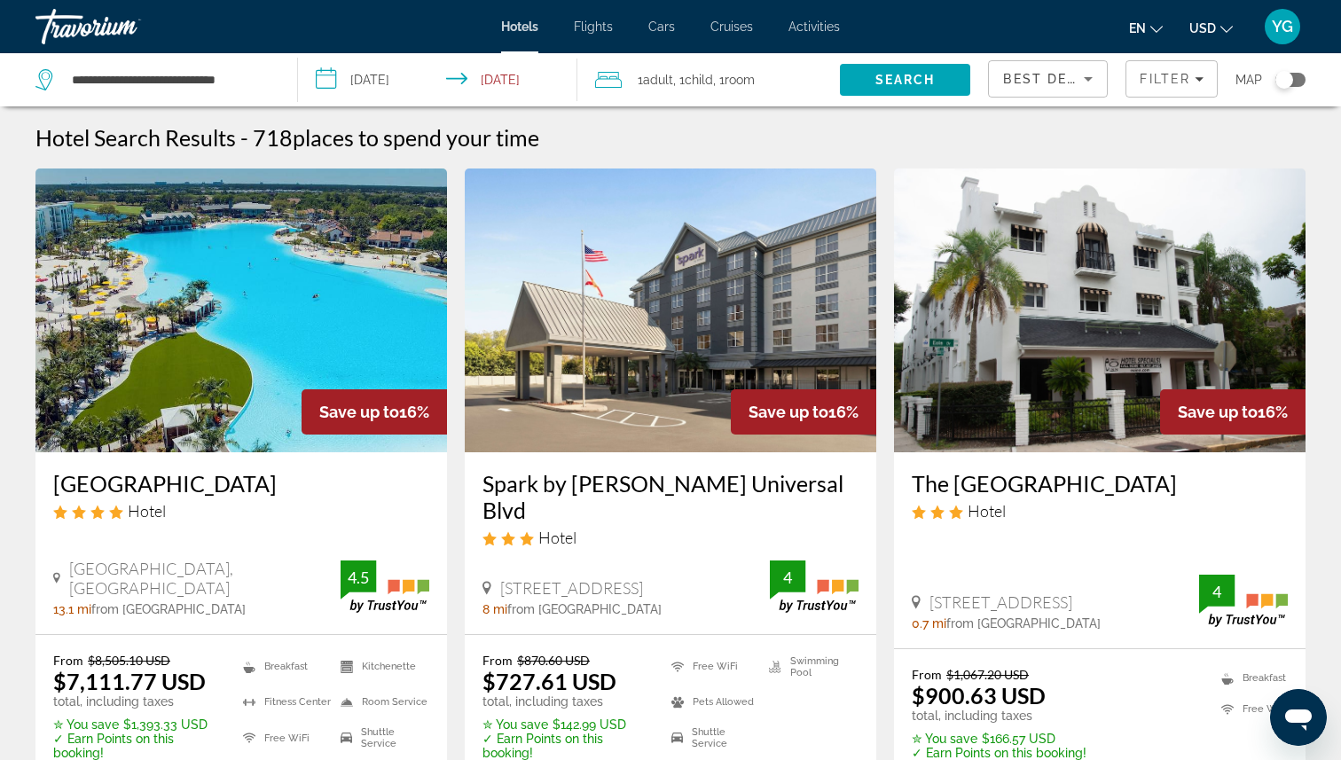
click at [262, 365] on img "Main content" at bounding box center [241, 311] width 412 height 284
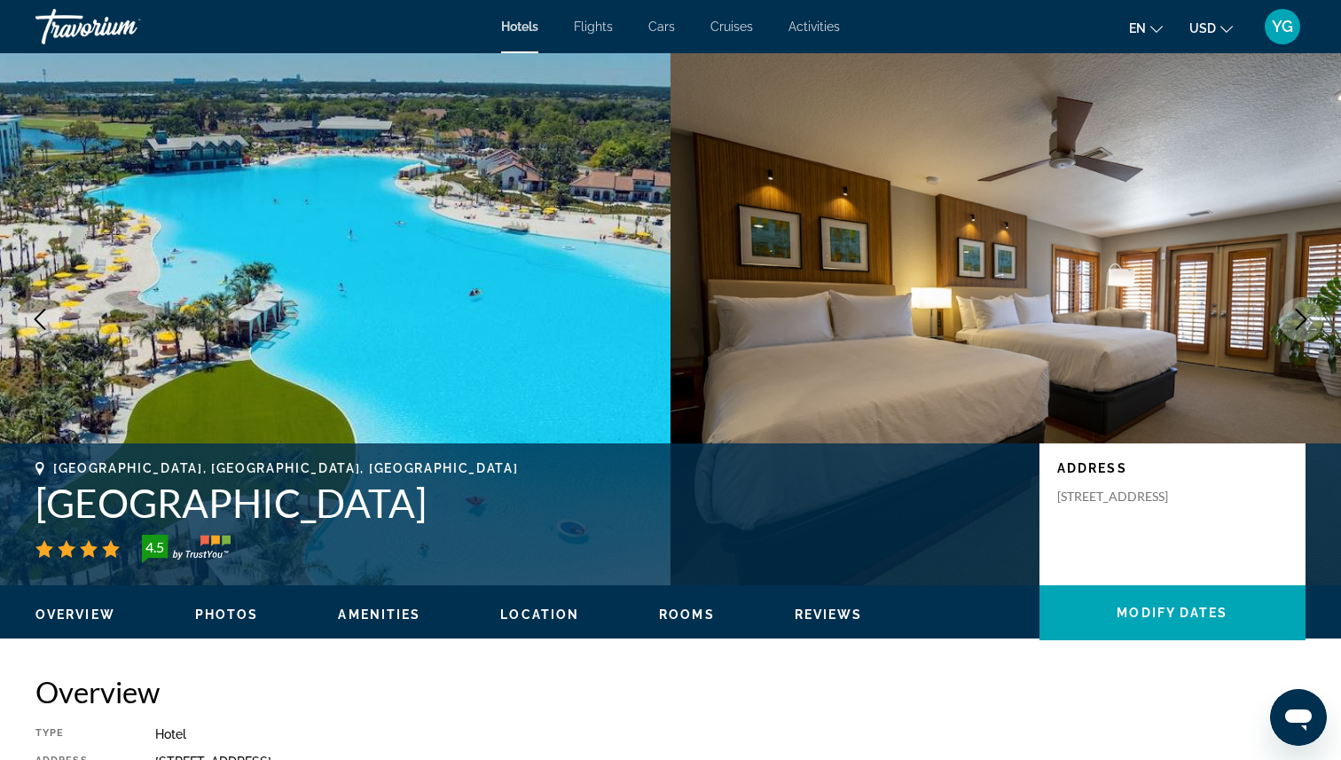
click at [1298, 325] on icon "Next image" at bounding box center [1300, 319] width 21 height 21
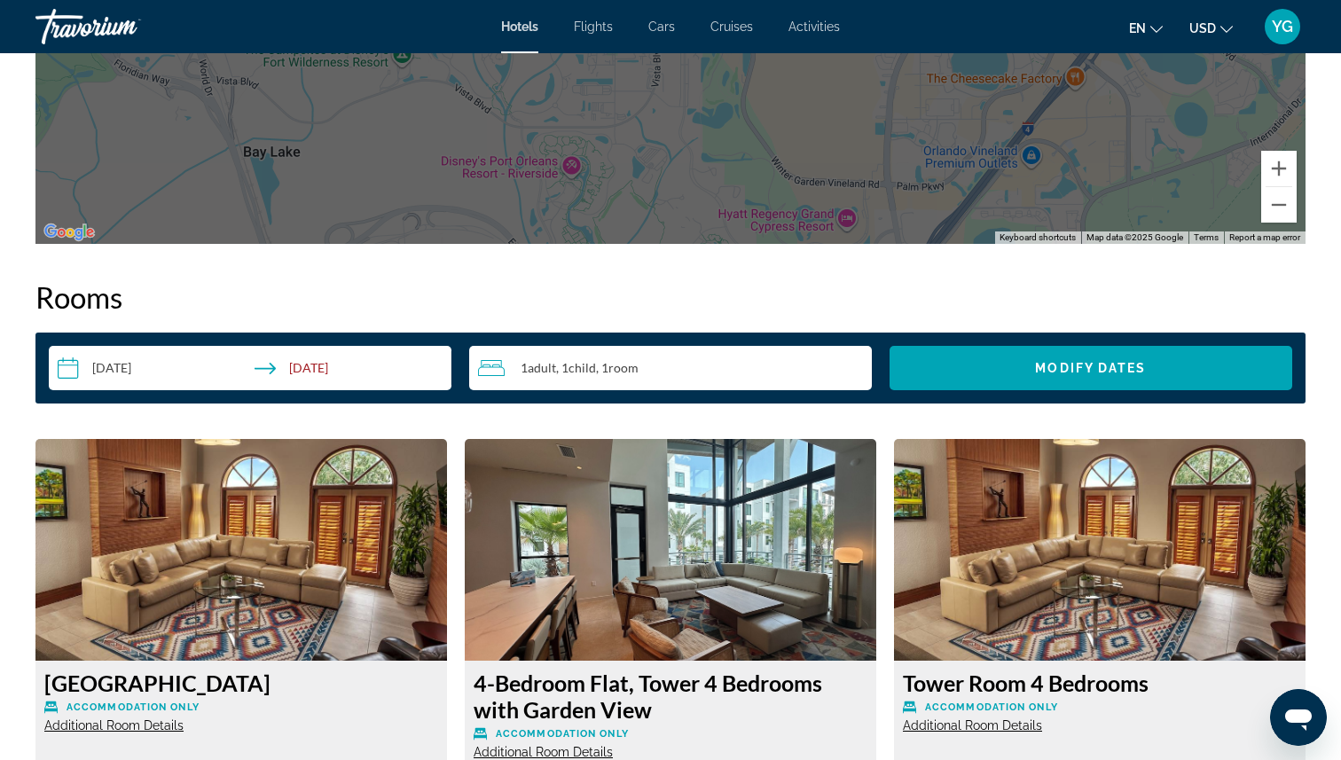
scroll to position [2073, 0]
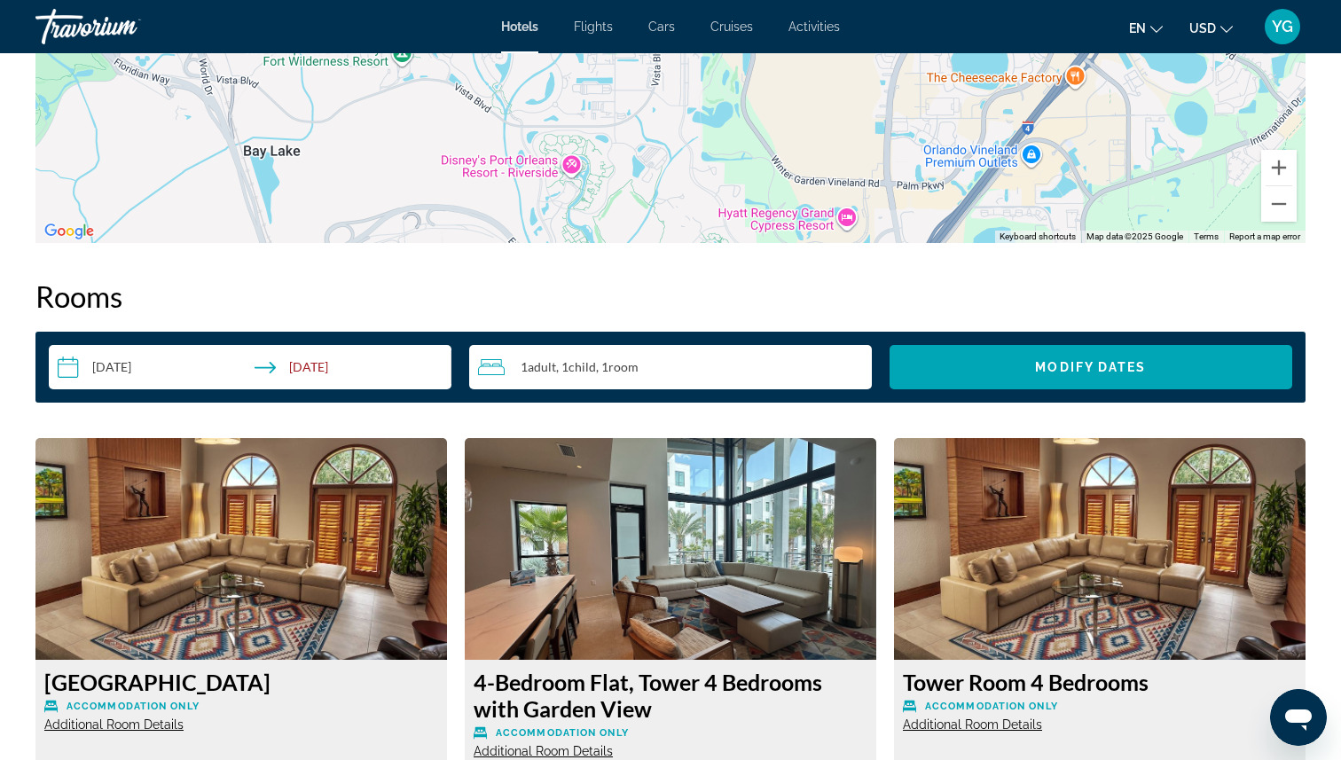
click at [294, 368] on input "**********" at bounding box center [254, 370] width 410 height 50
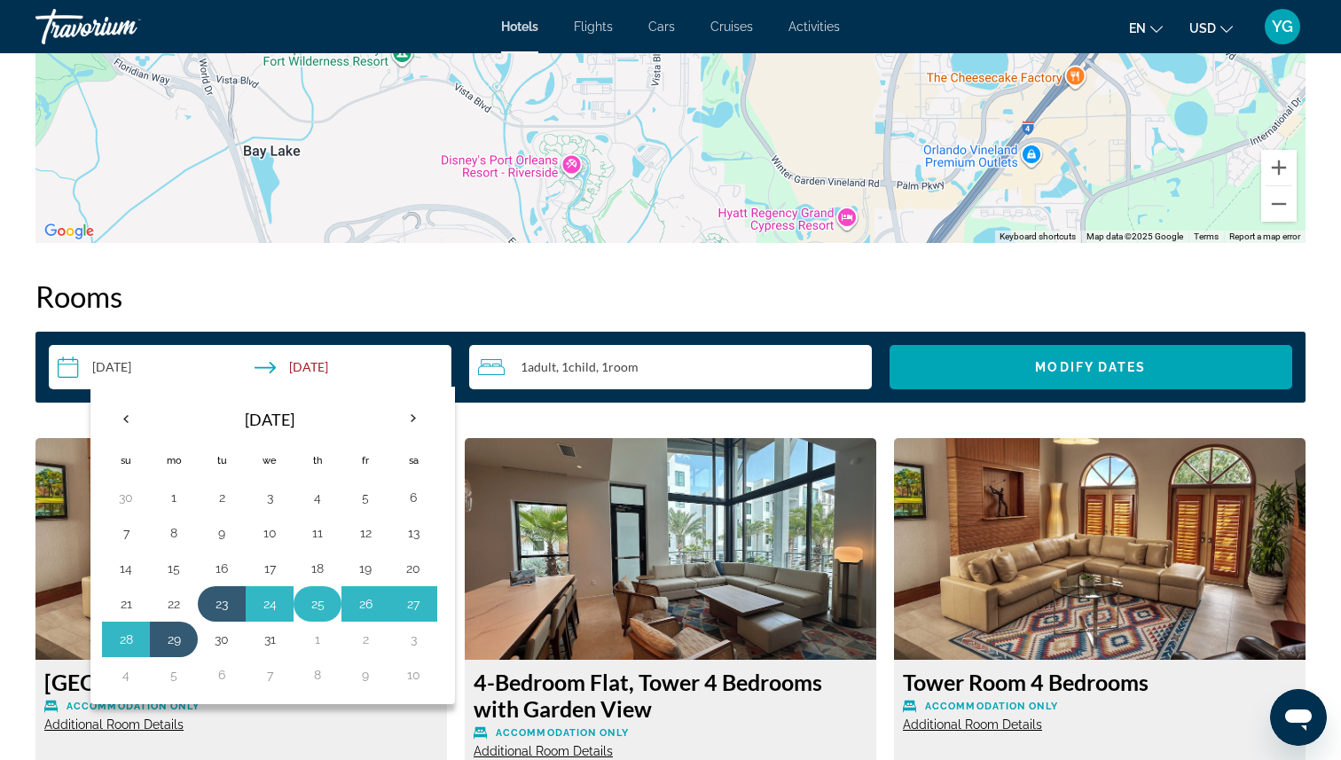
click at [317, 610] on button "25" at bounding box center [317, 604] width 28 height 25
click at [176, 635] on button "29" at bounding box center [174, 639] width 28 height 25
type input "**********"
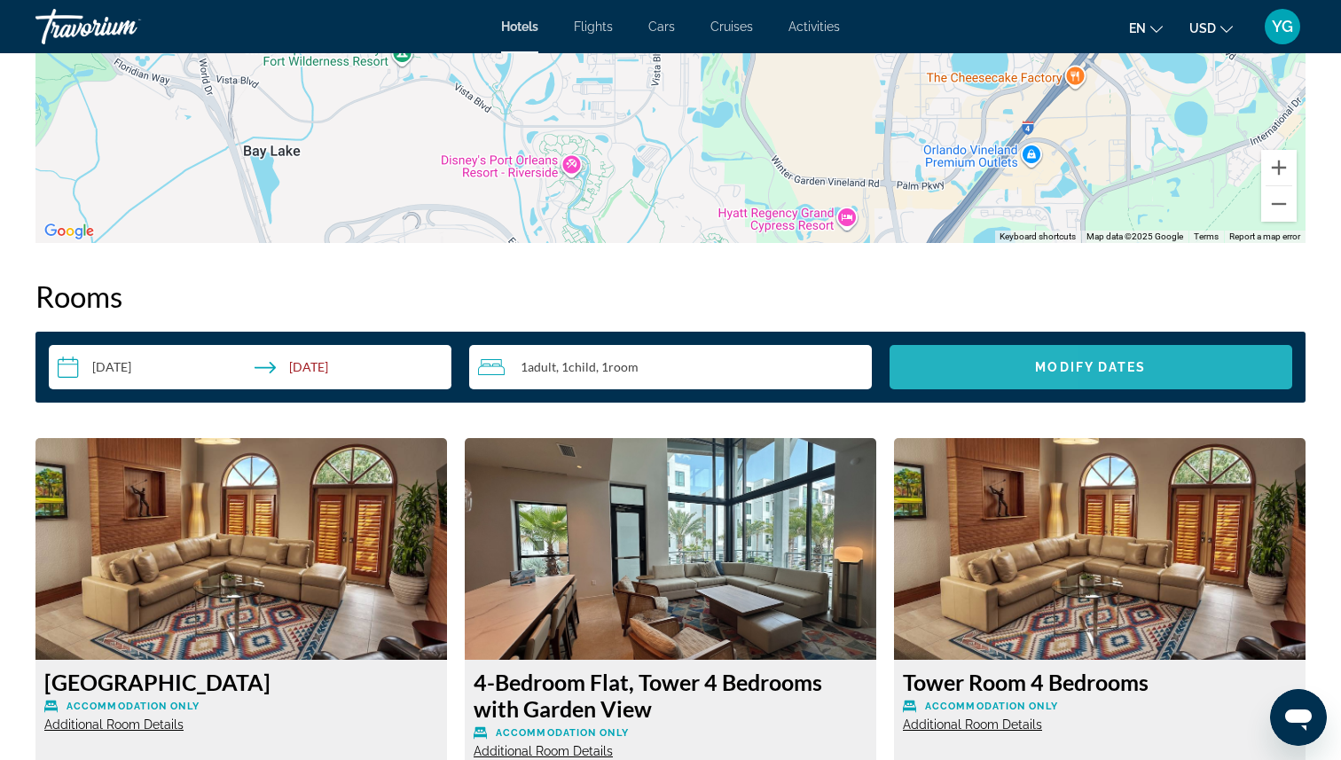
click at [960, 375] on span "Search widget" at bounding box center [1091, 367] width 403 height 43
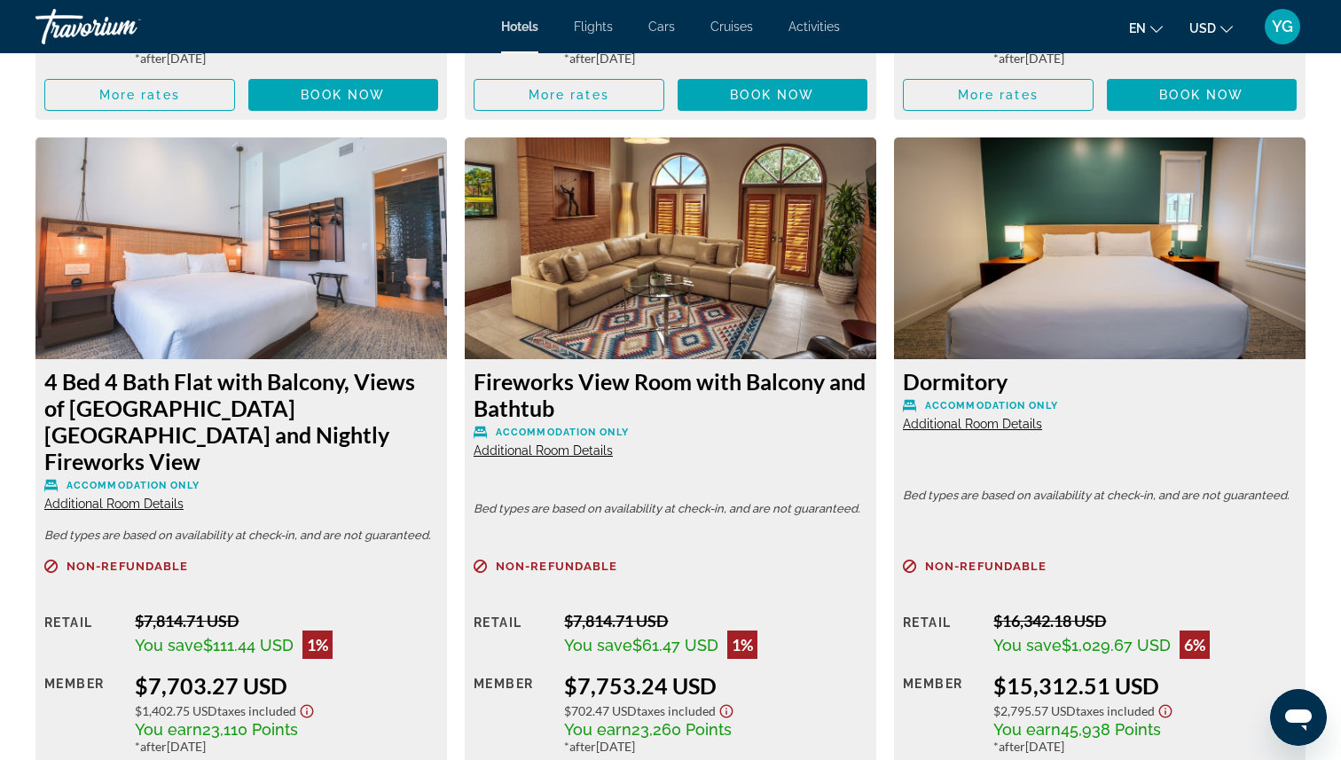
scroll to position [3564, 0]
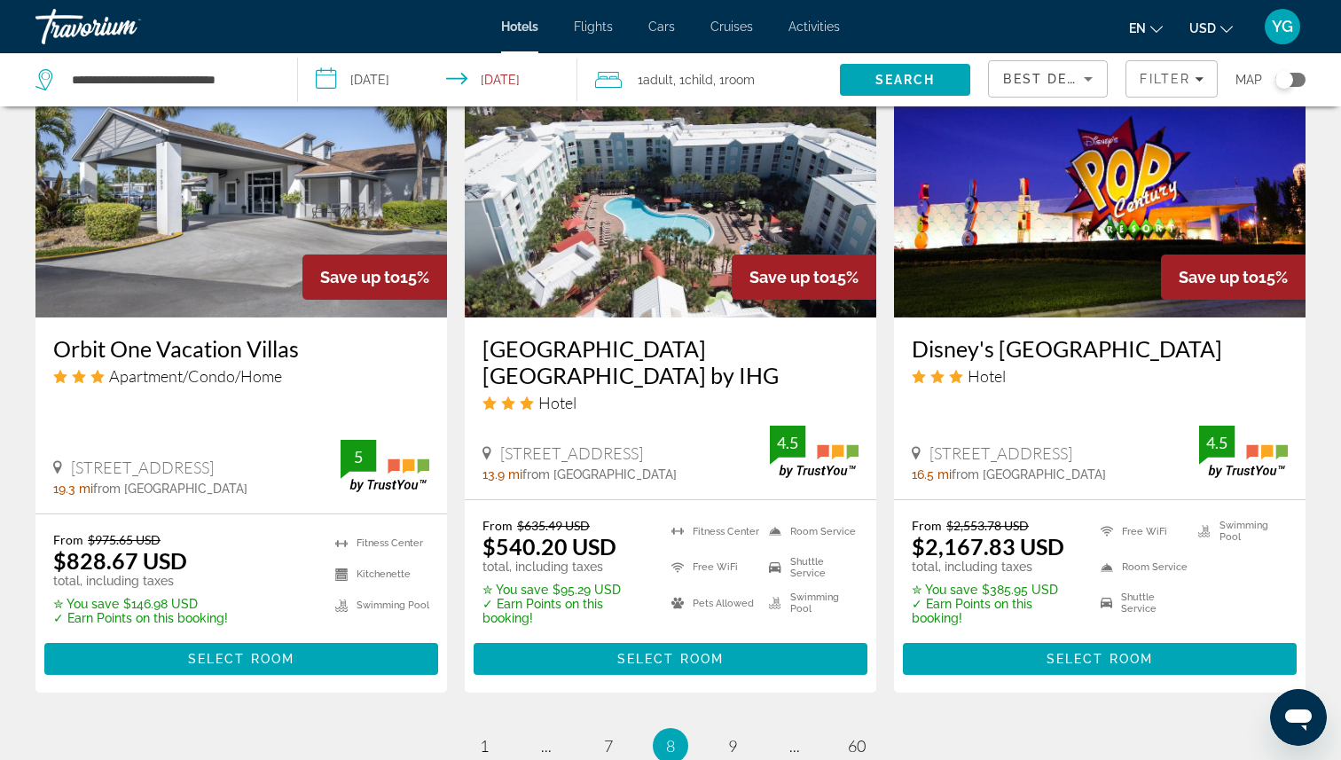
scroll to position [2203, 0]
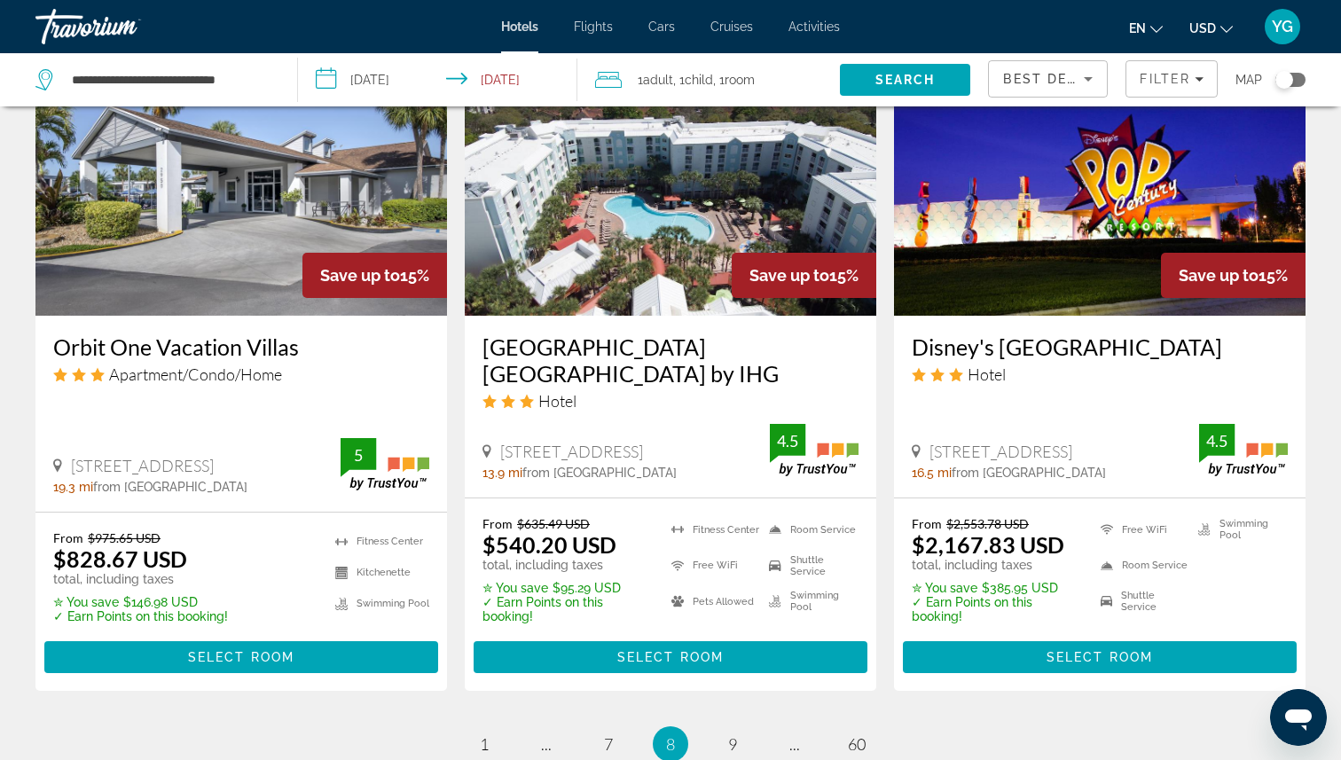
click at [1076, 275] on img "Main content" at bounding box center [1100, 174] width 412 height 284
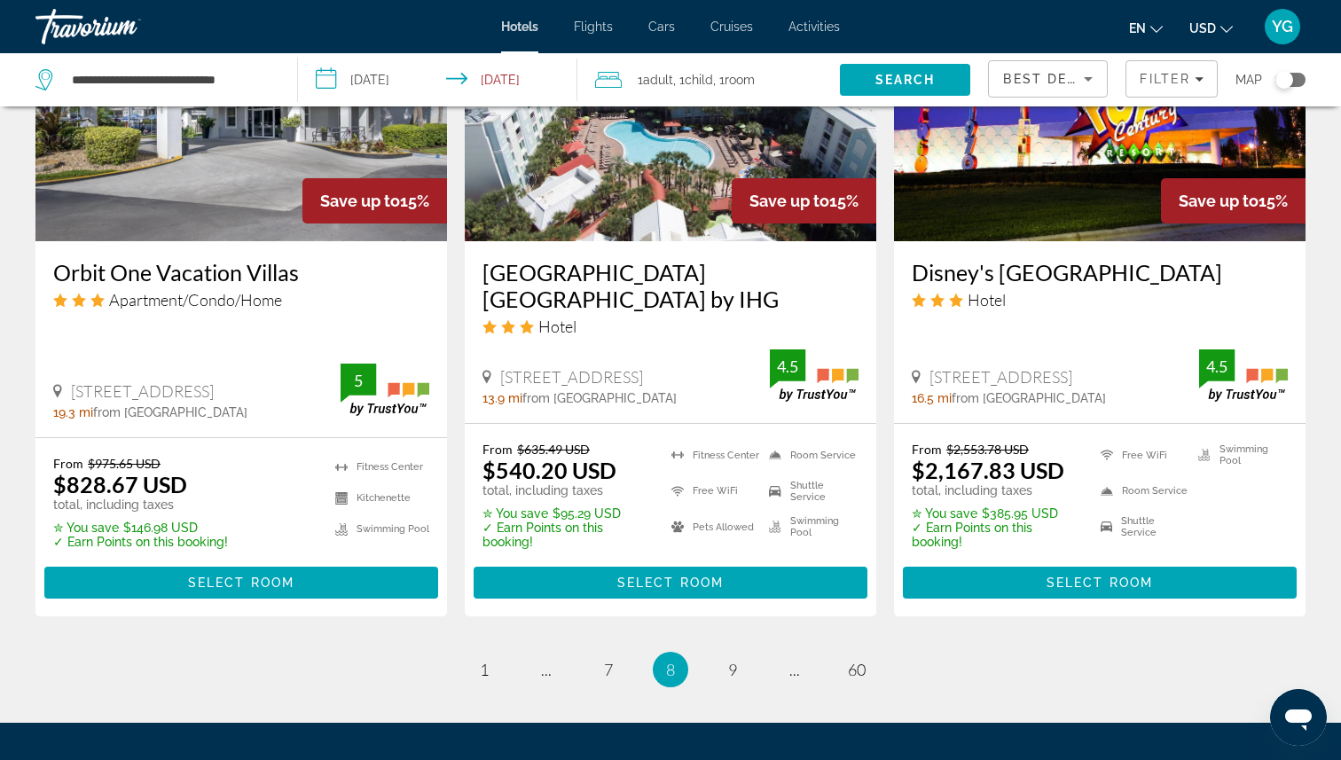
scroll to position [2282, 0]
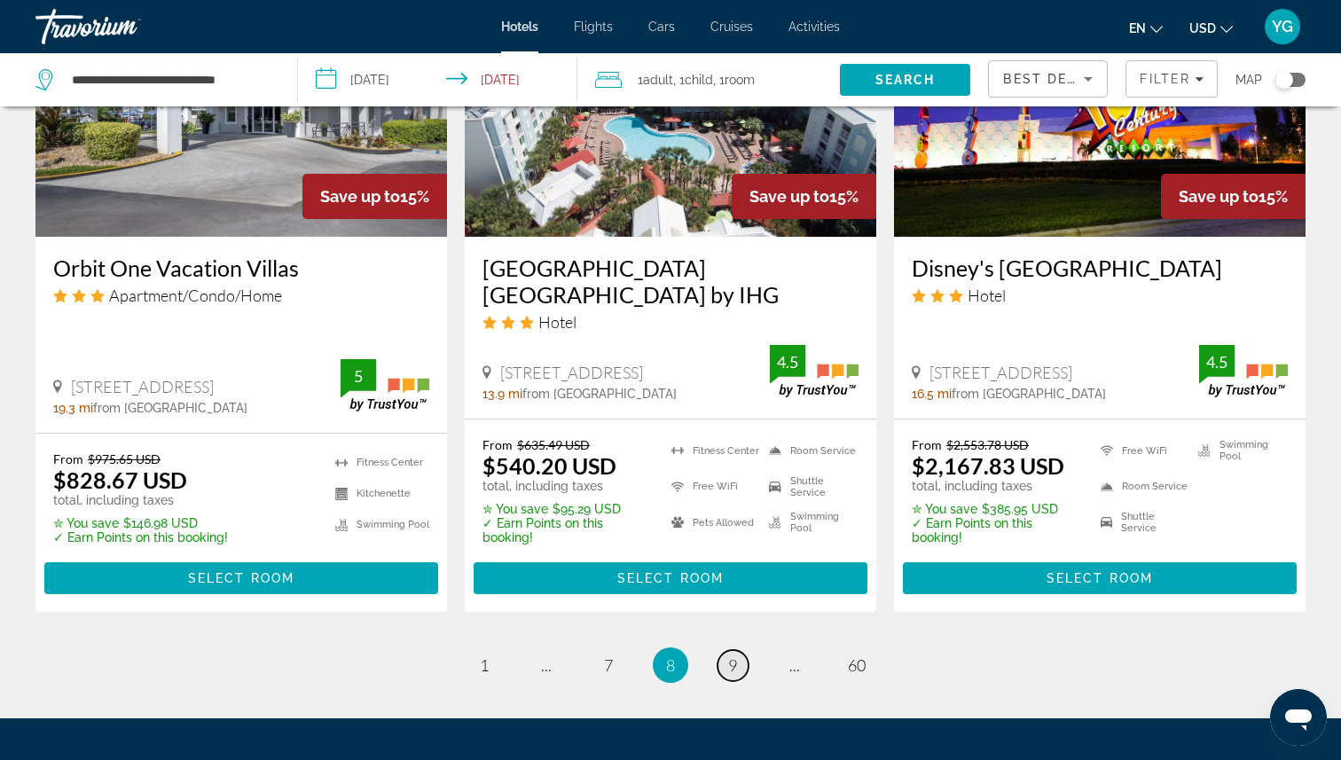
click at [728, 670] on span "9" at bounding box center [732, 665] width 9 height 20
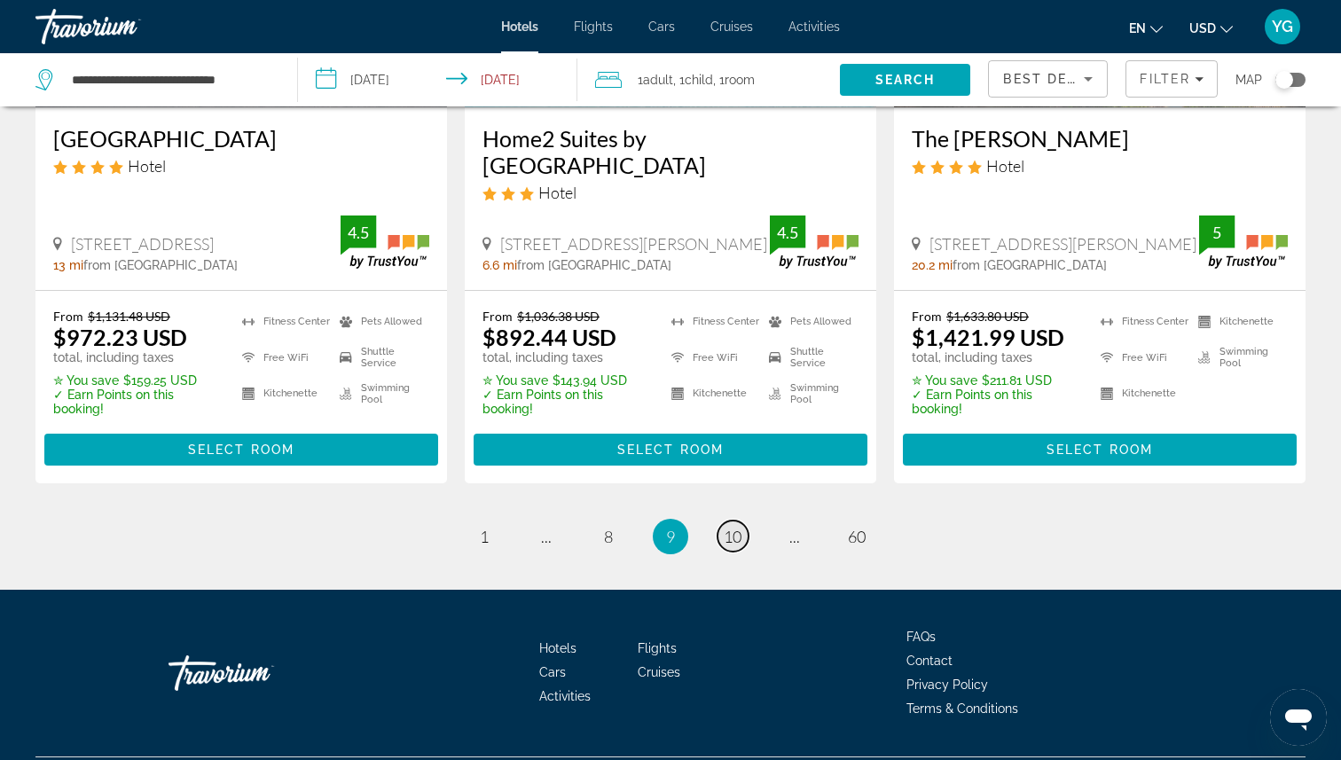
scroll to position [2465, 0]
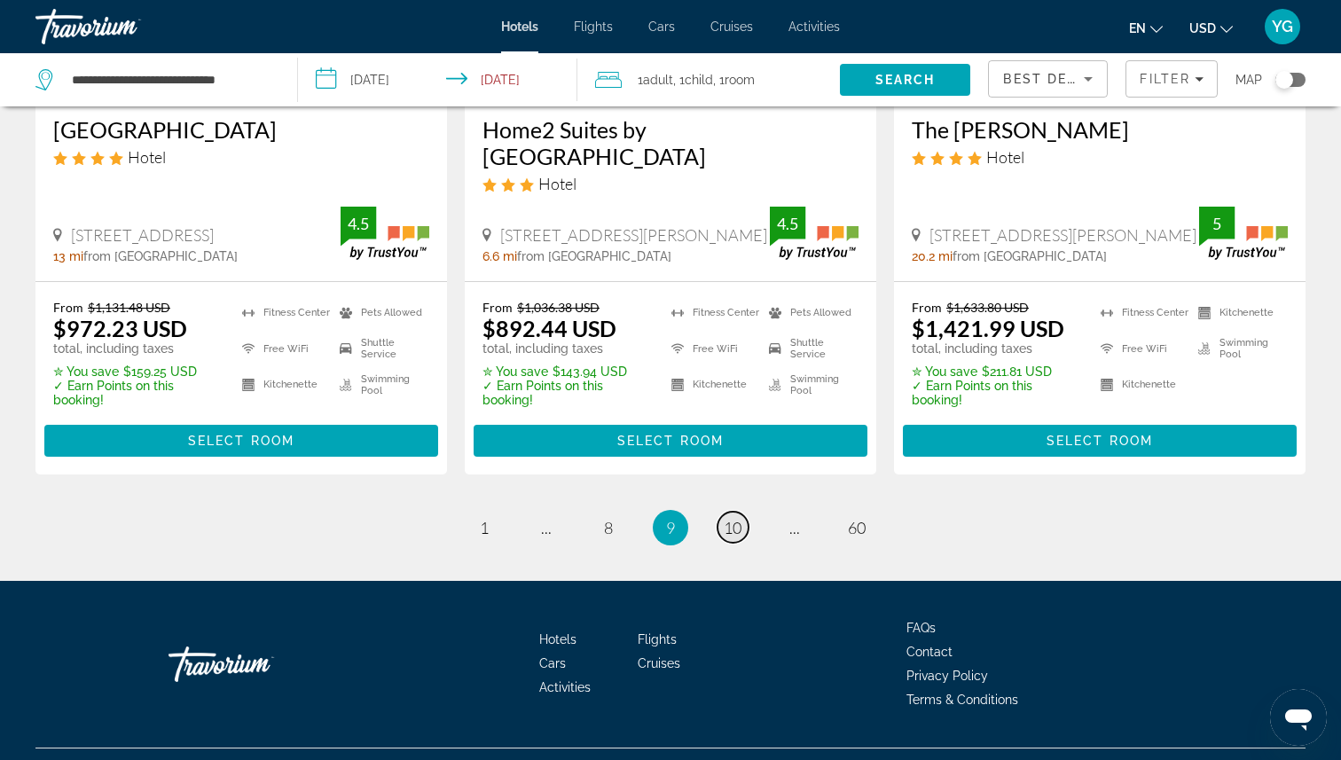
click at [741, 518] on span "10" at bounding box center [733, 528] width 18 height 20
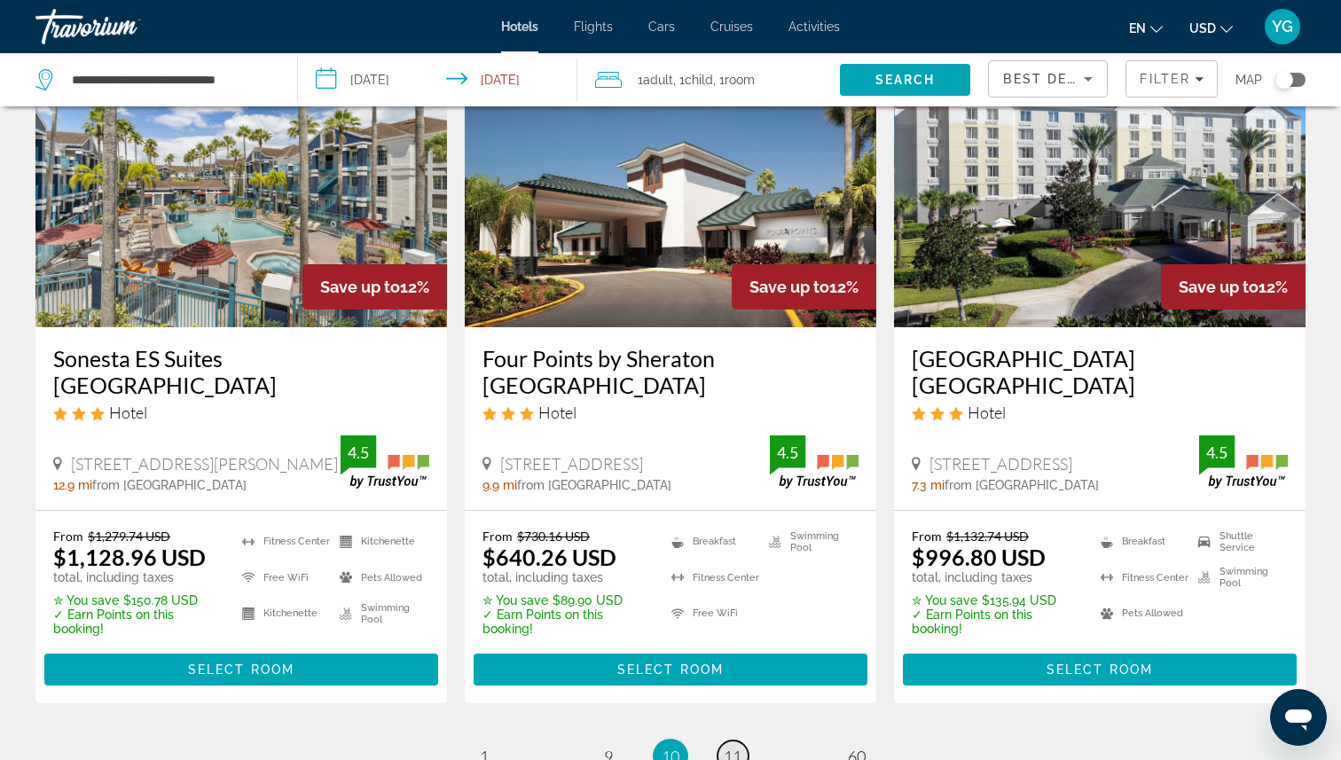
scroll to position [2502, 0]
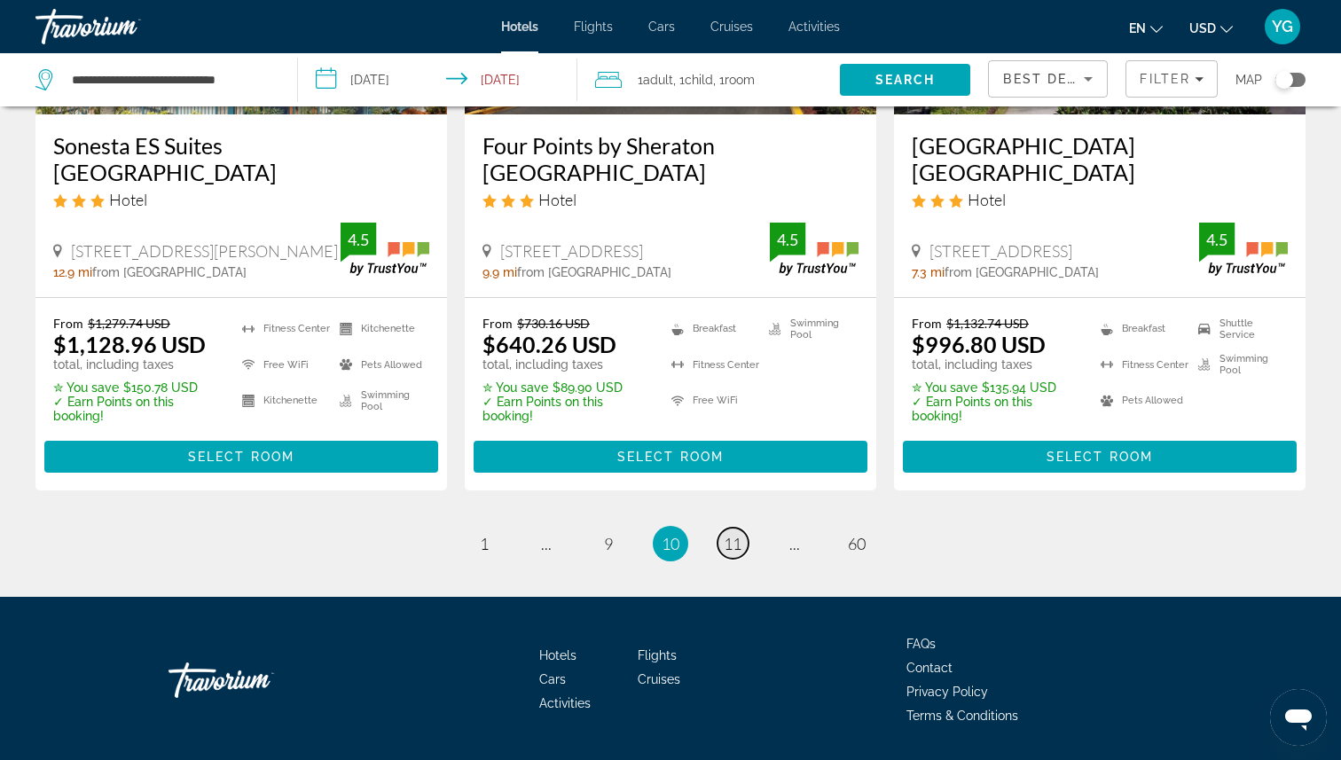
click at [741, 528] on link "page 11" at bounding box center [732, 543] width 31 height 31
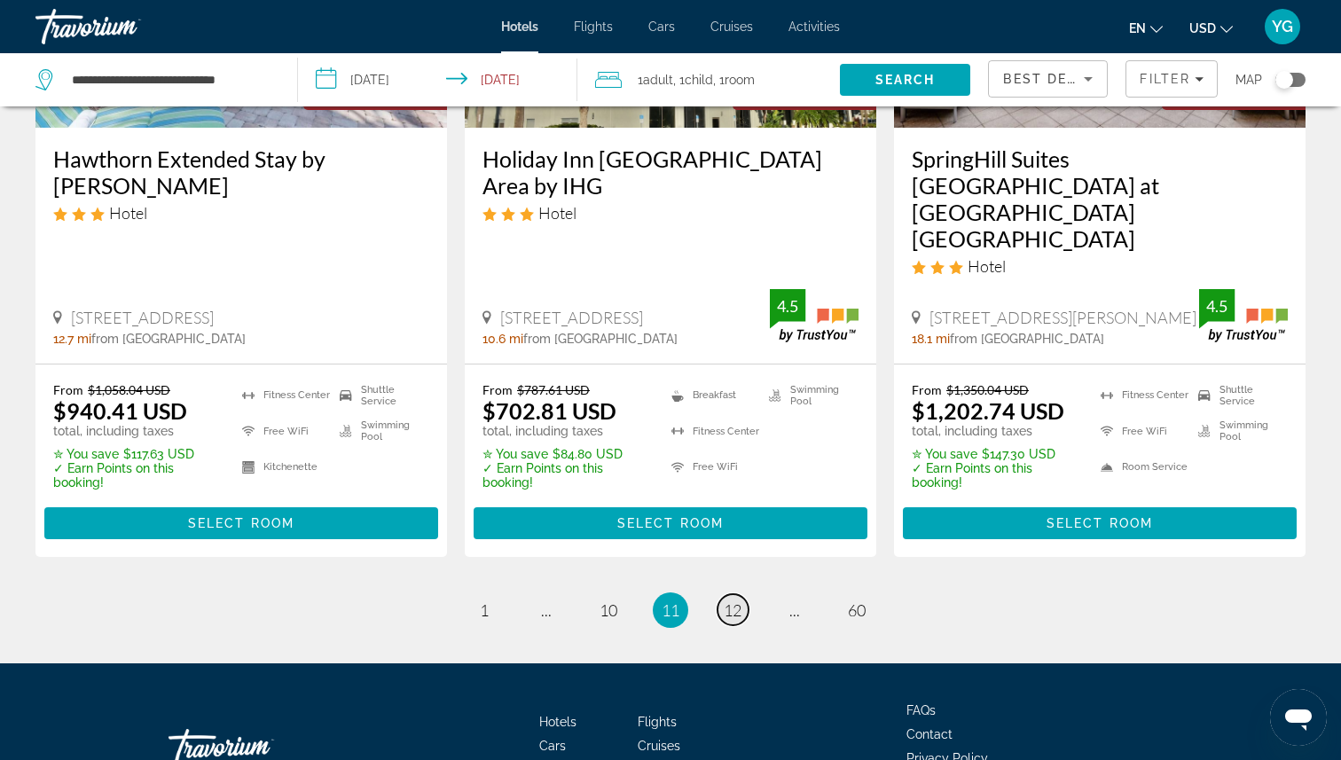
scroll to position [2504, 0]
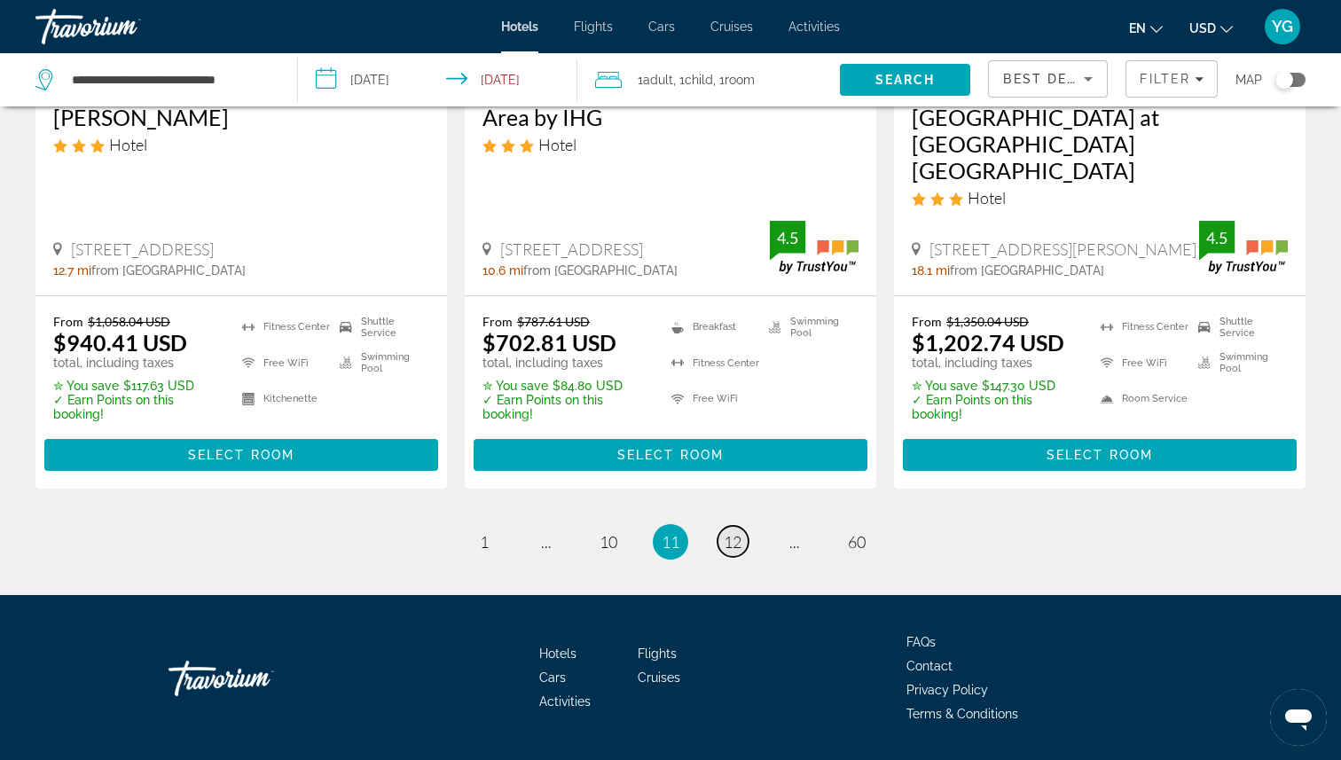
click at [740, 532] on span "12" at bounding box center [733, 542] width 18 height 20
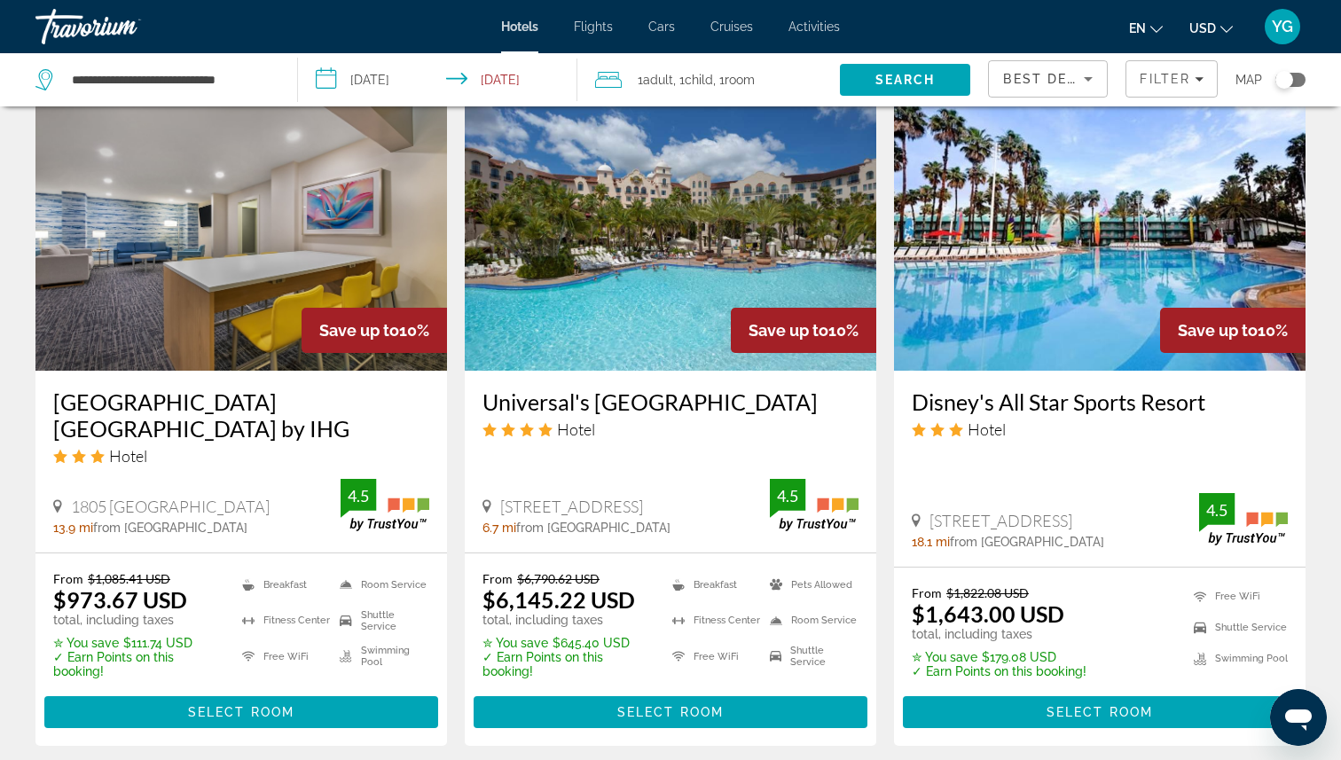
scroll to position [1451, 0]
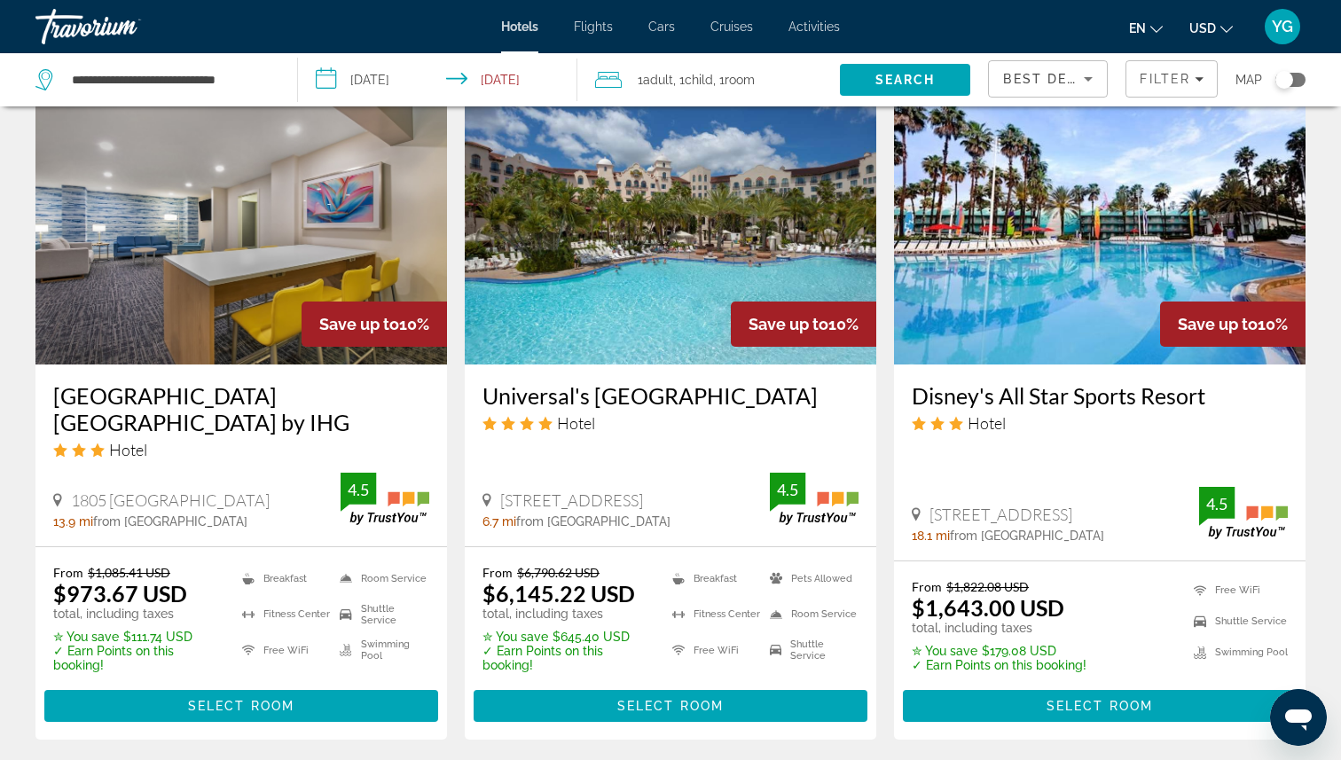
click at [956, 255] on img "Main content" at bounding box center [1100, 223] width 412 height 284
